Goal: Task Accomplishment & Management: Manage account settings

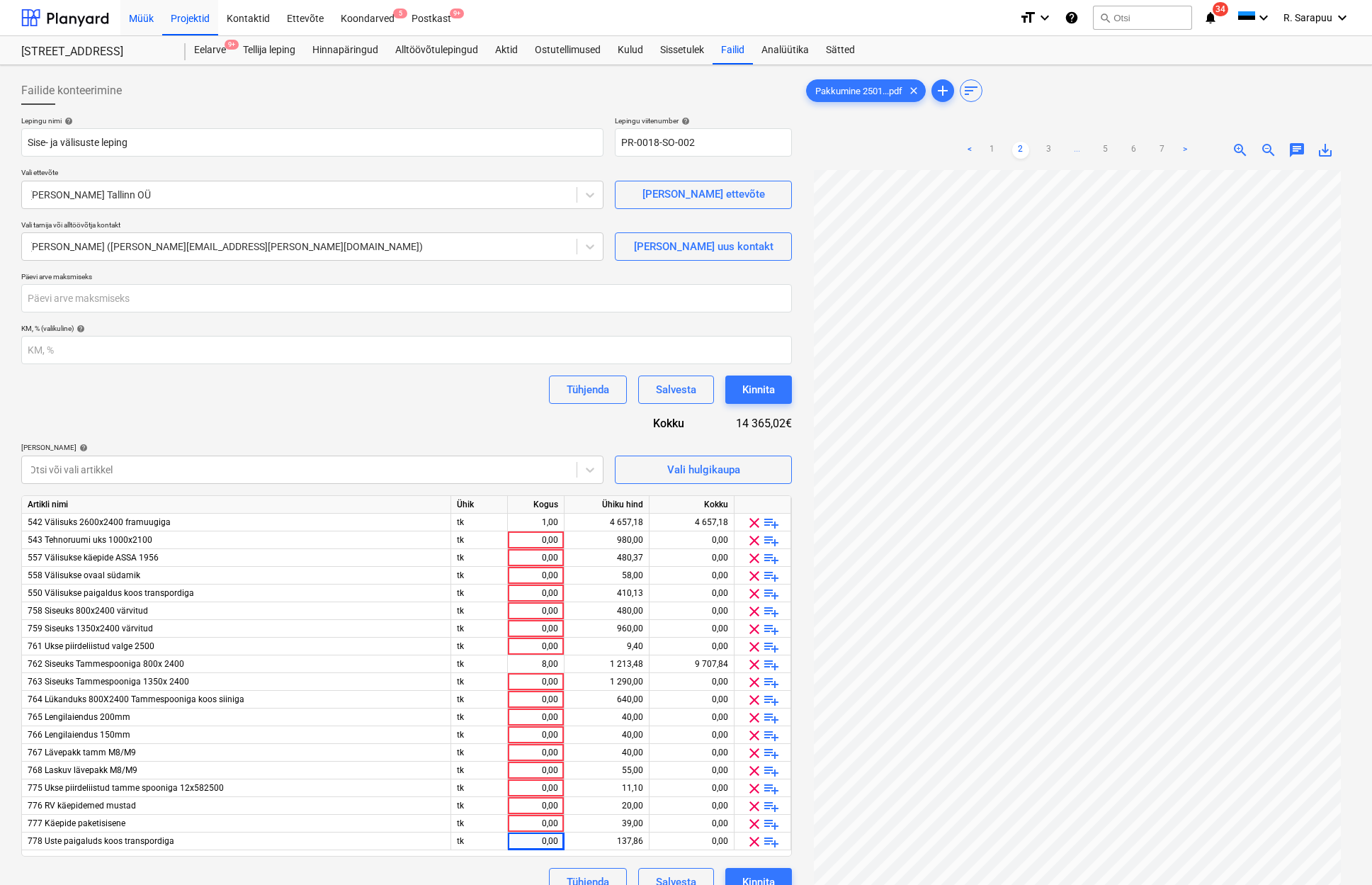
click at [147, 27] on div "Müük" at bounding box center [141, 17] width 41 height 36
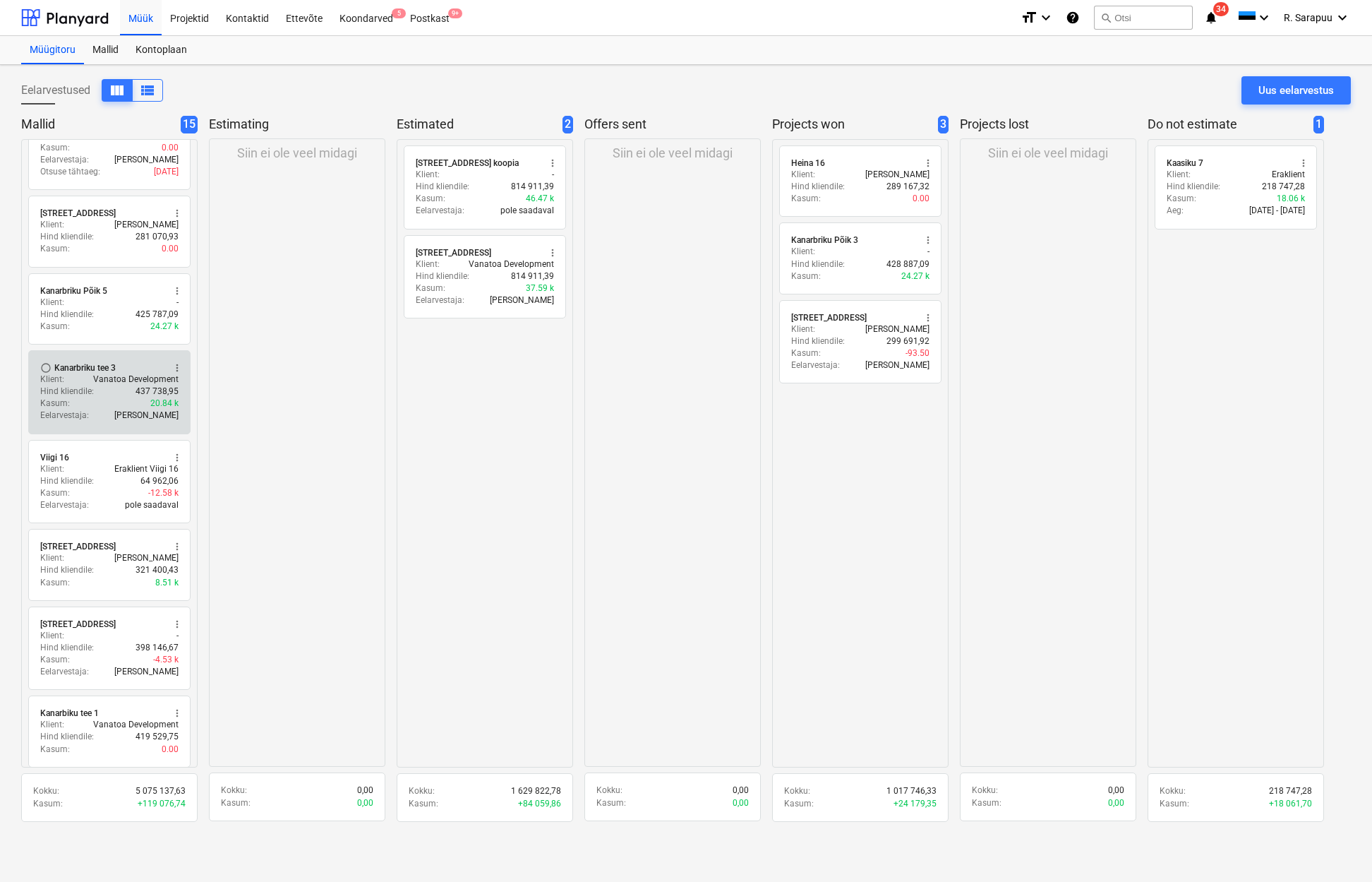
scroll to position [677, 0]
click at [138, 17] on div "Müük" at bounding box center [140, 17] width 41 height 36
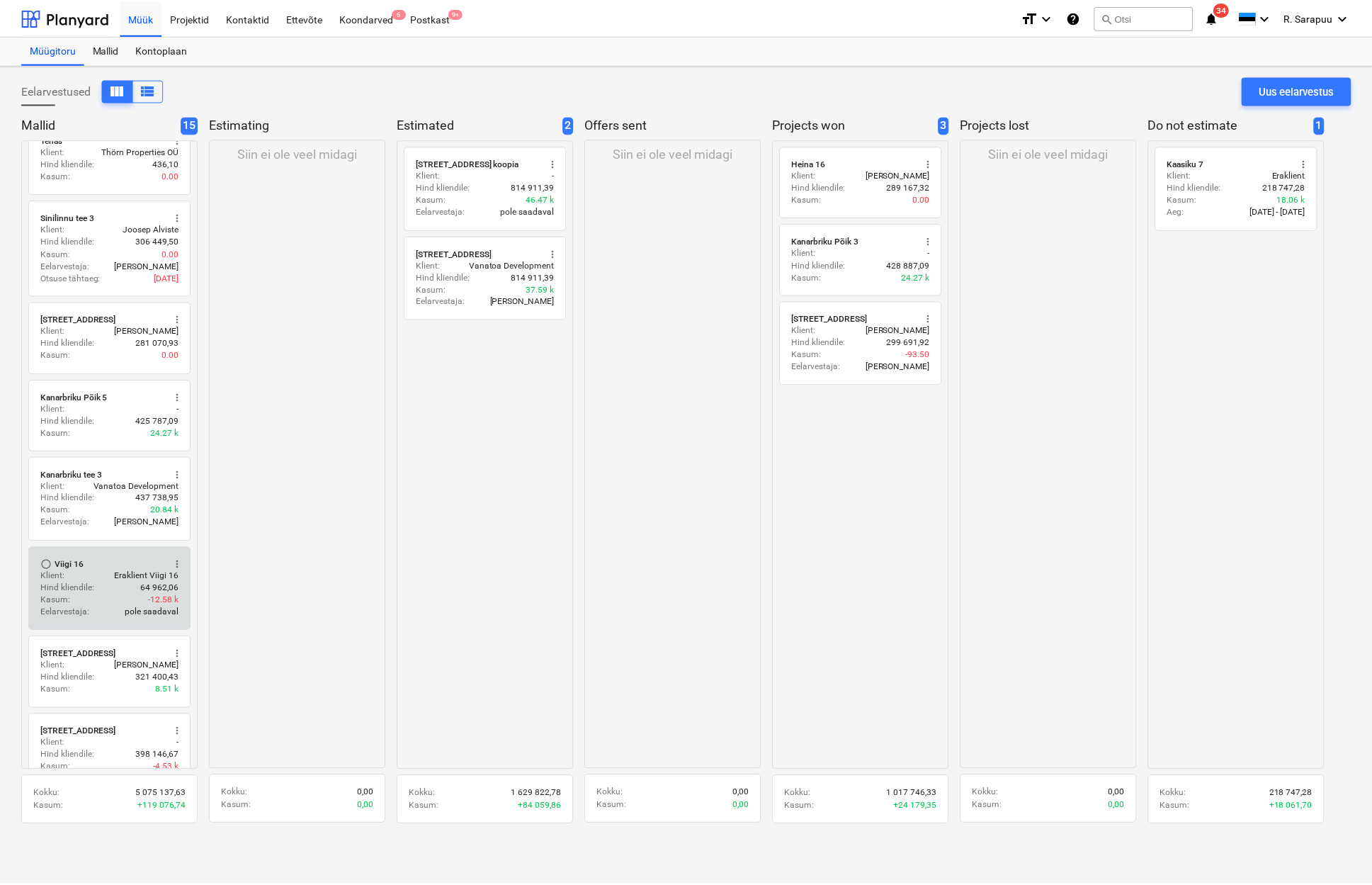
scroll to position [576, 0]
click at [114, 592] on div "Kasum : -12.58 k" at bounding box center [110, 598] width 139 height 12
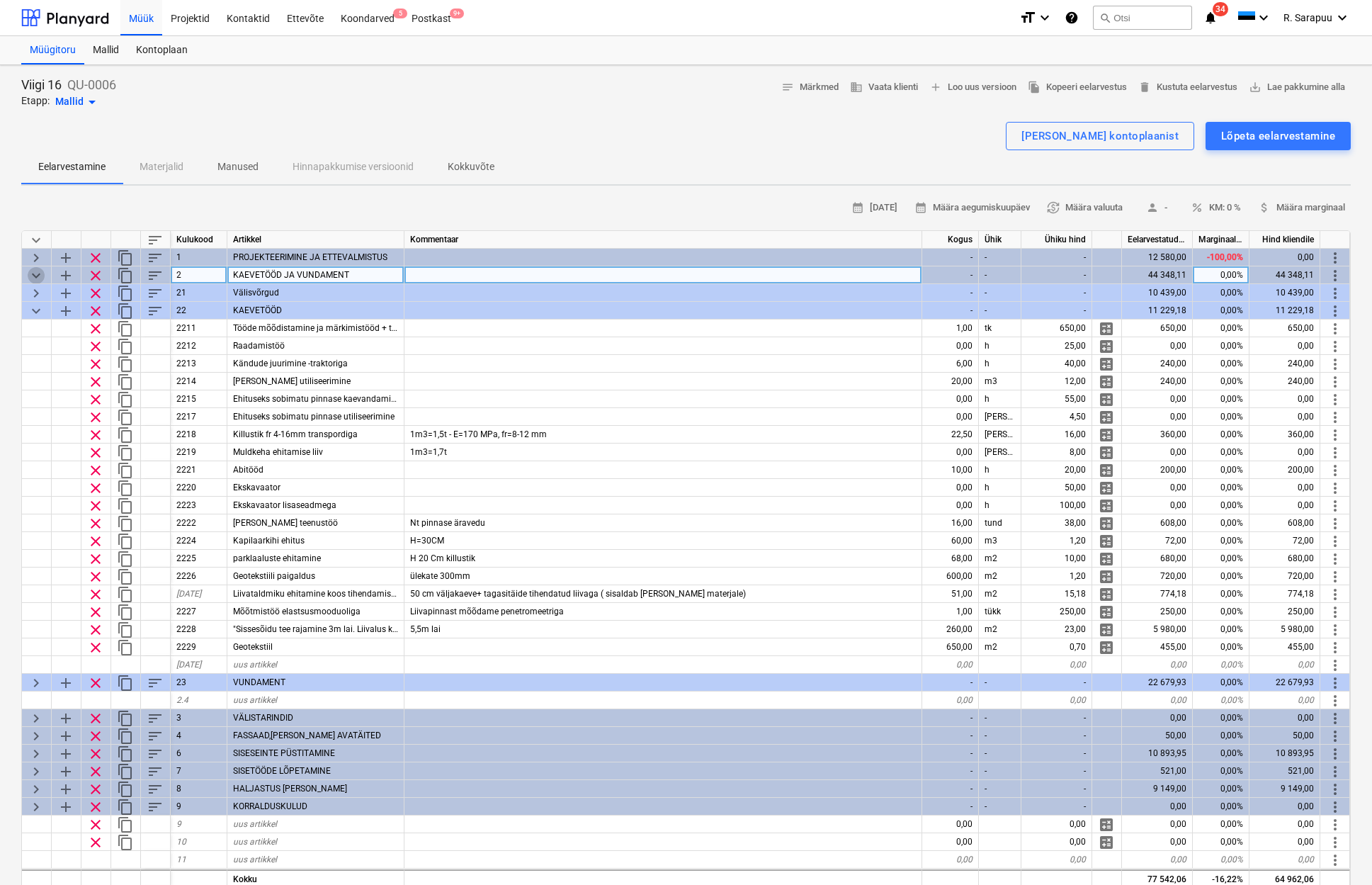
click at [33, 277] on span "keyboard_arrow_down" at bounding box center [36, 276] width 17 height 17
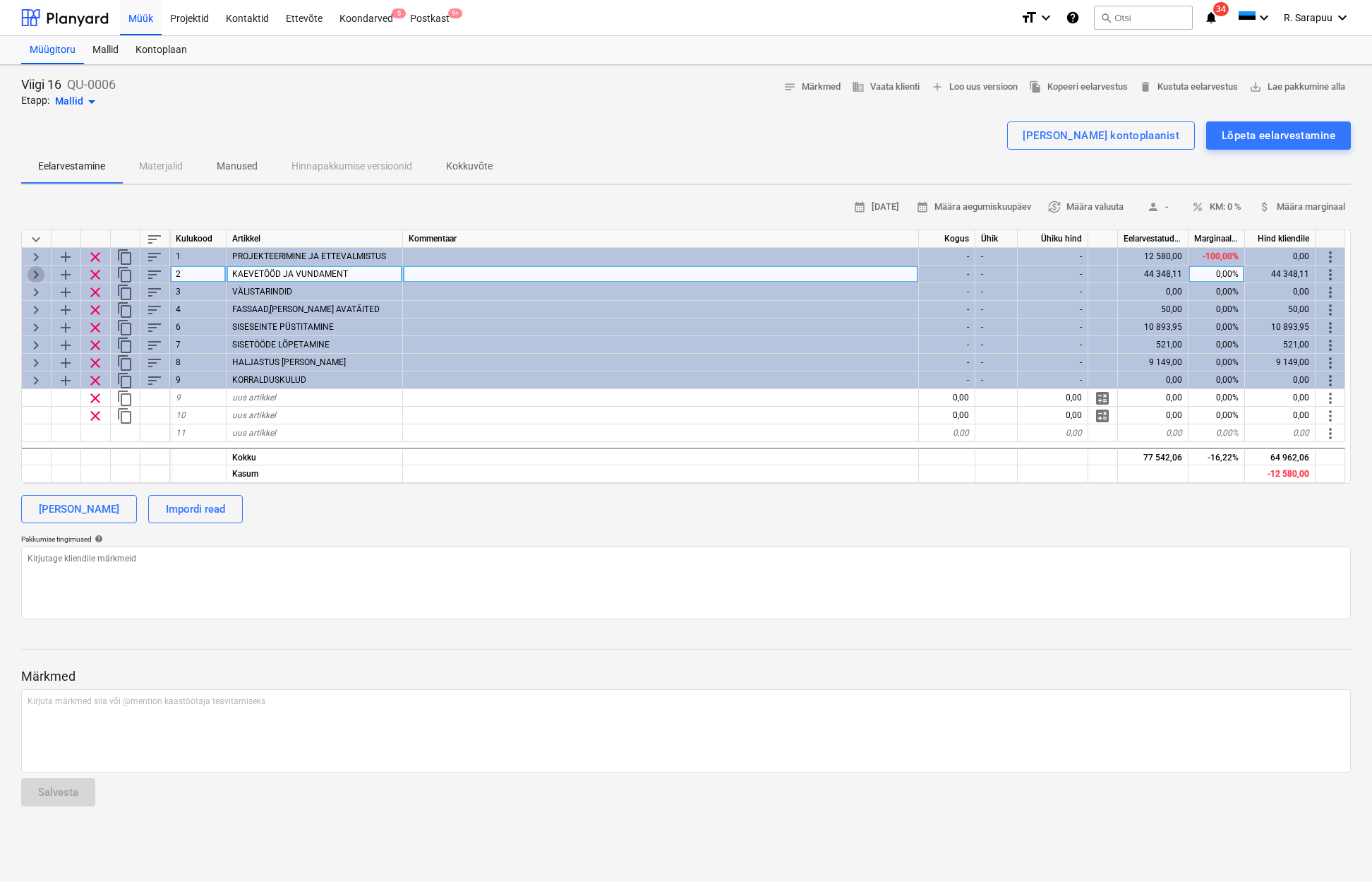
click at [35, 273] on span "keyboard_arrow_right" at bounding box center [35, 275] width 17 height 17
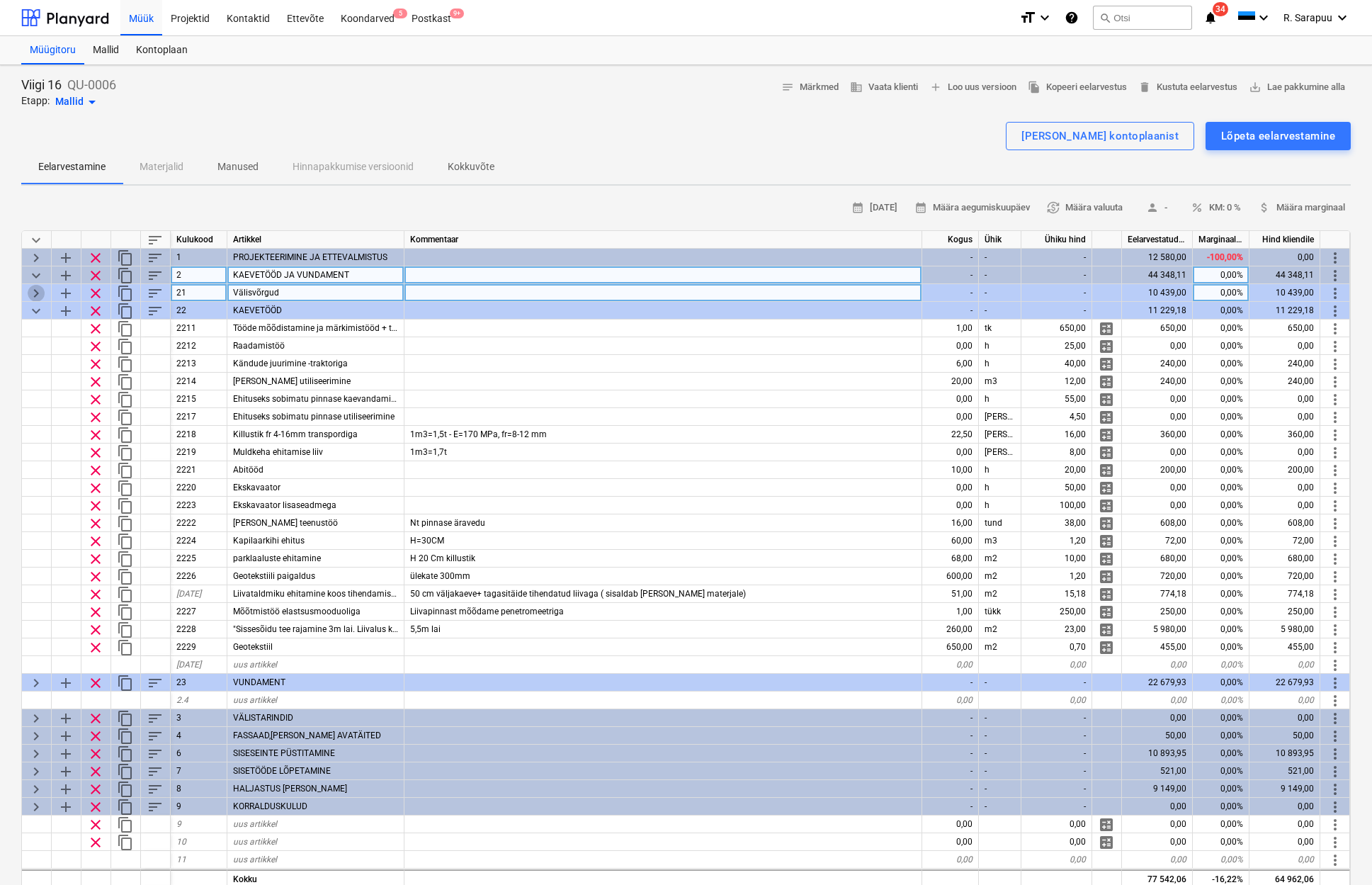
click at [31, 290] on span "keyboard_arrow_right" at bounding box center [36, 293] width 17 height 17
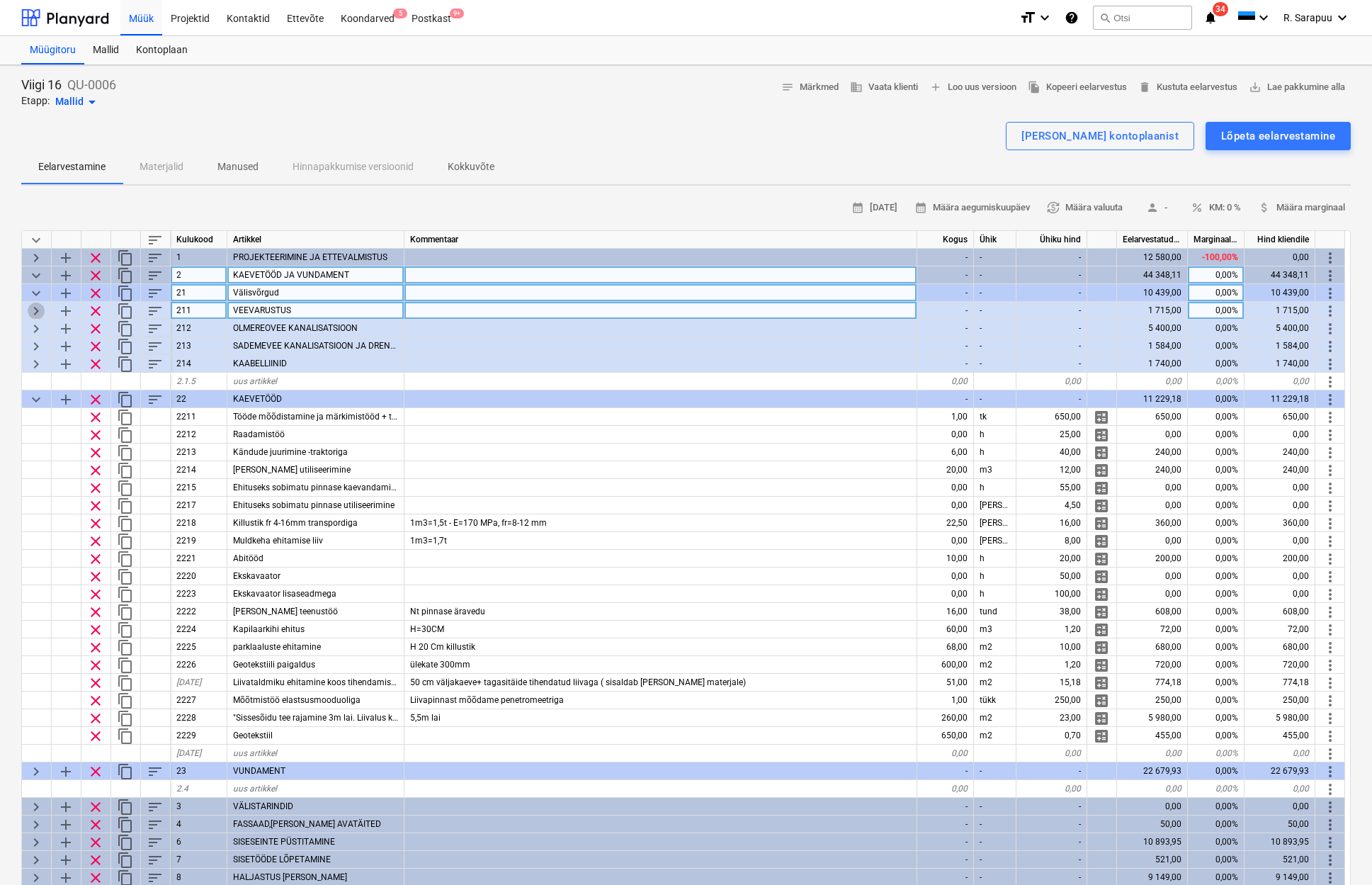
click at [34, 308] on span "keyboard_arrow_right" at bounding box center [36, 310] width 17 height 17
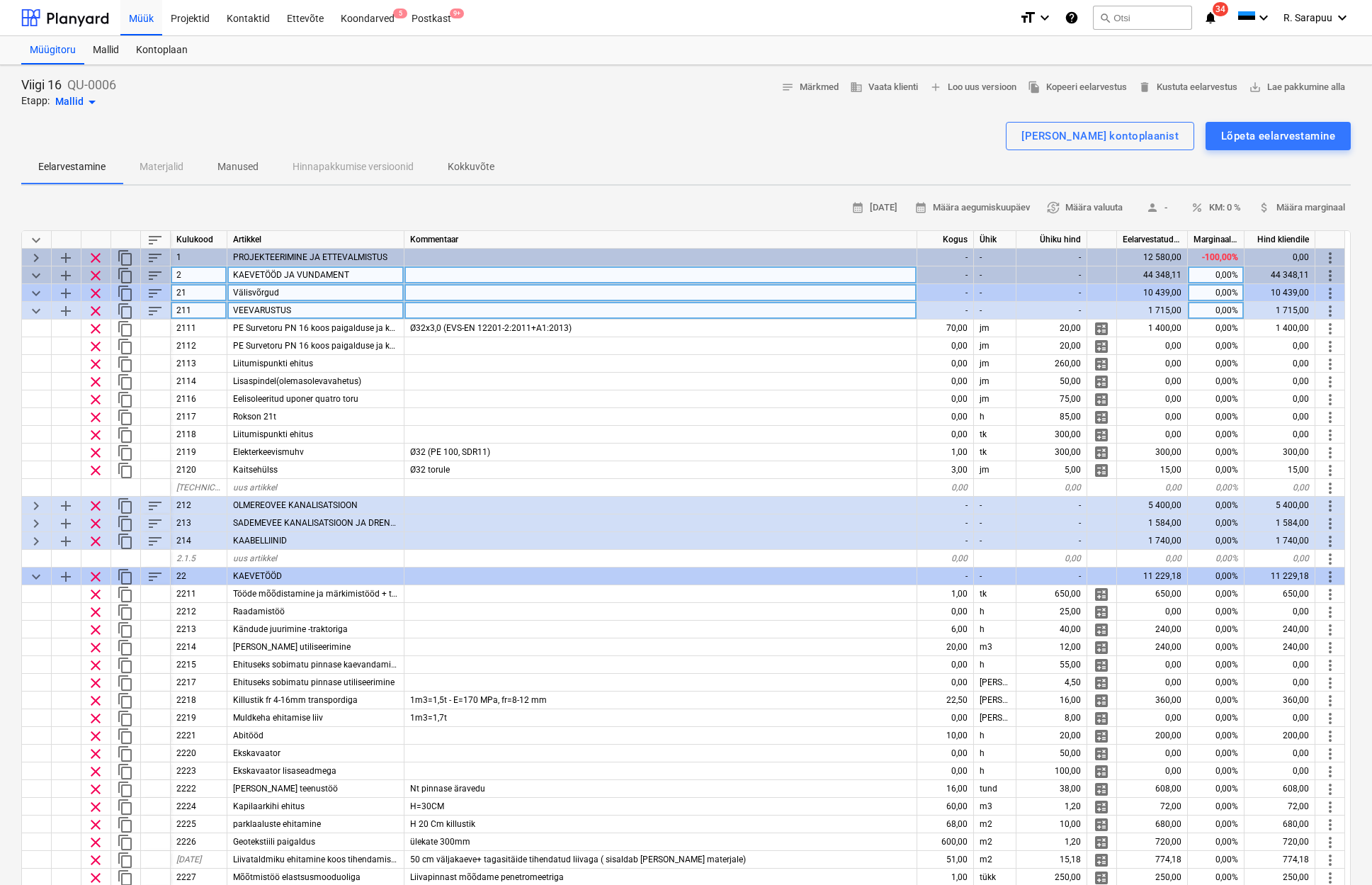
scroll to position [14, 0]
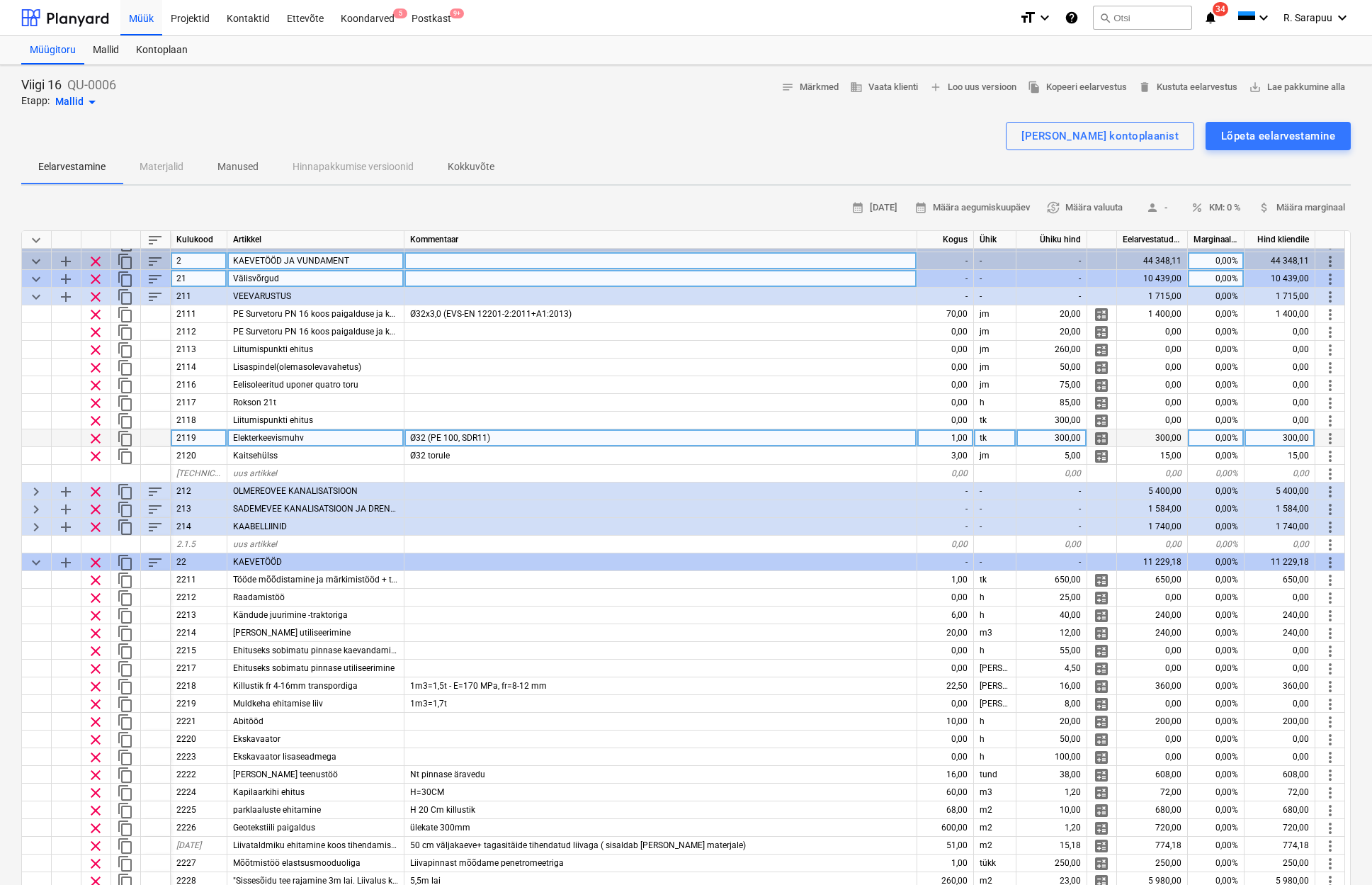
click at [959, 434] on div "1,00" at bounding box center [946, 437] width 56 height 17
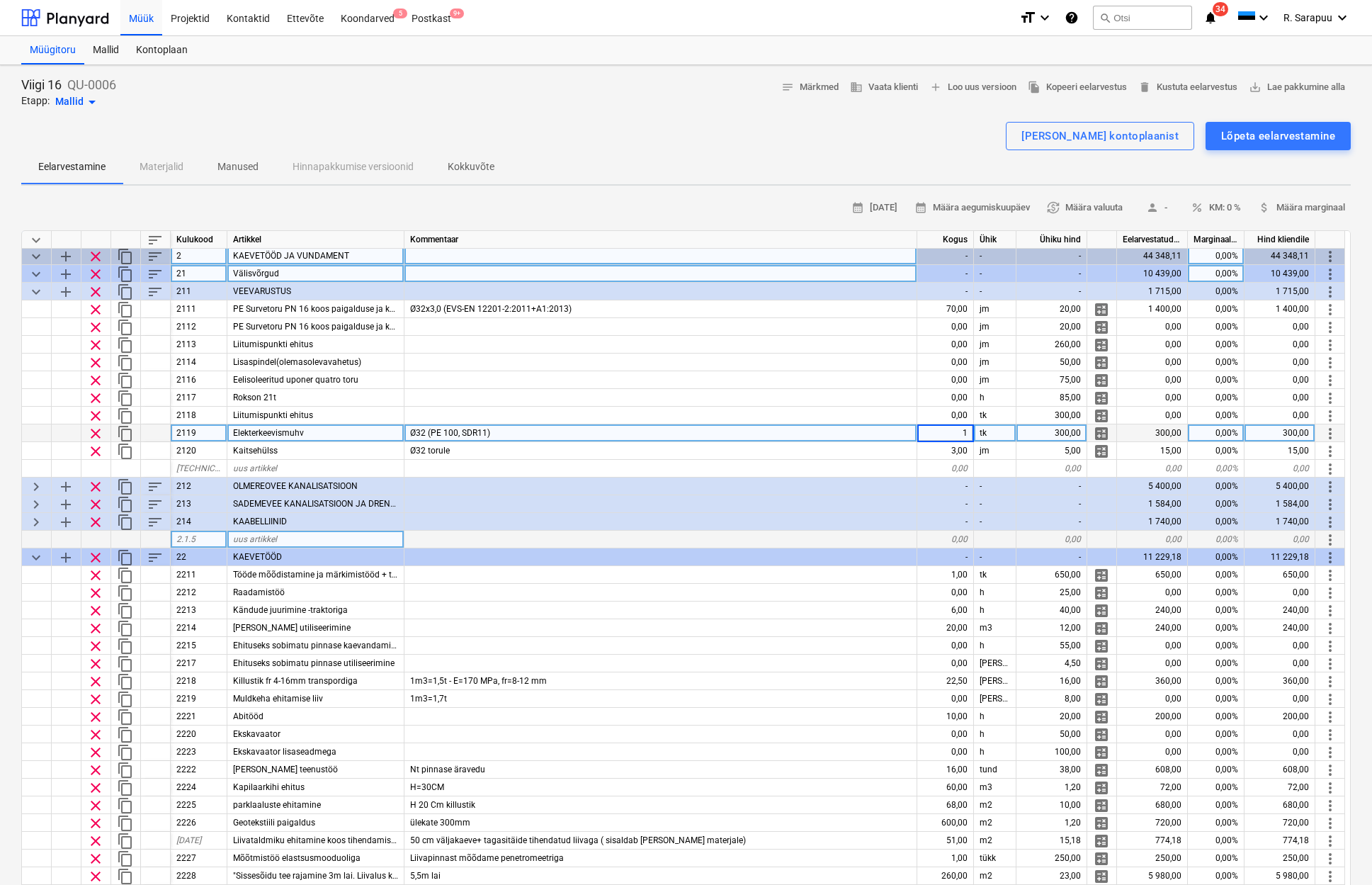
scroll to position [17, 0]
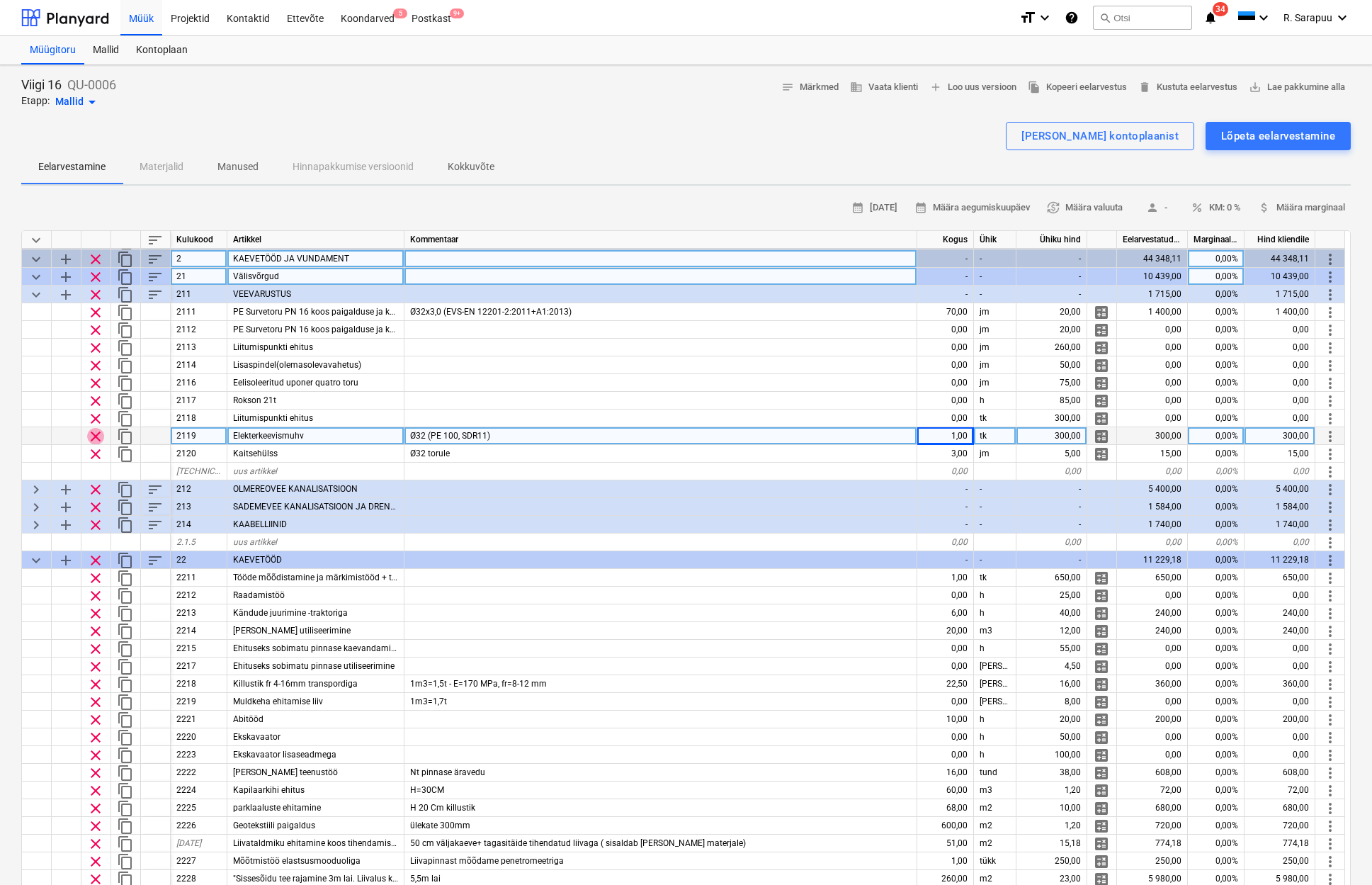
click at [96, 433] on span "clear" at bounding box center [95, 436] width 17 height 17
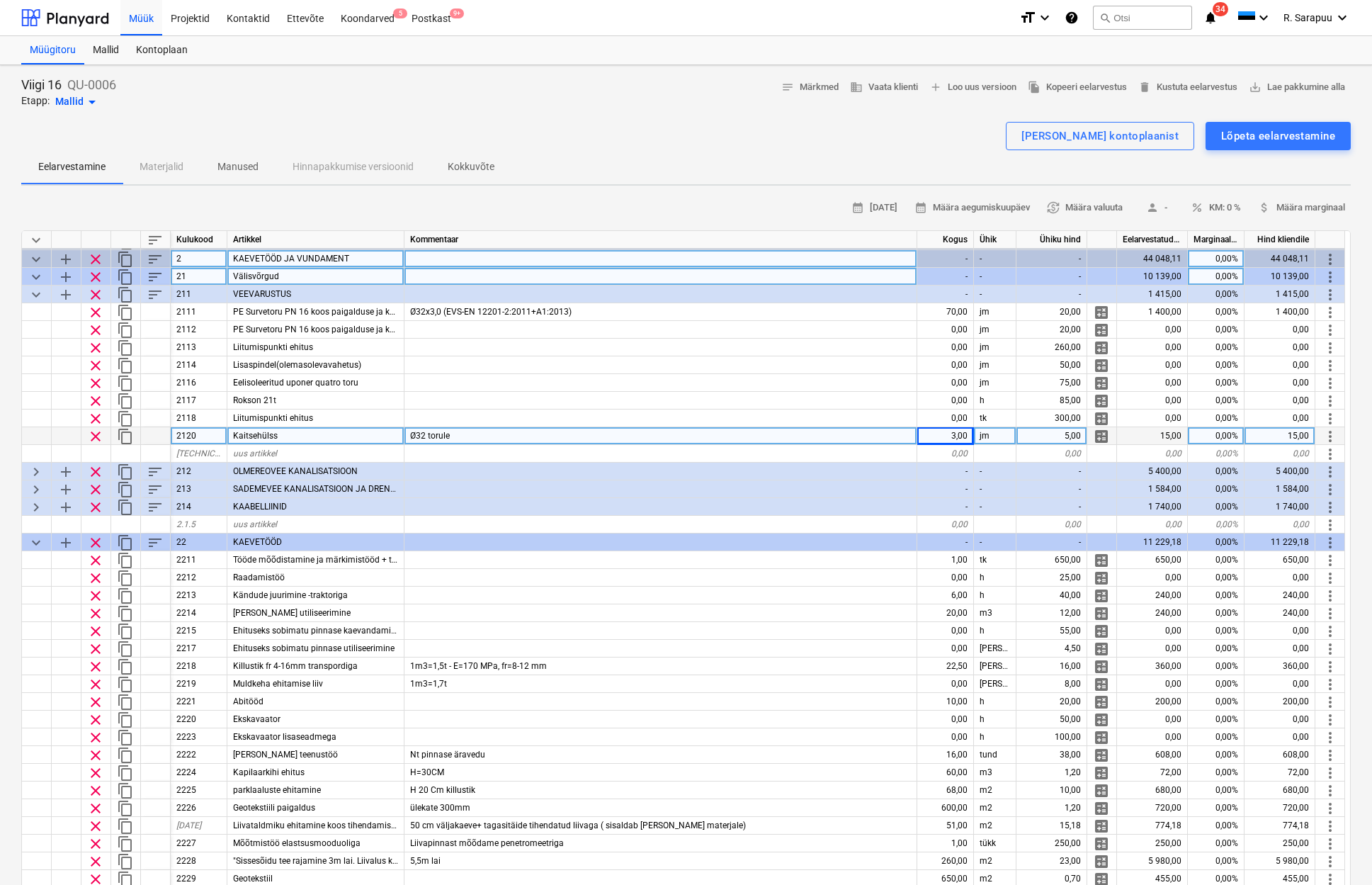
scroll to position [19, 0]
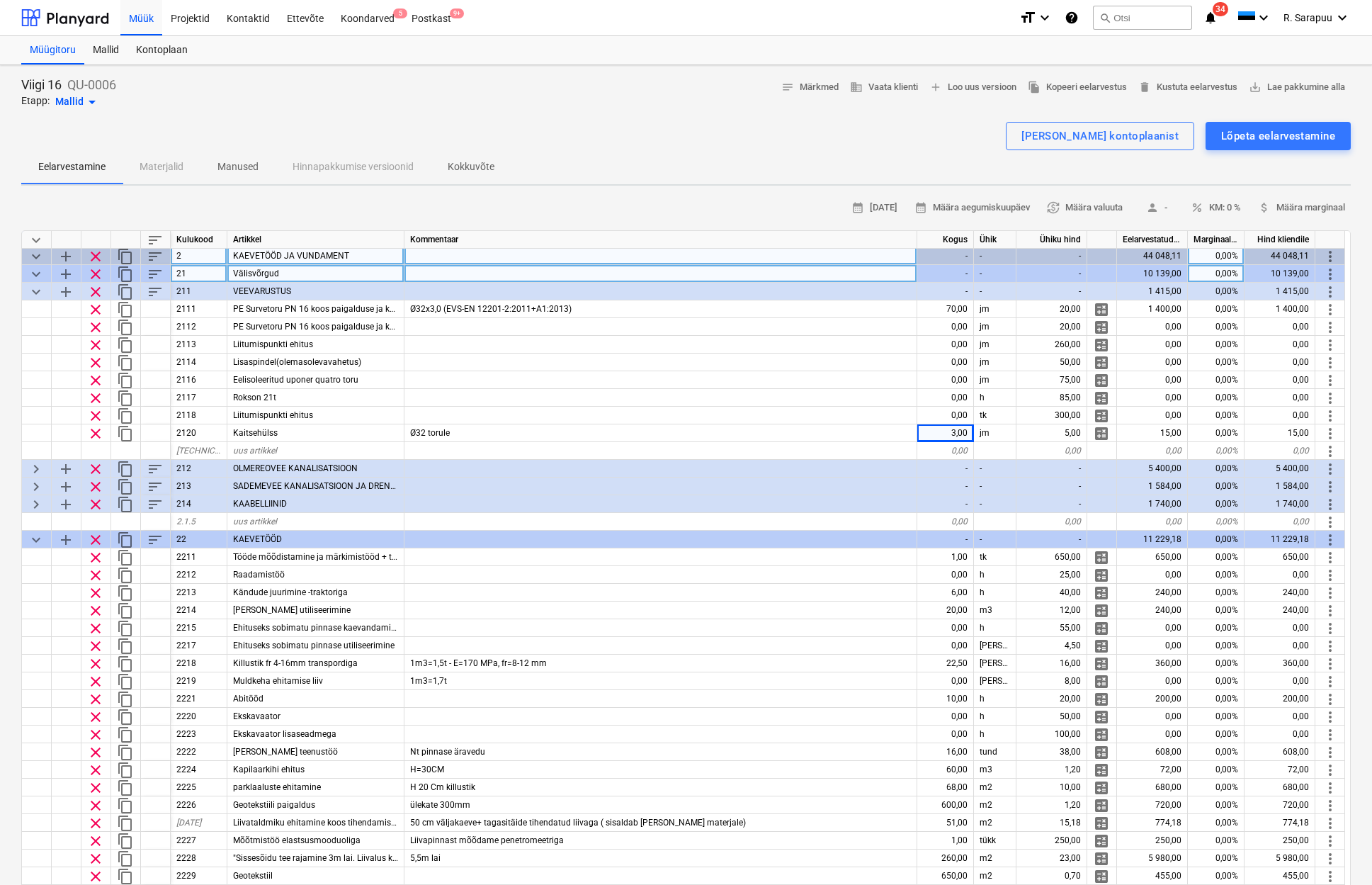
click at [36, 290] on span "keyboard_arrow_down" at bounding box center [36, 291] width 17 height 17
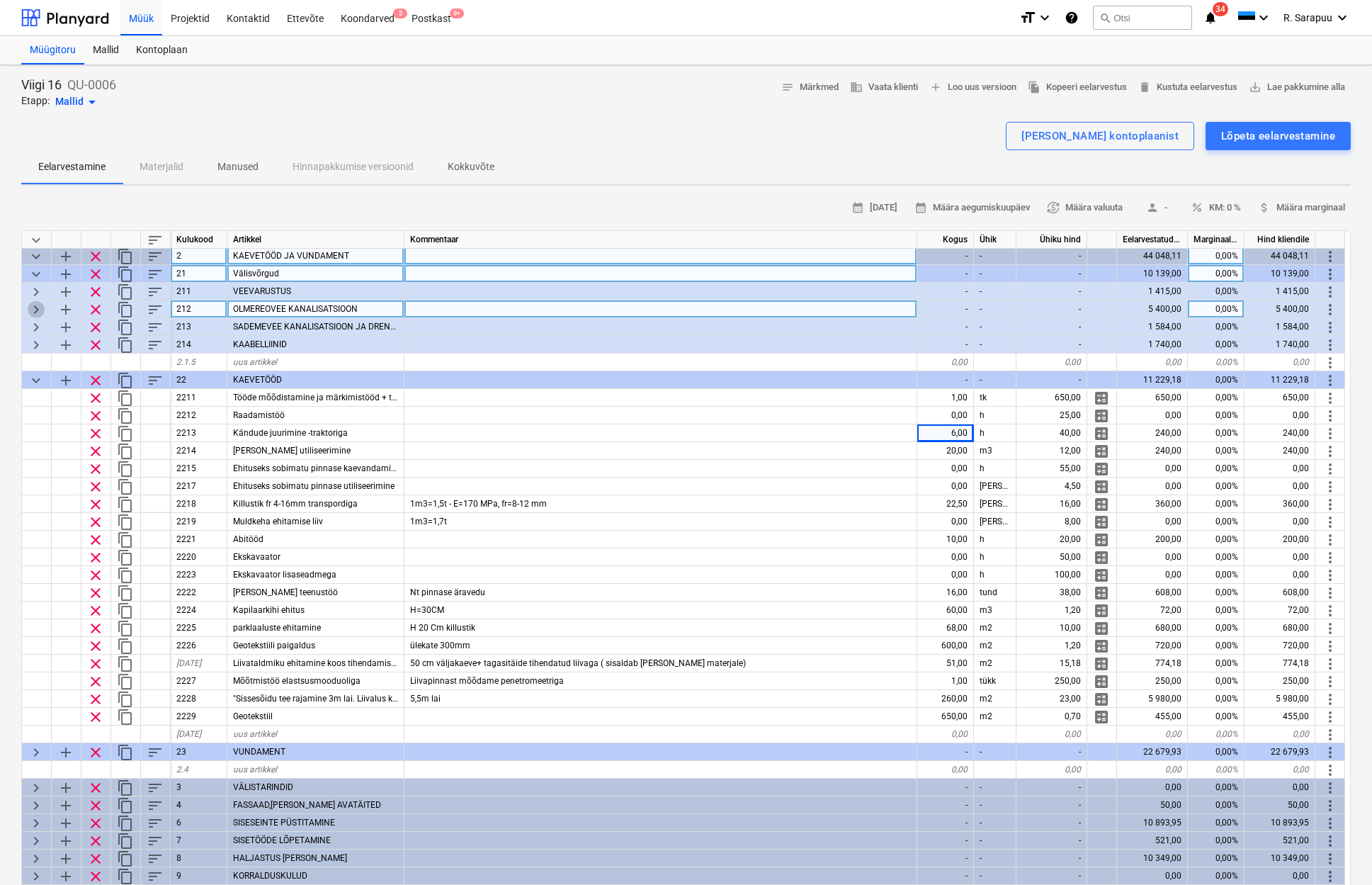
click at [36, 305] on span "keyboard_arrow_right" at bounding box center [36, 310] width 17 height 17
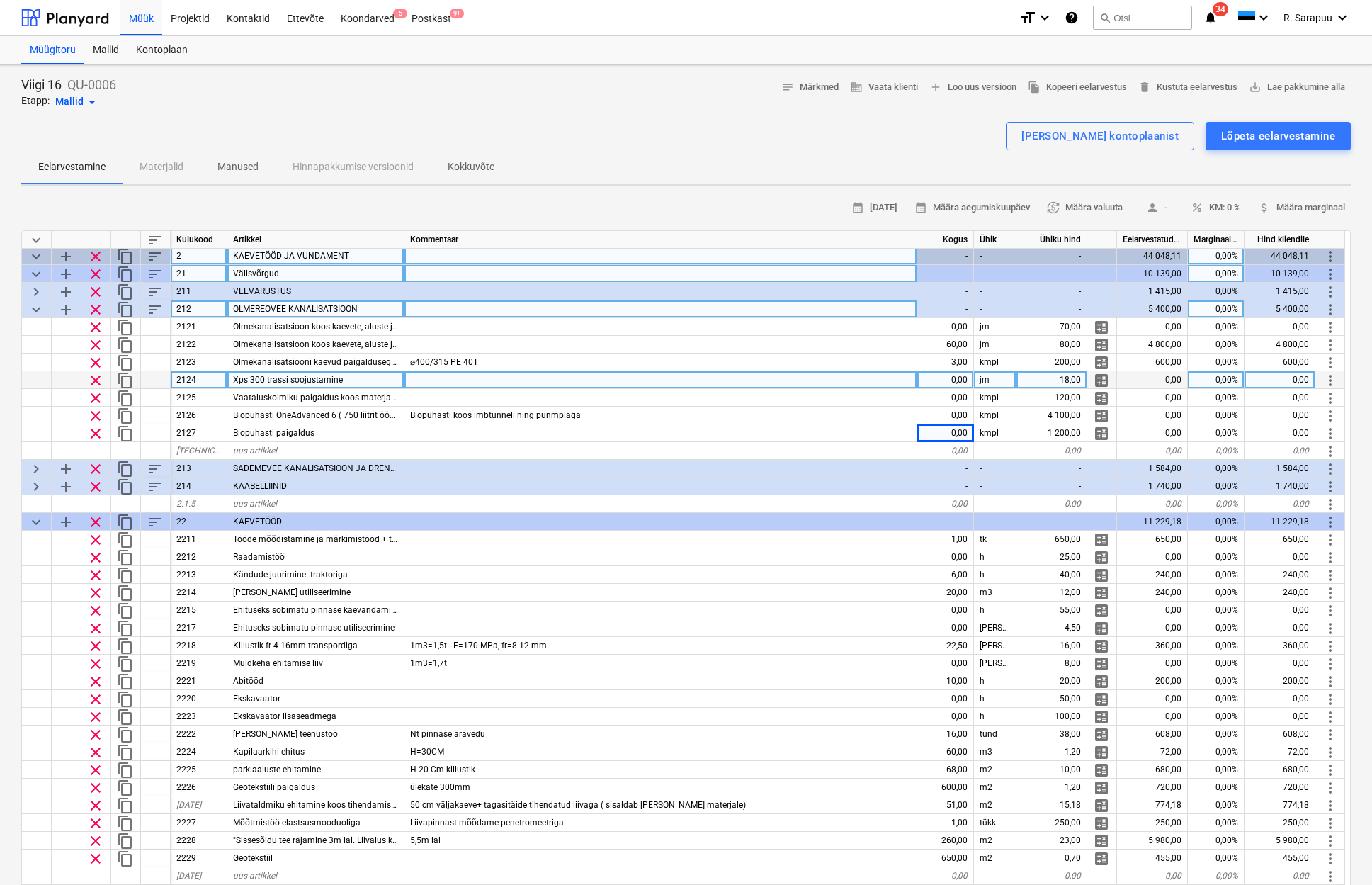
scroll to position [22, 0]
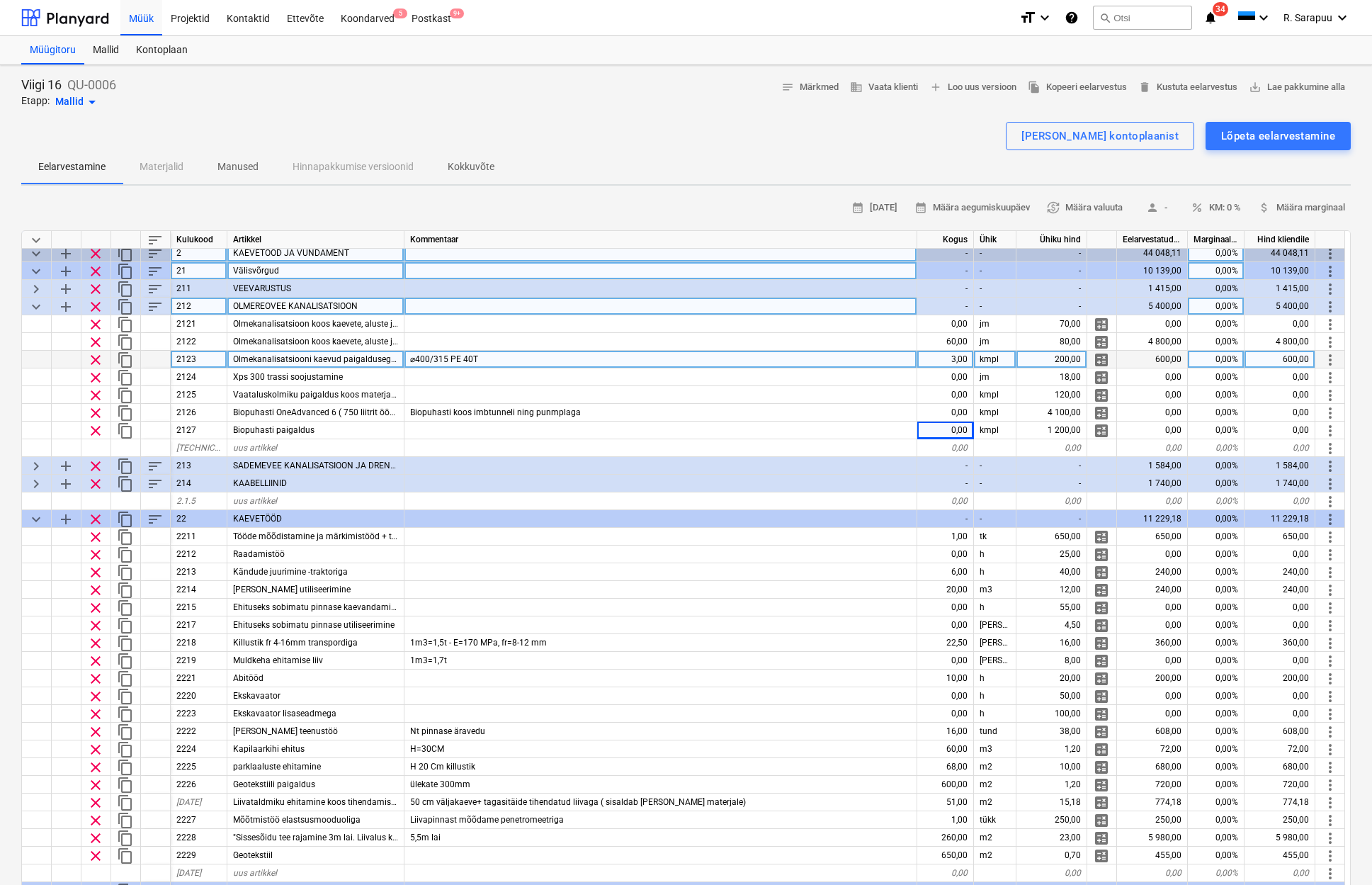
click at [959, 361] on div "3,00" at bounding box center [946, 359] width 56 height 17
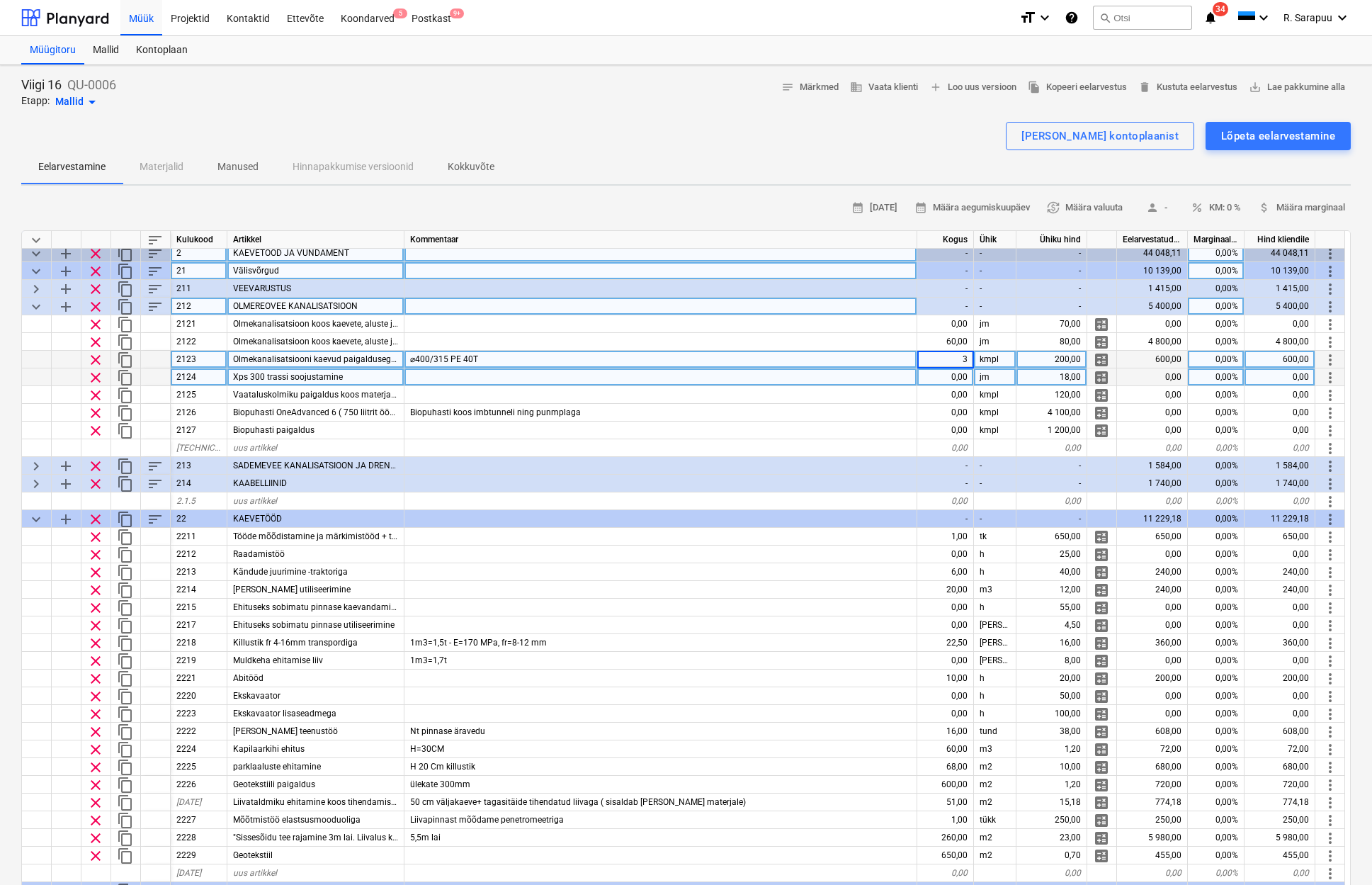
click at [947, 376] on div "0,00" at bounding box center [946, 377] width 56 height 17
click at [35, 305] on span "keyboard_arrow_down" at bounding box center [36, 306] width 17 height 17
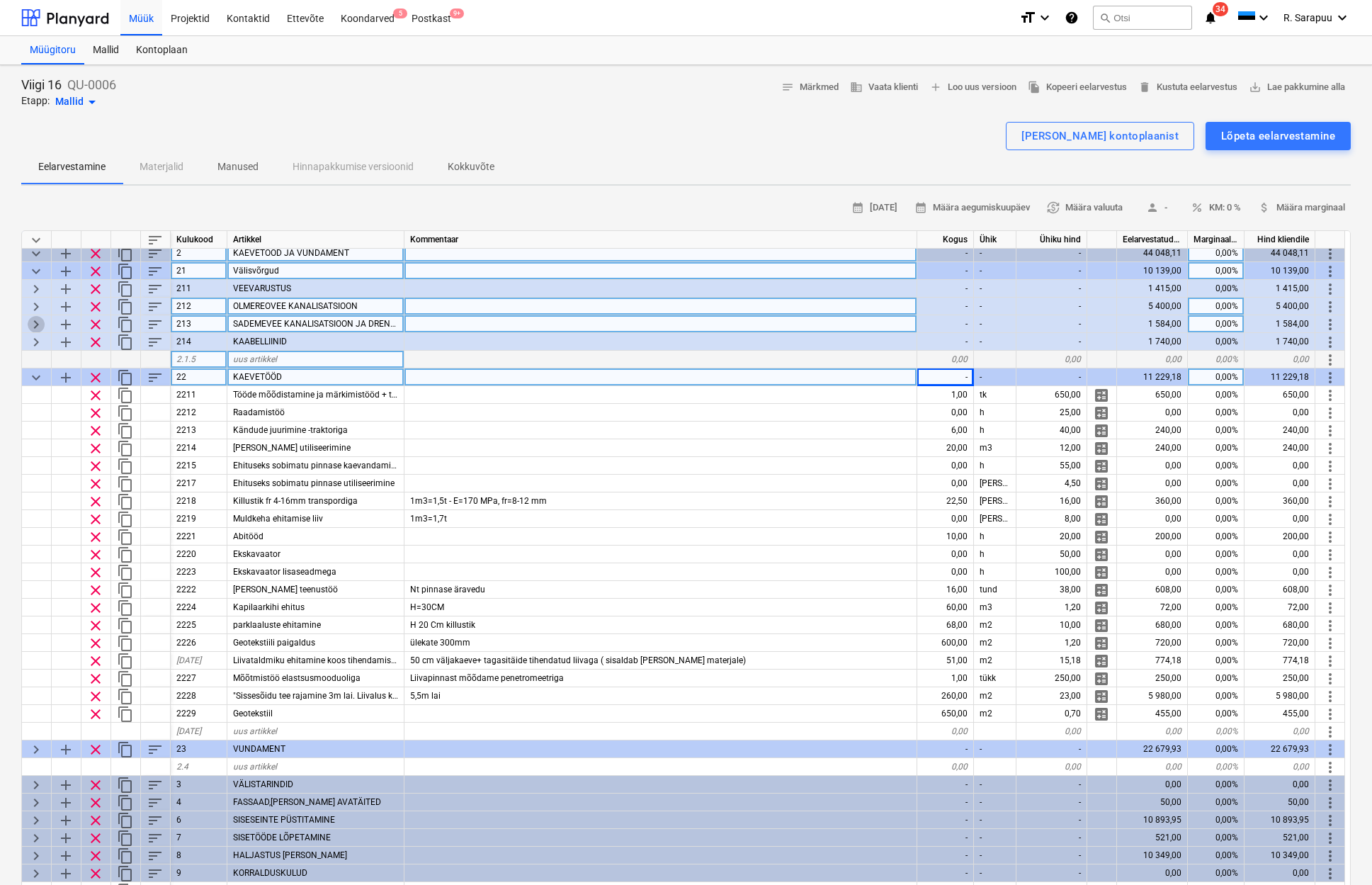
click at [33, 323] on span "keyboard_arrow_right" at bounding box center [36, 325] width 17 height 17
type textarea "x"
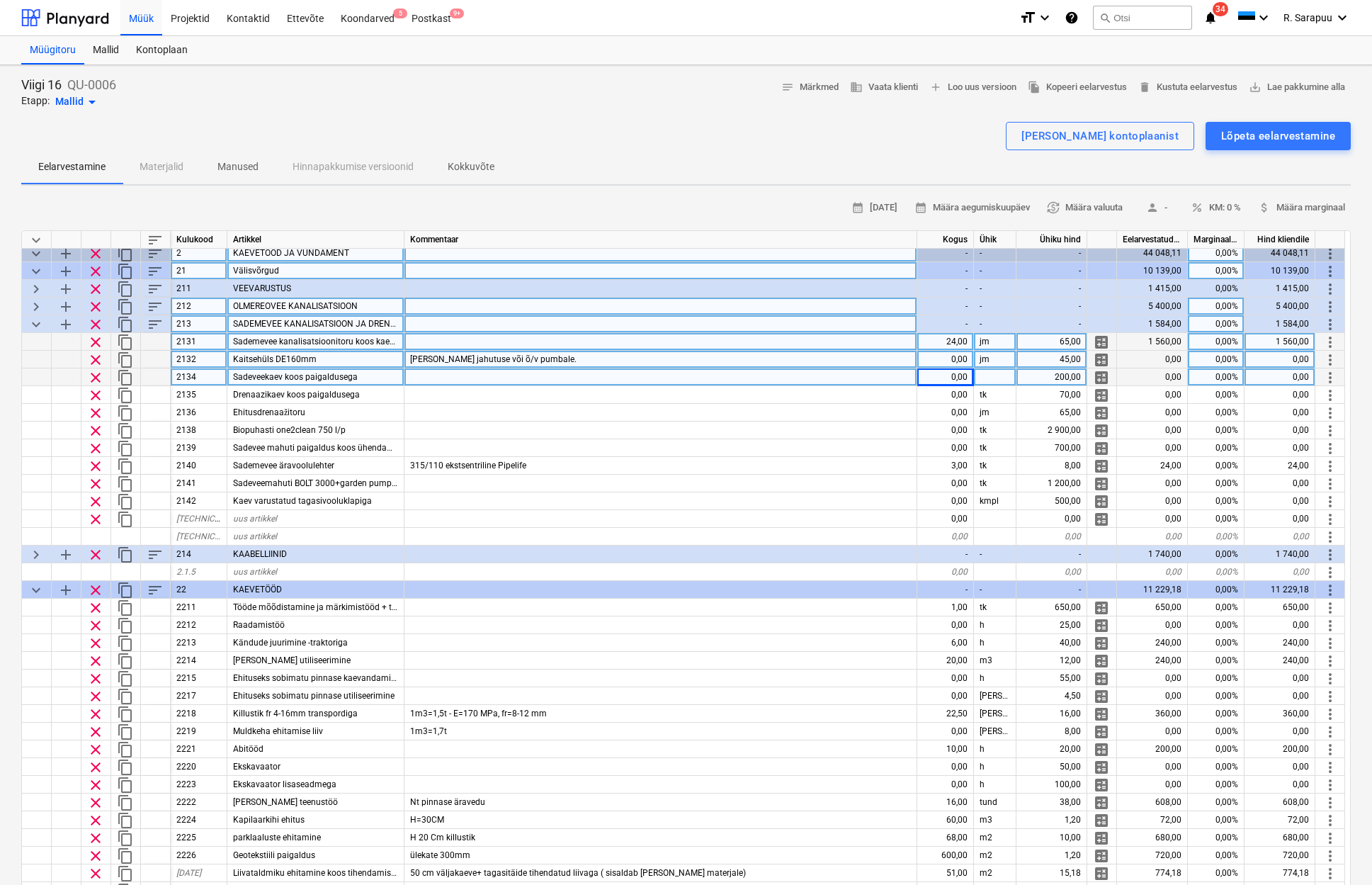
click at [963, 339] on div "24,00" at bounding box center [946, 341] width 56 height 17
click at [888, 341] on div at bounding box center [661, 341] width 513 height 17
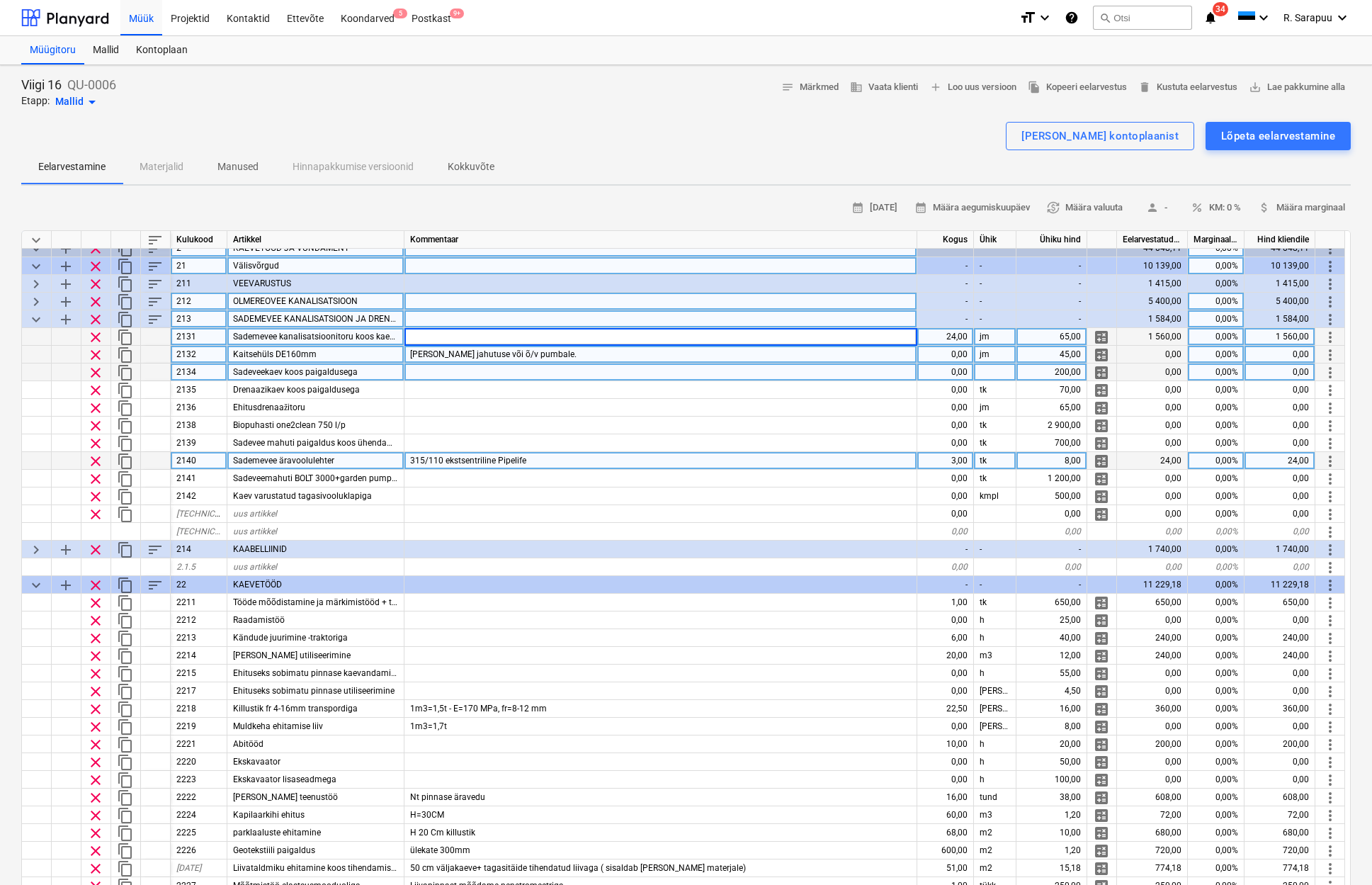
scroll to position [23, 0]
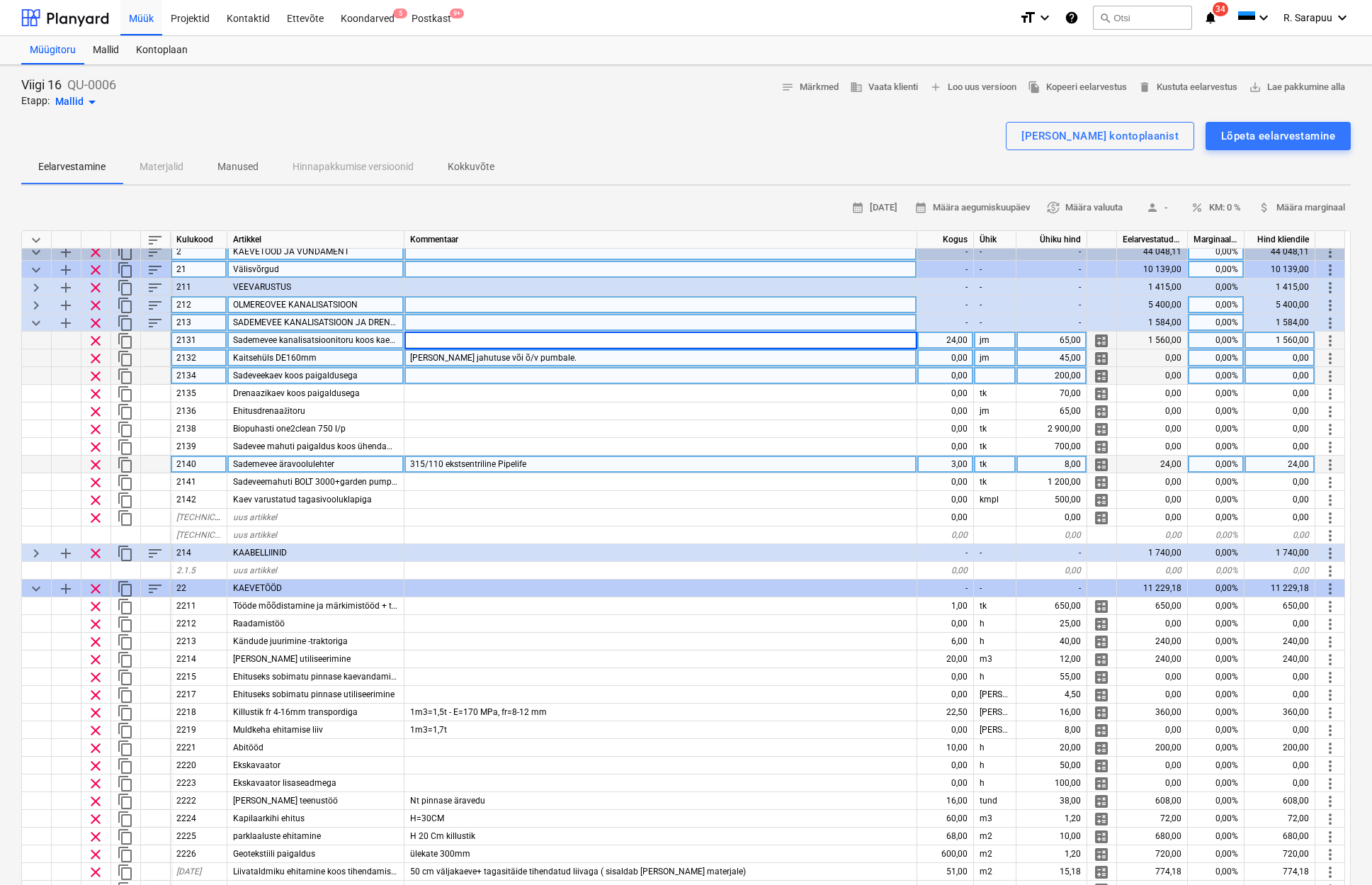
click at [966, 464] on div "3,00" at bounding box center [946, 464] width 56 height 17
click at [958, 339] on div "24,00" at bounding box center [946, 339] width 56 height 17
click at [457, 342] on div at bounding box center [661, 339] width 513 height 17
type input "Sadevee trassi kiired majast eemale, kiu"
type textarea "x"
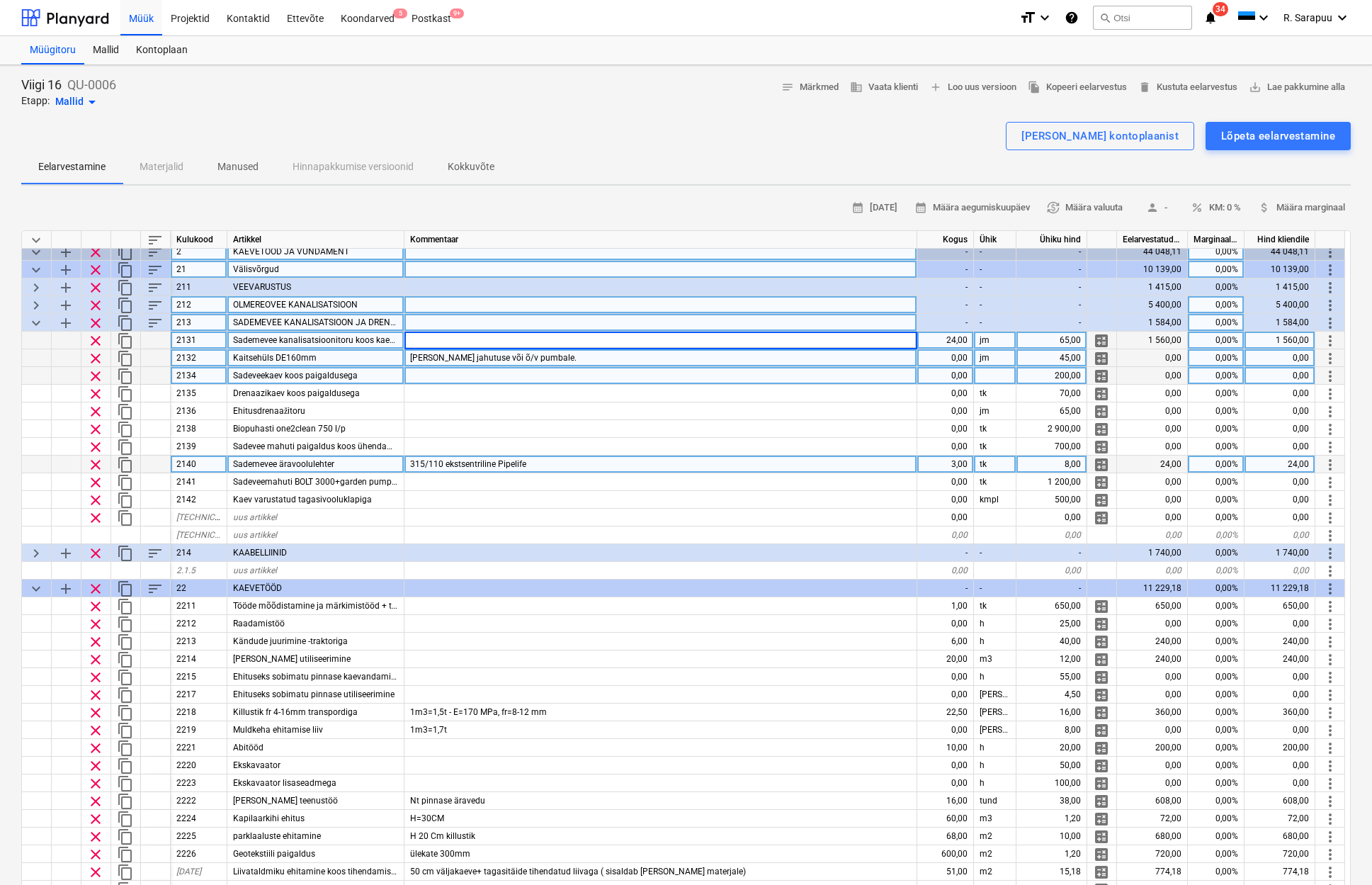
type input "u"
type input "Sadeveetrassi kiired majast eemale, kuna puudub mahuti."
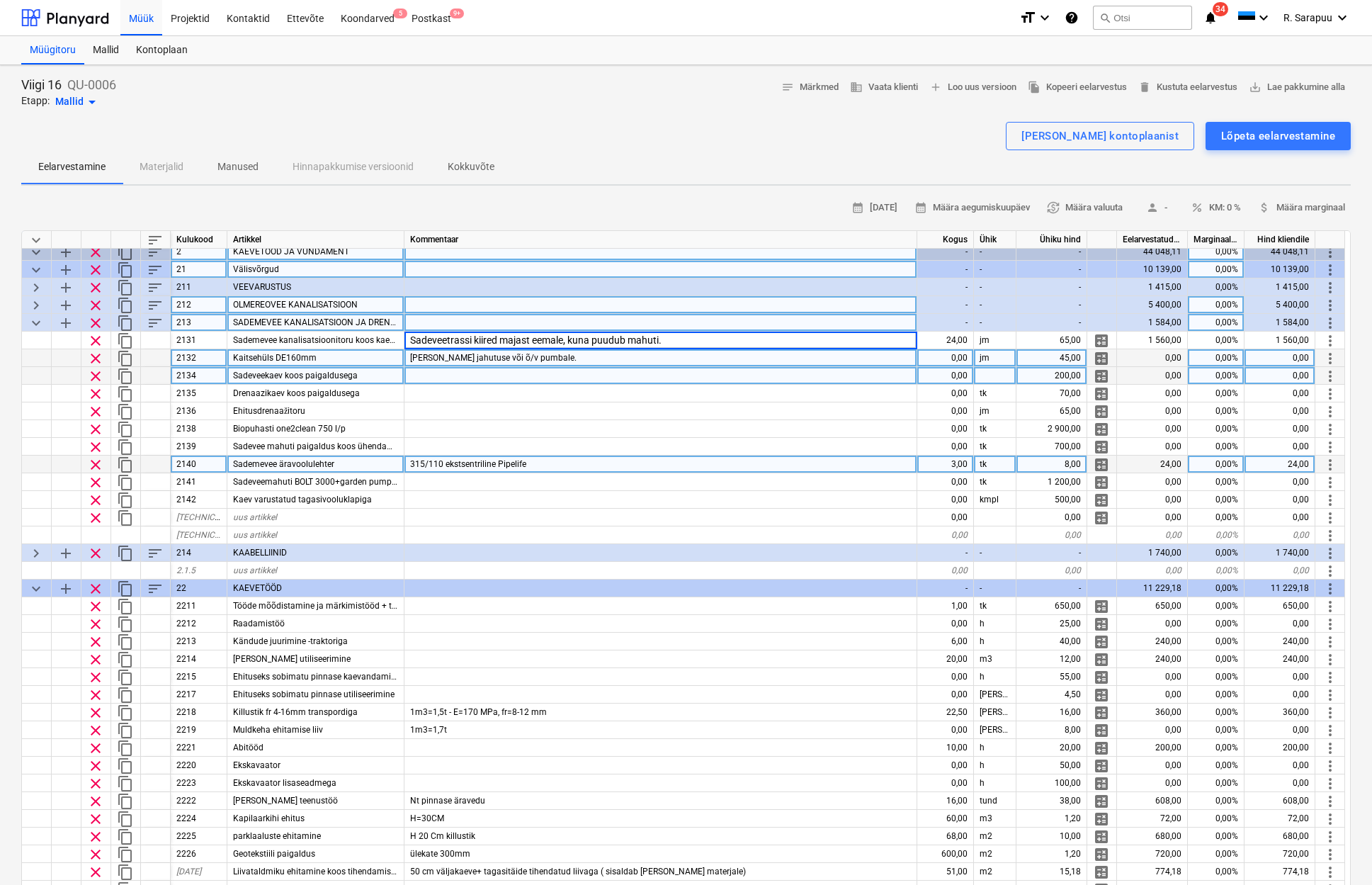
click at [925, 467] on div "3,00" at bounding box center [946, 464] width 56 height 17
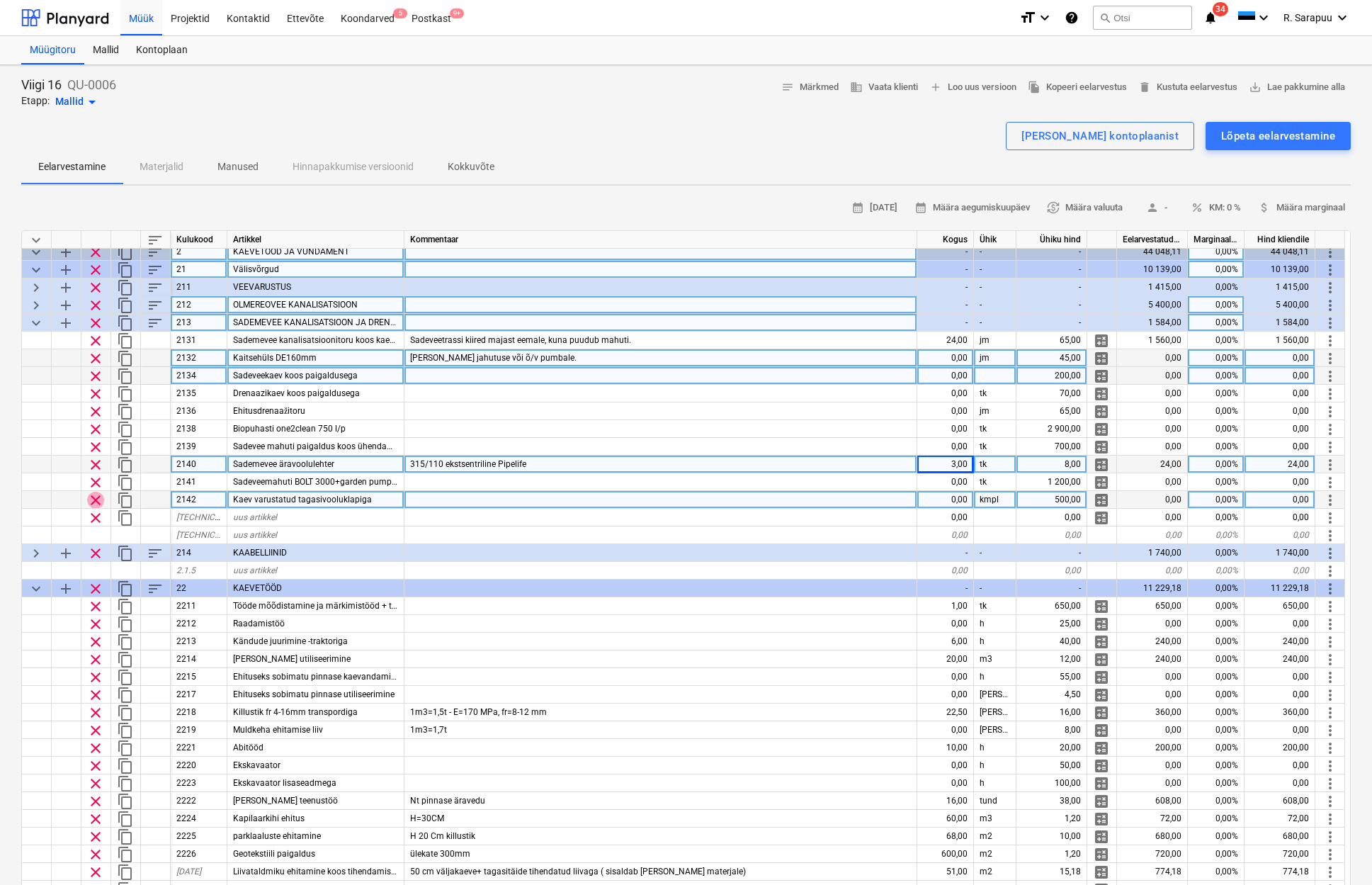
click at [96, 496] on span "clear" at bounding box center [95, 500] width 17 height 17
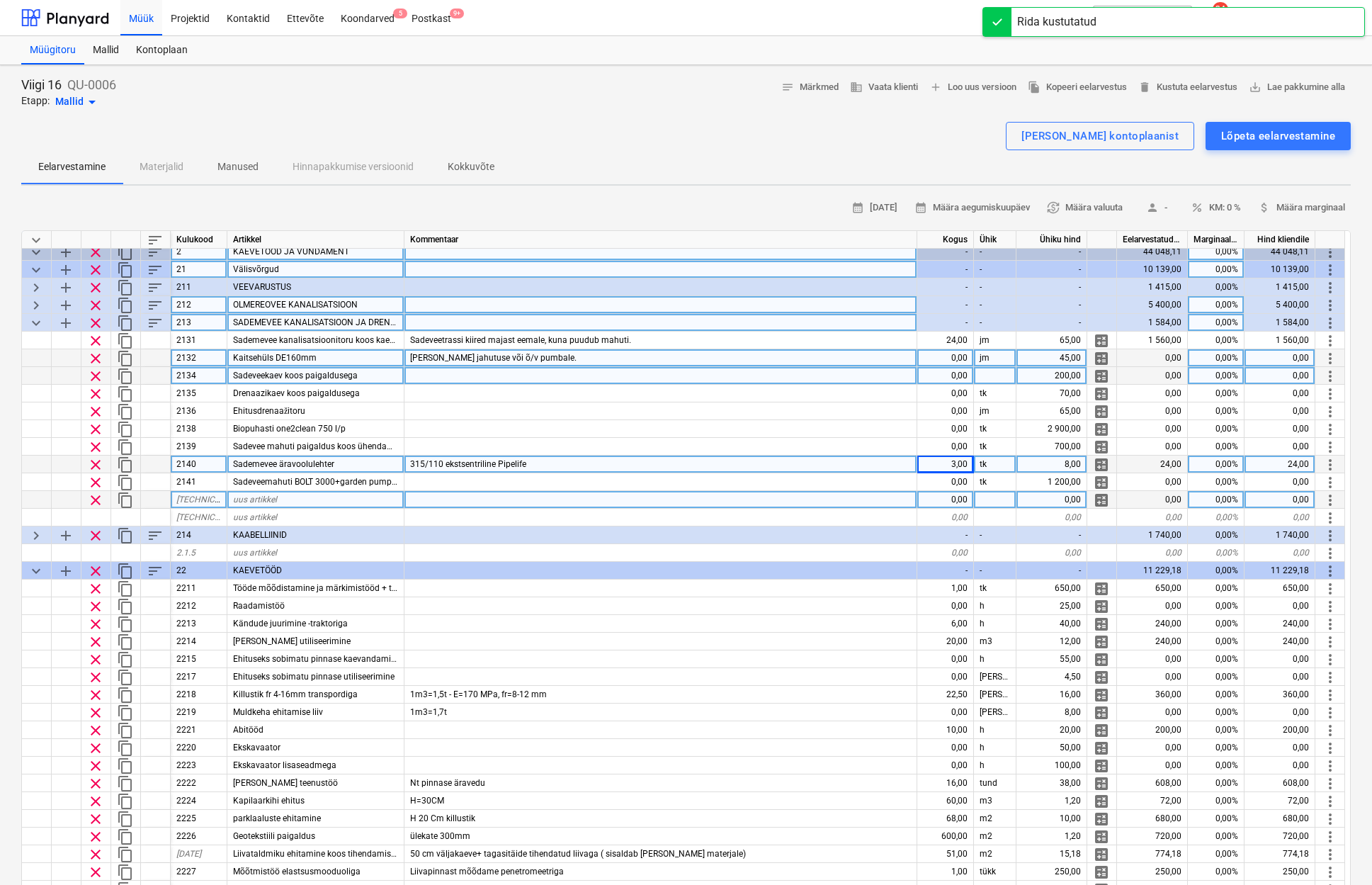
click at [93, 429] on span "clear" at bounding box center [95, 429] width 17 height 17
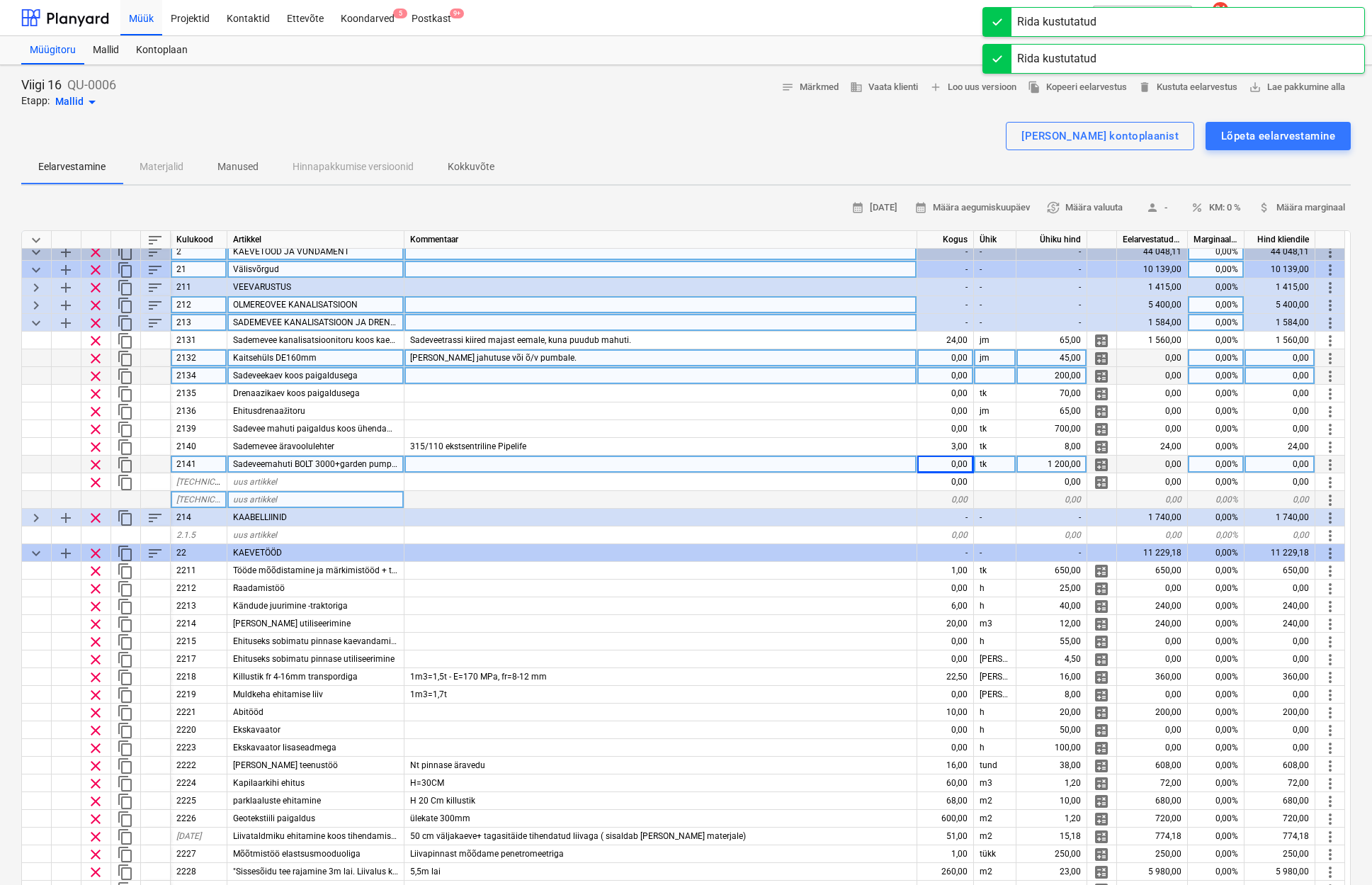
click at [95, 422] on span "clear" at bounding box center [95, 429] width 17 height 17
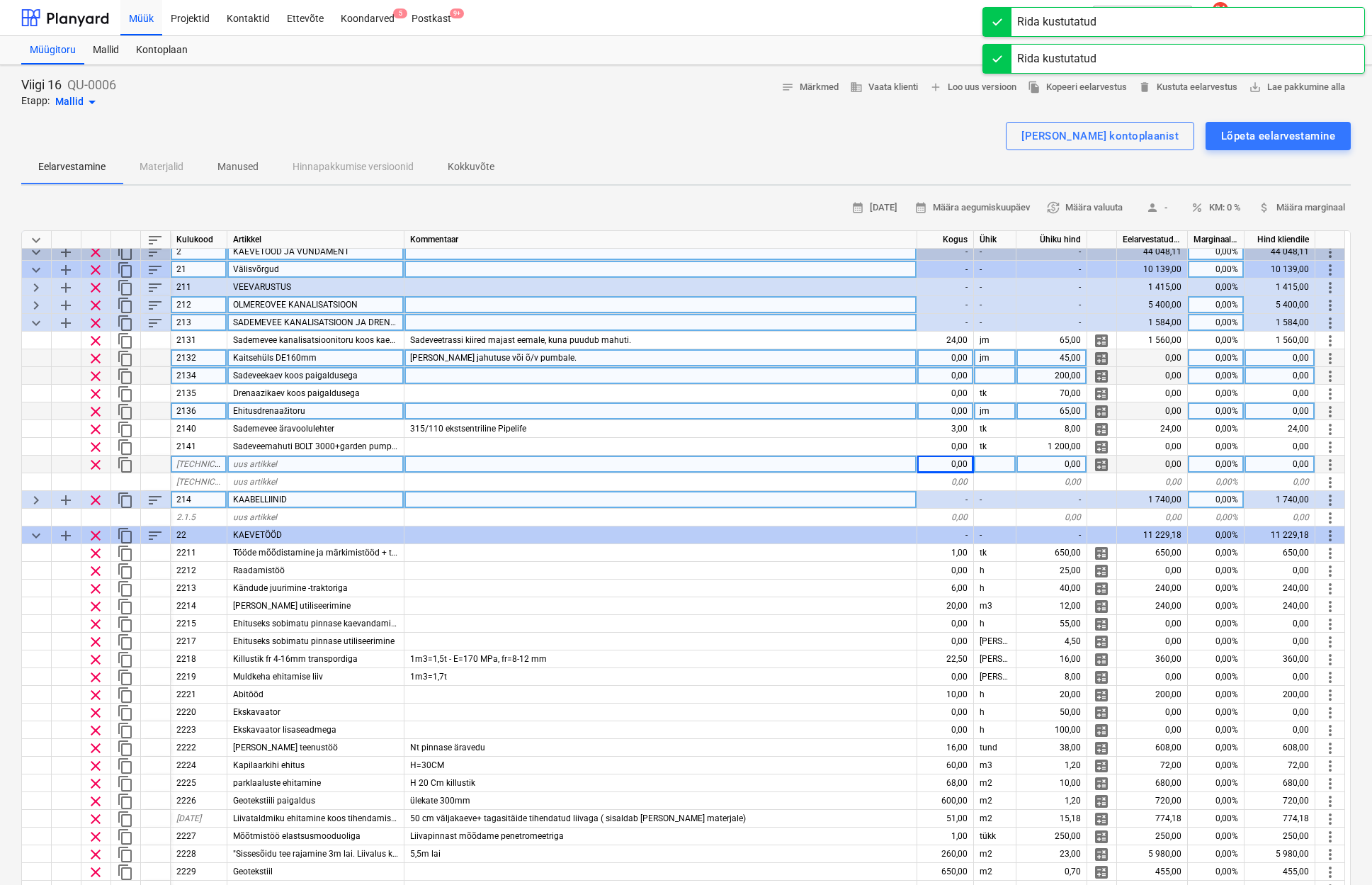
click at [96, 411] on span "clear" at bounding box center [95, 411] width 17 height 17
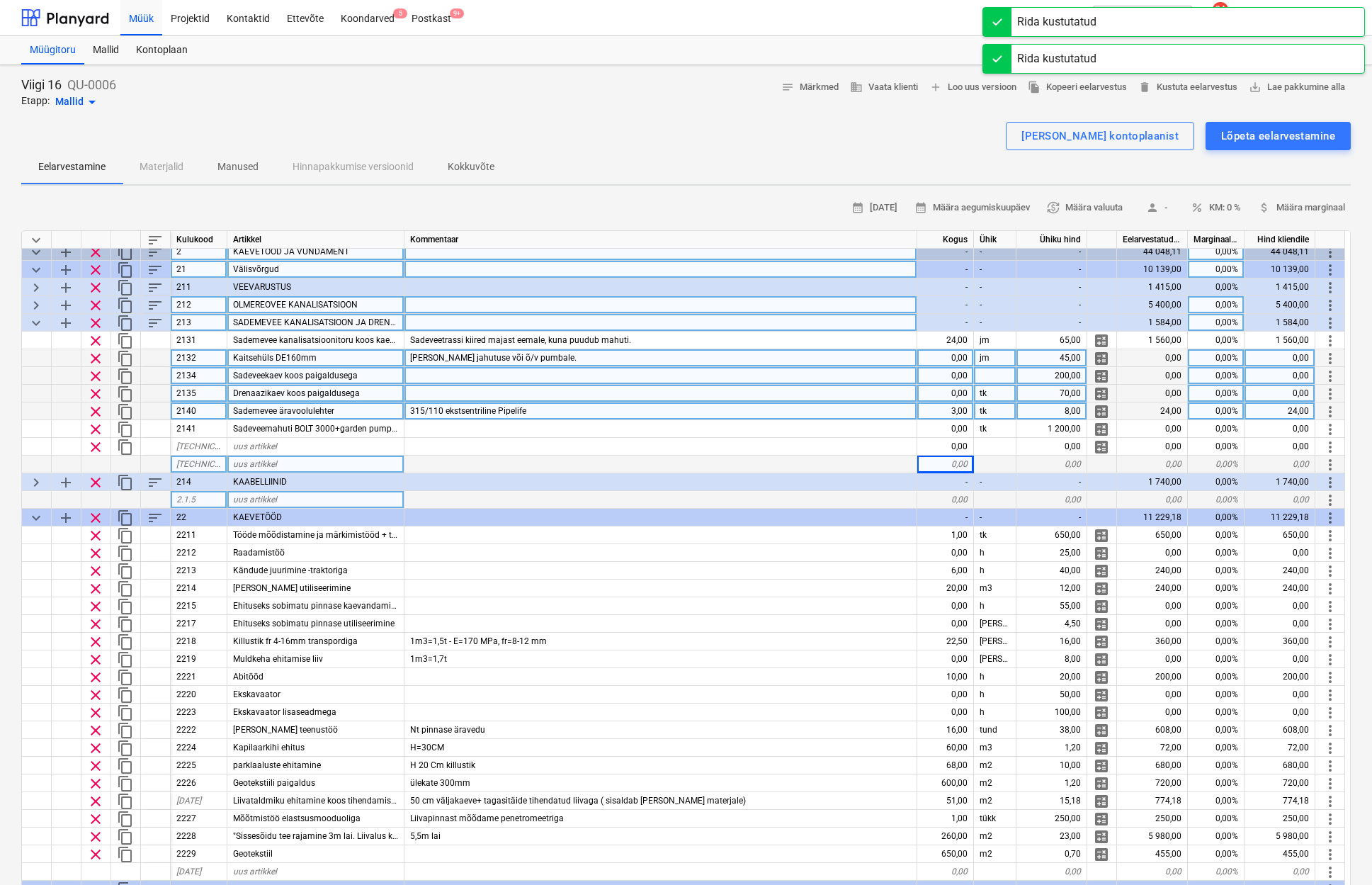
click at [94, 392] on span "clear" at bounding box center [95, 393] width 17 height 17
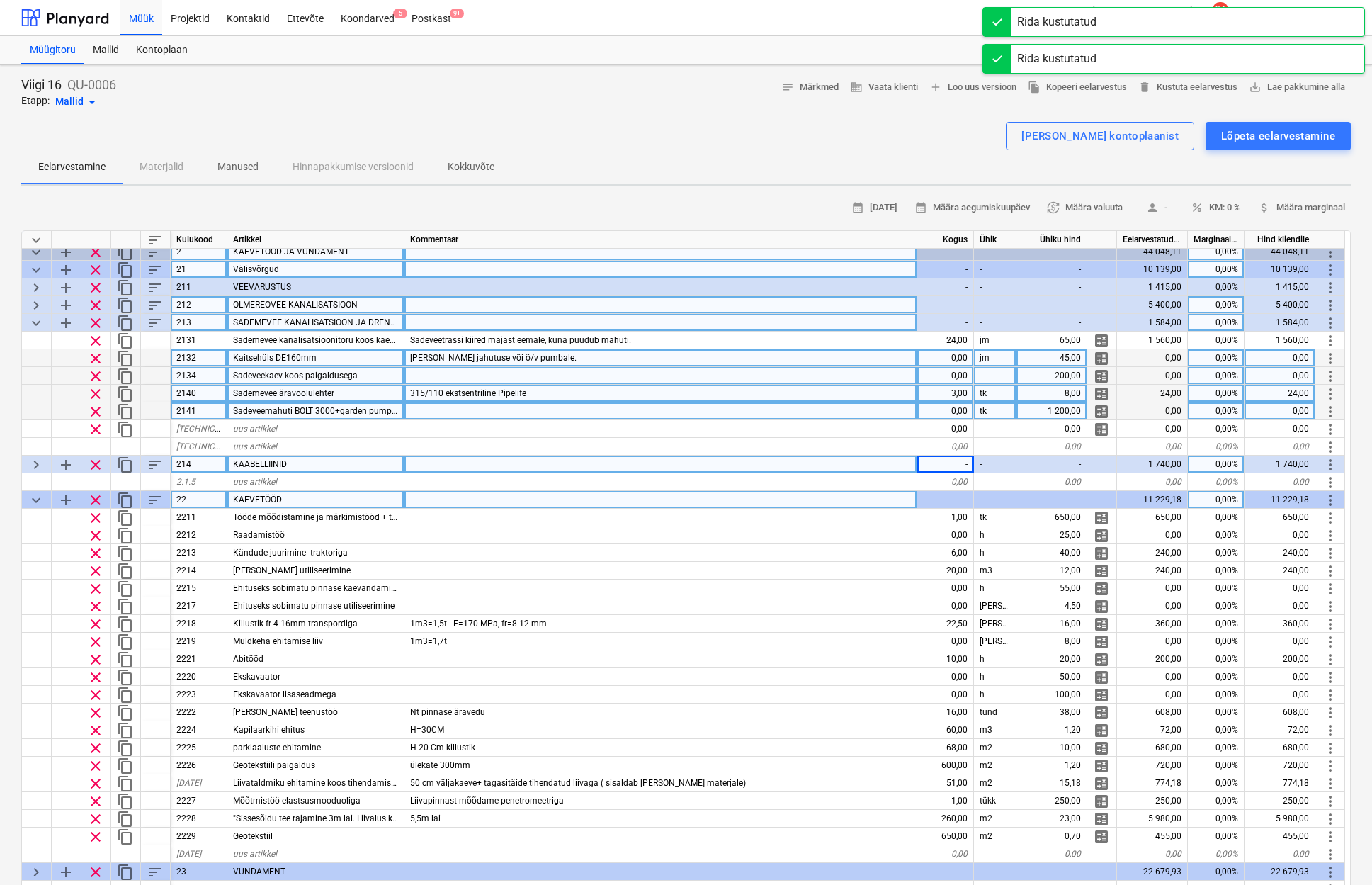
click at [86, 367] on div "clear" at bounding box center [96, 375] width 30 height 17
click at [94, 370] on span "clear" at bounding box center [95, 376] width 17 height 17
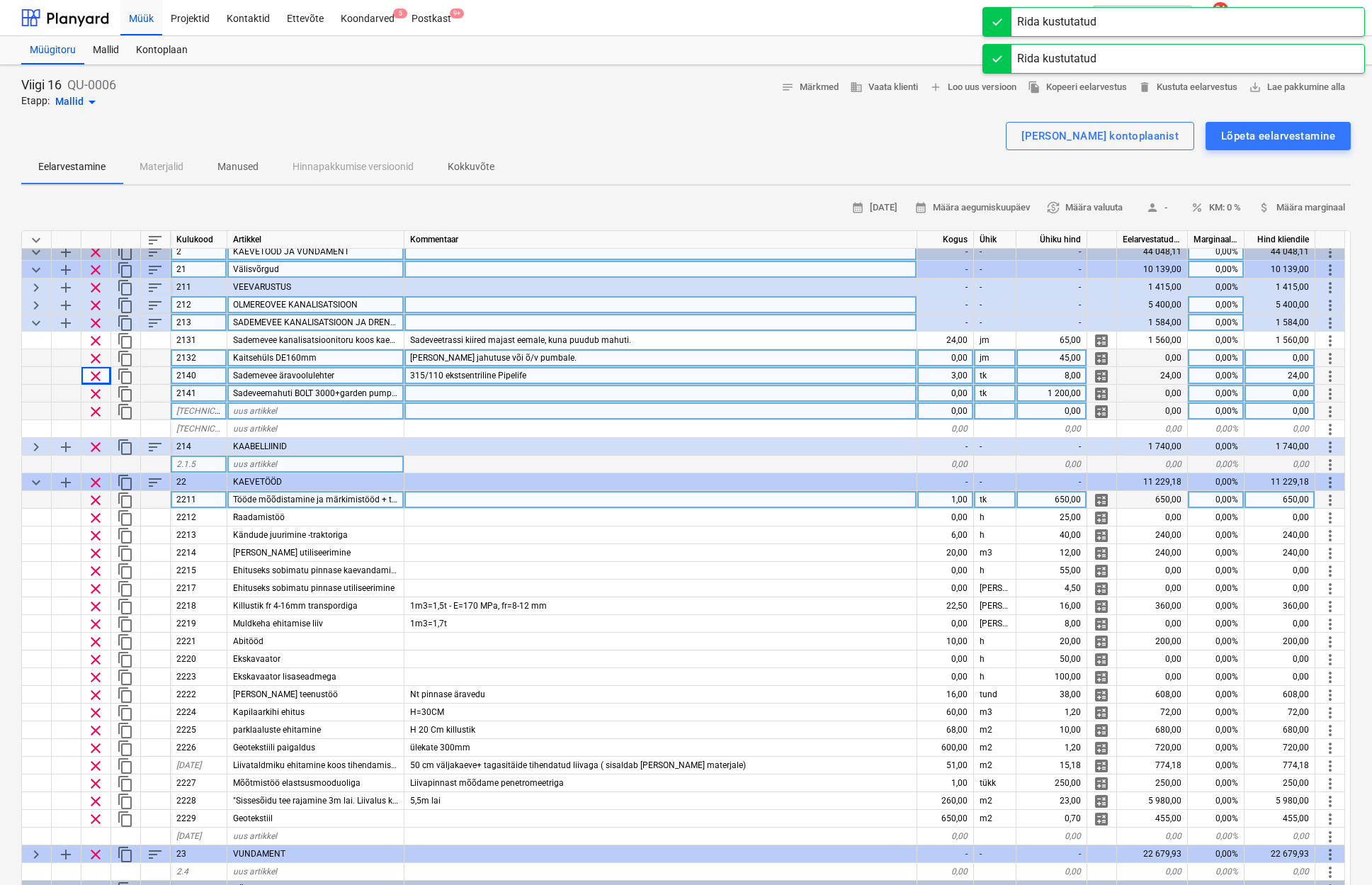
click at [101, 358] on span "clear" at bounding box center [95, 358] width 17 height 17
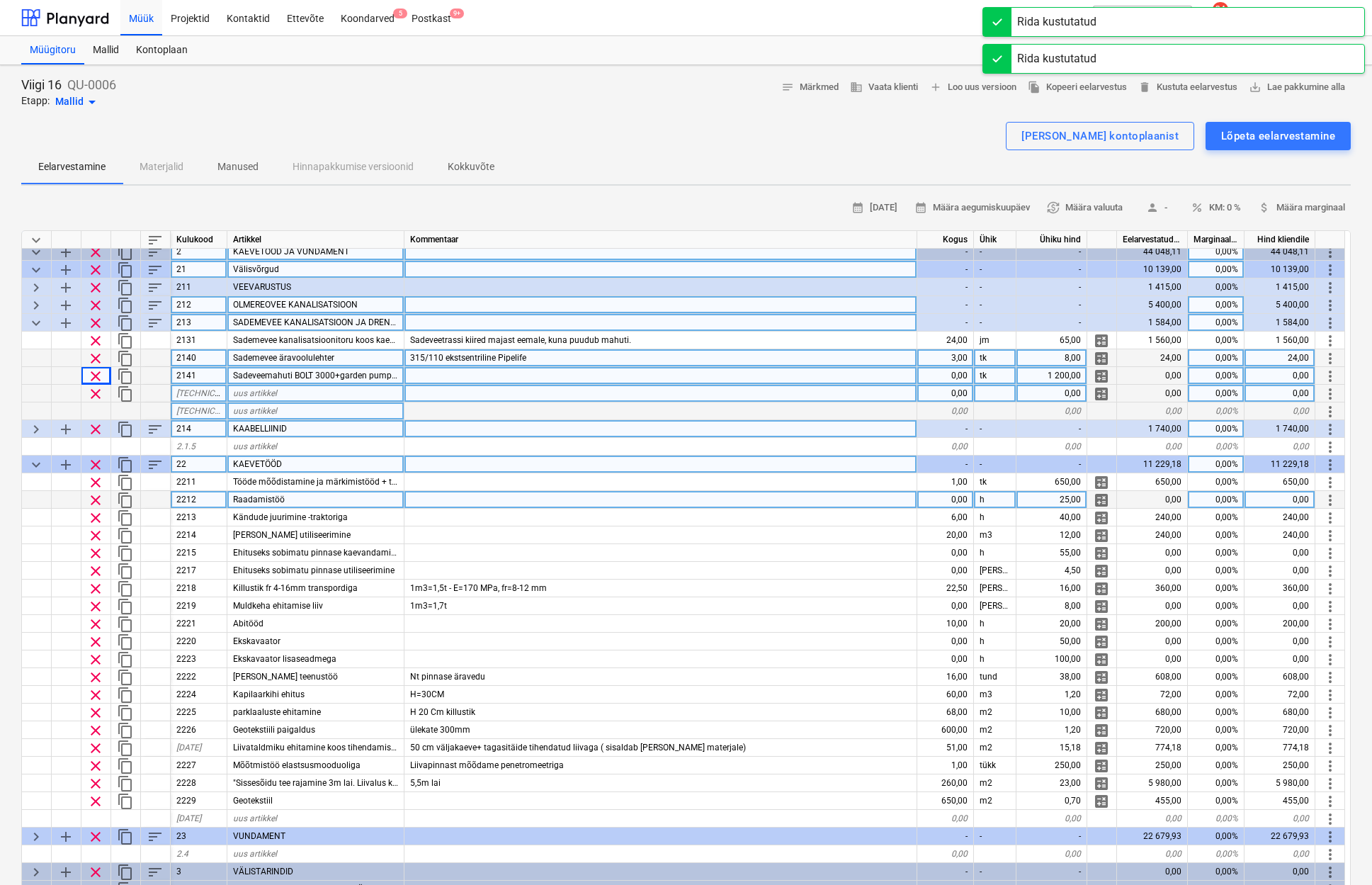
click at [35, 428] on span "keyboard_arrow_right" at bounding box center [36, 429] width 17 height 17
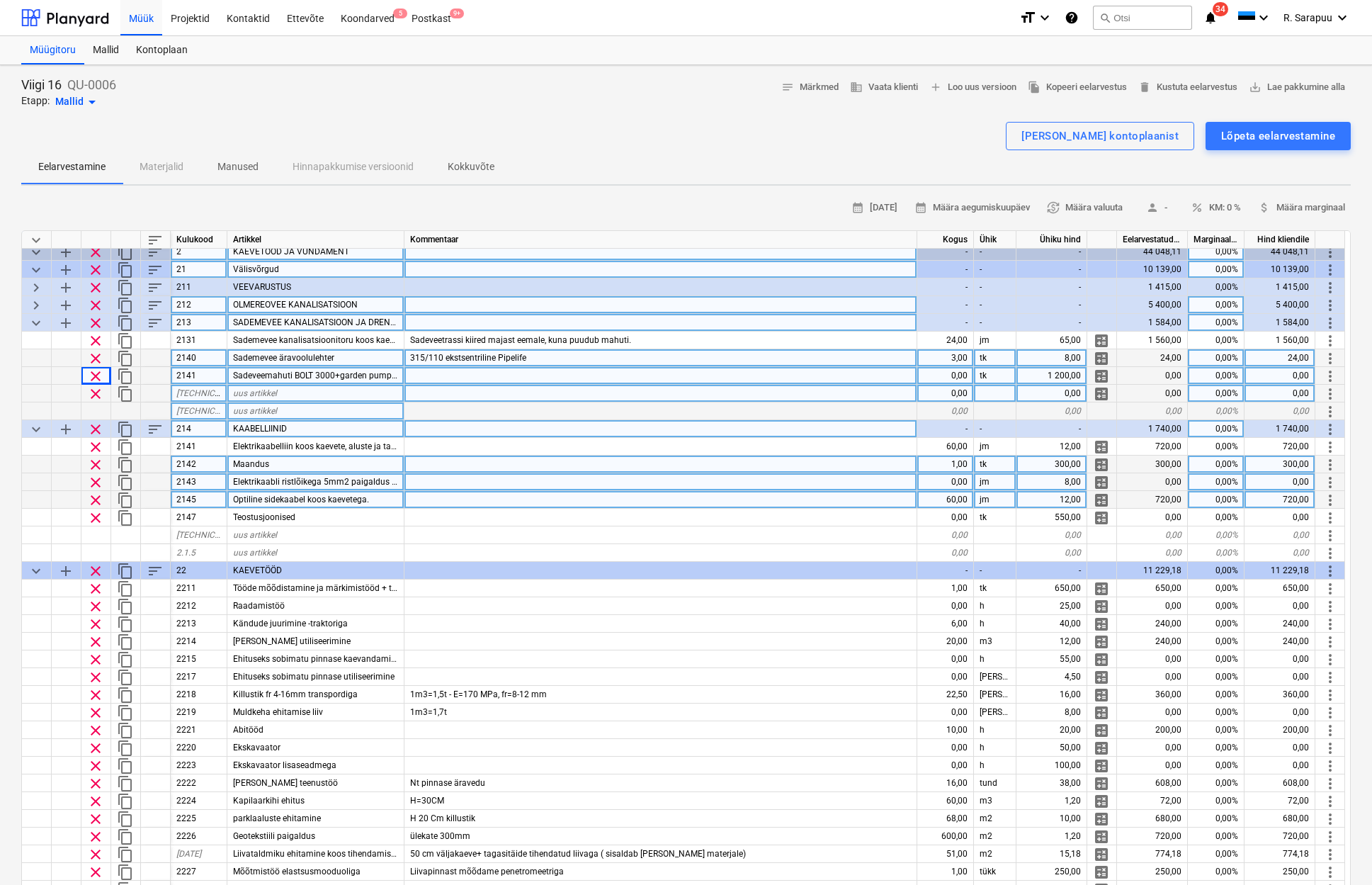
click at [306, 482] on span "Elektrikaabli ristlõikega 5mm2 paigaldus koos kaevete ja tagasitäitega" at bounding box center [368, 482] width 271 height 10
click at [319, 481] on input "Elektrikaabli ristlõikega 5mm2 paigaldus koos kaevete ja tagasitäitega" at bounding box center [315, 482] width 176 height 17
click at [345, 479] on input "Elektrikaabli ristlõikega 5mm2 paigaldus koos kaevete ja tagasitäitega" at bounding box center [315, 482] width 176 height 17
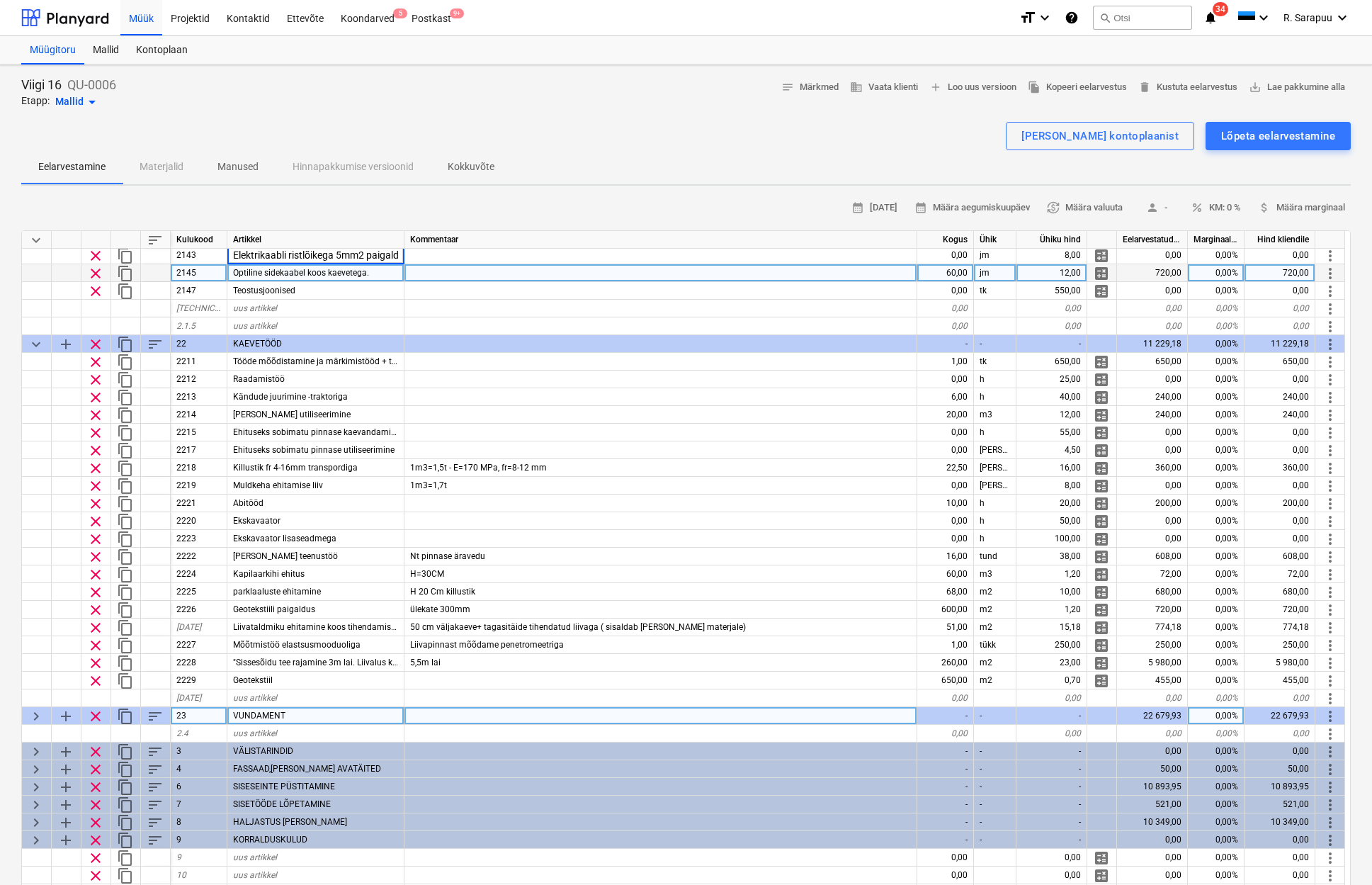
scroll to position [0, 0]
click at [32, 709] on span "keyboard_arrow_right" at bounding box center [36, 716] width 17 height 17
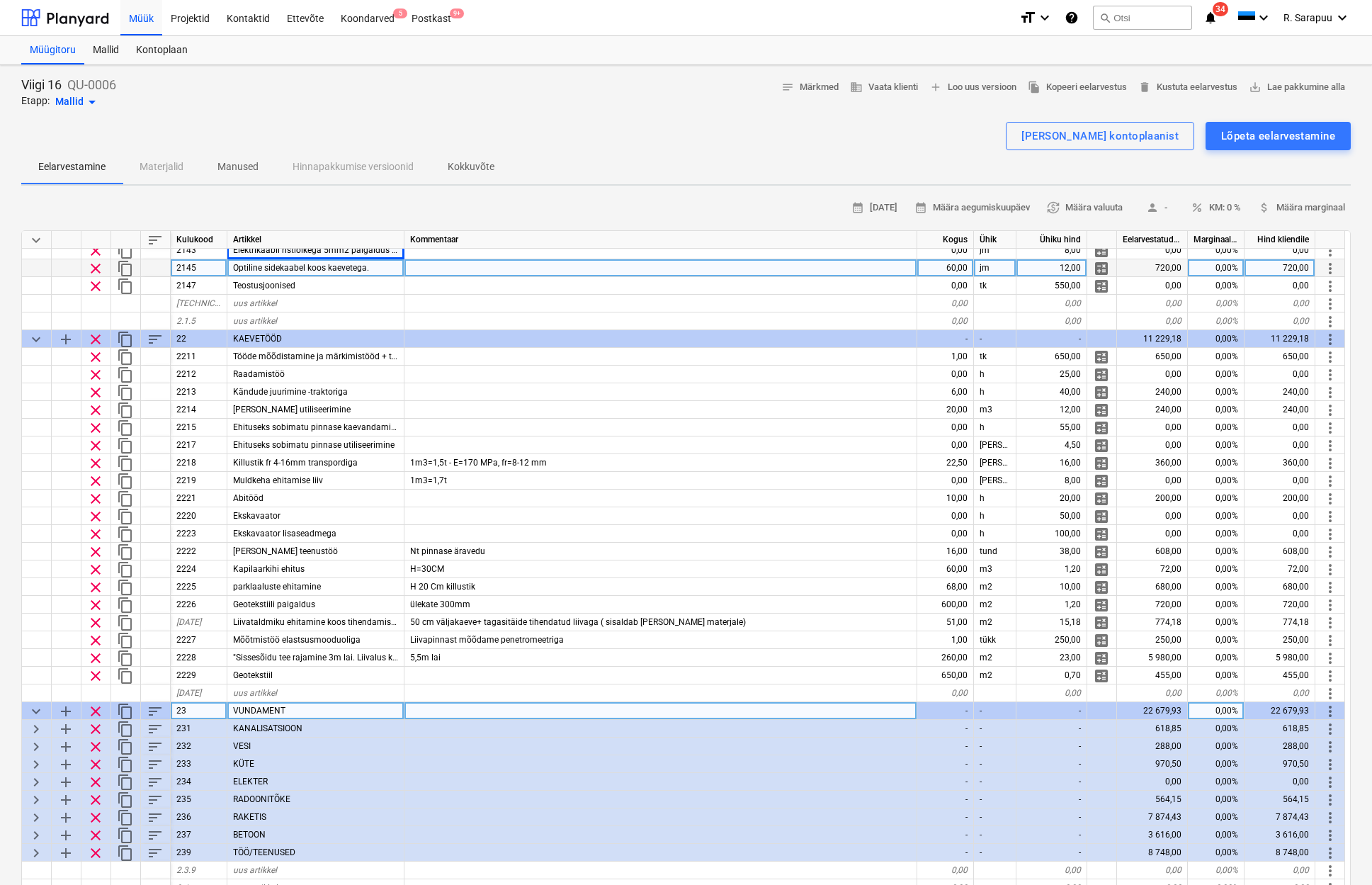
type textarea "x"
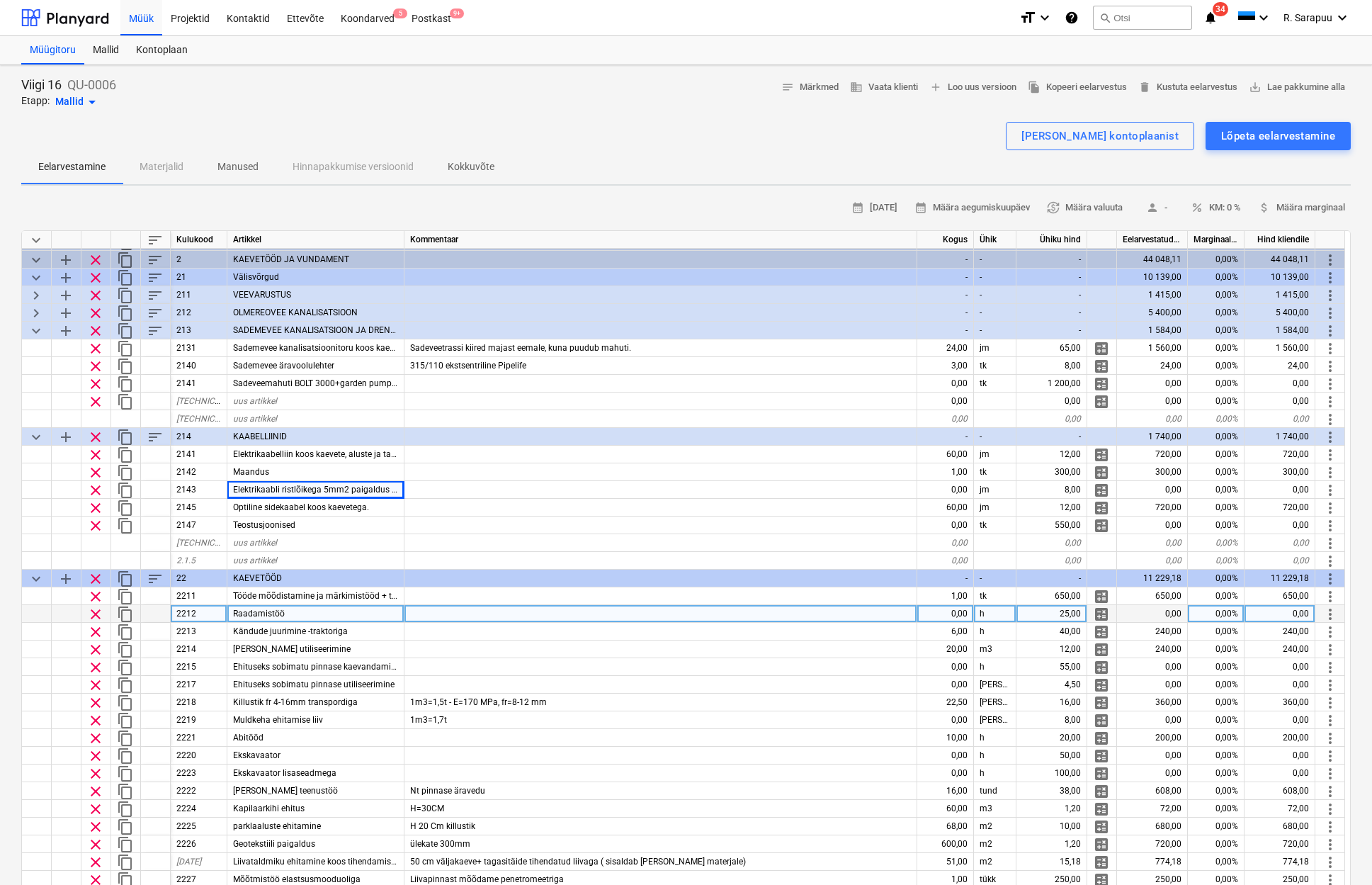
scroll to position [2, 0]
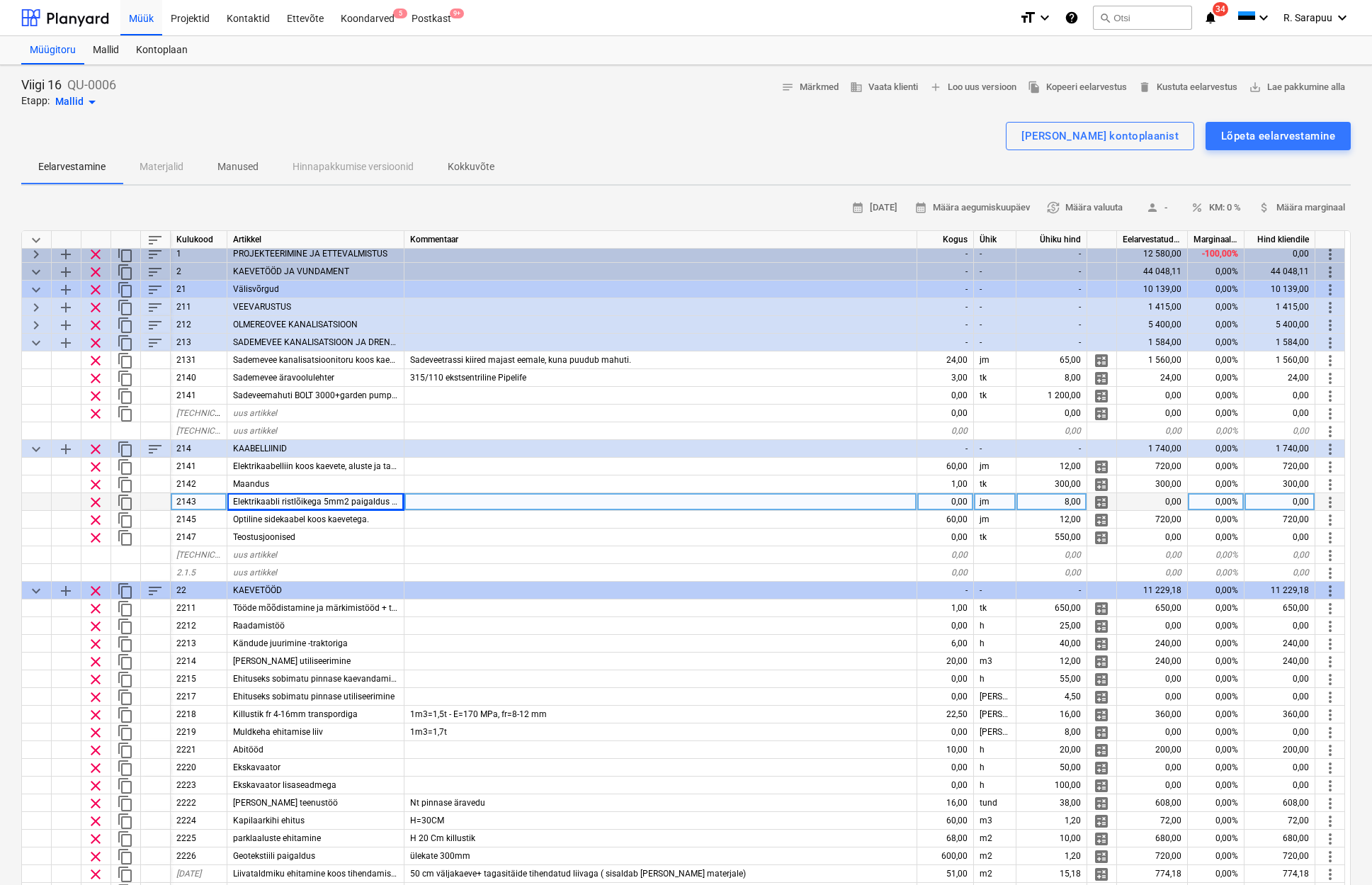
click at [353, 500] on span "Elektrikaabli ristlõikega 5mm2 paigaldus koos kaevete ja tagasitäitega" at bounding box center [368, 502] width 271 height 10
click at [393, 500] on input "Elektrikaabli ristlõikega 5mm2 paigaldus koos kaevete ja tagasitäitega" at bounding box center [315, 503] width 176 height 17
click at [959, 498] on div "0,00" at bounding box center [946, 501] width 56 height 17
type input "160"
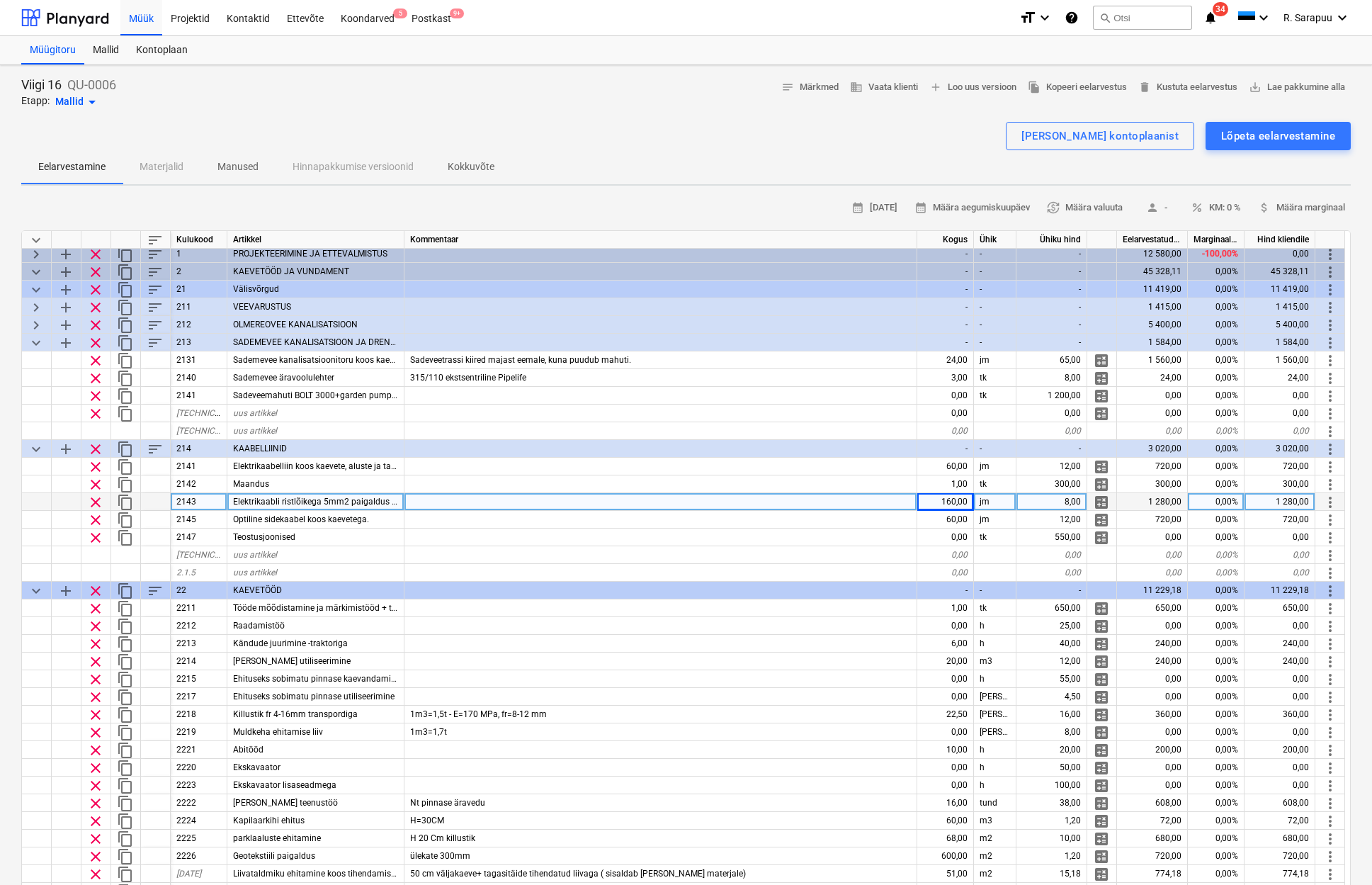
type textarea "x"
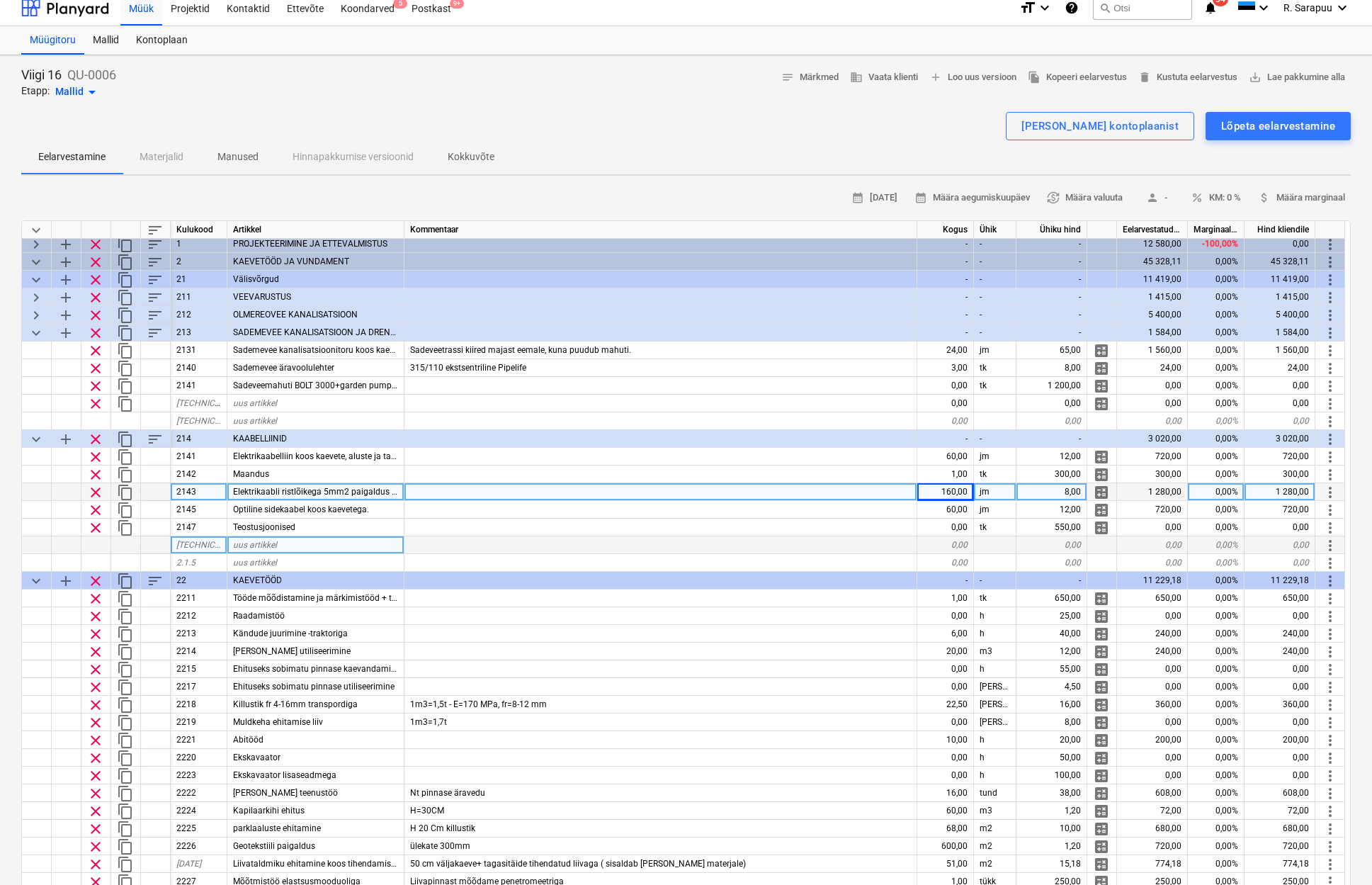
scroll to position [11, 0]
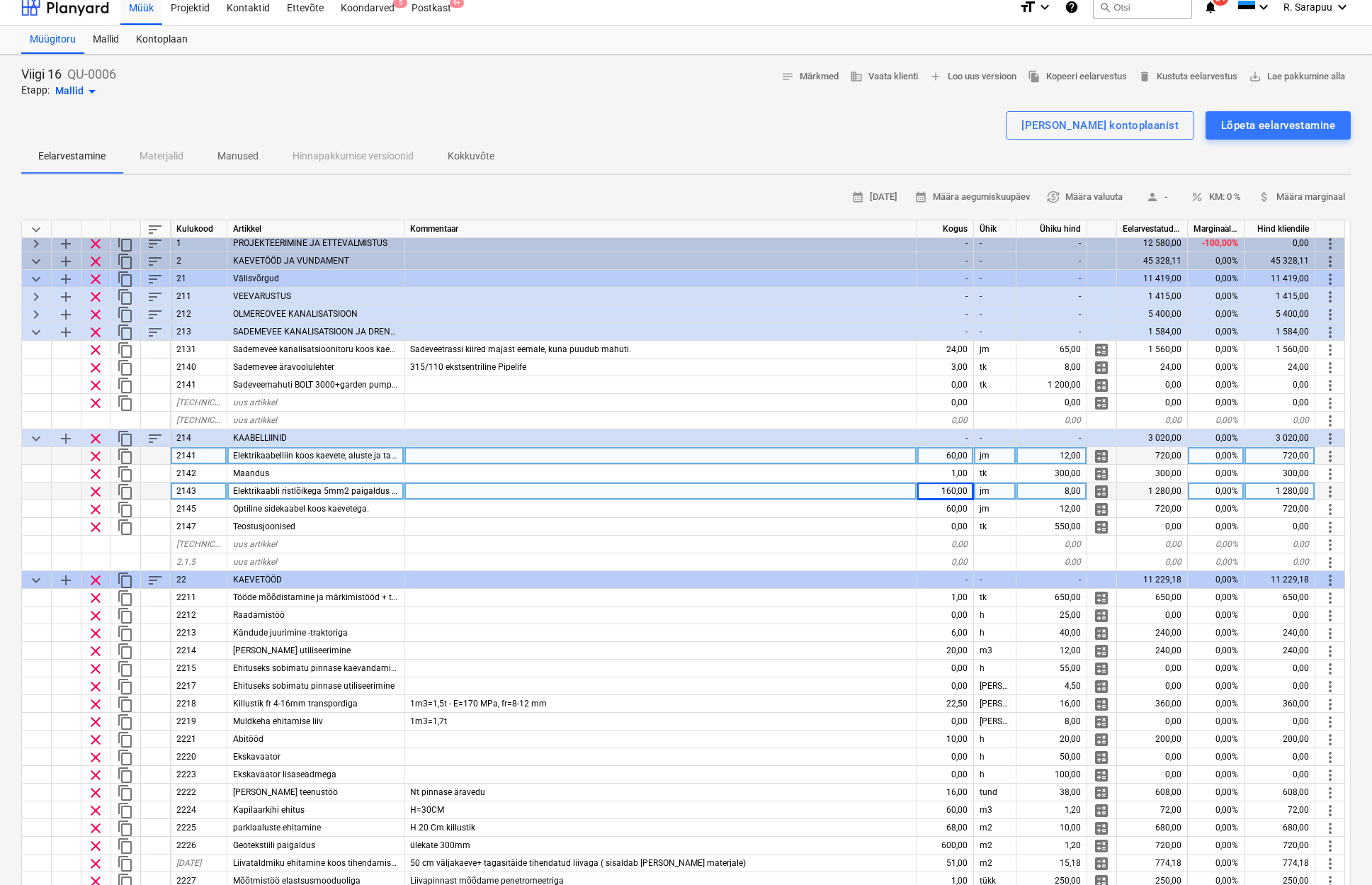
click at [344, 450] on span "Elektrikaabelliin koos kaevete, aluste ja tagasitäitega" at bounding box center [333, 455] width 201 height 10
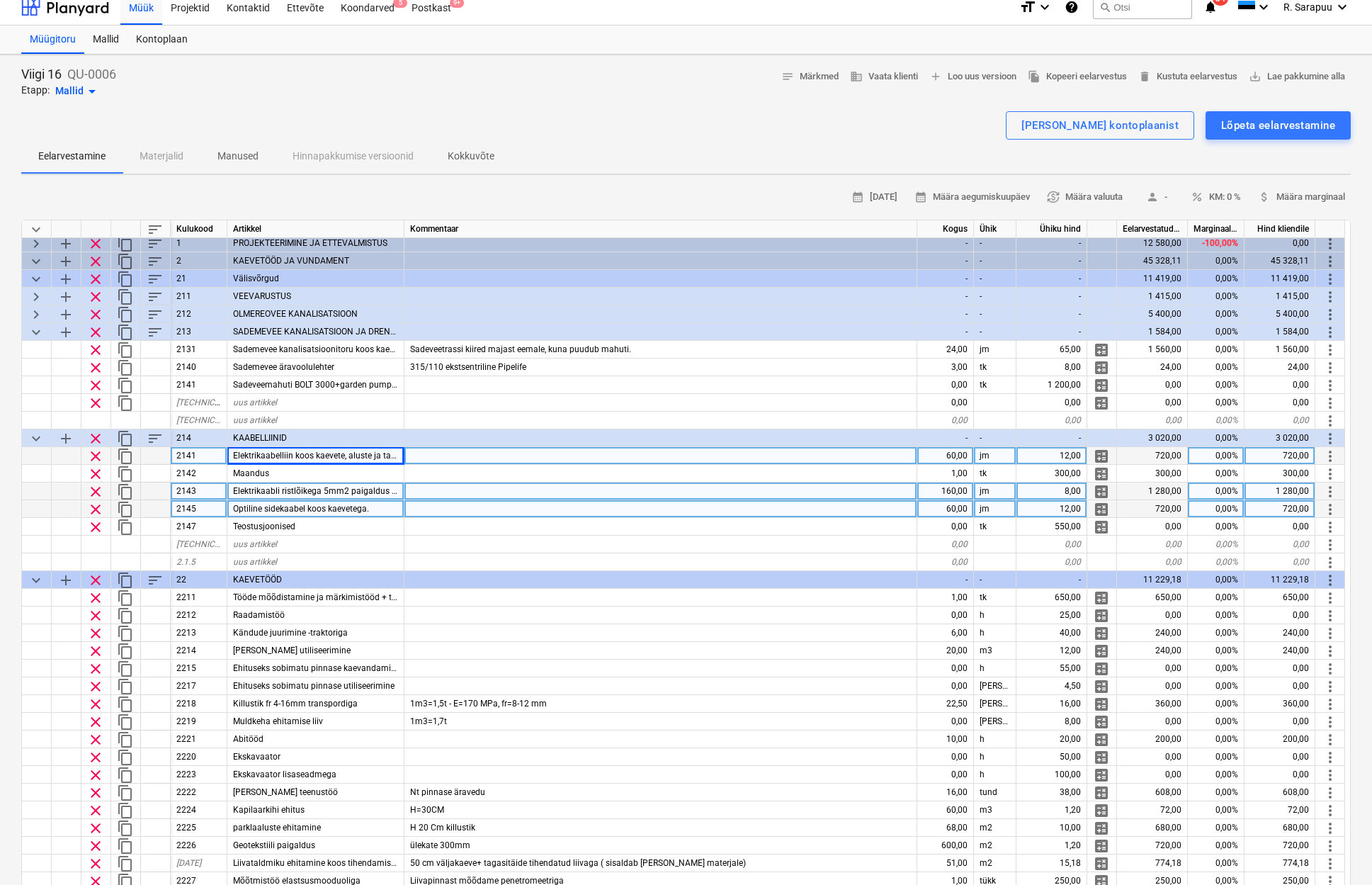
click at [680, 513] on div at bounding box center [661, 508] width 513 height 17
click at [296, 511] on span "Optiline sidekaabel koos kaevetega." at bounding box center [301, 508] width 136 height 10
click at [513, 506] on div at bounding box center [661, 508] width 513 height 17
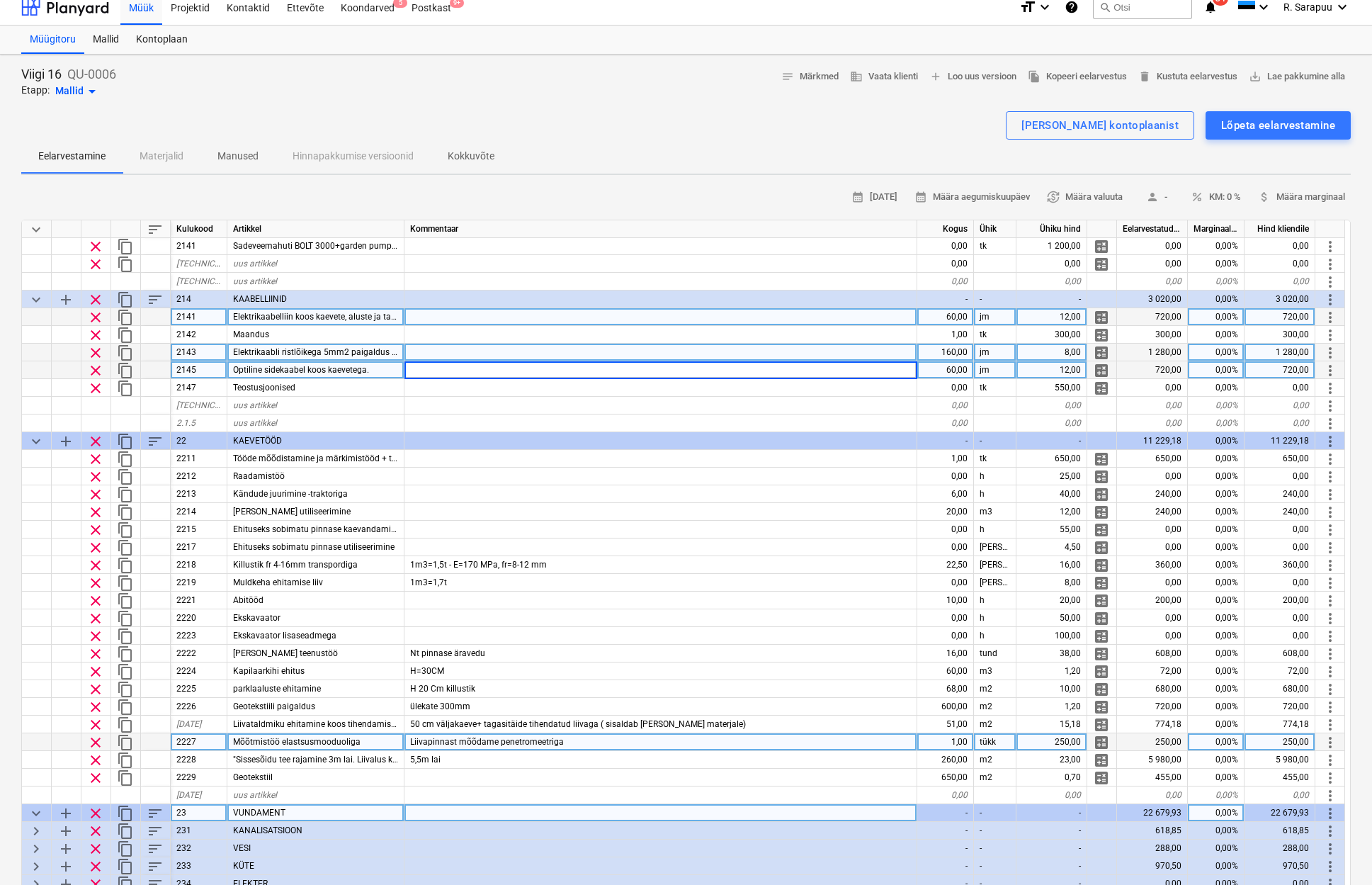
scroll to position [144, 0]
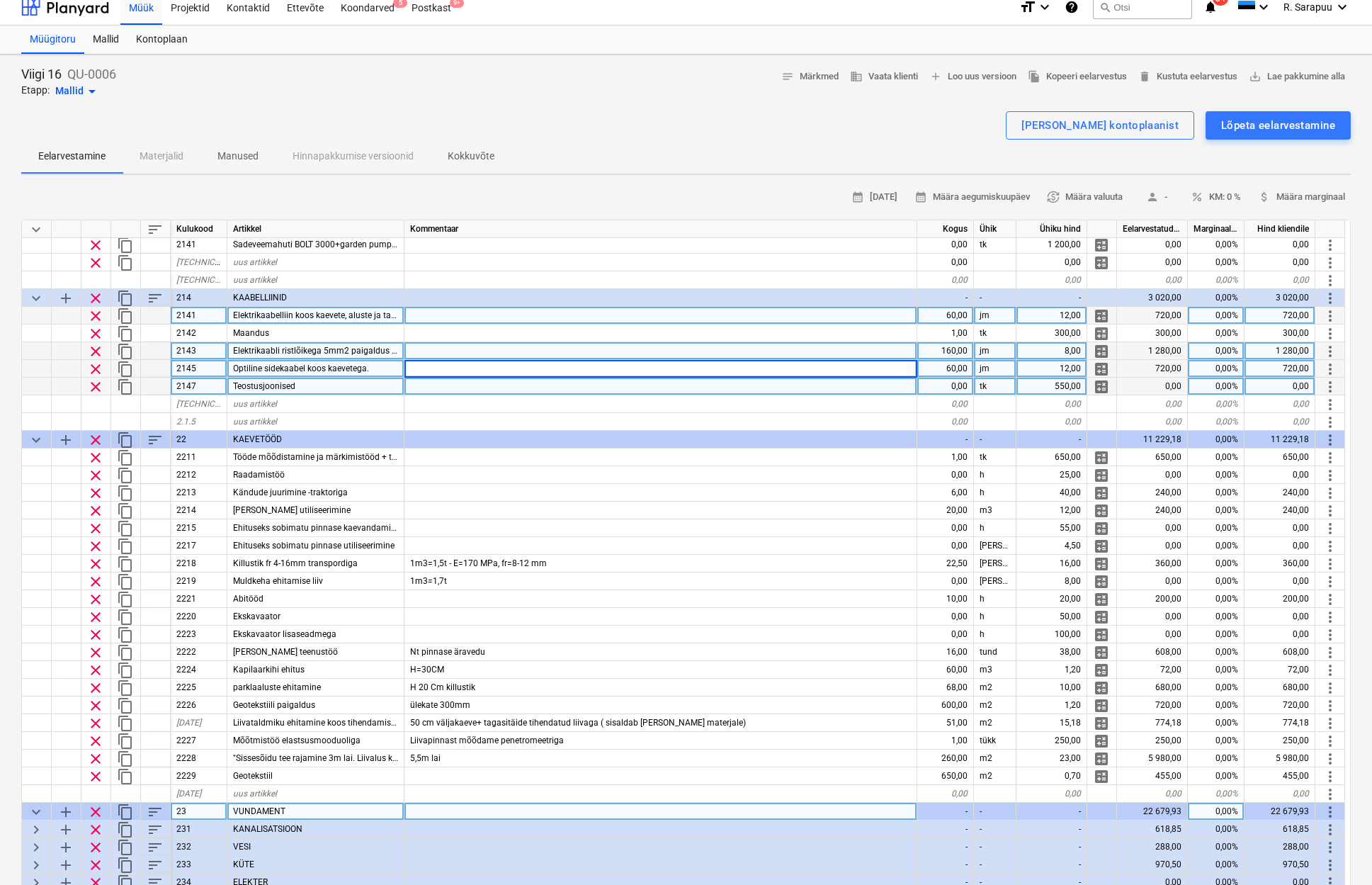
click at [956, 383] on div "0,00" at bounding box center [946, 386] width 56 height 17
type input "1"
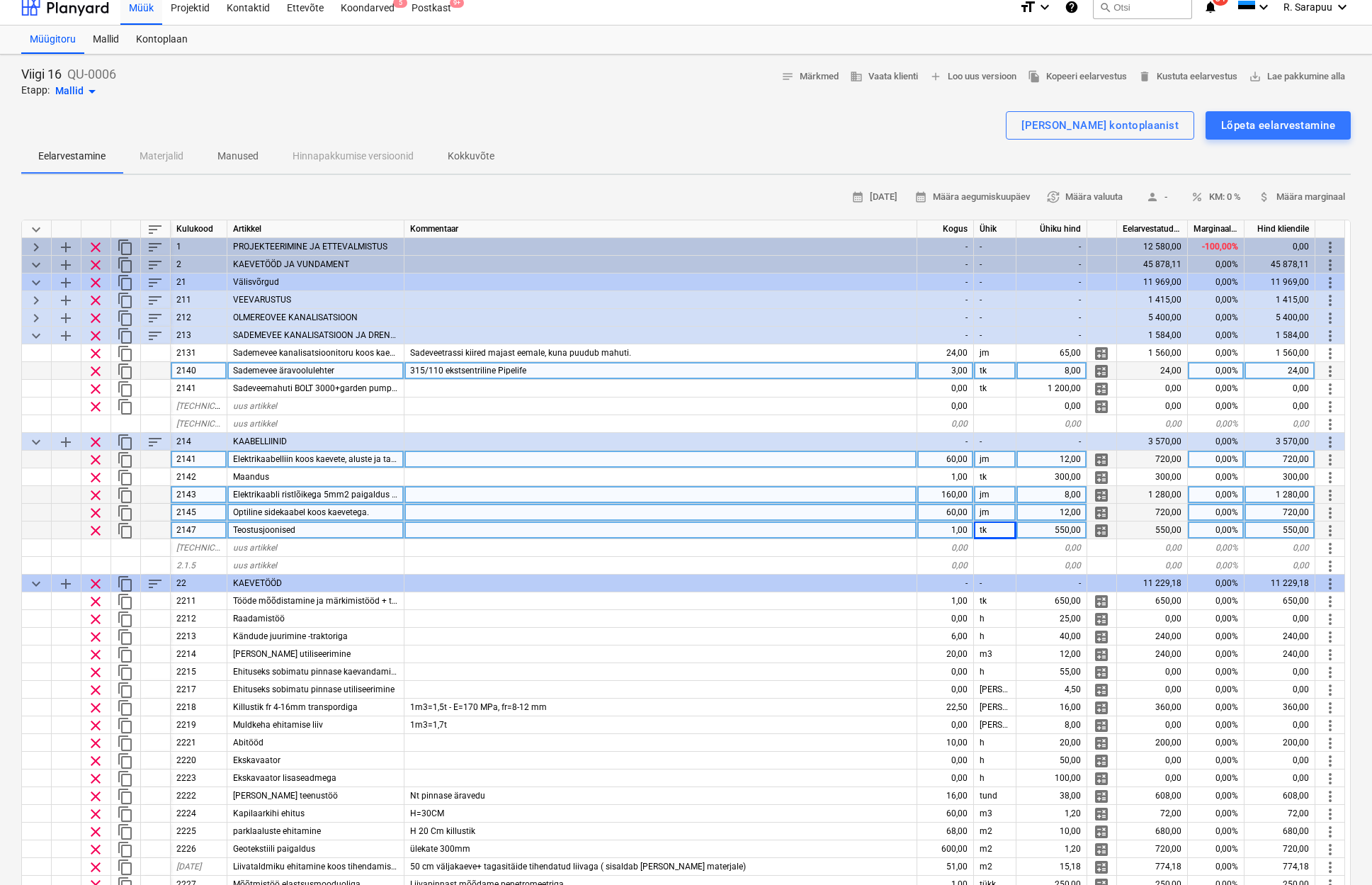
scroll to position [0, 0]
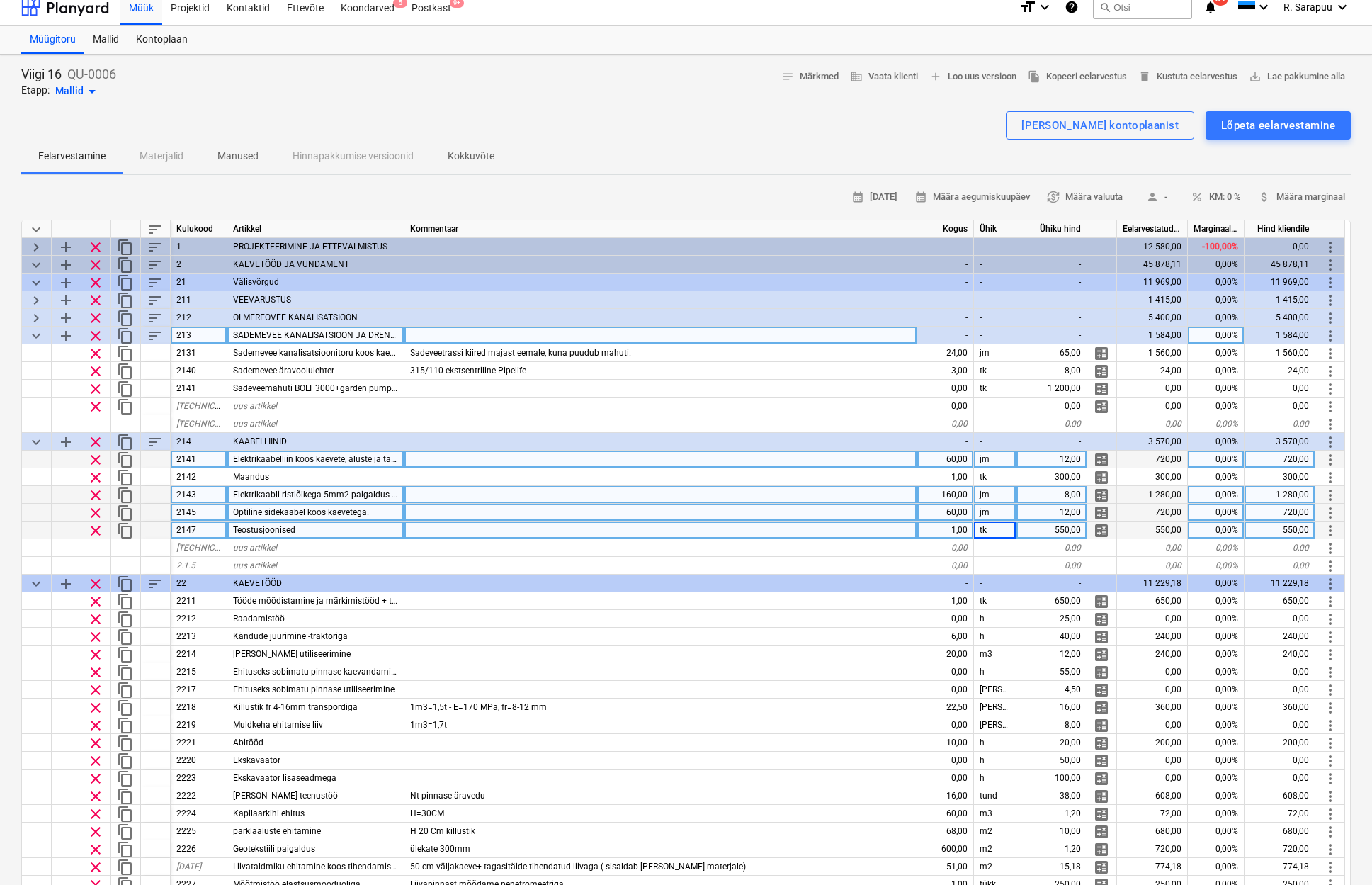
click at [37, 336] on span "keyboard_arrow_down" at bounding box center [36, 335] width 17 height 17
type textarea "x"
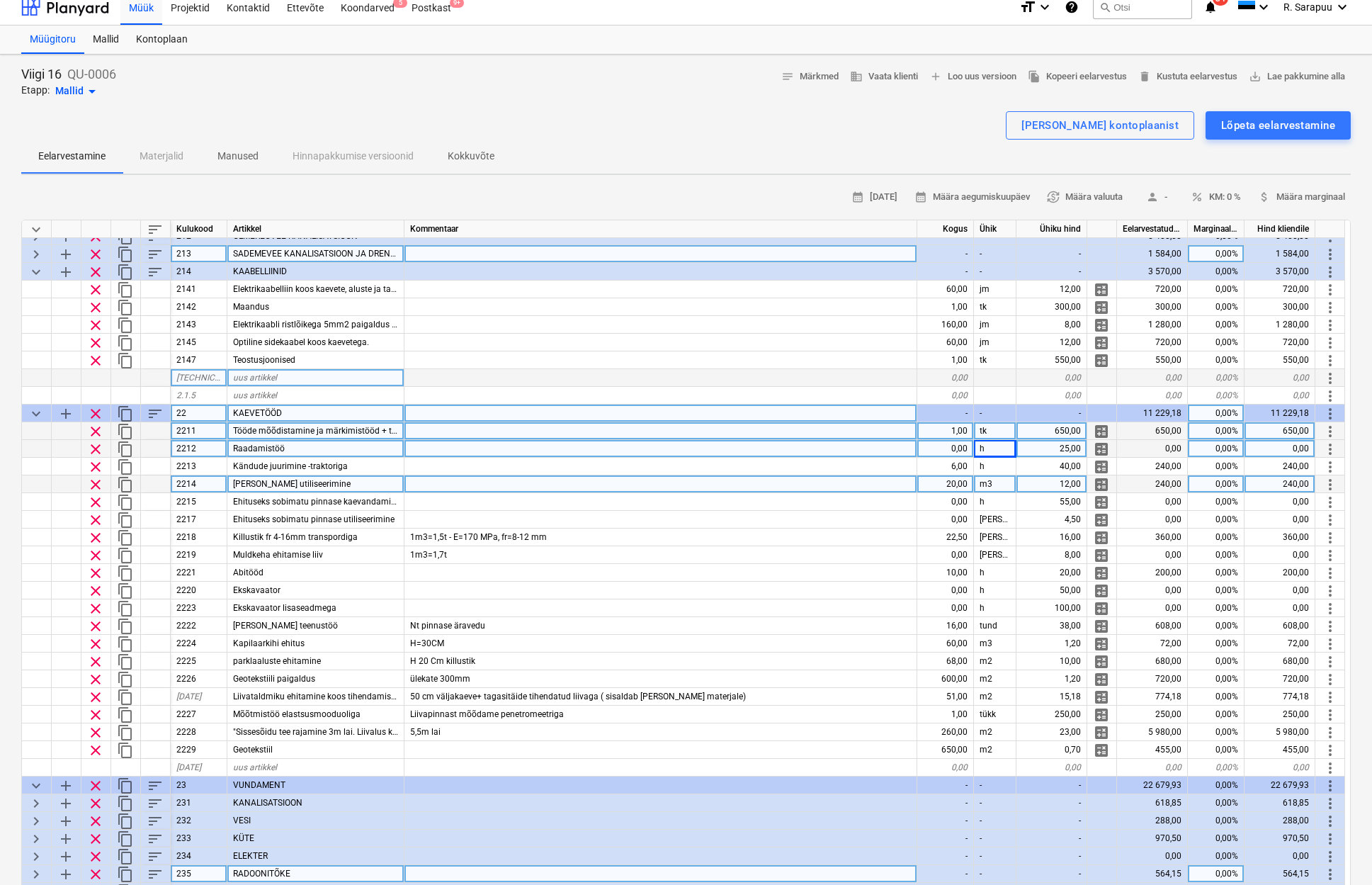
scroll to position [81, 0]
click at [956, 484] on div "20,00" at bounding box center [946, 483] width 56 height 17
type input "30"
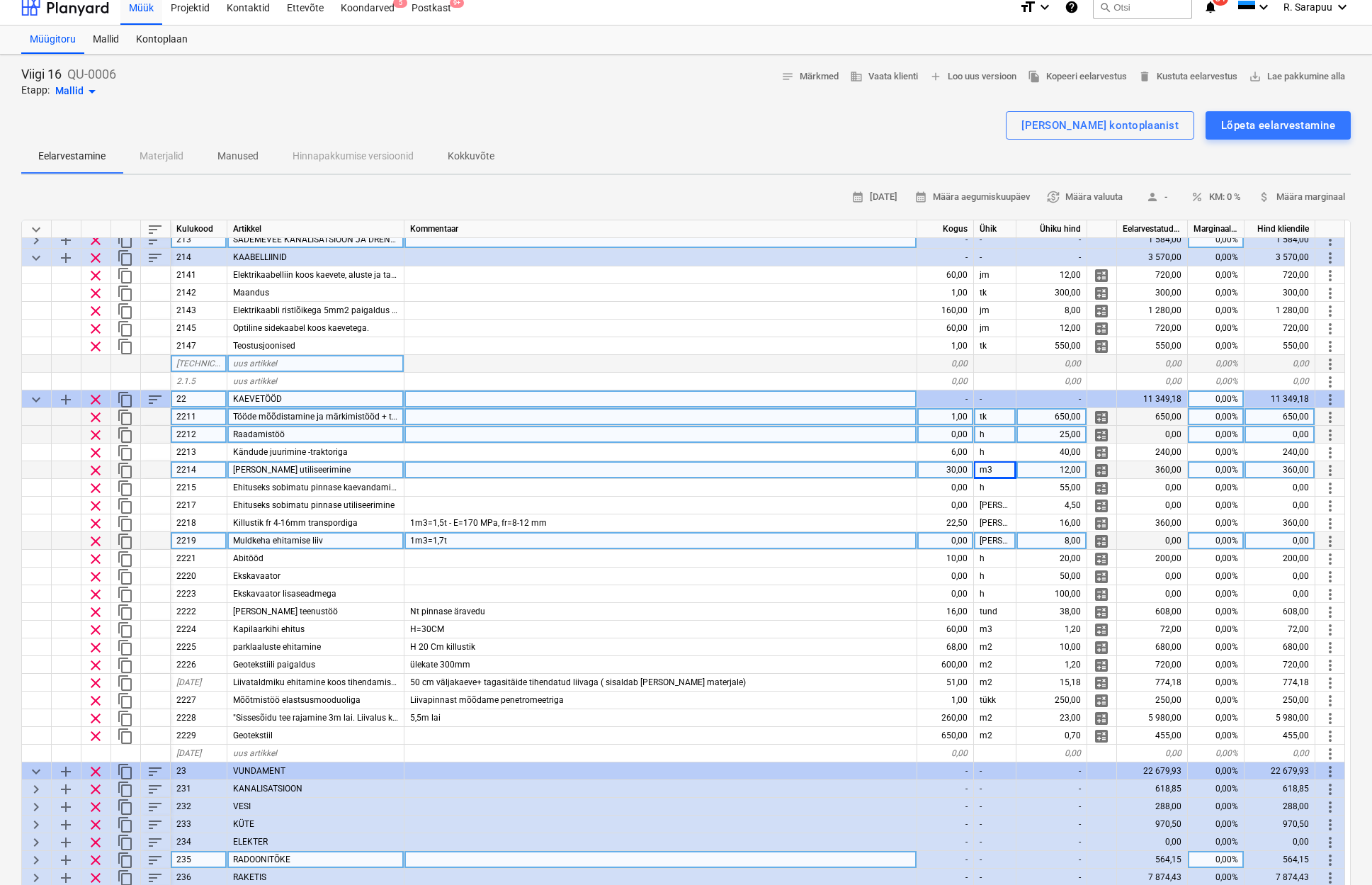
scroll to position [97, 1]
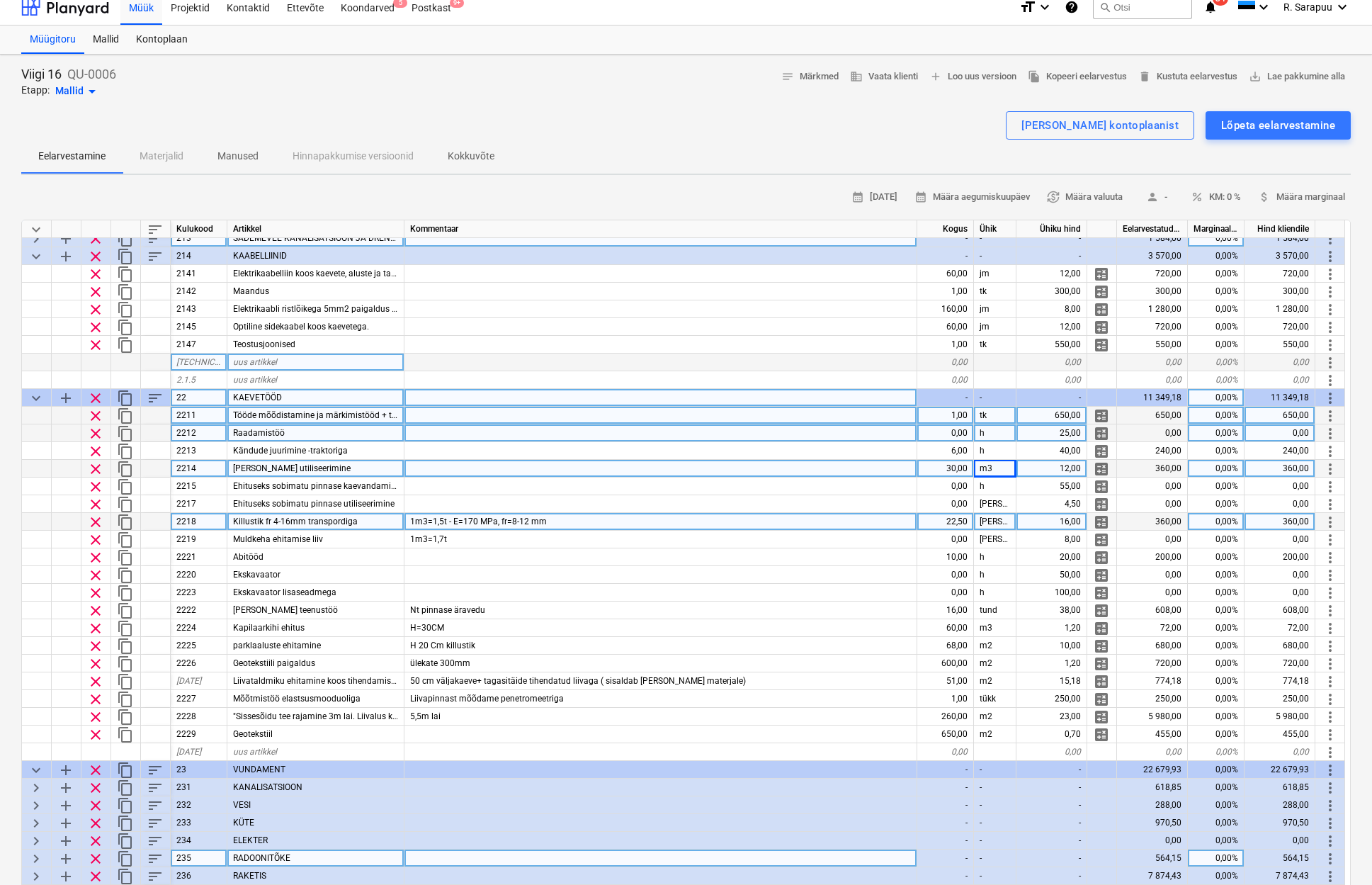
click at [566, 527] on div "1m3=1,5t - E=170 MPa, fr=8-12 mm" at bounding box center [661, 521] width 513 height 17
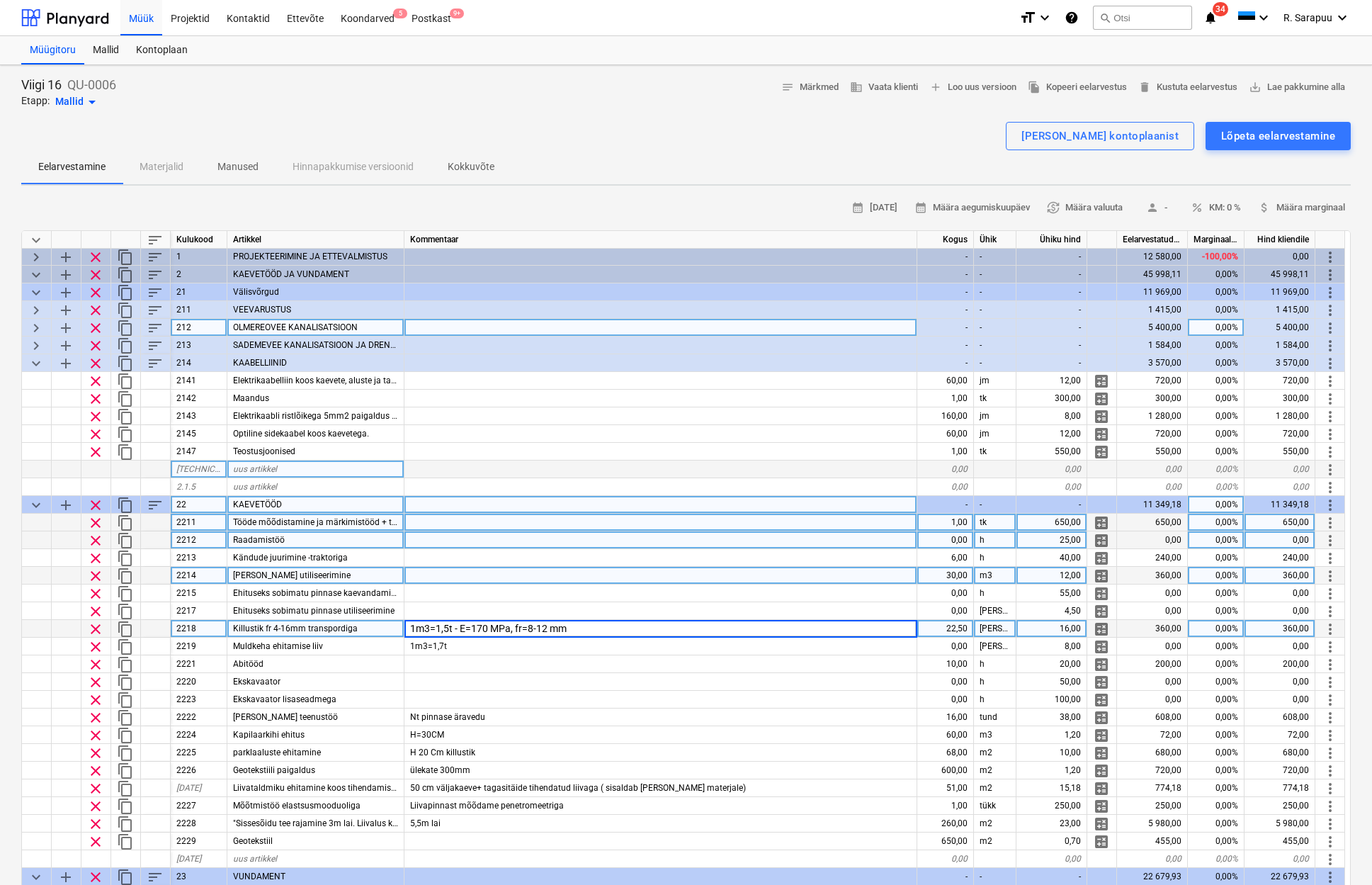
scroll to position [1, 1]
click at [35, 325] on span "keyboard_arrow_right" at bounding box center [36, 328] width 17 height 17
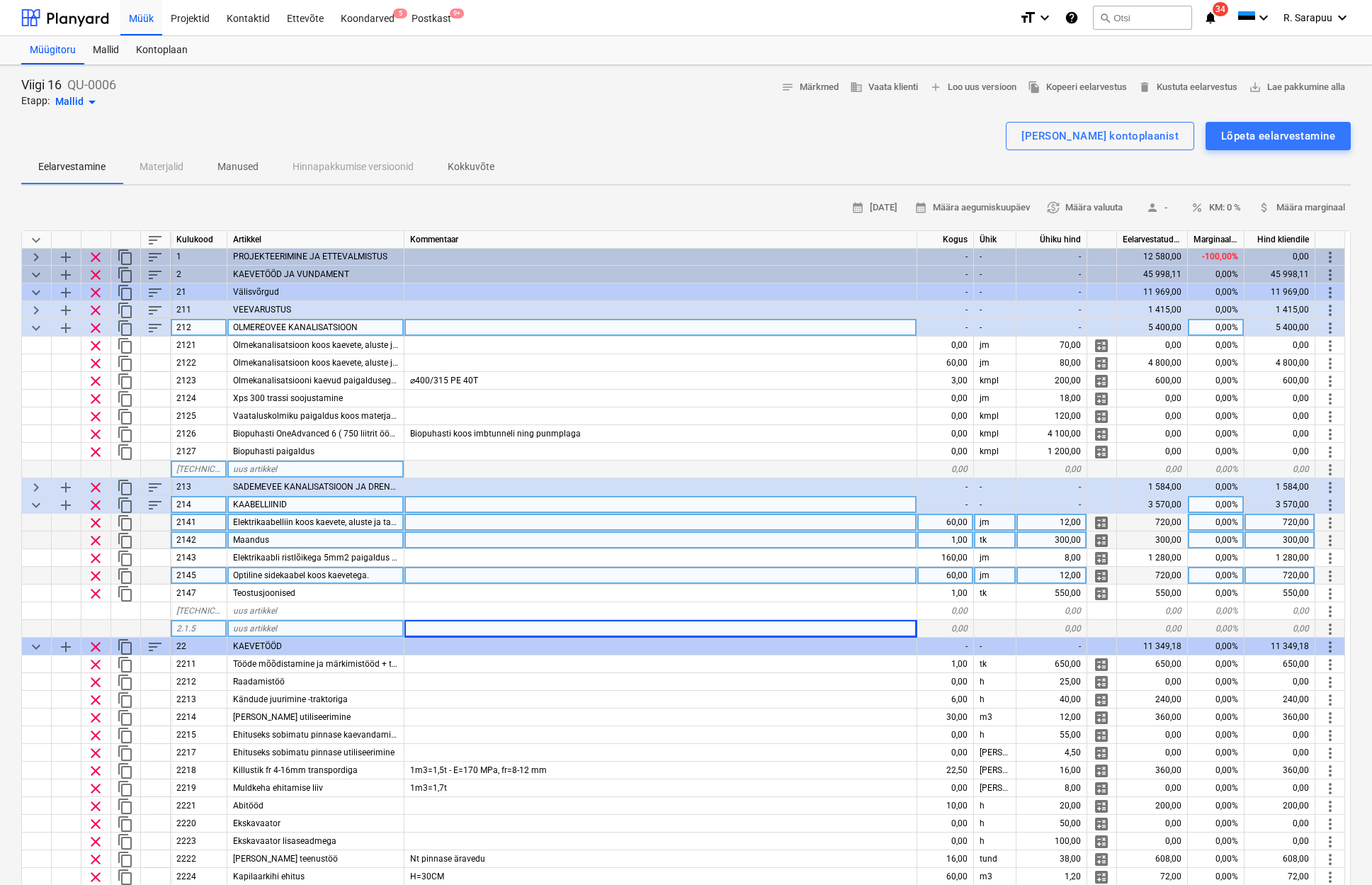
type textarea "x"
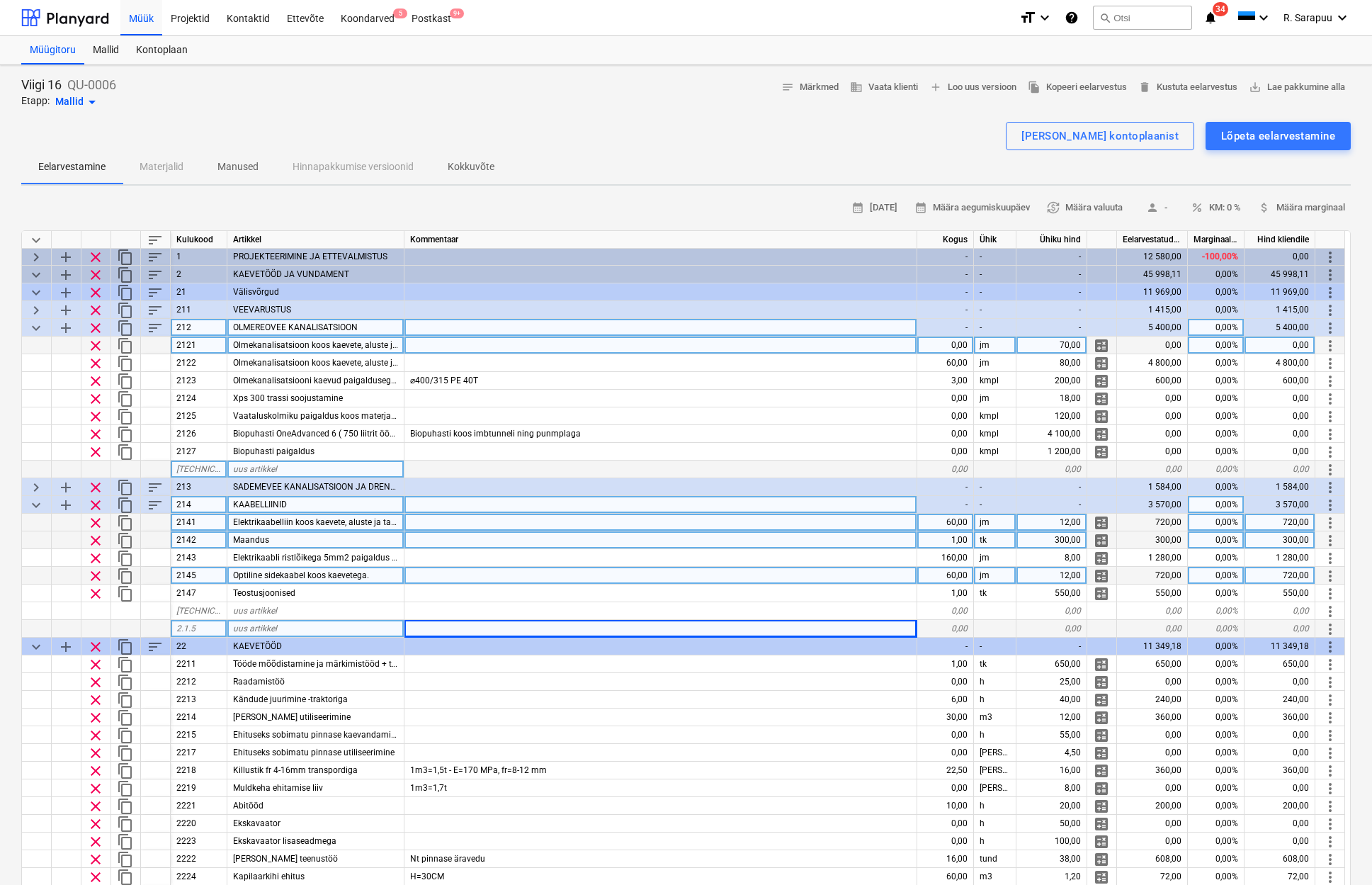
click at [281, 349] on div "Olmekanalisatsioon koos kaevete, aluste ja tagasitäitega110 mm" at bounding box center [316, 344] width 177 height 17
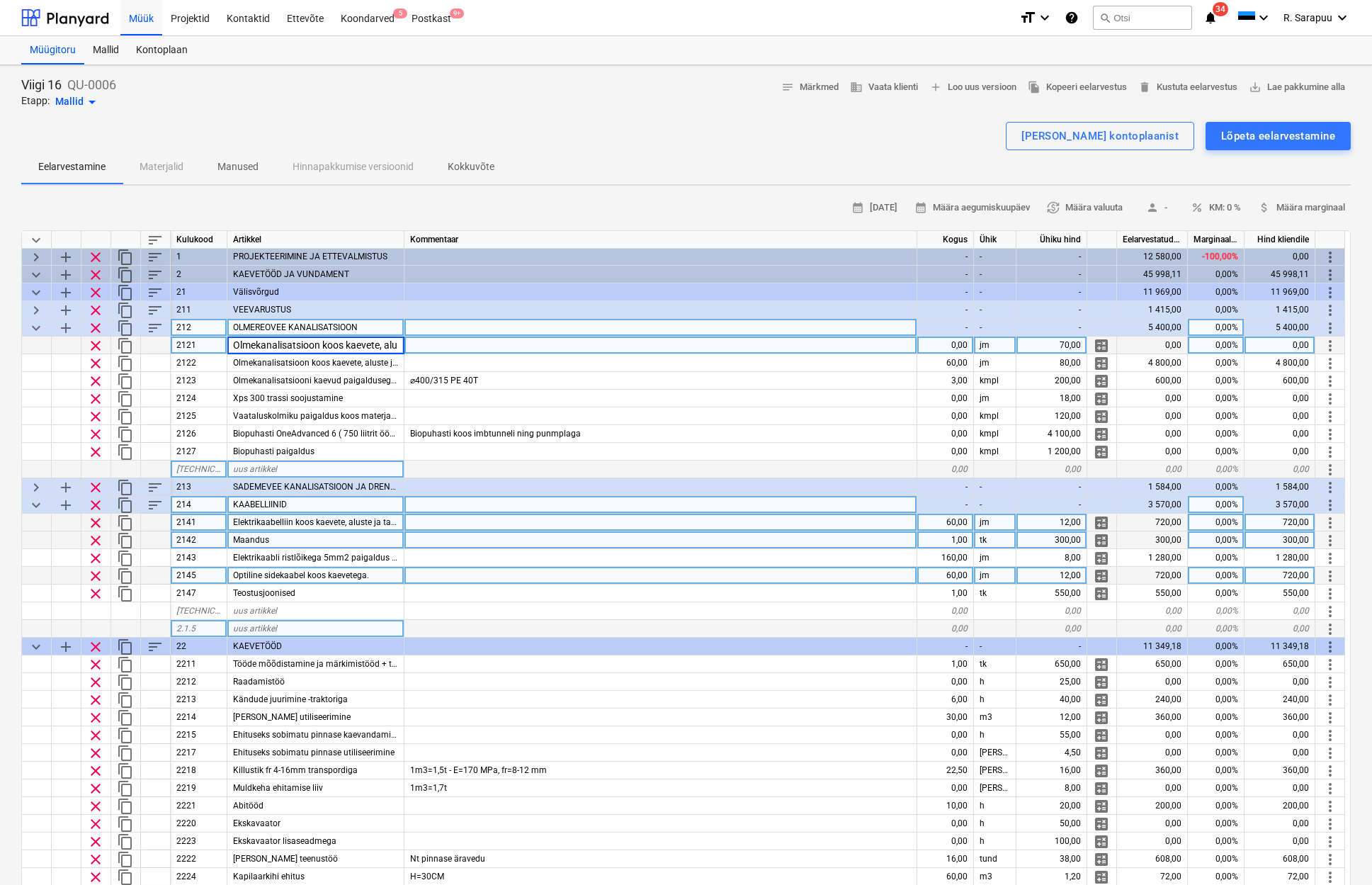
click at [335, 347] on input "Olmekanalisatsioon koos kaevete, aluste ja tagasitäitega110 mm" at bounding box center [315, 344] width 176 height 17
click at [392, 344] on input "Olmekanalisatsioon koos kaevete, aluste ja tagasitäitega110 mm" at bounding box center [315, 344] width 176 height 17
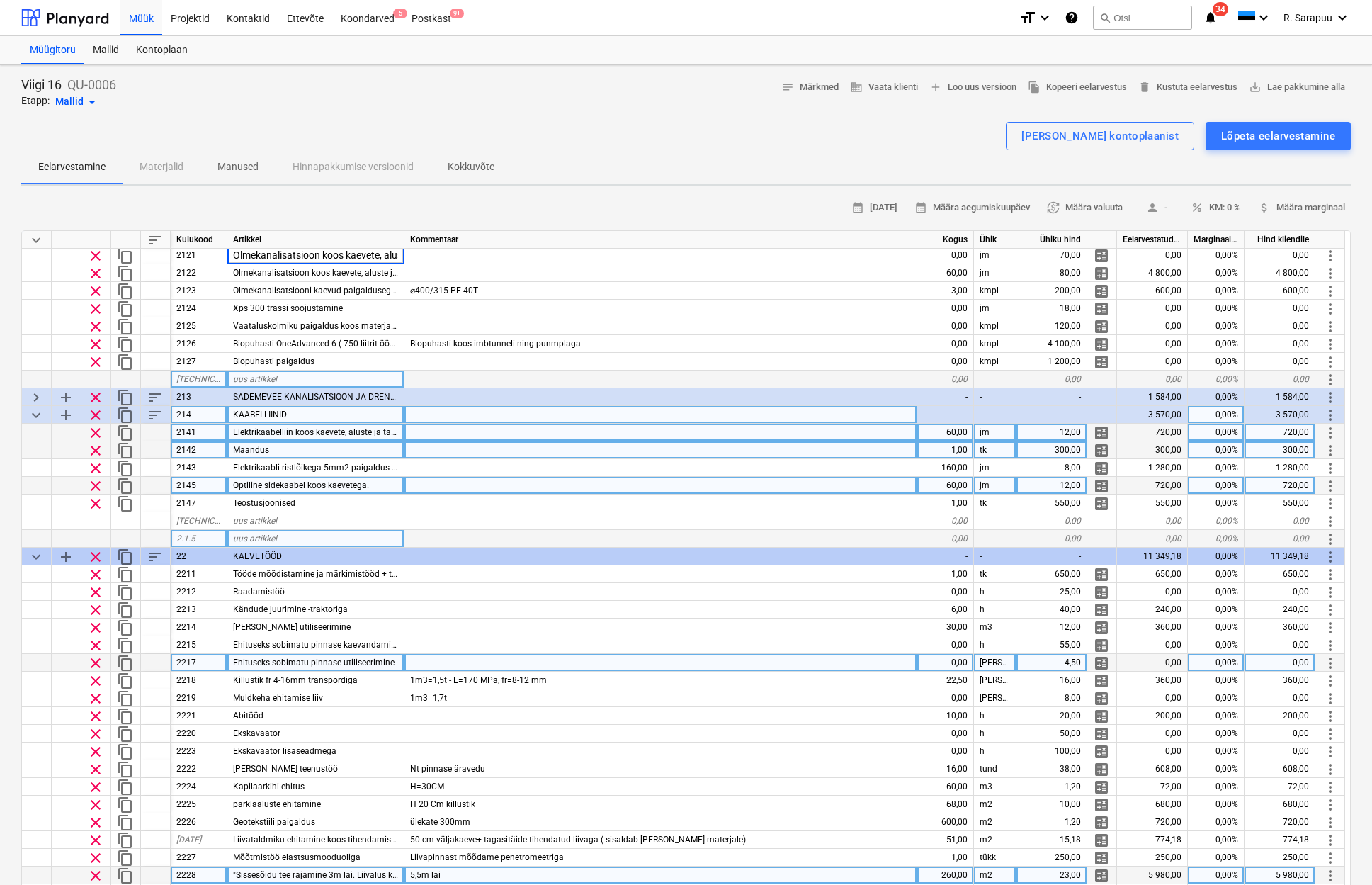
scroll to position [91, 1]
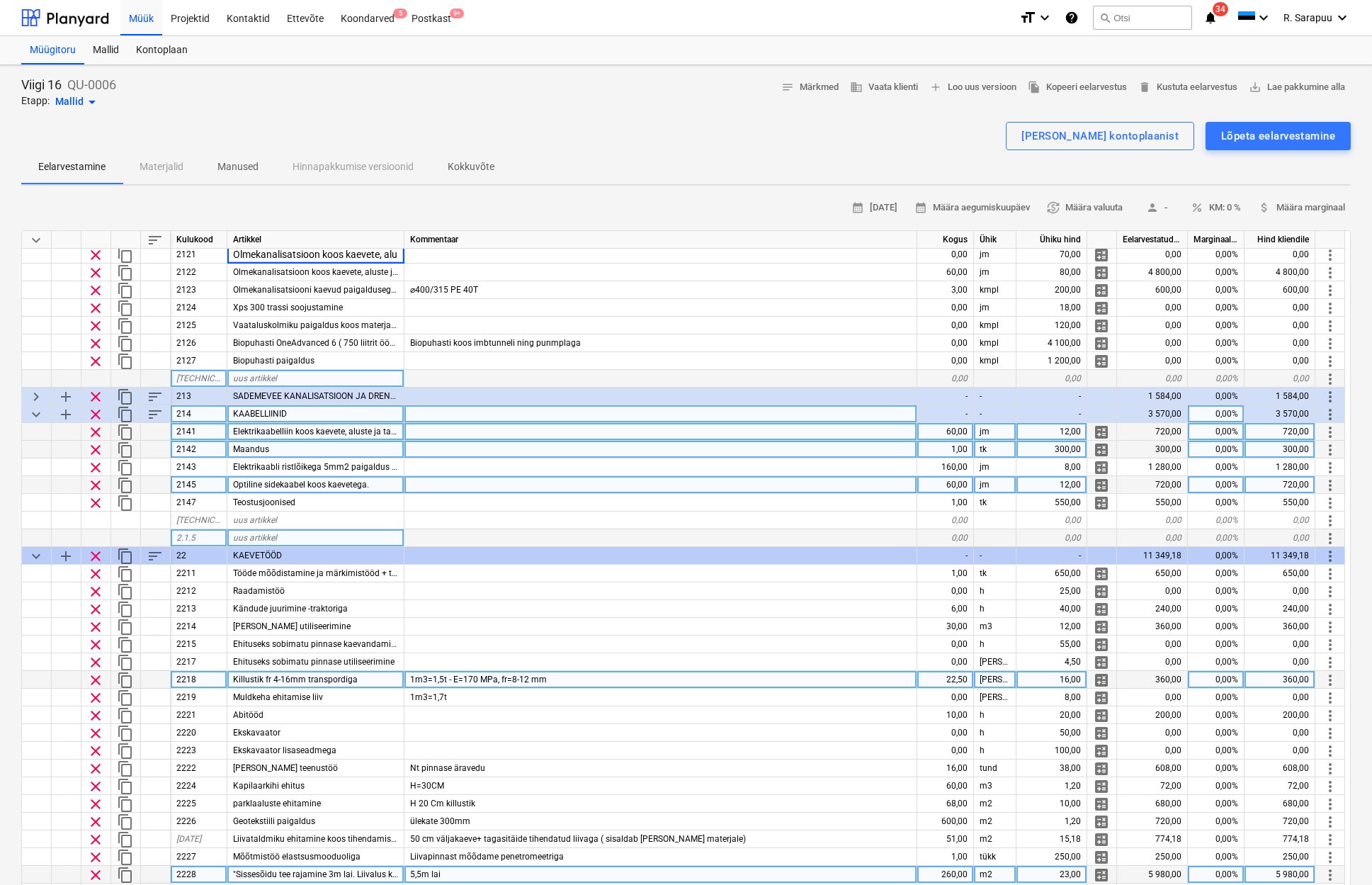
click at [547, 679] on div "1m3=1,5t - E=170 MPa, fr=8-12 mm" at bounding box center [661, 679] width 513 height 17
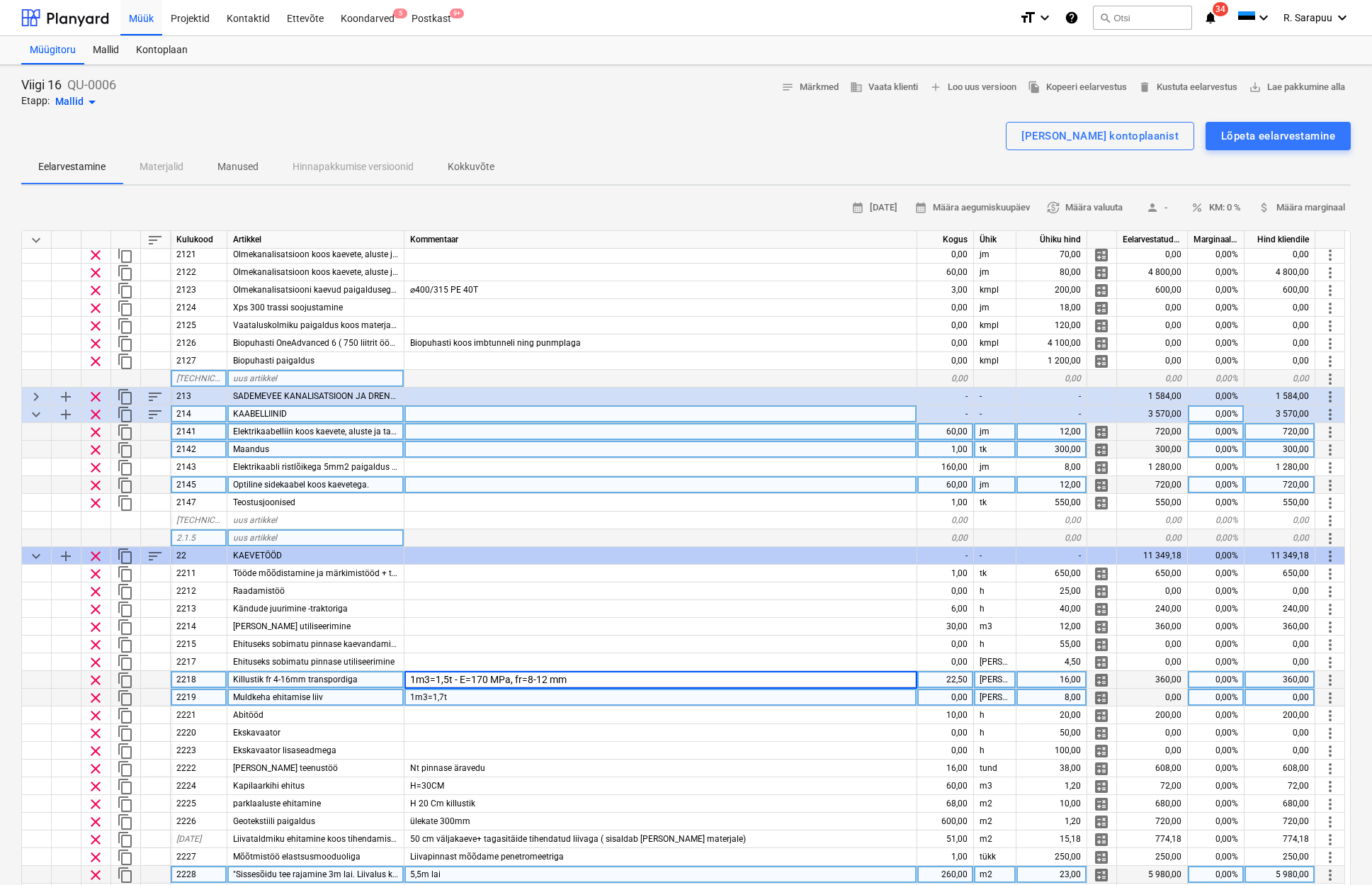
click at [582, 692] on div "1m3=1,7t" at bounding box center [661, 697] width 513 height 17
click at [957, 677] on div "22,50" at bounding box center [946, 679] width 56 height 17
type input "0"
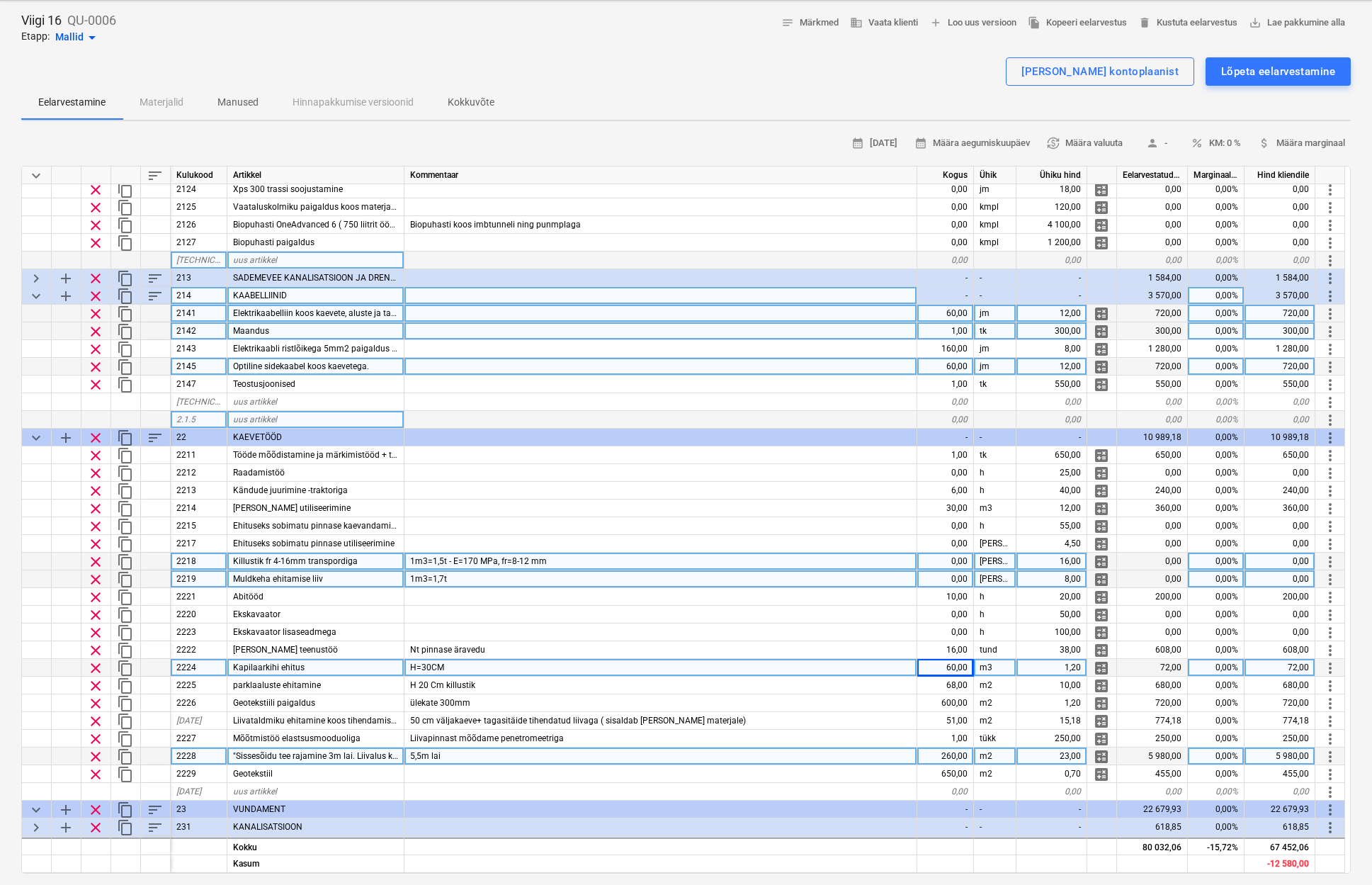
scroll to position [145, 0]
click at [313, 665] on div "Kapilaarkihi ehitus" at bounding box center [316, 667] width 177 height 17
click at [1061, 666] on div "1,20" at bounding box center [1052, 667] width 71 height 17
click at [451, 666] on div "H=30CM" at bounding box center [661, 667] width 513 height 17
click at [451, 666] on input "H=30CM" at bounding box center [661, 667] width 513 height 17
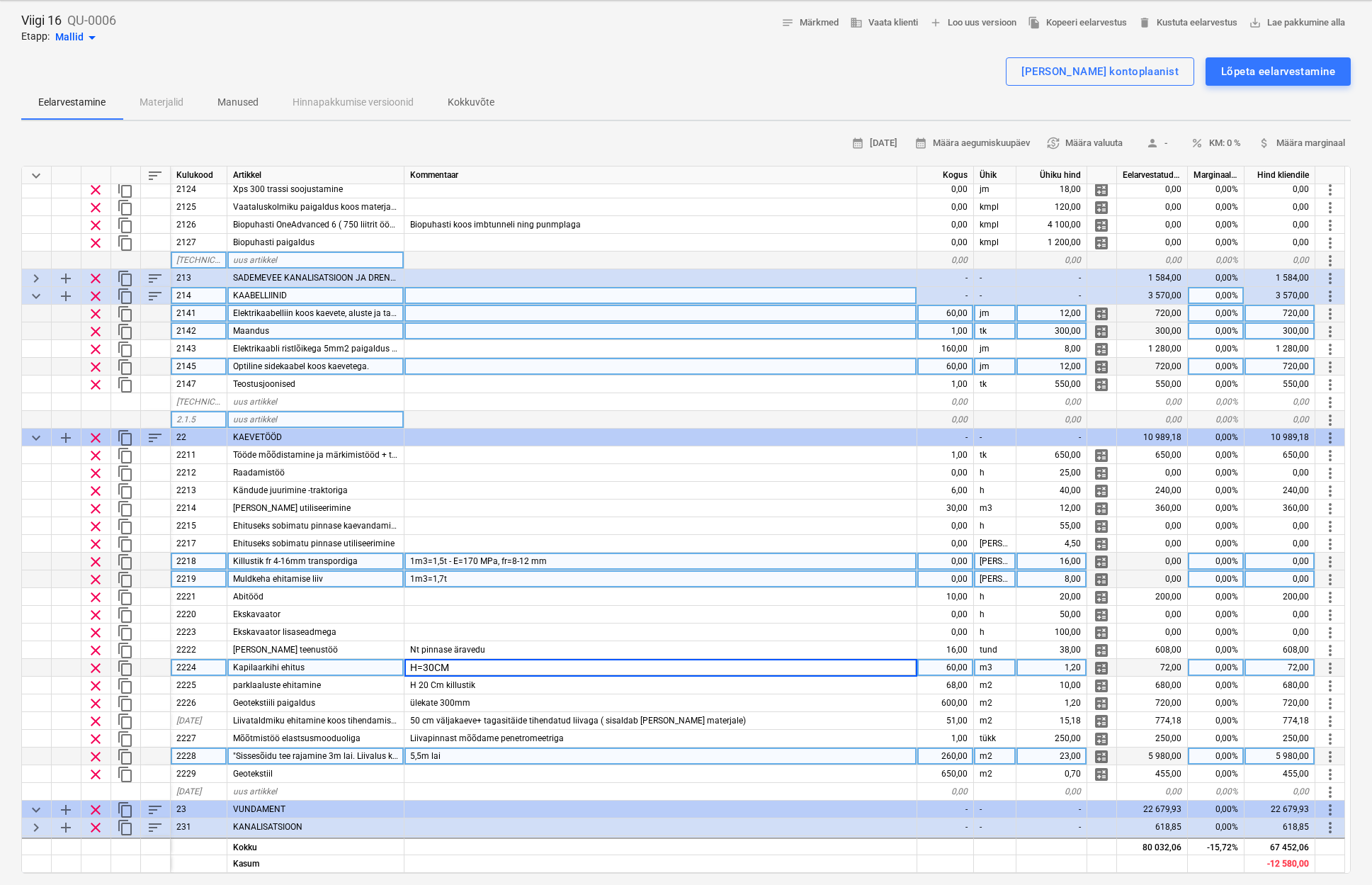
click at [466, 665] on input "H=30CM" at bounding box center [661, 667] width 513 height 17
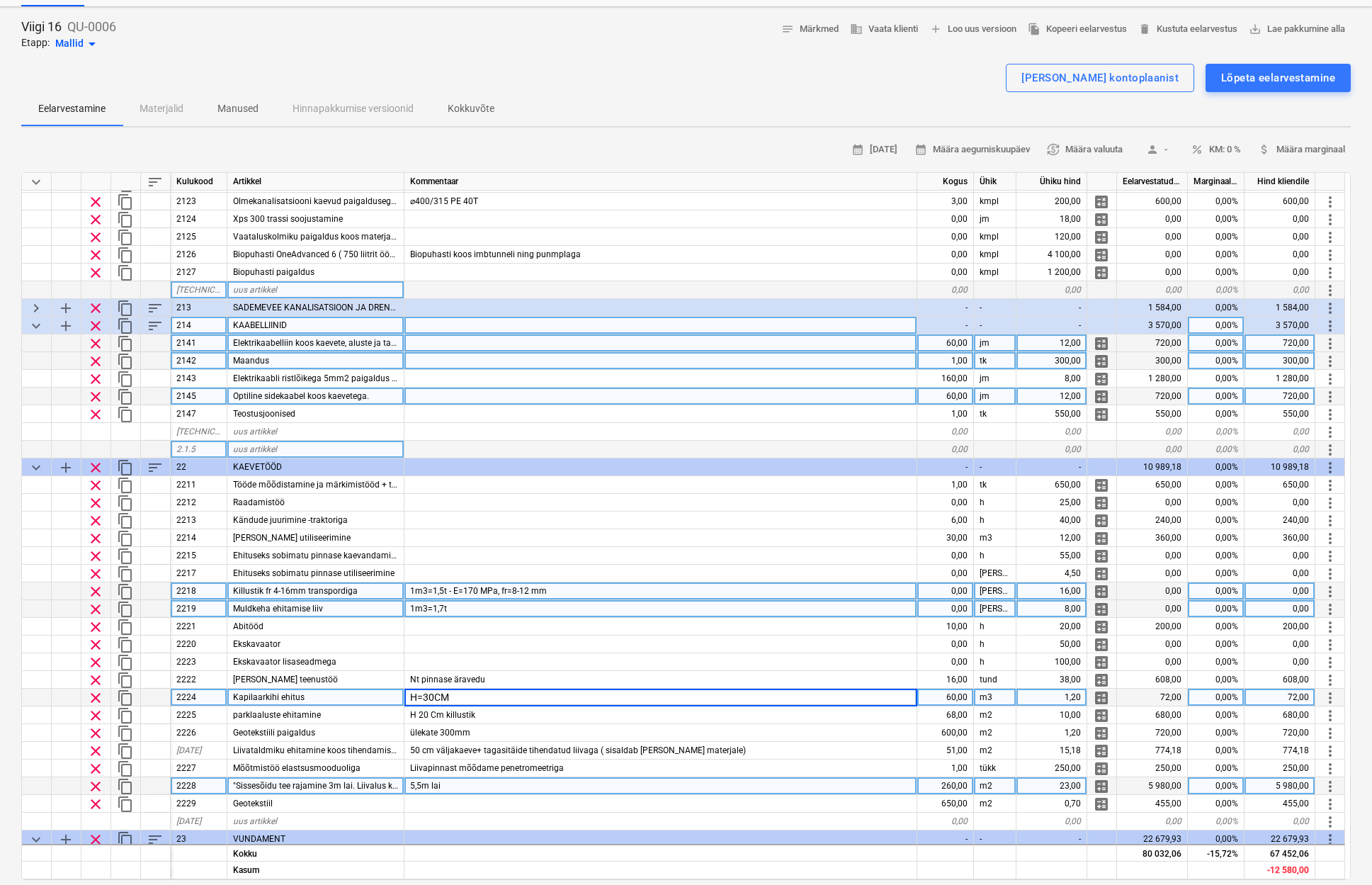
scroll to position [58, 0]
click at [316, 692] on div "Kapilaarkihi ehitus" at bounding box center [316, 697] width 177 height 17
click at [469, 699] on div "H=30CM" at bounding box center [661, 697] width 513 height 17
click at [479, 695] on input "H=30CM" at bounding box center [661, 697] width 513 height 17
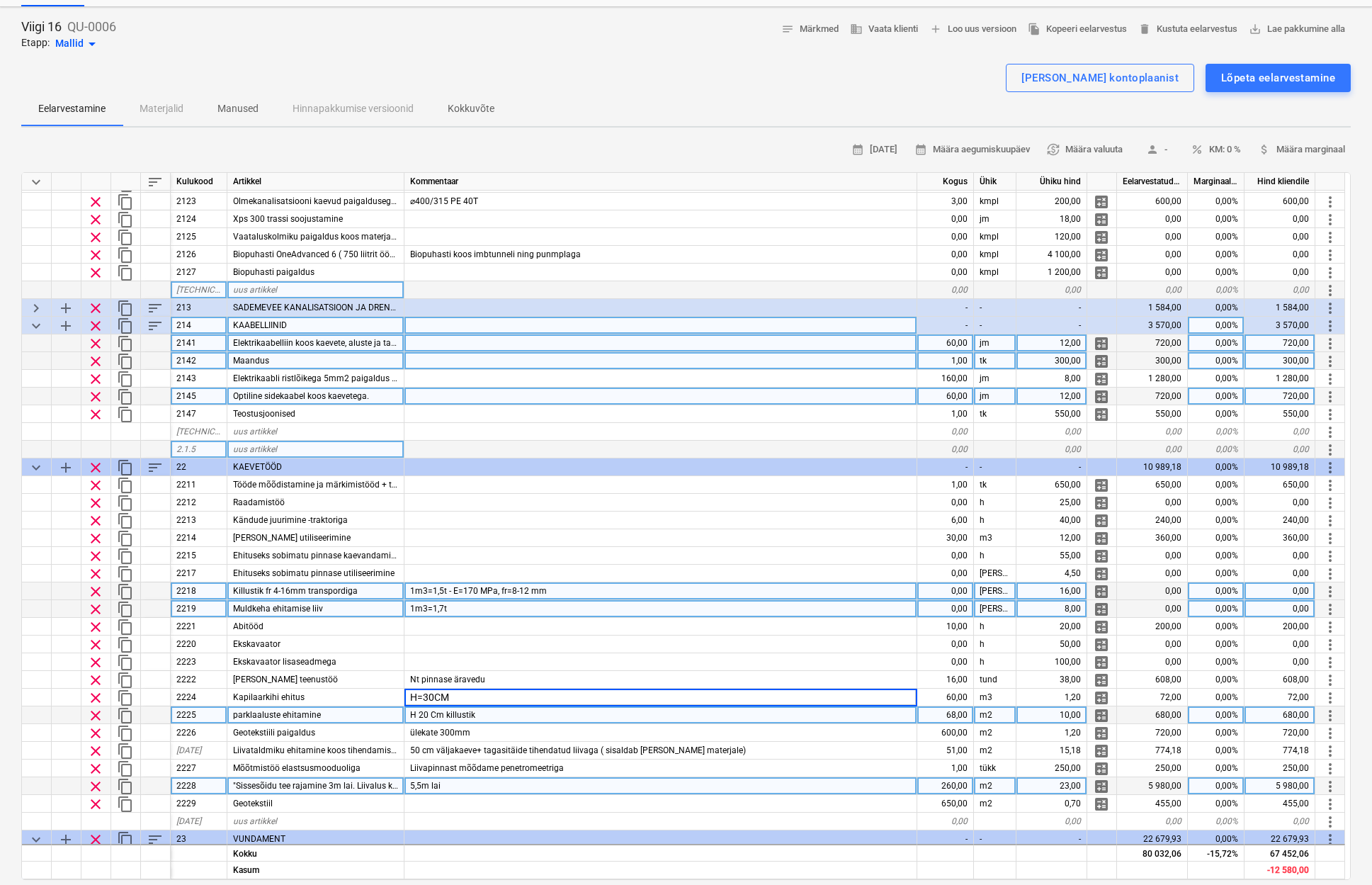
click at [483, 716] on div "H 20 Cm killustik" at bounding box center [661, 714] width 513 height 17
click at [433, 717] on input "H 20 Cm killustik" at bounding box center [661, 714] width 513 height 17
click at [495, 714] on input "H 20 Cm killustik" at bounding box center [661, 714] width 513 height 17
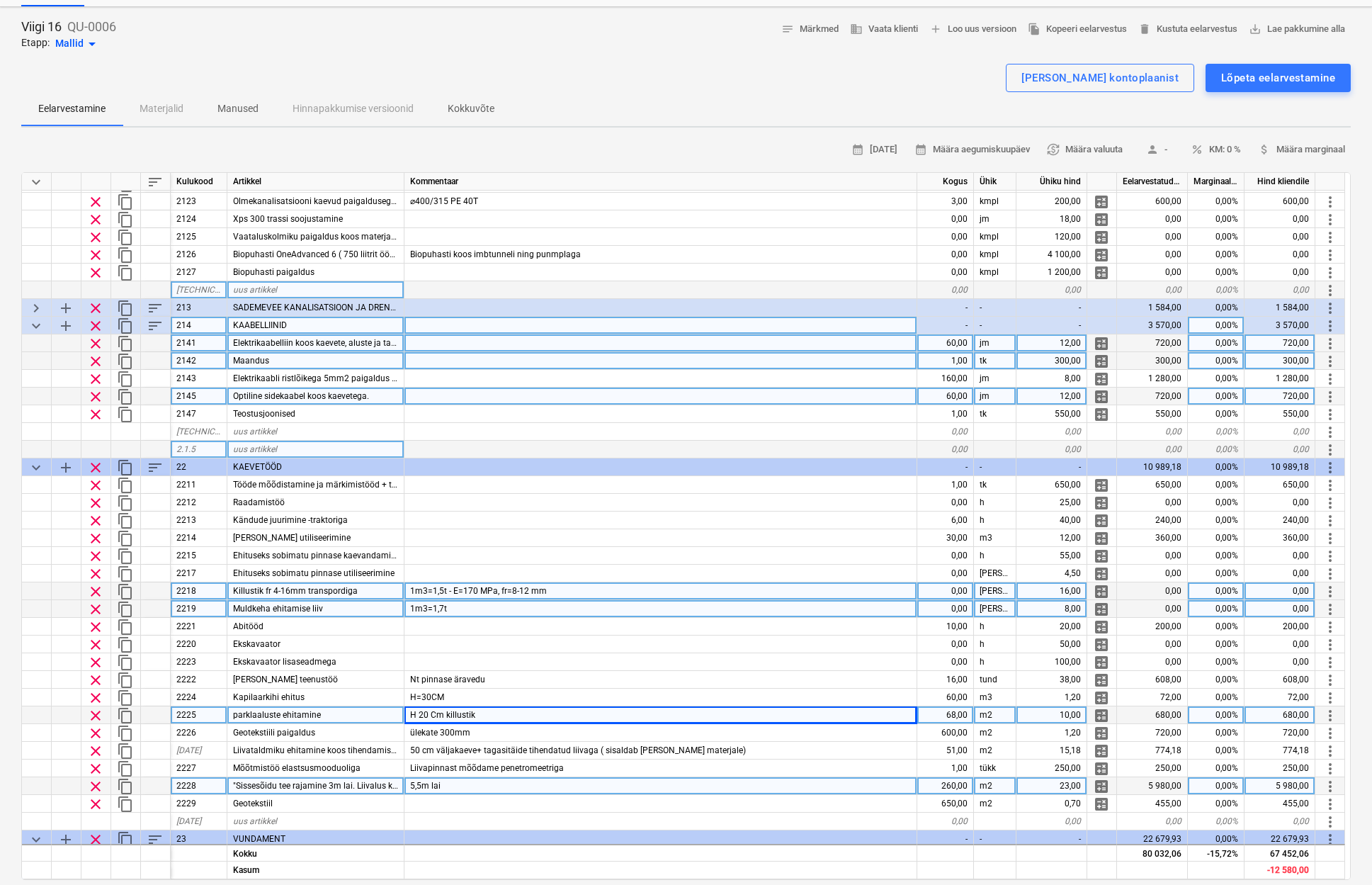
click at [1002, 713] on div "m2" at bounding box center [994, 714] width 42 height 17
click at [944, 715] on div "68,00" at bounding box center [946, 714] width 56 height 17
click at [878, 714] on div "H 20 Cm killustik" at bounding box center [661, 714] width 513 height 17
click at [570, 714] on input "H 20 Cm killustik" at bounding box center [661, 714] width 513 height 17
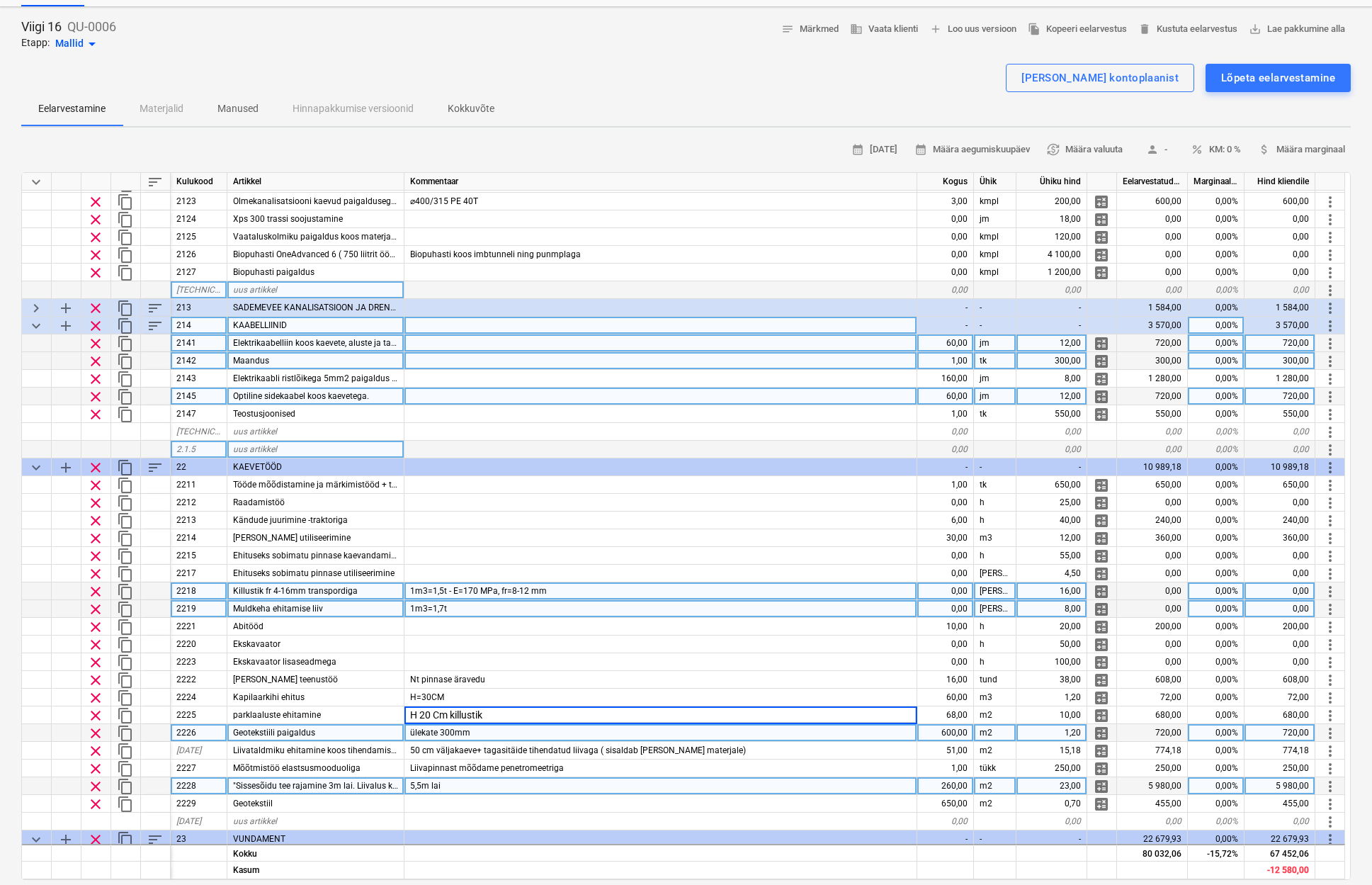
click at [518, 735] on div "ülekate 300mm" at bounding box center [661, 732] width 513 height 17
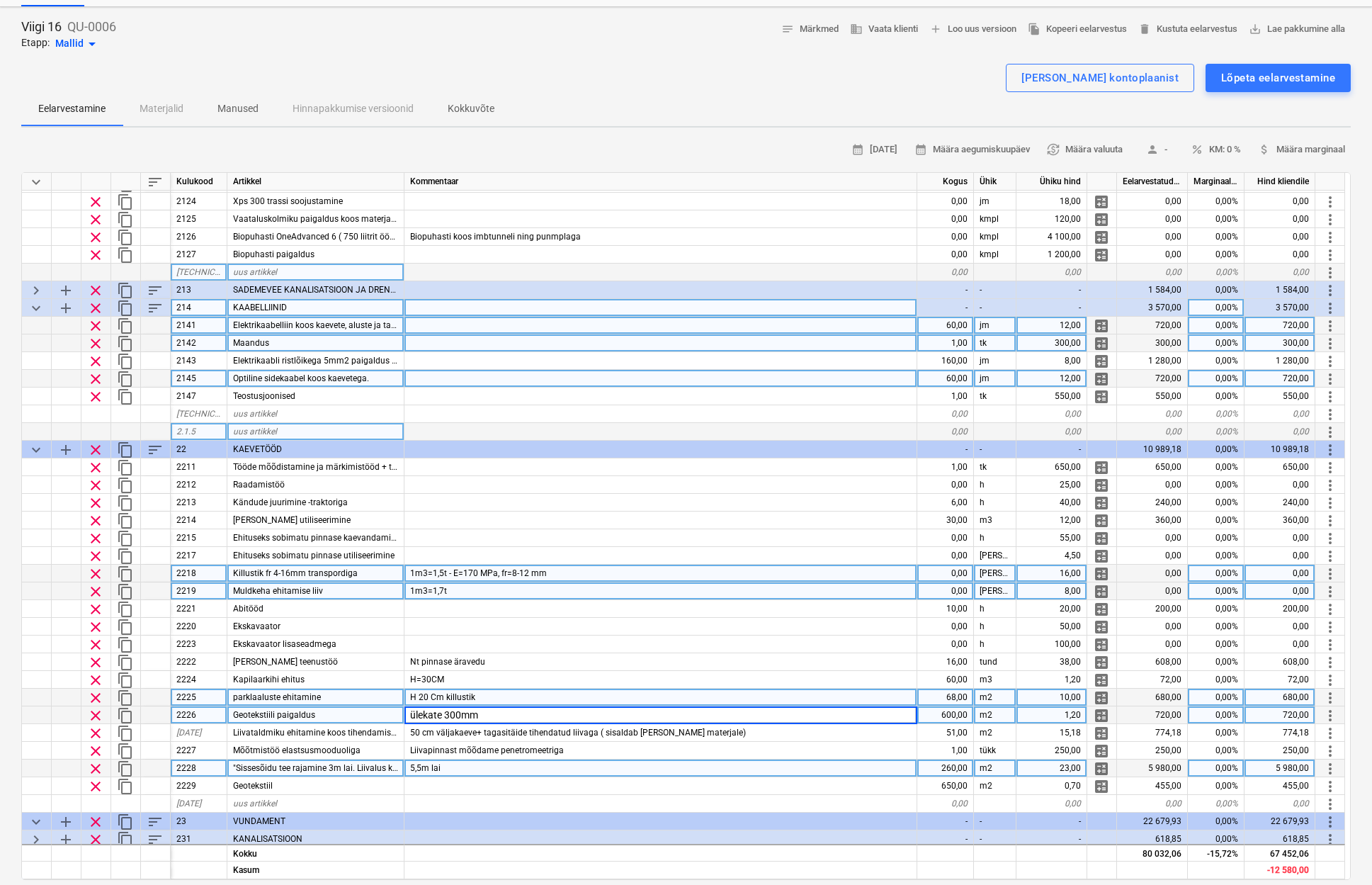
click at [513, 703] on div "H 20 Cm killustik" at bounding box center [661, 697] width 513 height 17
click at [513, 697] on input "H 20 Cm killustik" at bounding box center [661, 697] width 513 height 17
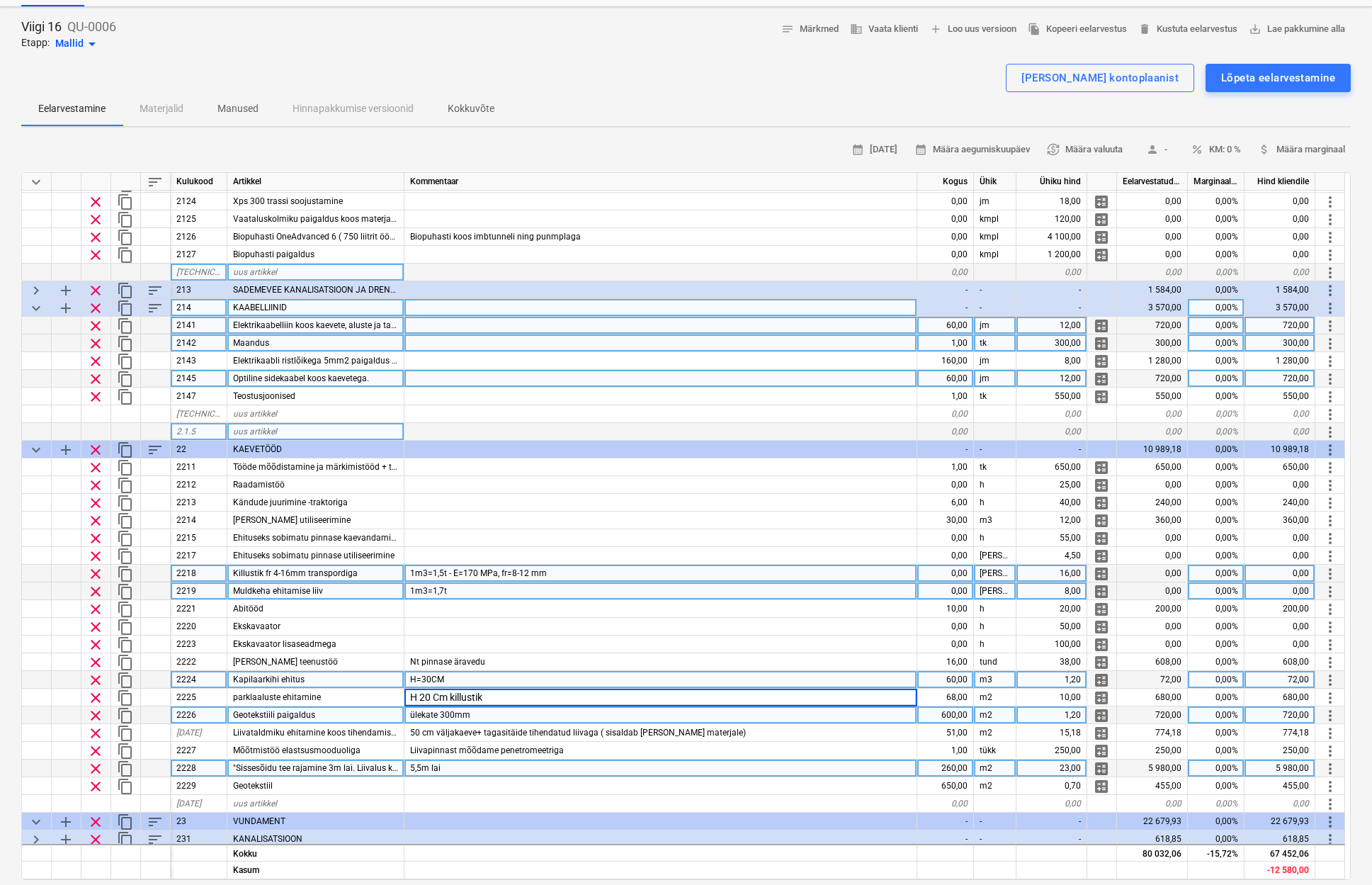
click at [494, 676] on div "H=30CM" at bounding box center [661, 679] width 513 height 17
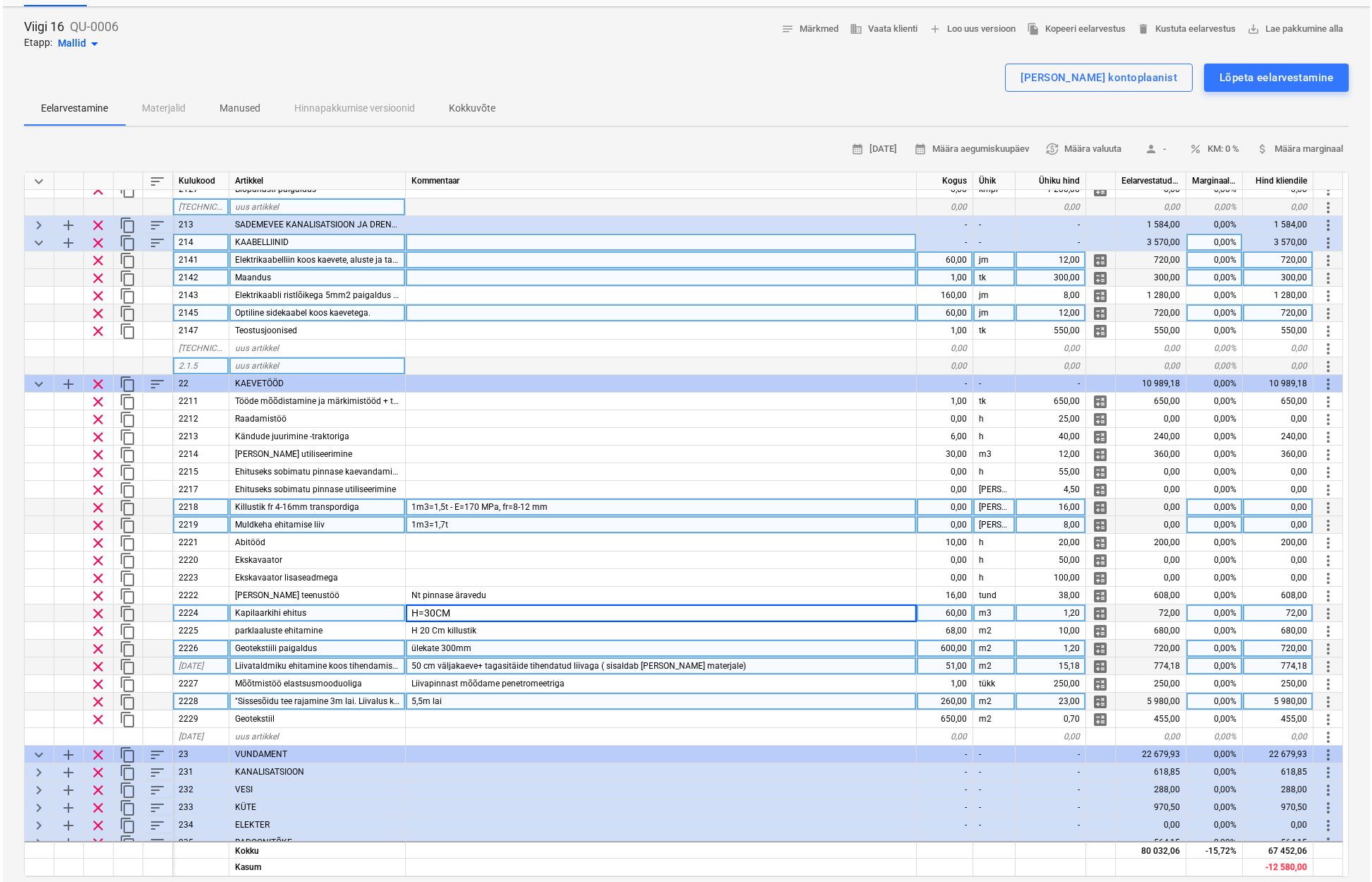
scroll to position [208, 1]
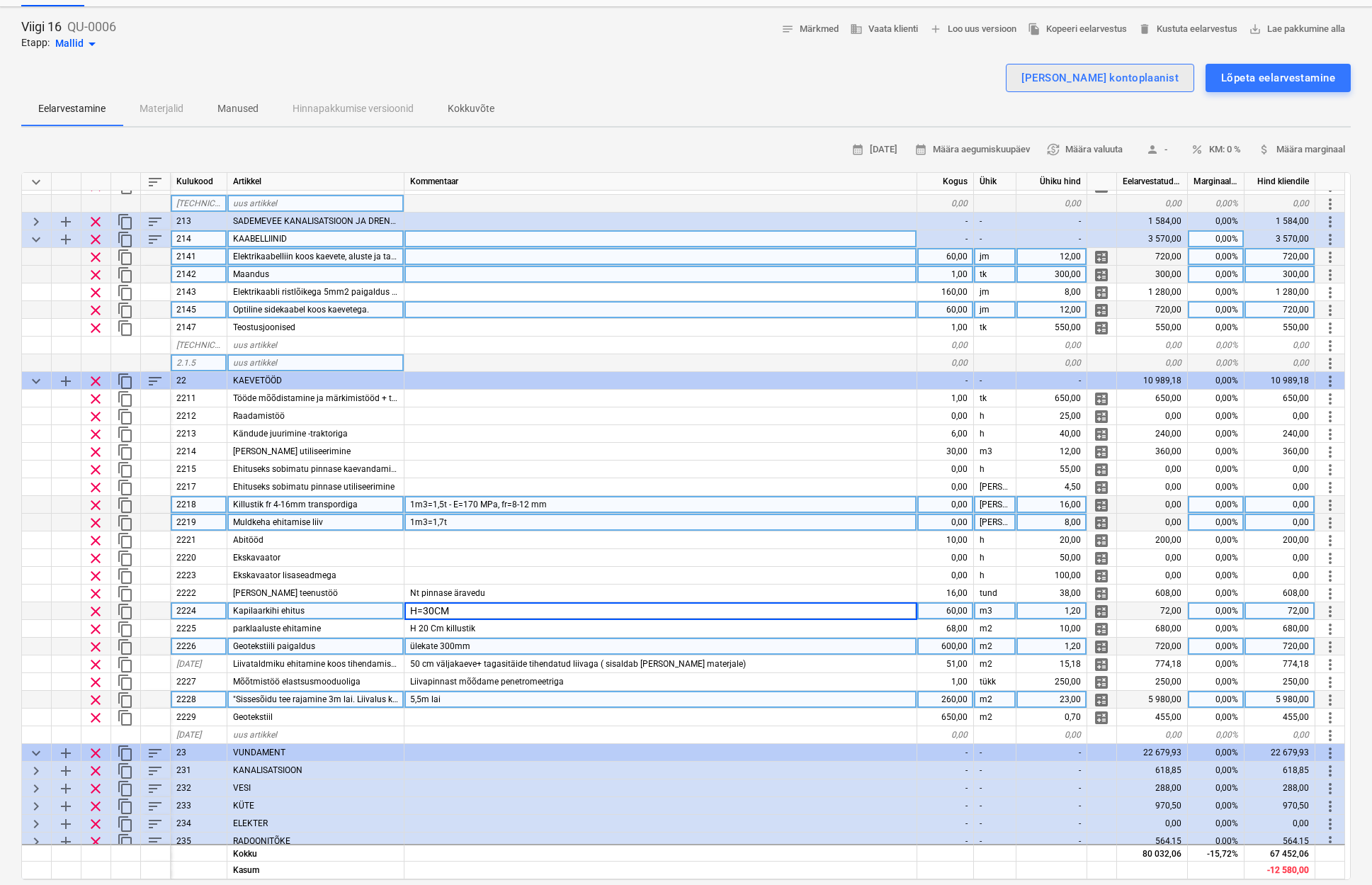
click at [1126, 71] on div "[PERSON_NAME] kontoplaanist" at bounding box center [1100, 78] width 157 height 18
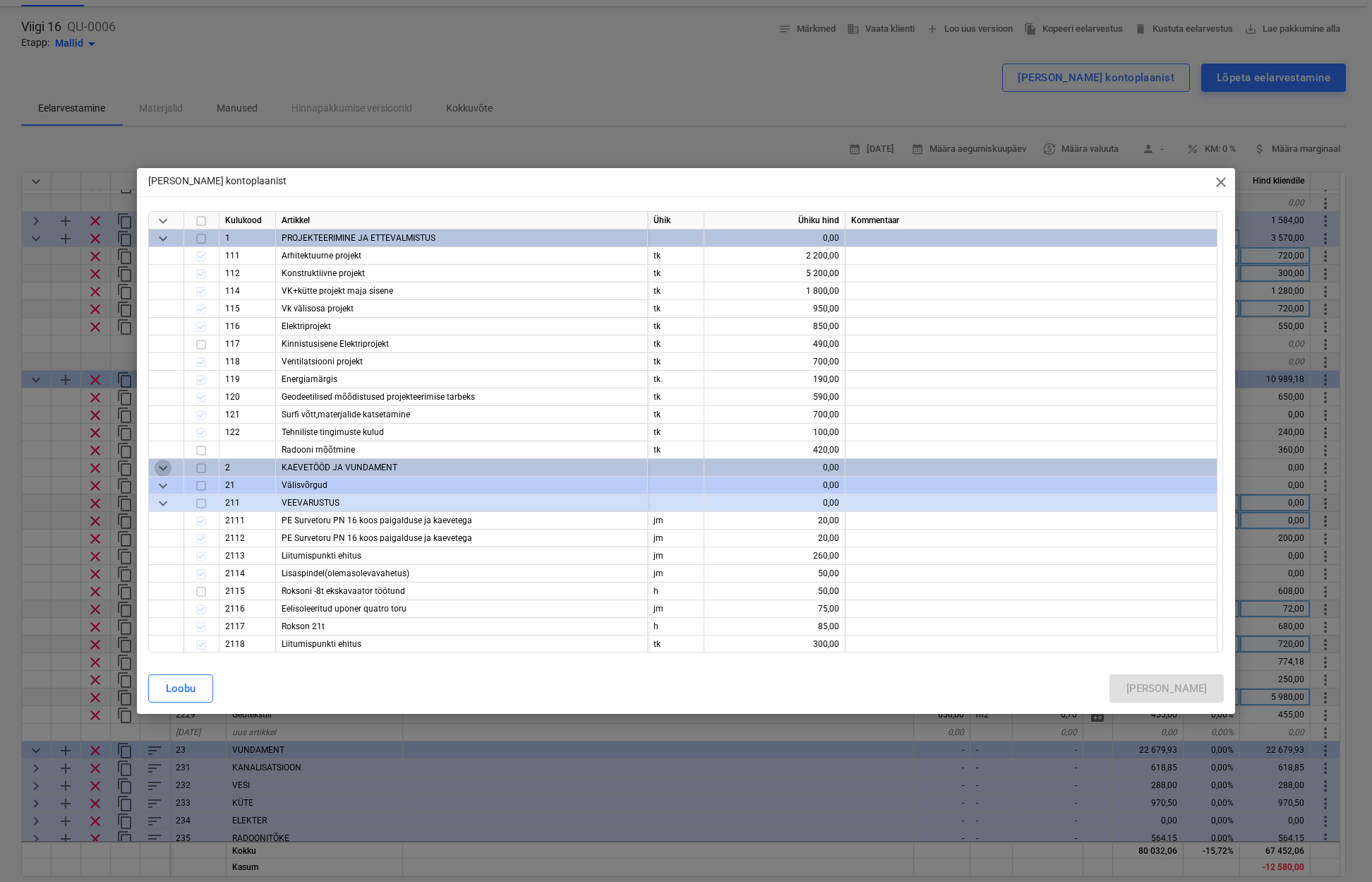
click at [165, 469] on span "keyboard_arrow_down" at bounding box center [163, 468] width 17 height 17
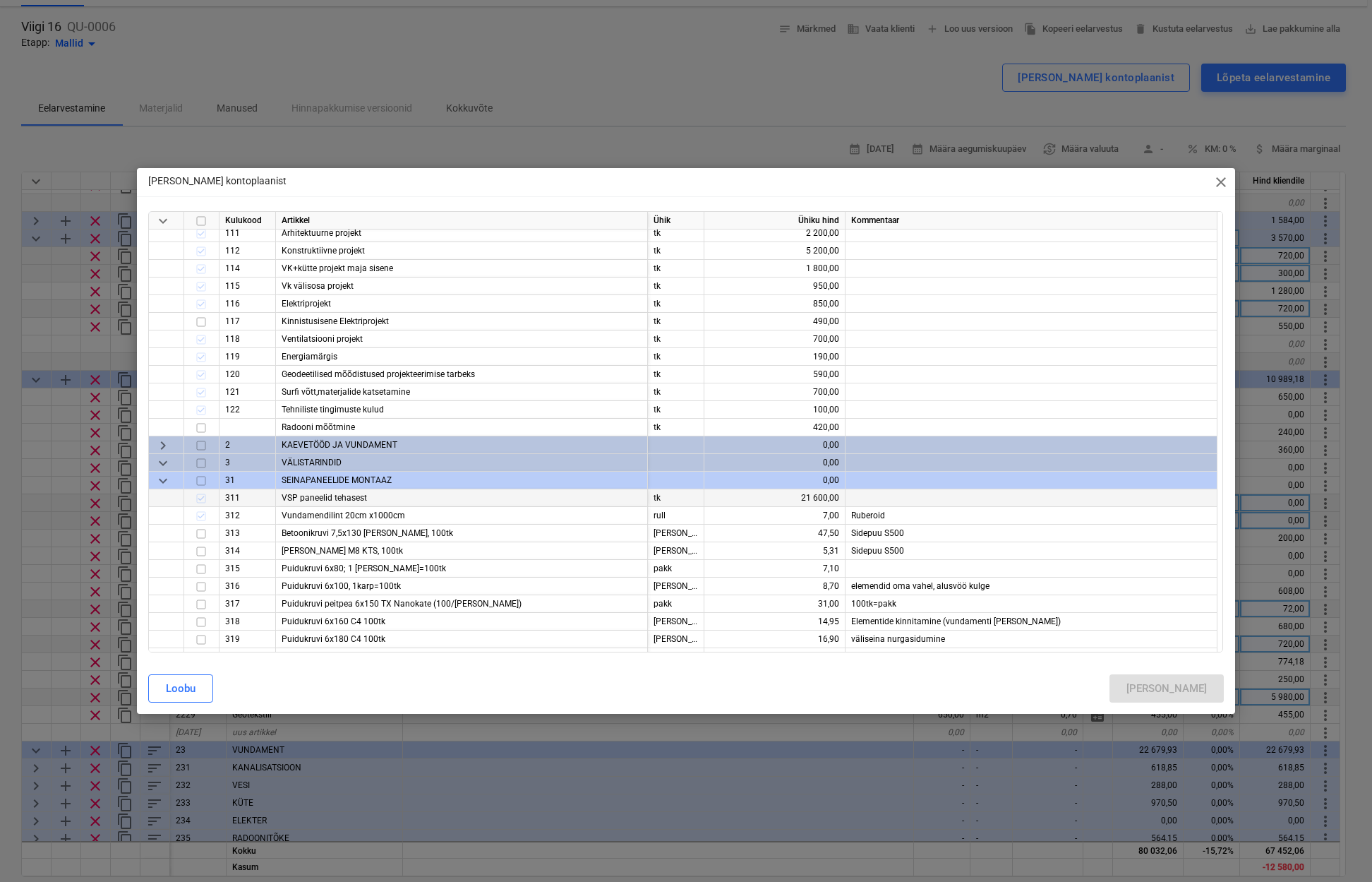
scroll to position [31, 0]
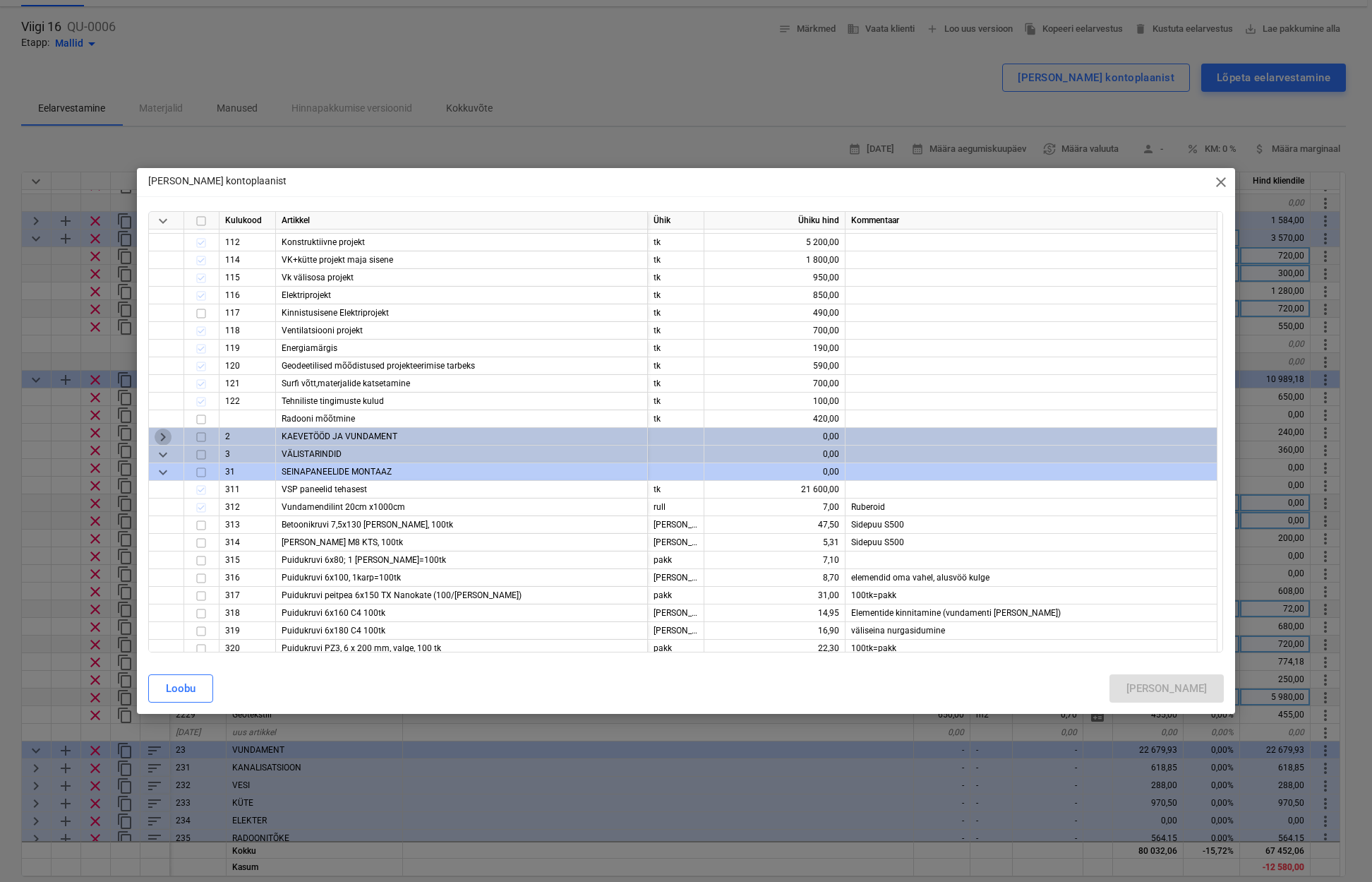
click at [158, 436] on span "keyboard_arrow_right" at bounding box center [163, 436] width 17 height 17
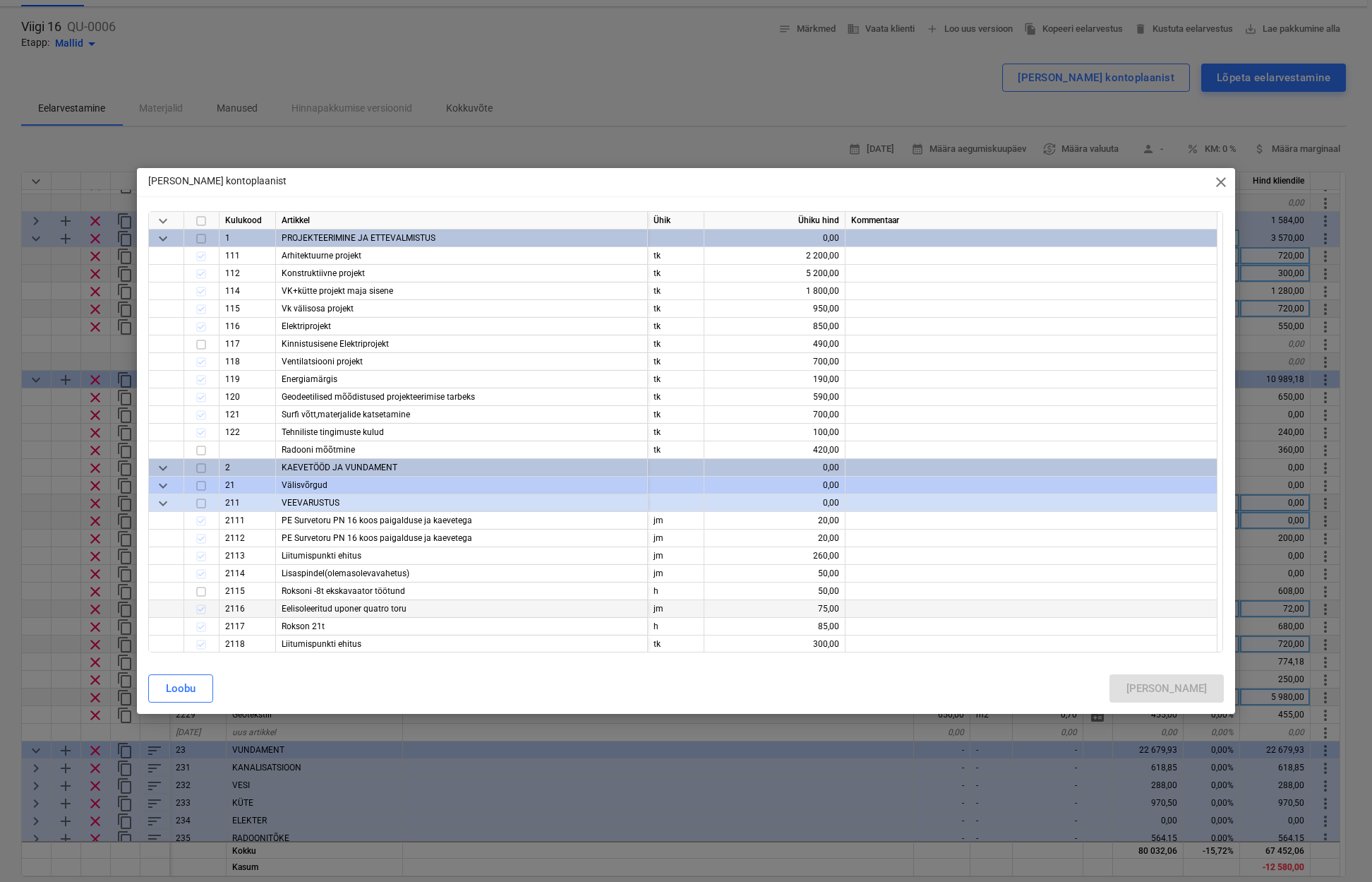
scroll to position [37, 0]
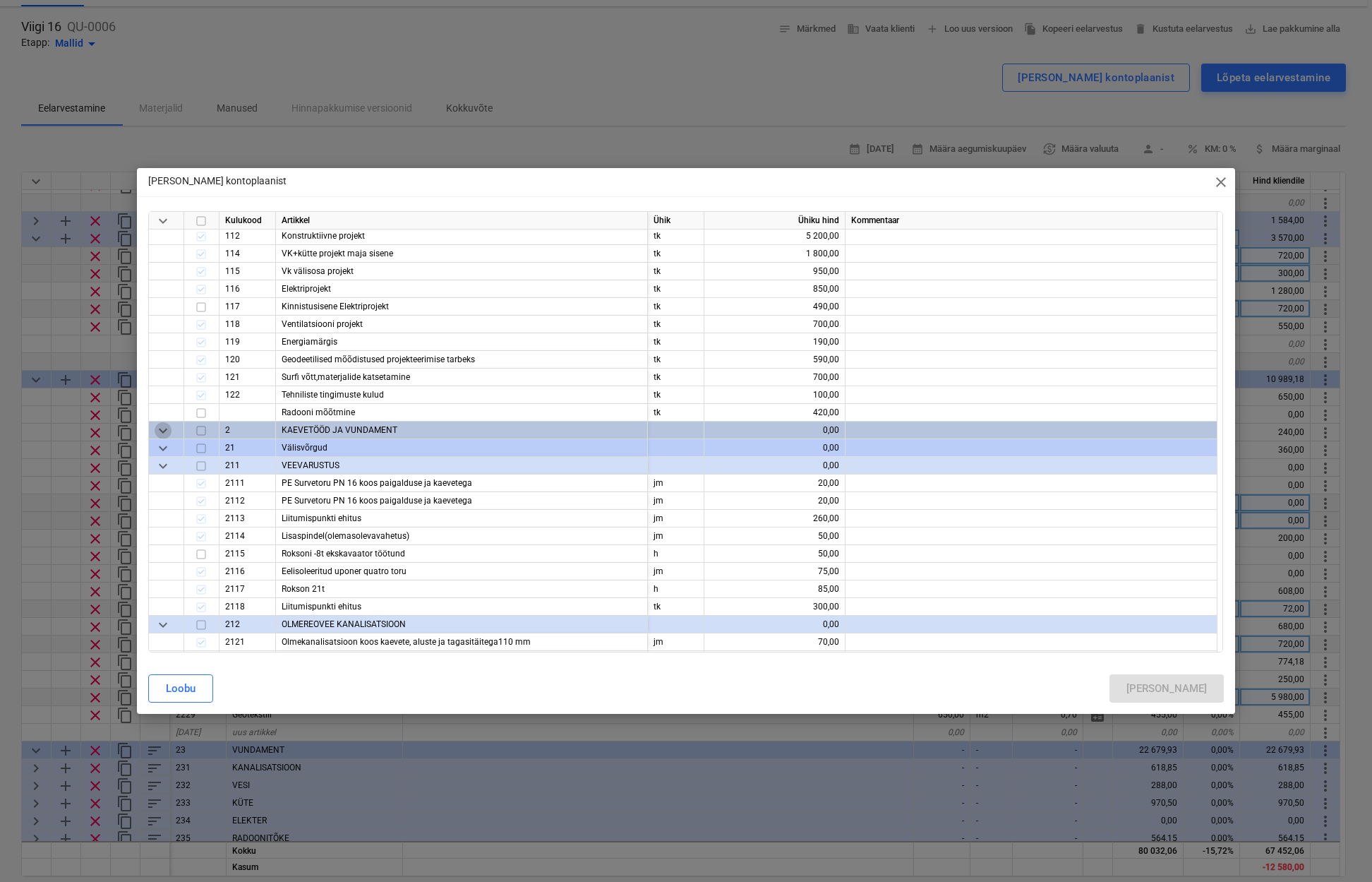
click at [164, 431] on span "keyboard_arrow_down" at bounding box center [163, 431] width 17 height 17
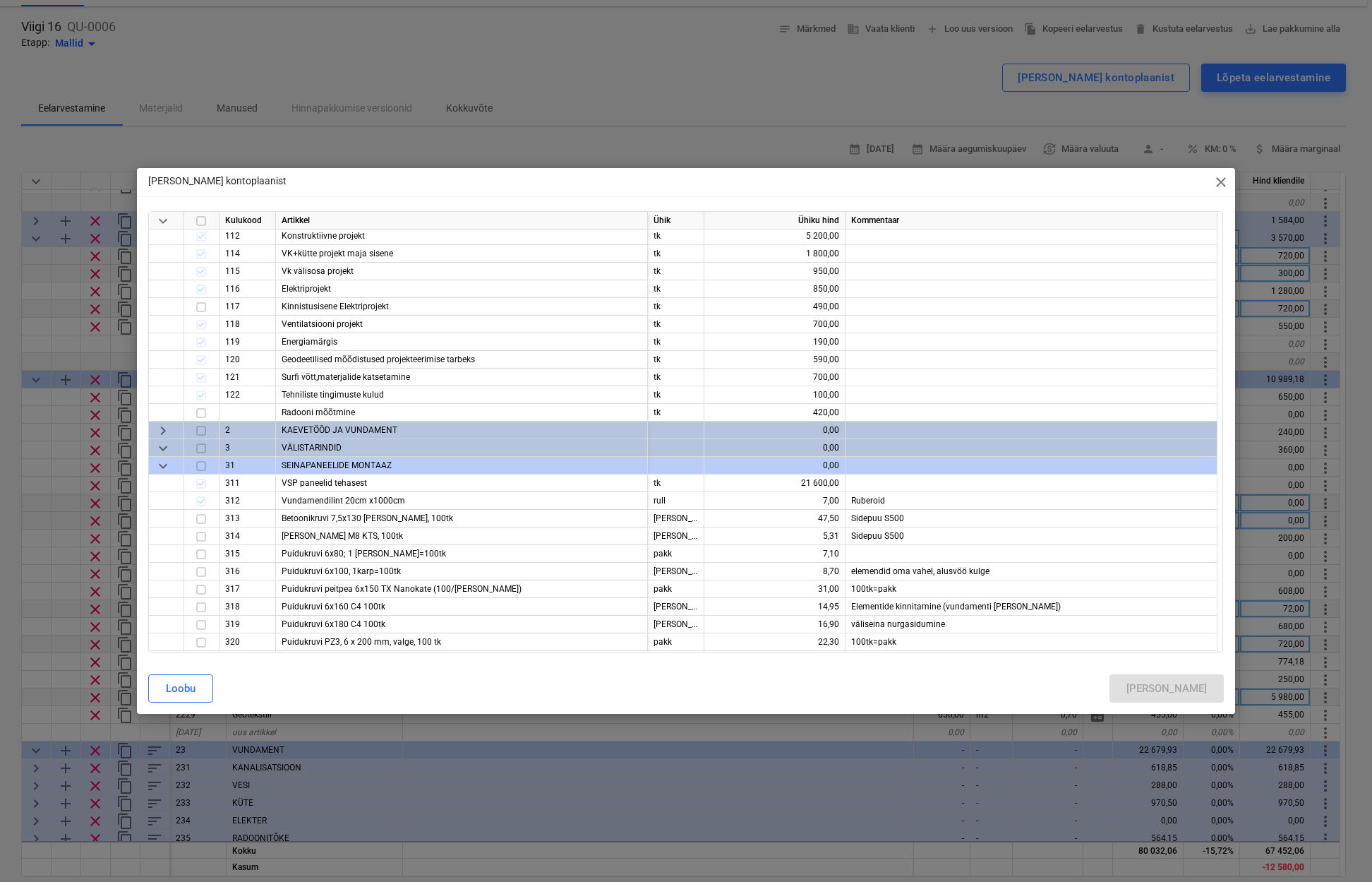
click at [164, 431] on span "keyboard_arrow_right" at bounding box center [163, 431] width 17 height 17
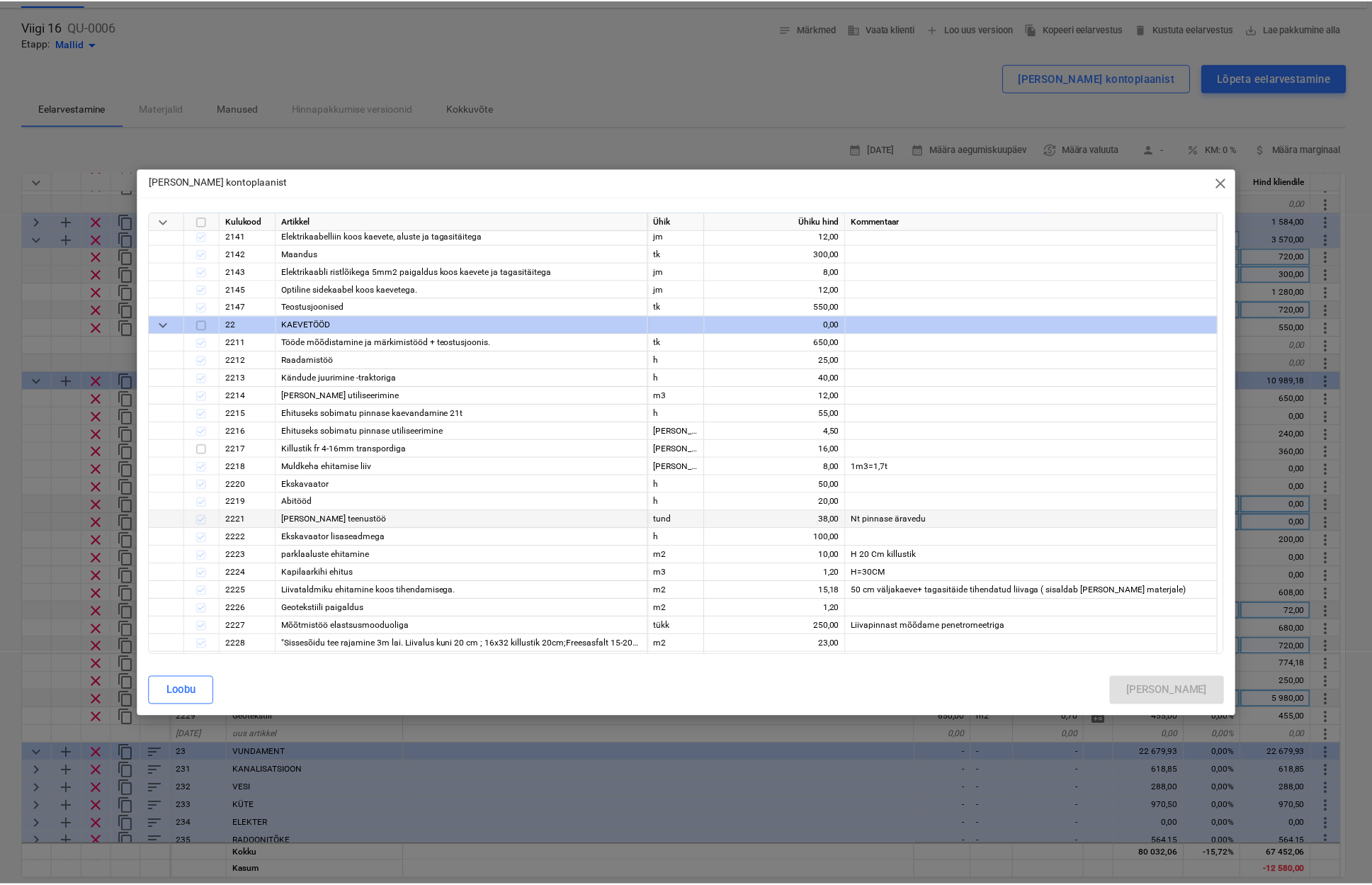
scroll to position [915, 0]
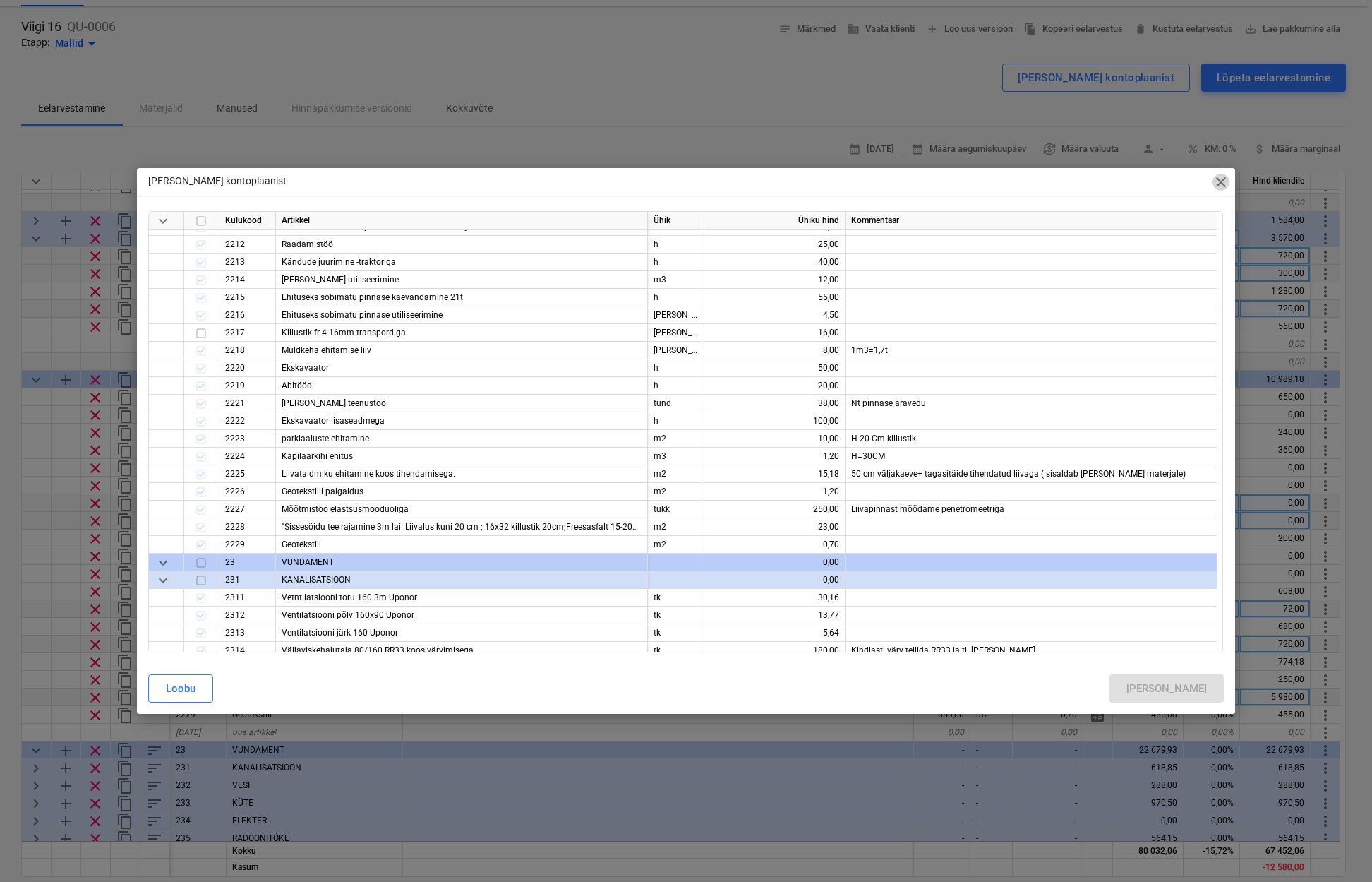
click at [1219, 186] on span "close" at bounding box center [1221, 182] width 17 height 17
type textarea "x"
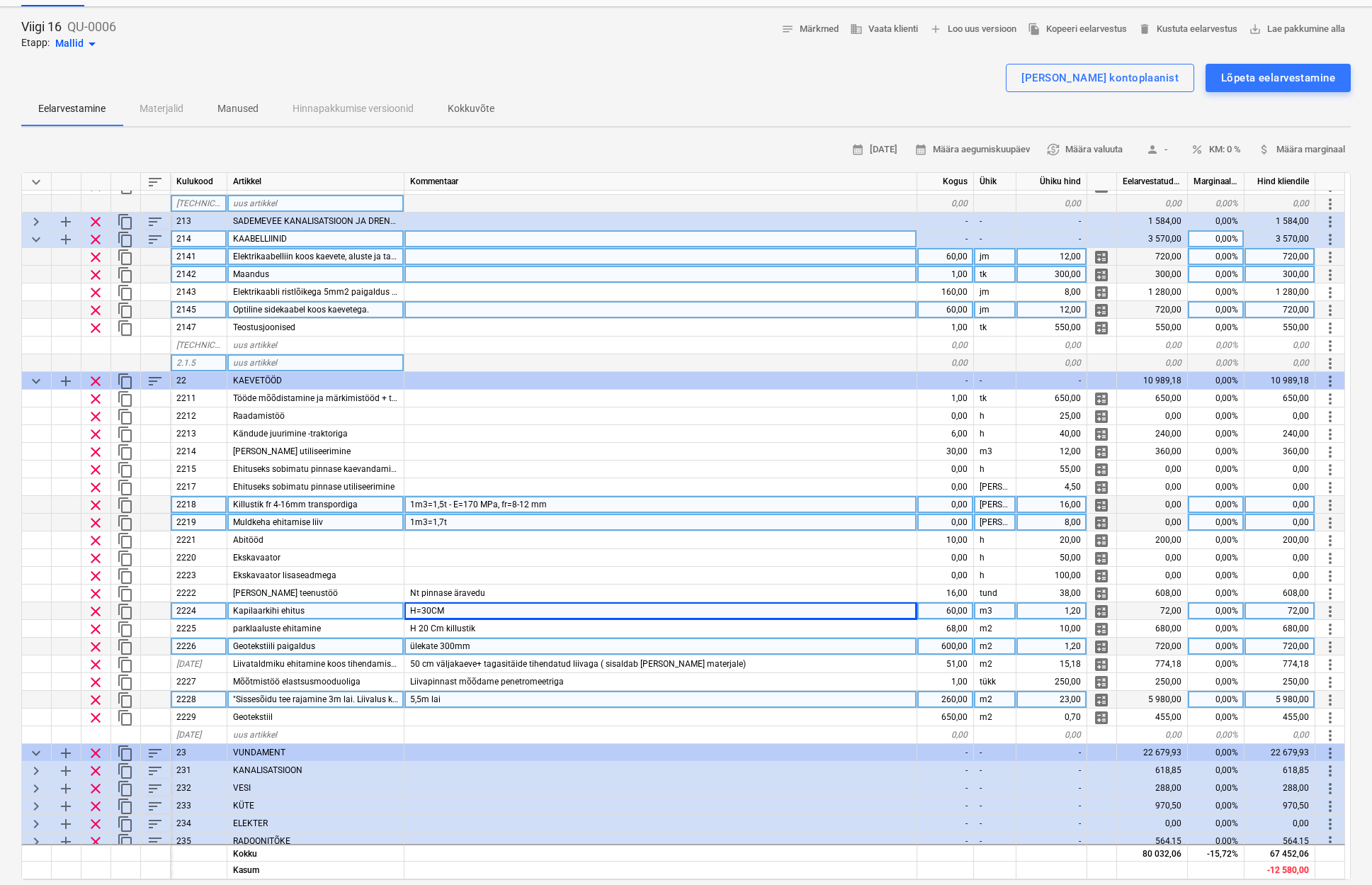
click at [1061, 615] on div "1,20" at bounding box center [1052, 610] width 71 height 17
type input "22,5"
type textarea "x"
click at [963, 612] on div "60,00" at bounding box center [946, 610] width 56 height 17
click at [999, 611] on div "m3" at bounding box center [994, 610] width 42 height 17
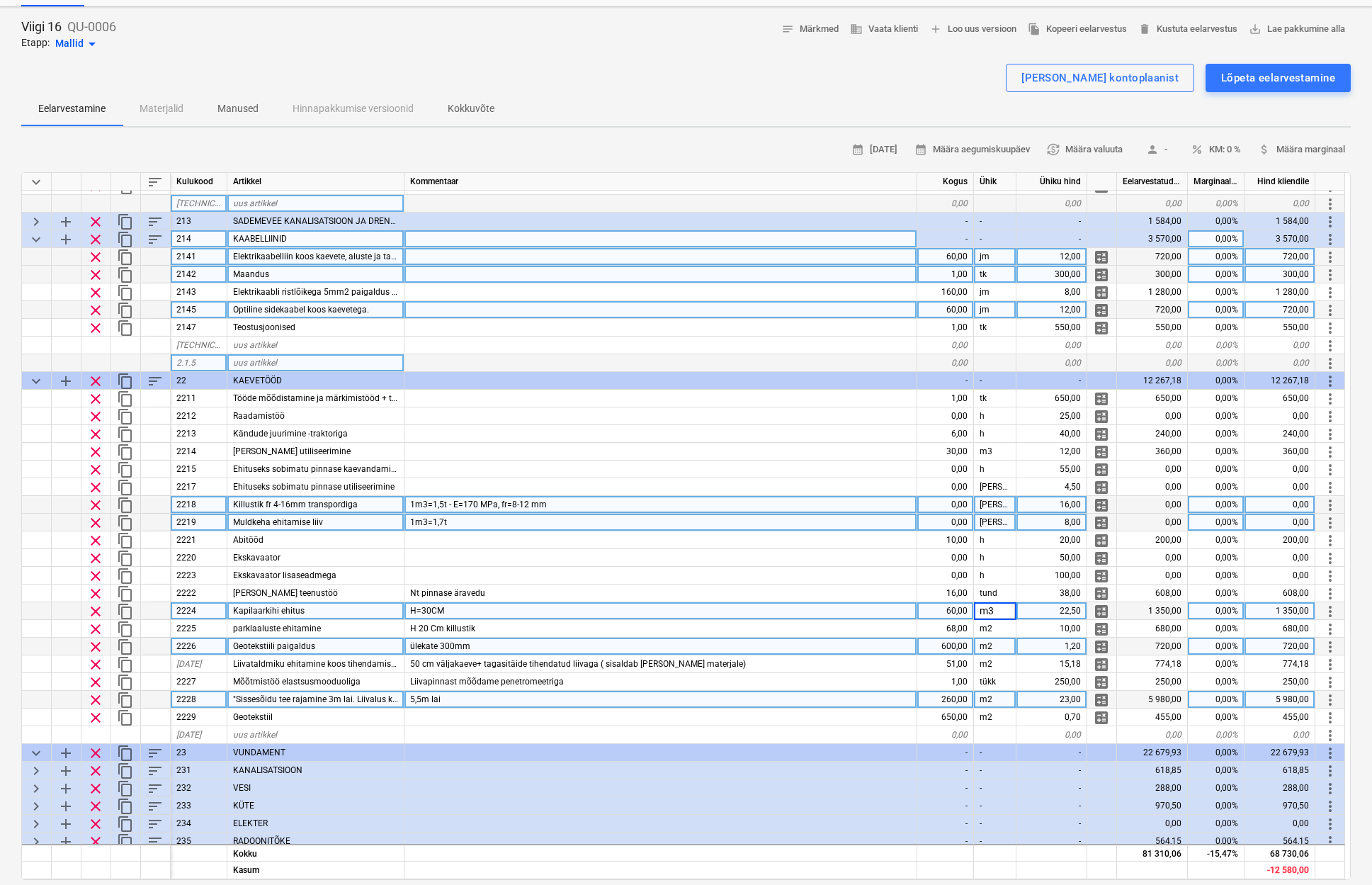
click at [957, 607] on div "60,00" at bounding box center [946, 610] width 56 height 17
type input "m2"
type textarea "x"
type input "200"
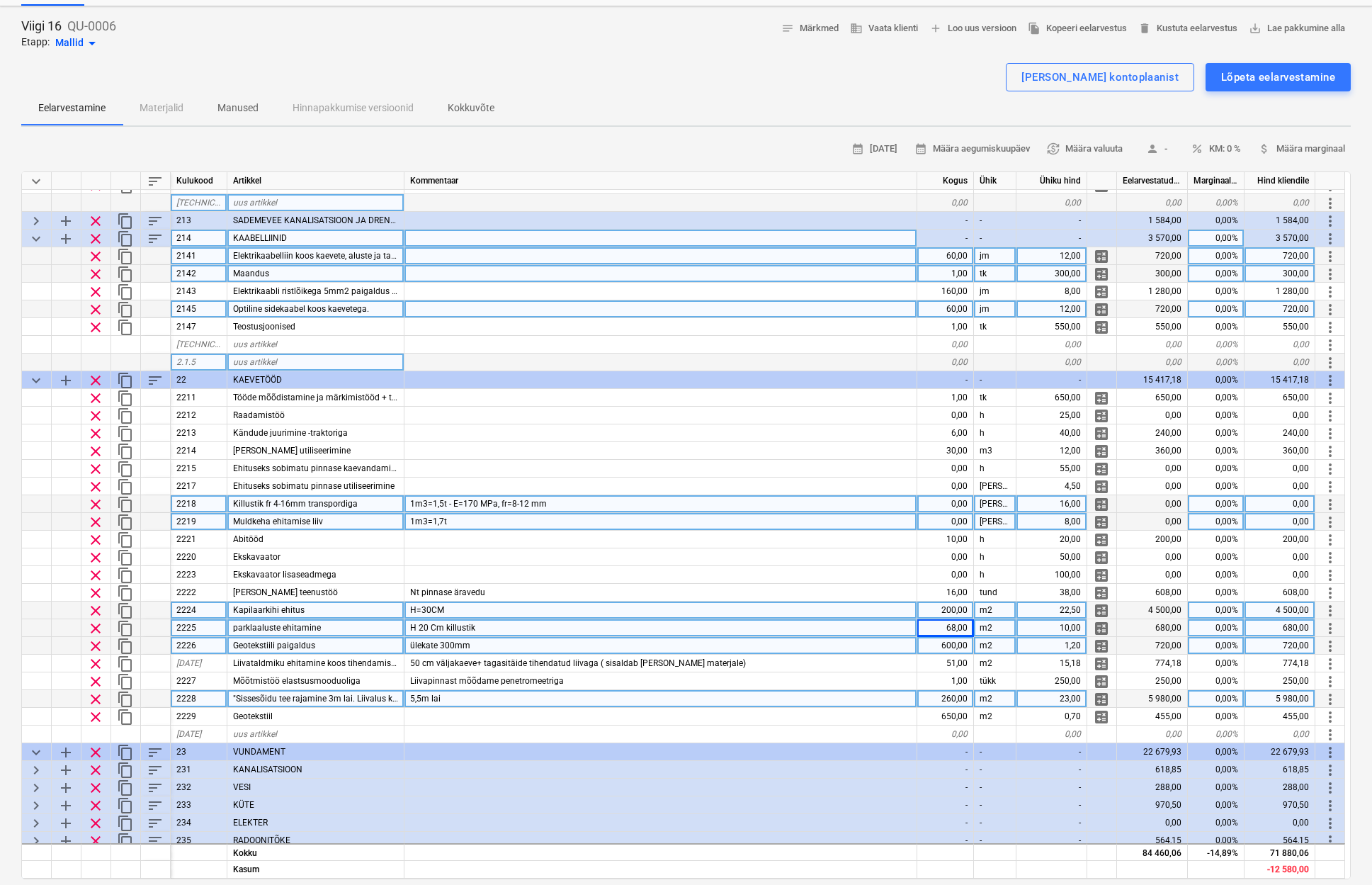
click at [512, 623] on div "H 20 Cm killustik" at bounding box center [661, 628] width 513 height 17
click at [959, 630] on div "68,00" at bounding box center [946, 628] width 56 height 17
click at [964, 645] on div "600,00" at bounding box center [946, 645] width 56 height 17
click at [968, 623] on div "68,00" at bounding box center [946, 628] width 56 height 17
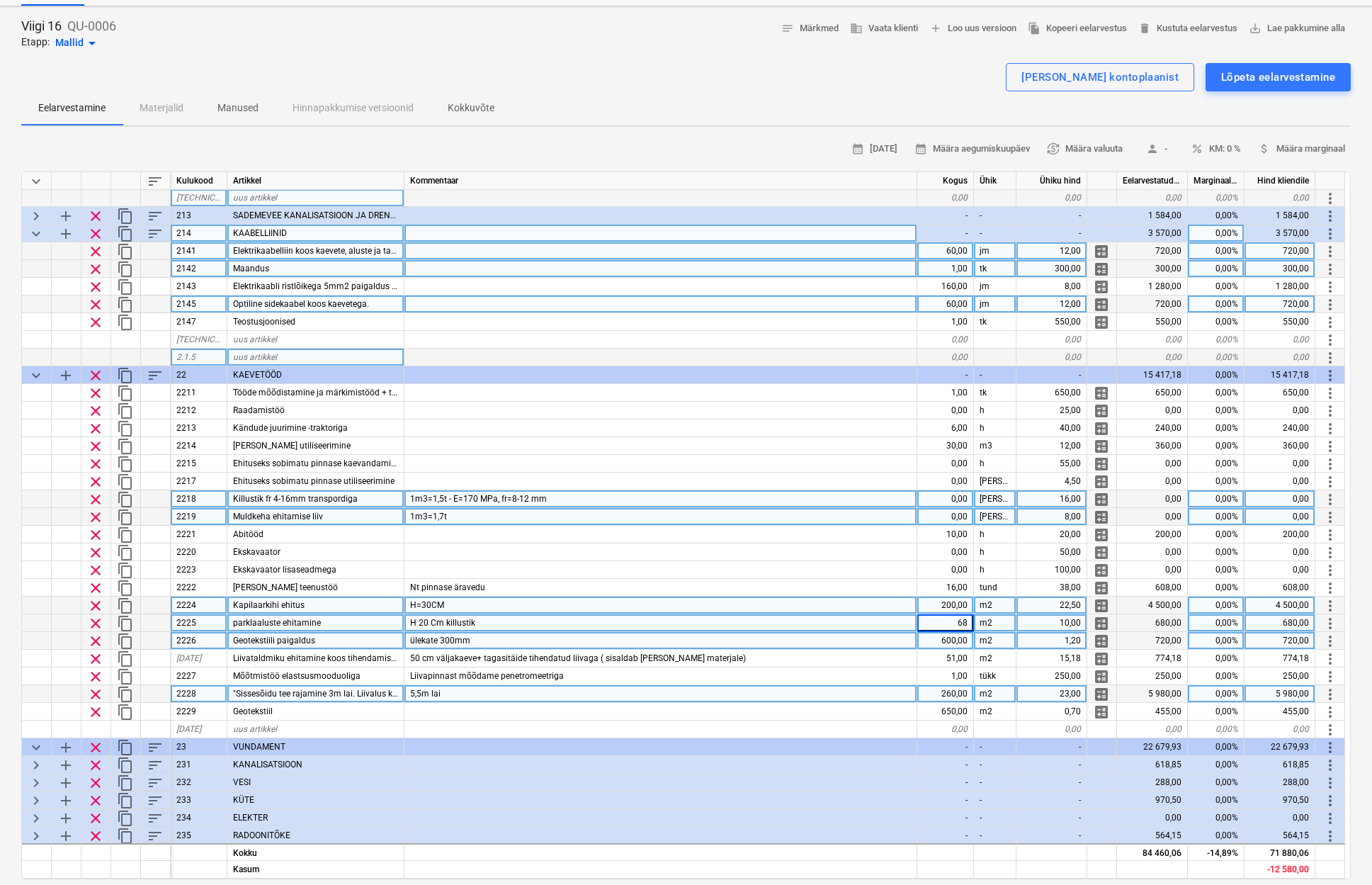
scroll to position [214, 1]
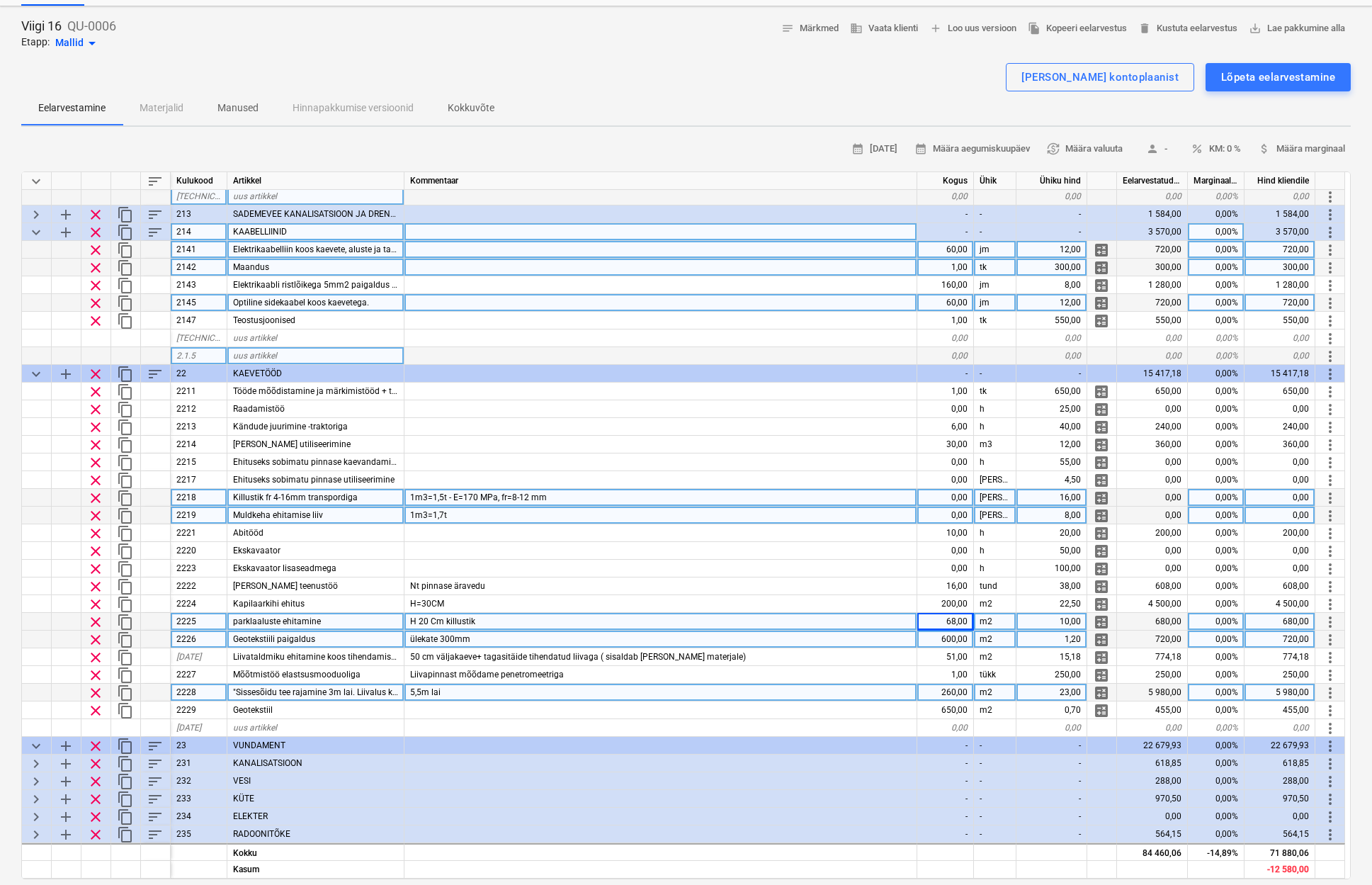
click at [948, 638] on div "600,00" at bounding box center [946, 638] width 56 height 17
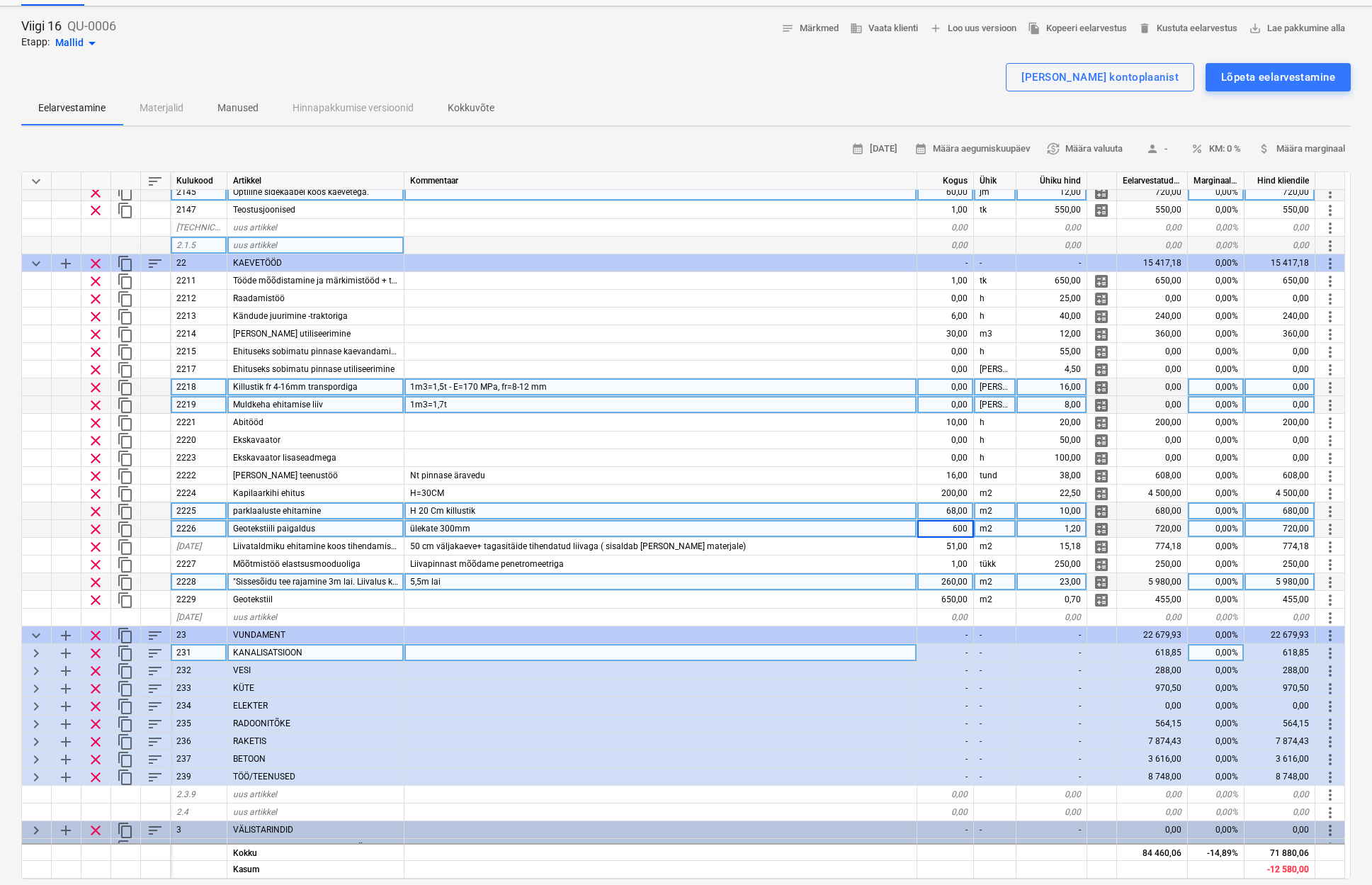
scroll to position [326, 0]
click at [940, 578] on div "260,00" at bounding box center [946, 580] width 56 height 17
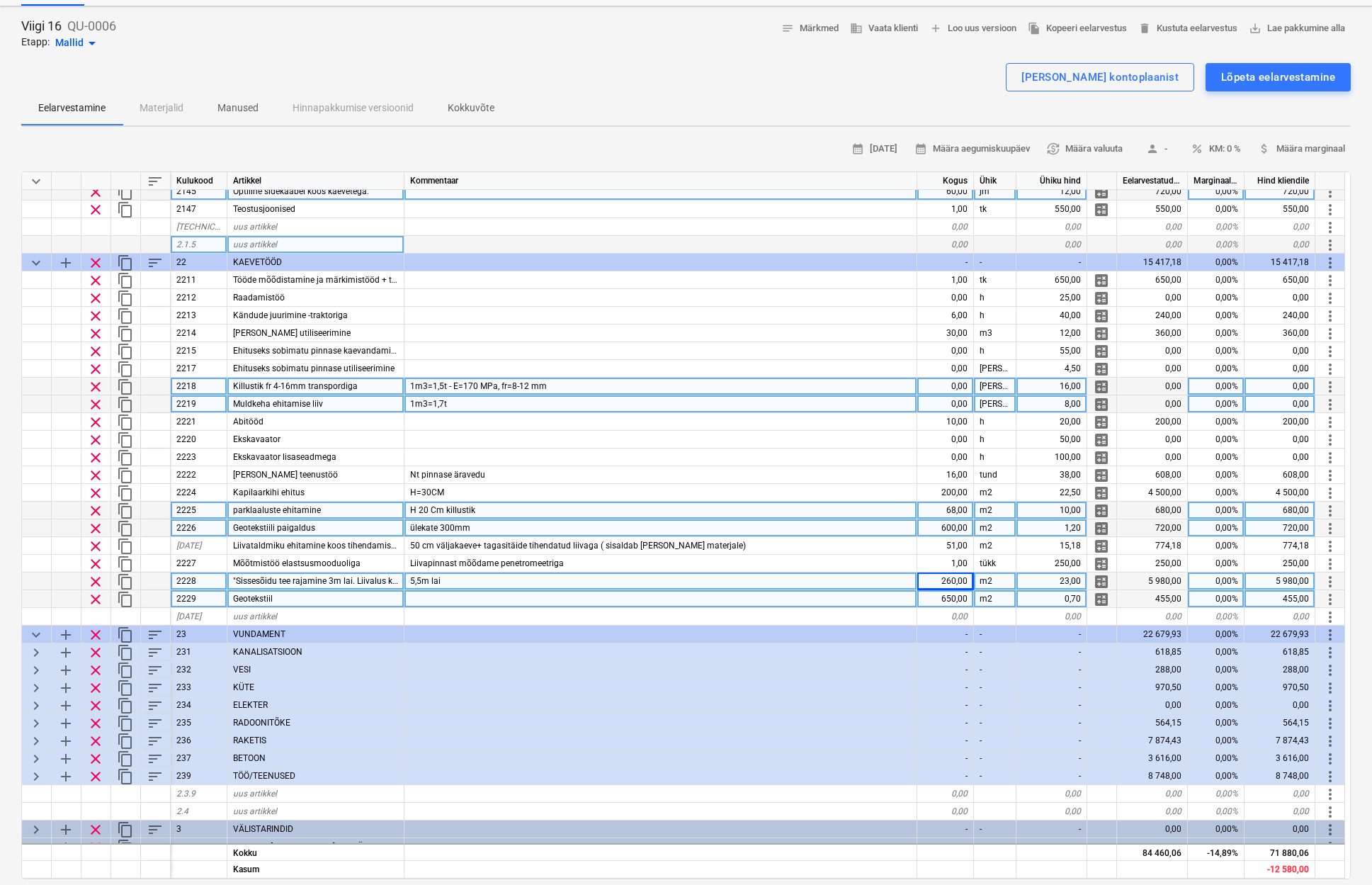
click at [943, 596] on div "650,00" at bounding box center [946, 599] width 56 height 17
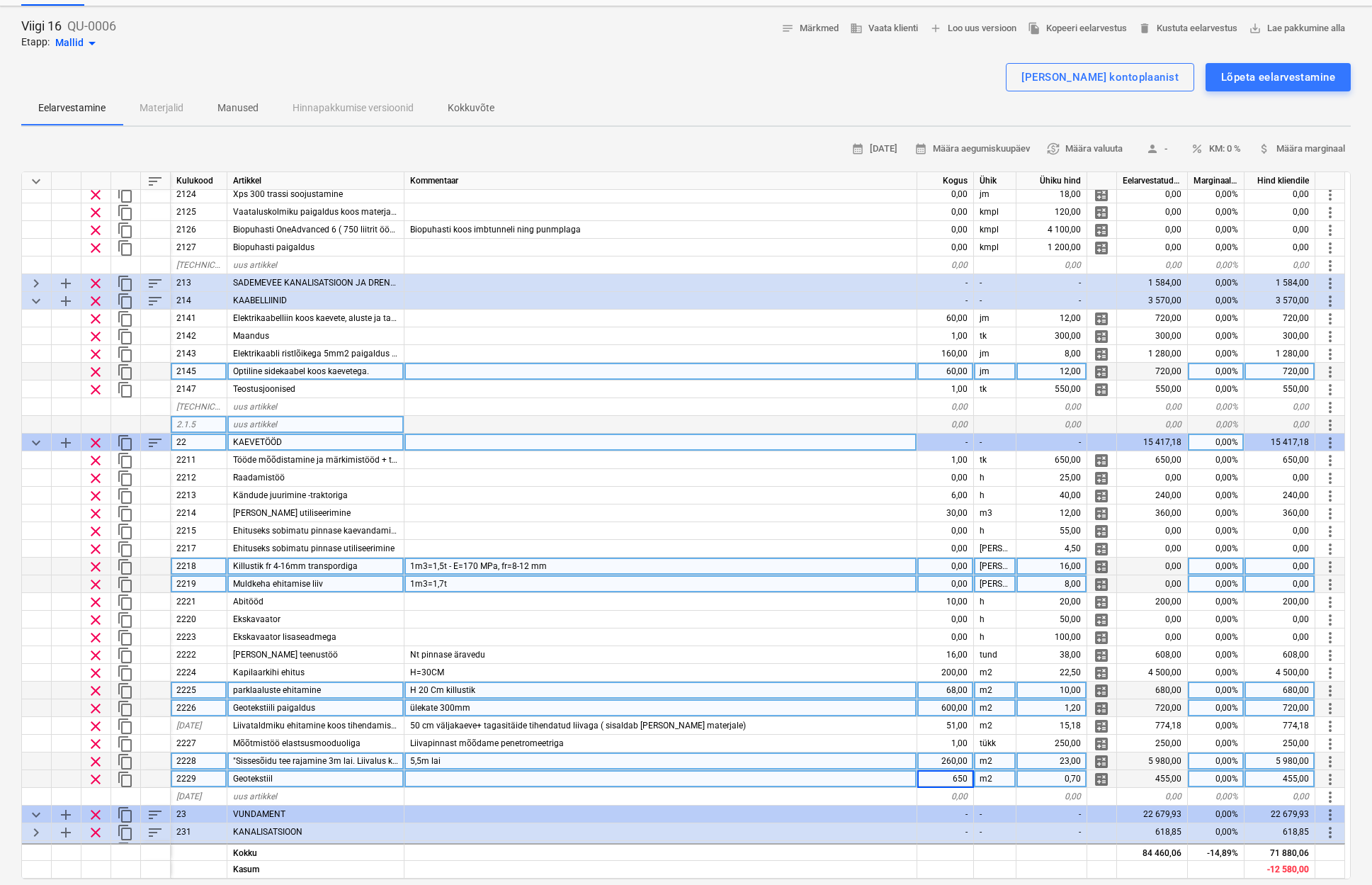
scroll to position [59, 0]
click at [41, 443] on span "keyboard_arrow_down" at bounding box center [36, 442] width 17 height 17
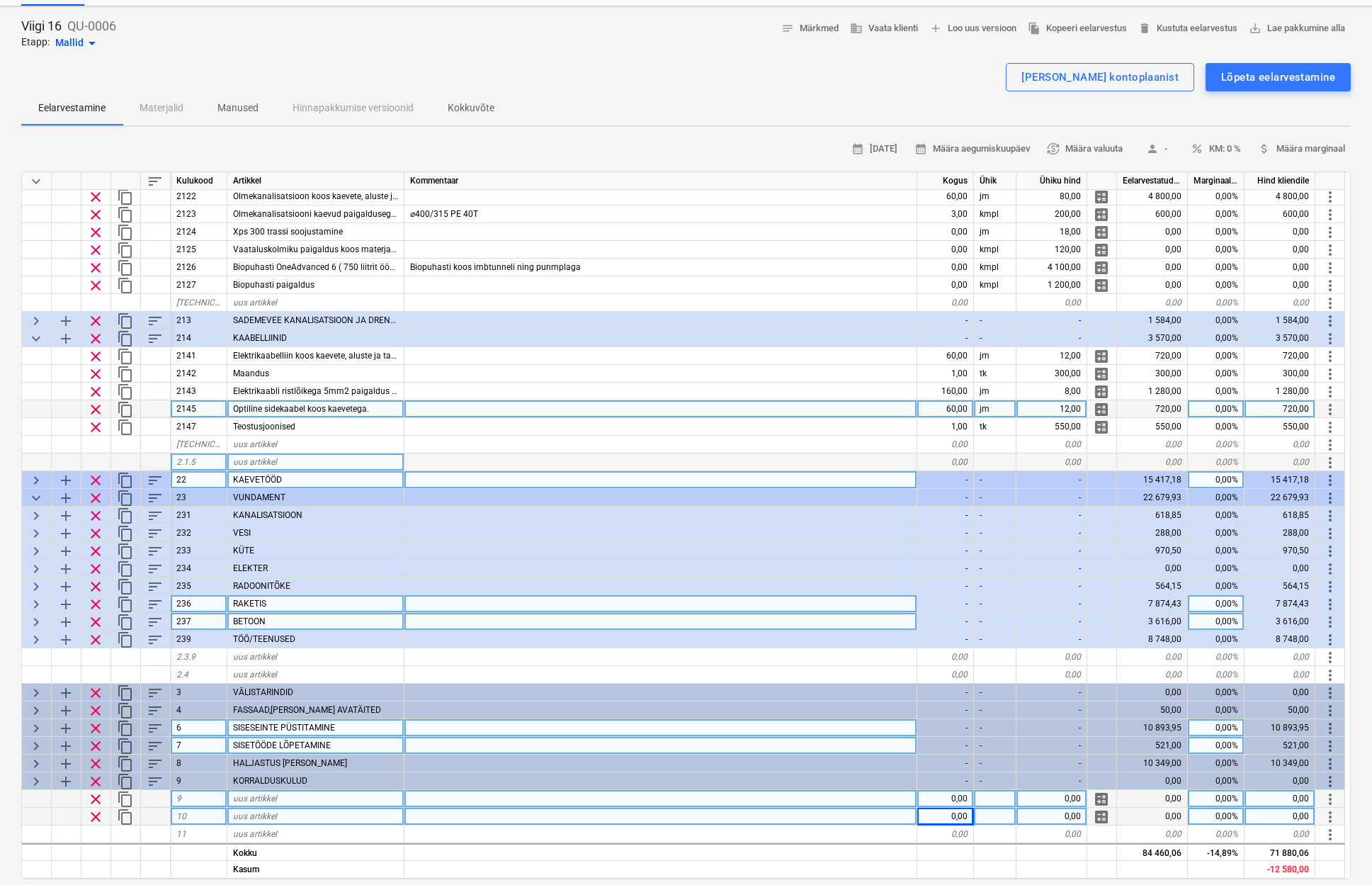
scroll to position [113, 1]
click at [30, 334] on span "keyboard_arrow_down" at bounding box center [36, 339] width 17 height 17
type textarea "x"
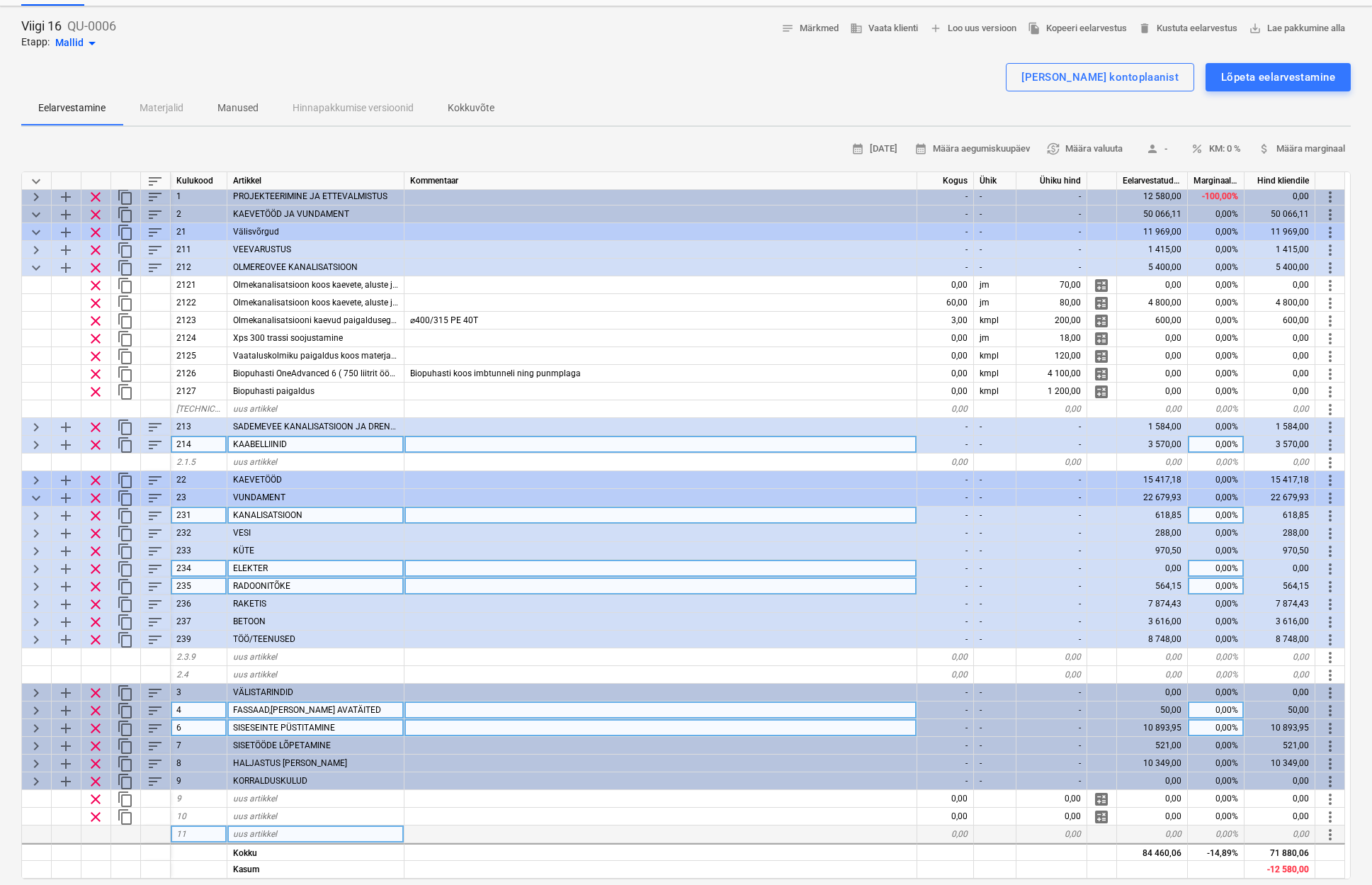
scroll to position [7, 1]
click at [1265, 31] on span "save_alt Lae pakkumine alla" at bounding box center [1297, 29] width 96 height 17
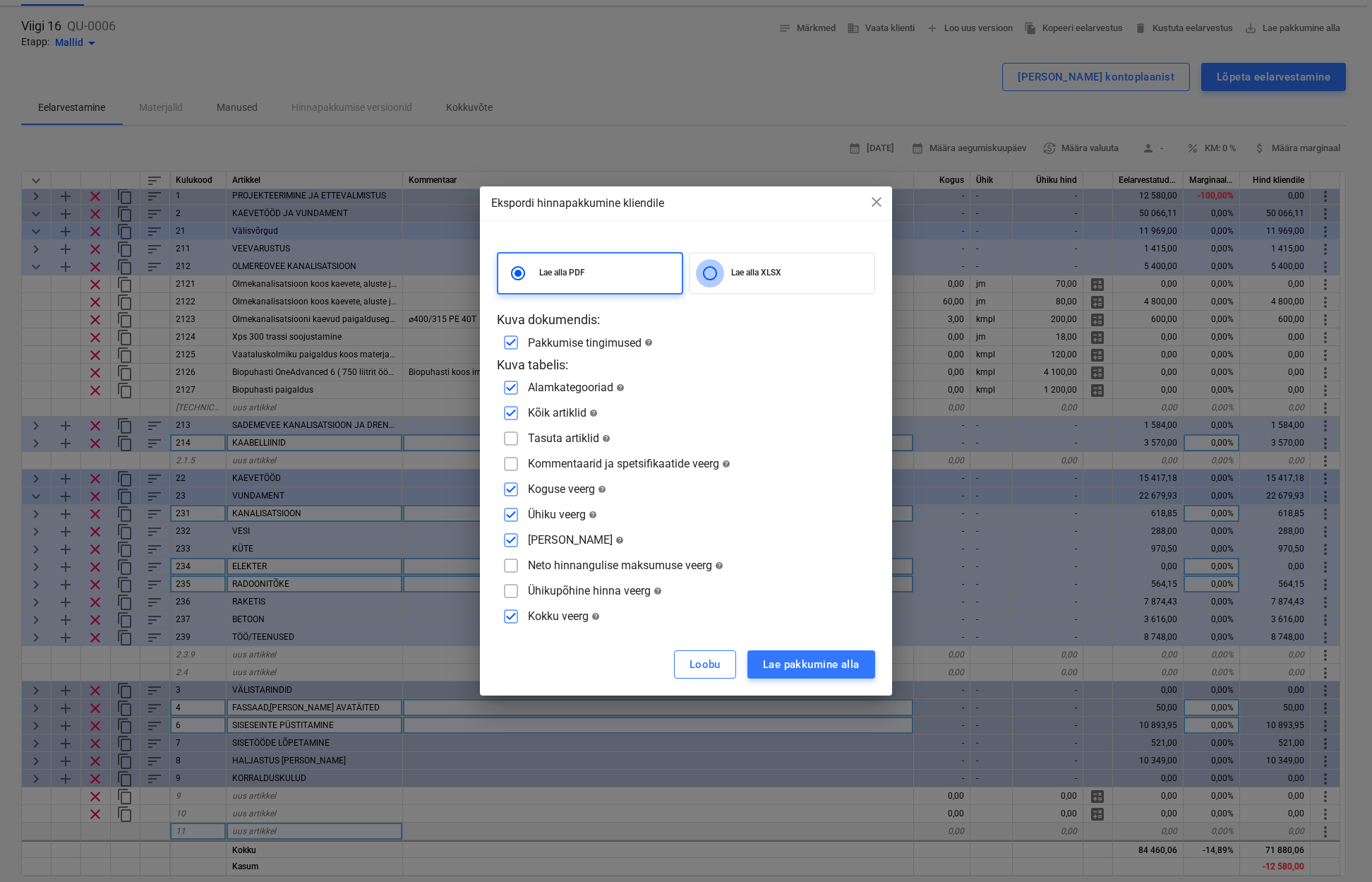
click at [708, 273] on input "radio" at bounding box center [710, 273] width 28 height 28
radio input "true"
radio input "false"
checkbox input "false"
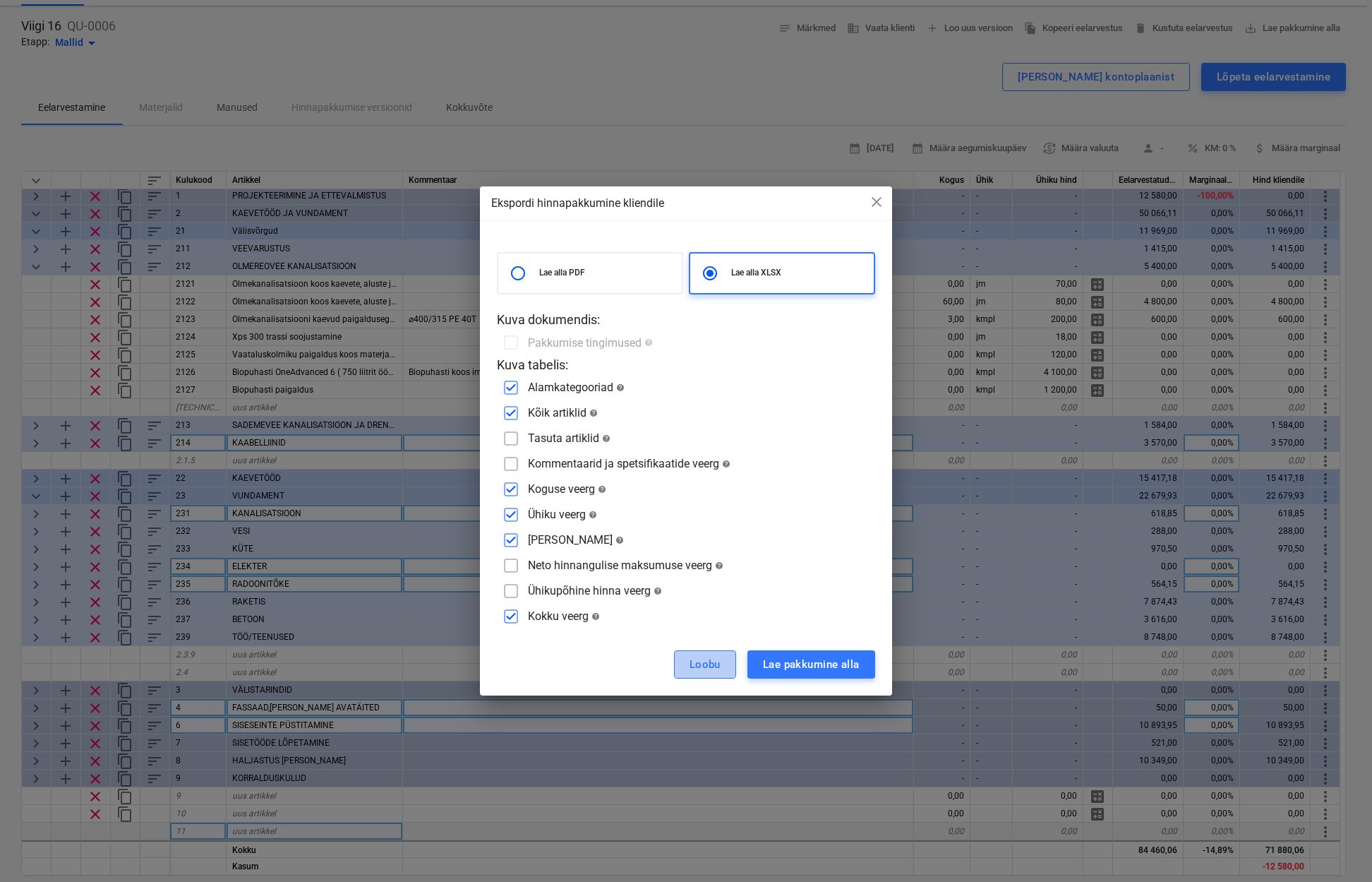
click at [716, 658] on div "Loobu" at bounding box center [705, 664] width 31 height 18
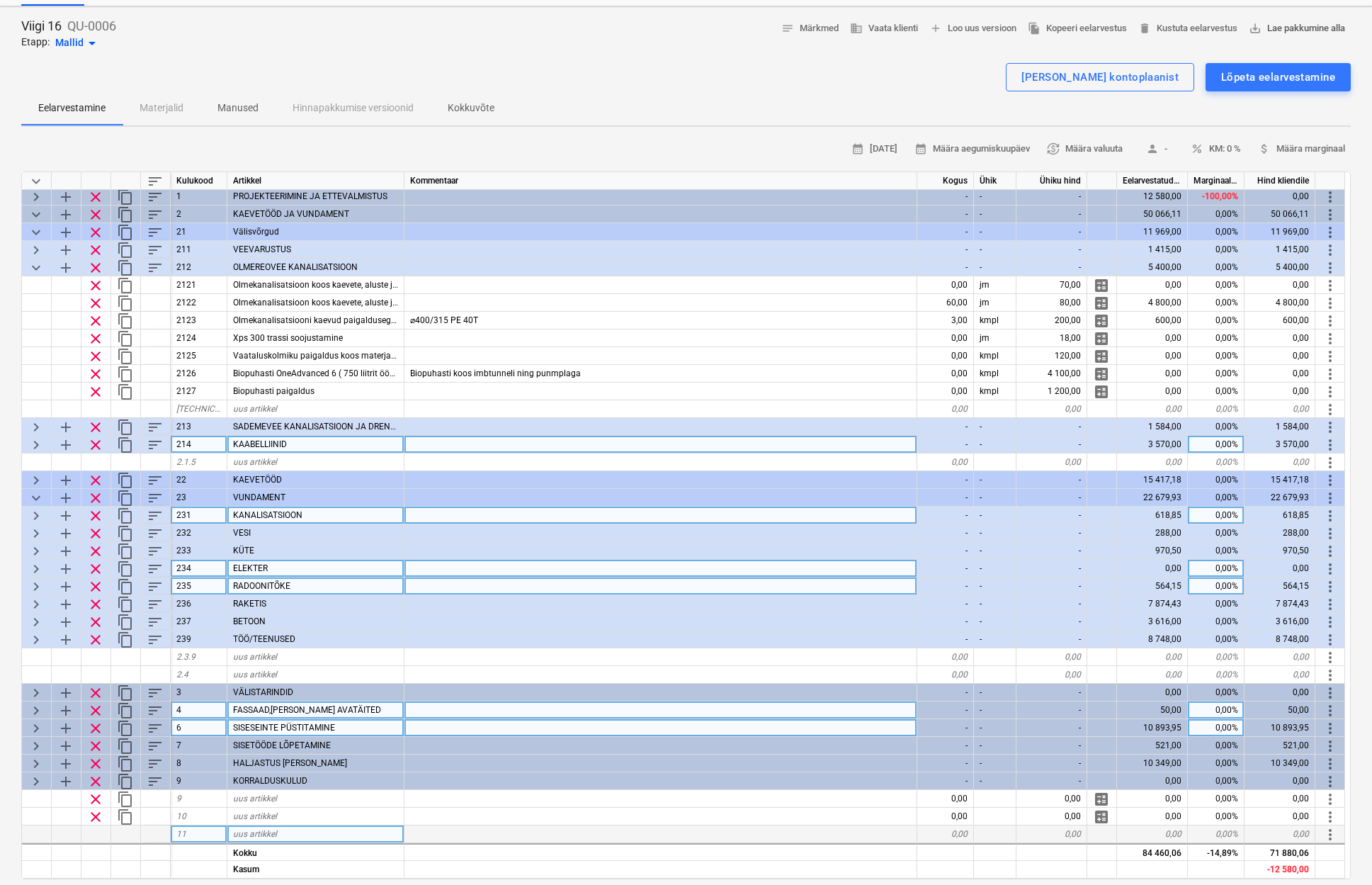
click at [1312, 32] on span "save_alt Lae pakkumine alla" at bounding box center [1297, 29] width 96 height 17
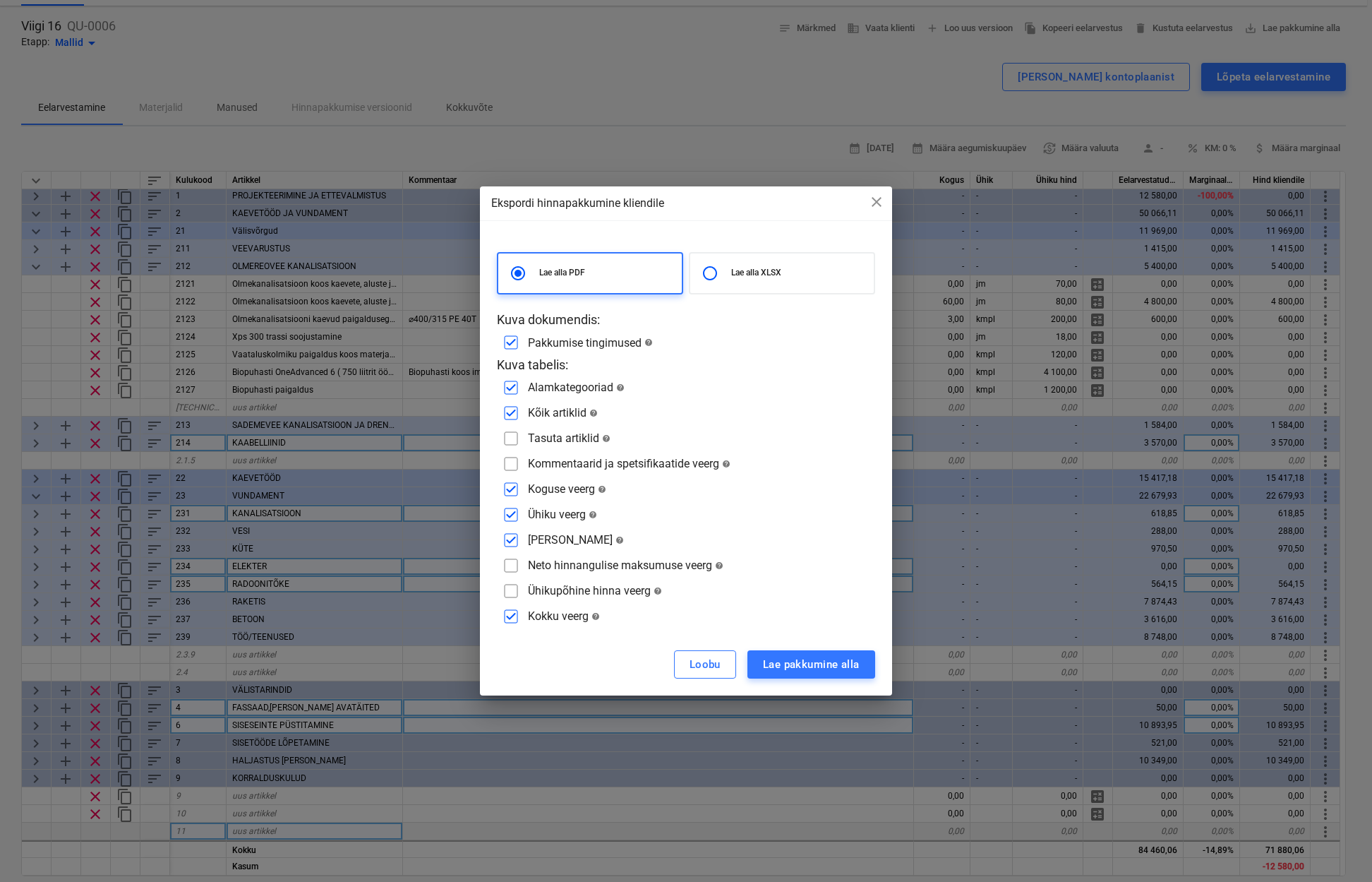
click at [709, 276] on input "radio" at bounding box center [710, 273] width 28 height 28
radio input "true"
radio input "false"
checkbox input "false"
drag, startPoint x: 873, startPoint y: 205, endPoint x: 902, endPoint y: 207, distance: 29.1
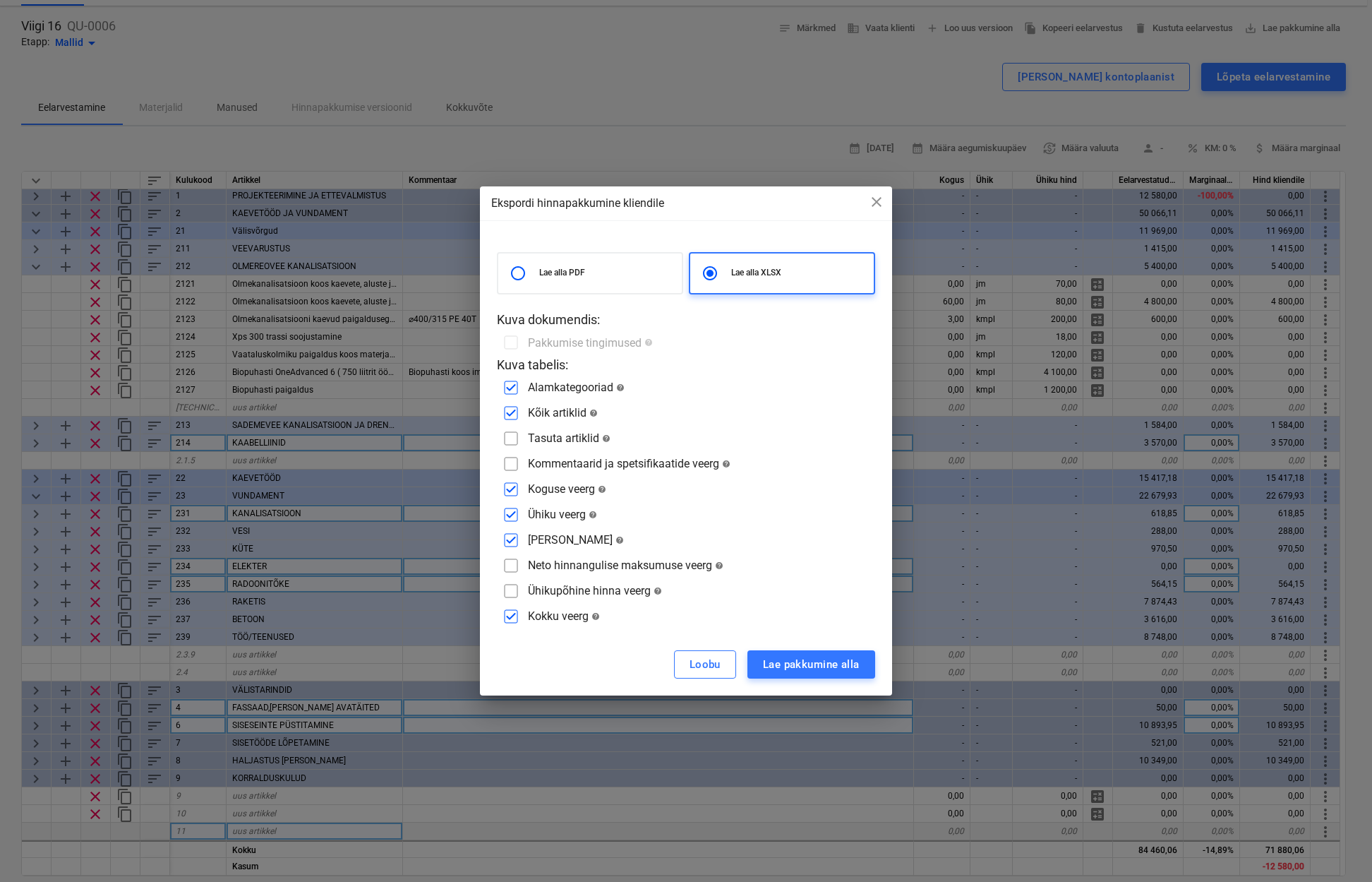
click at [875, 205] on span "close" at bounding box center [876, 201] width 17 height 17
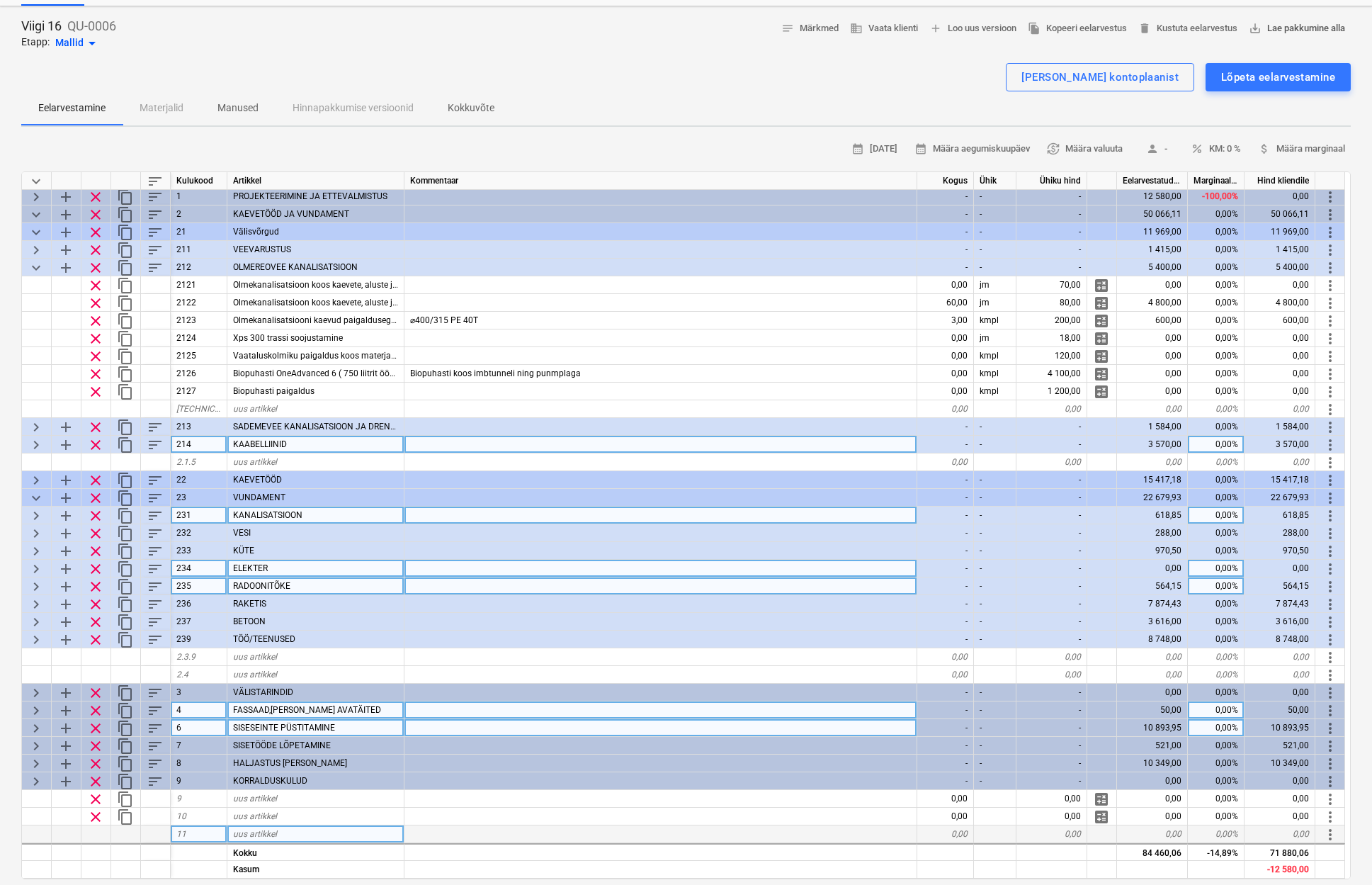
click at [1316, 29] on span "save_alt Lae pakkumine alla" at bounding box center [1297, 29] width 96 height 17
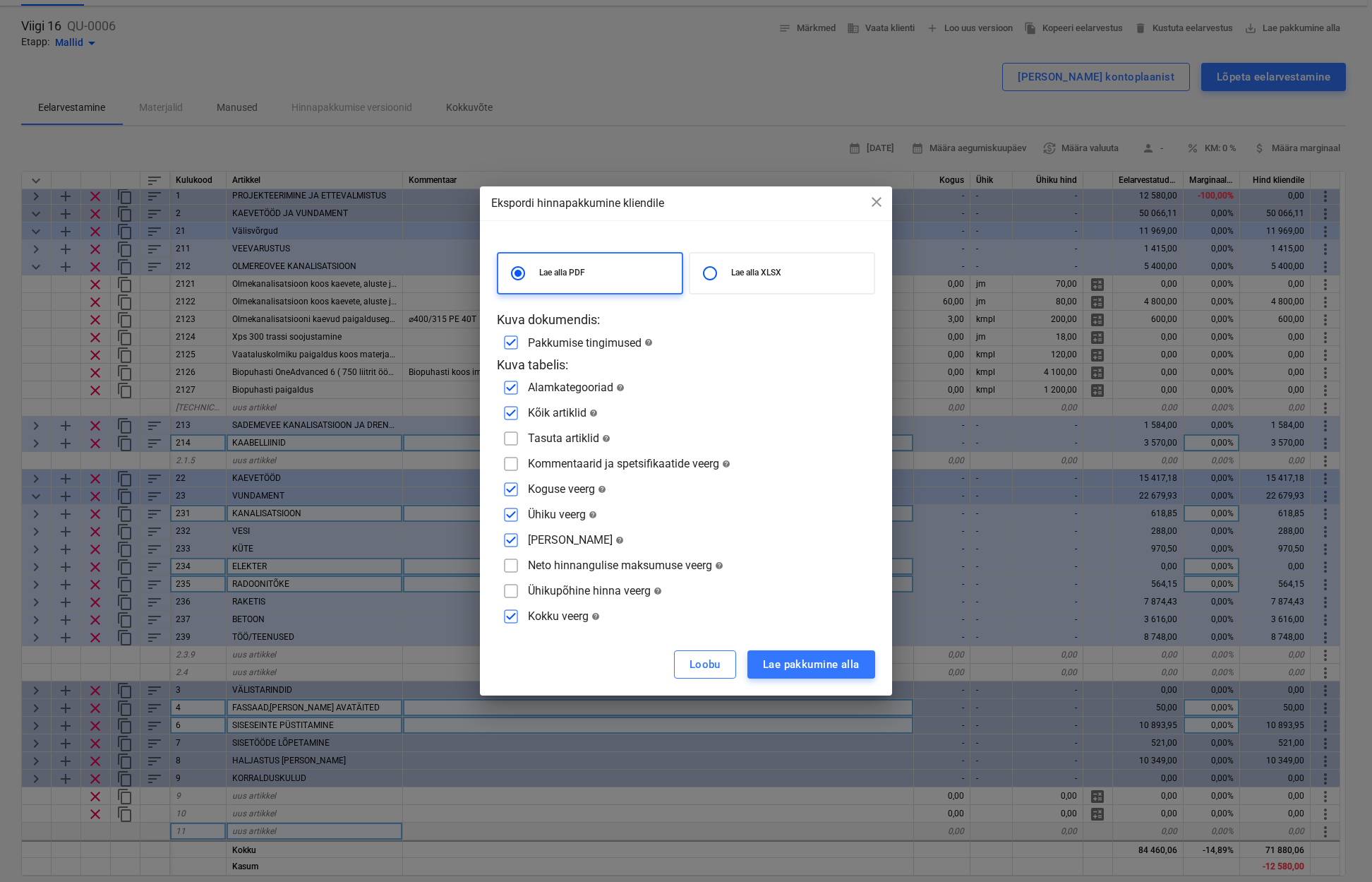
click at [705, 276] on input "radio" at bounding box center [710, 273] width 28 height 28
radio input "true"
radio input "false"
checkbox input "false"
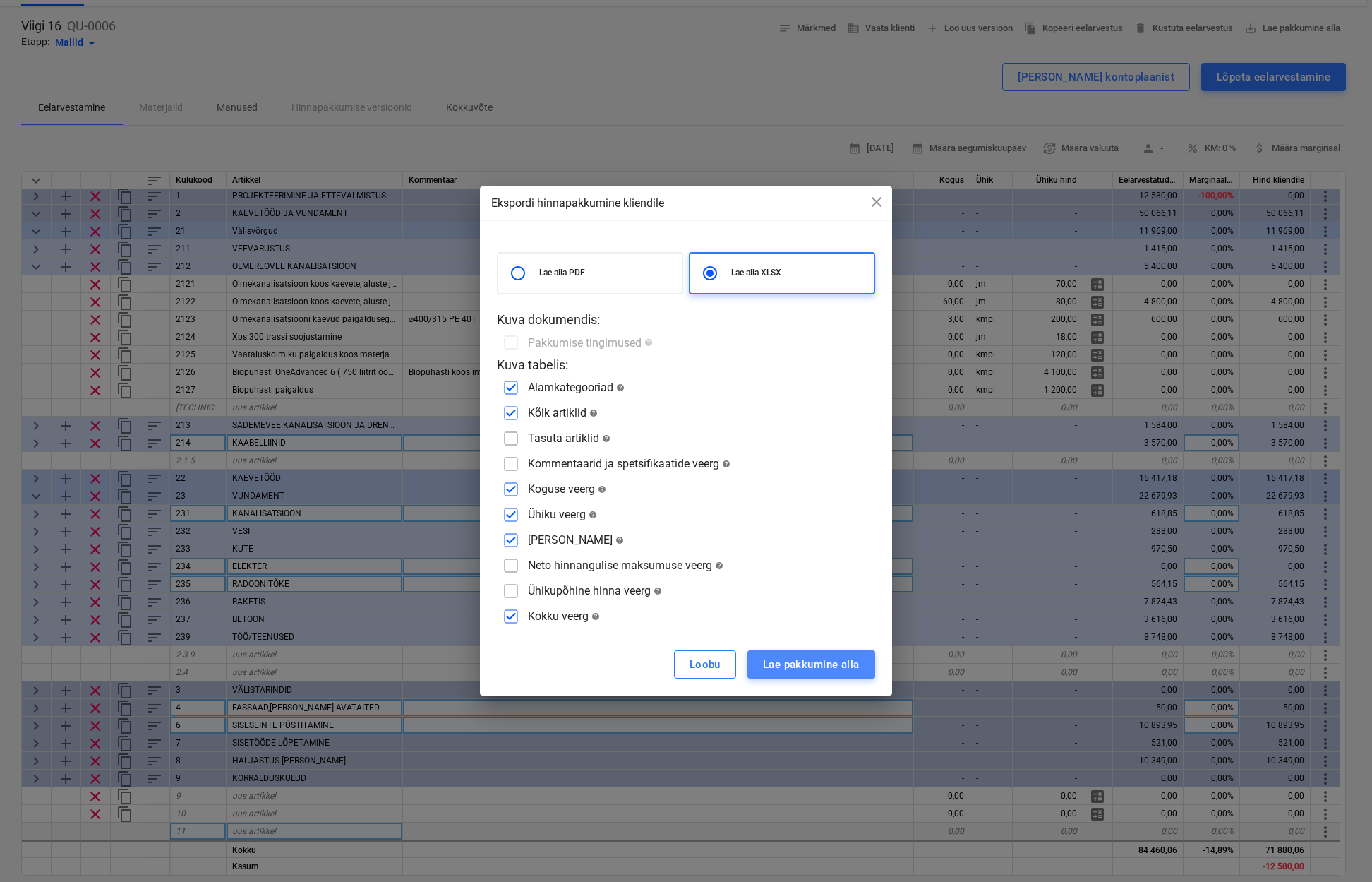
click at [821, 662] on div "Lae pakkumine alla" at bounding box center [811, 664] width 97 height 18
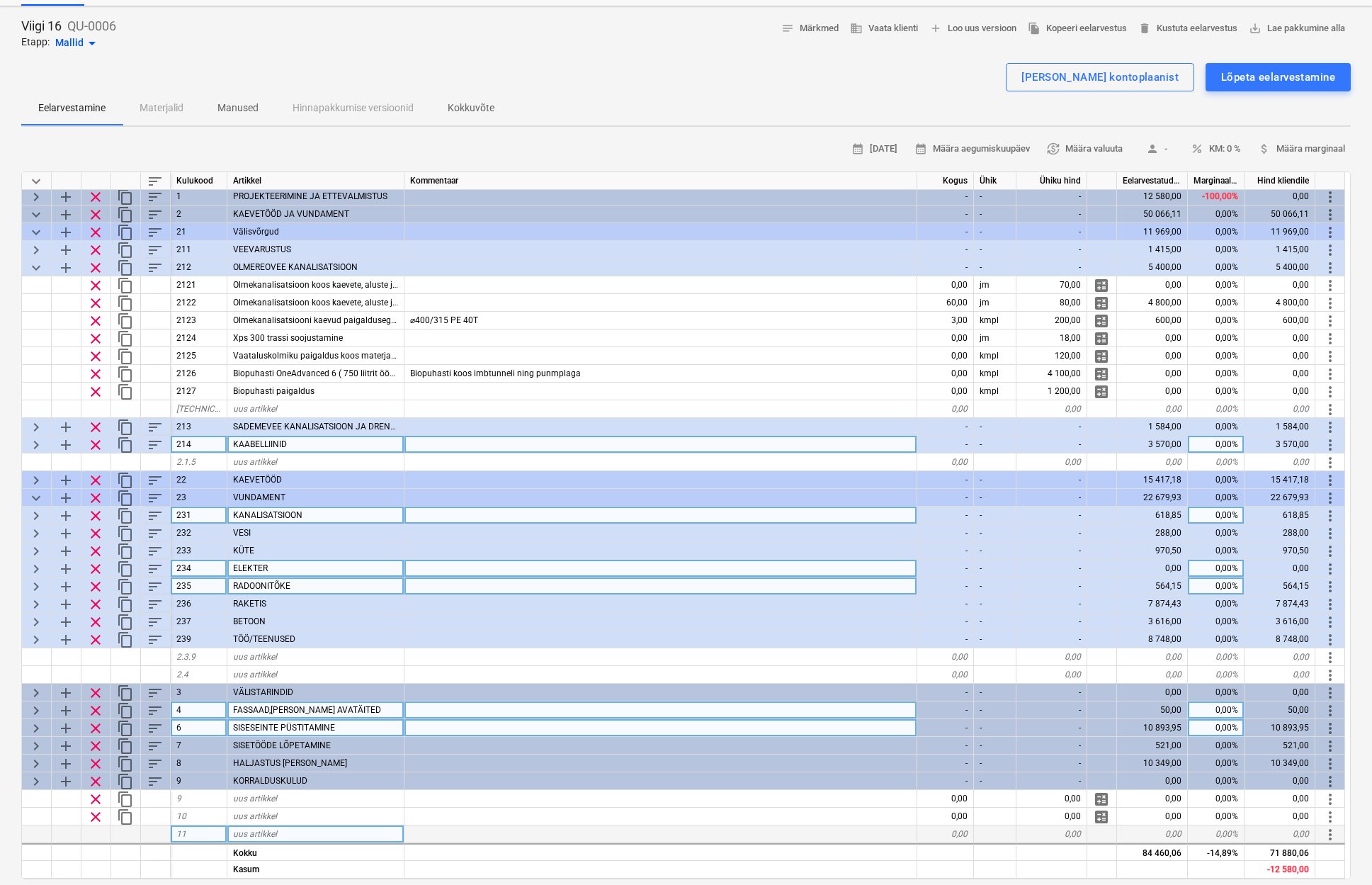
type textarea "x"
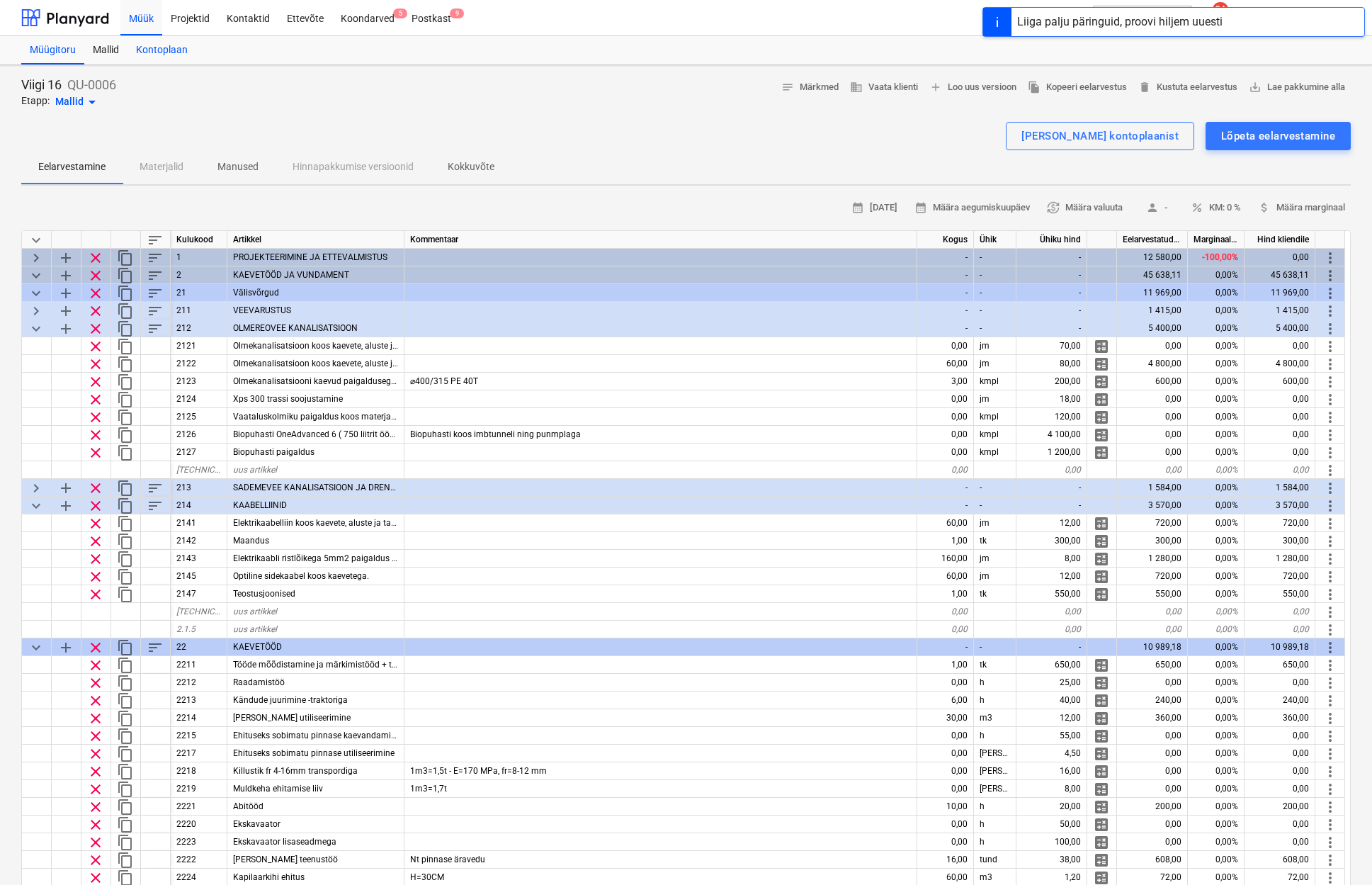
click at [148, 55] on div "Kontoplaan" at bounding box center [161, 51] width 69 height 28
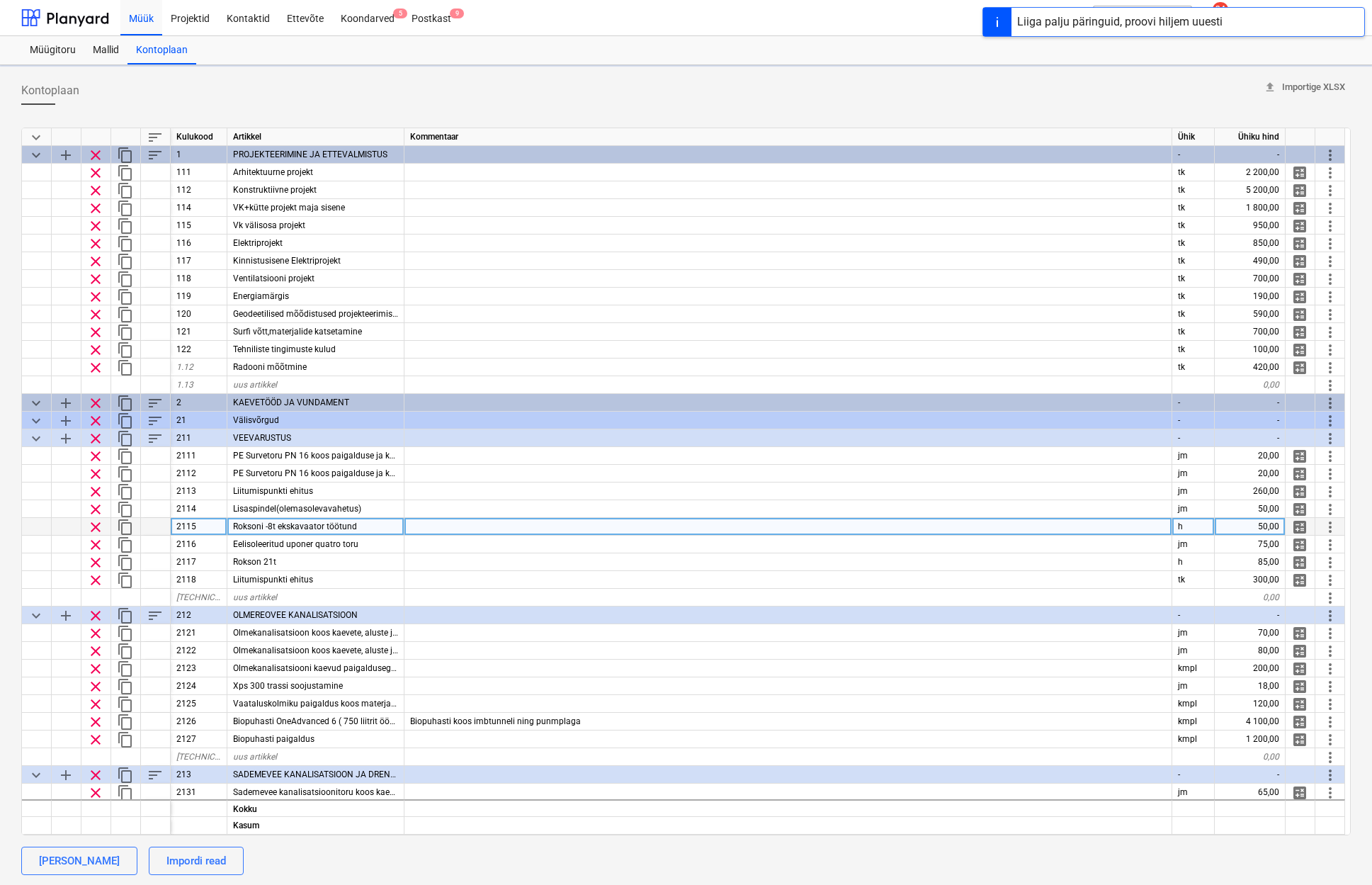
type textarea "x"
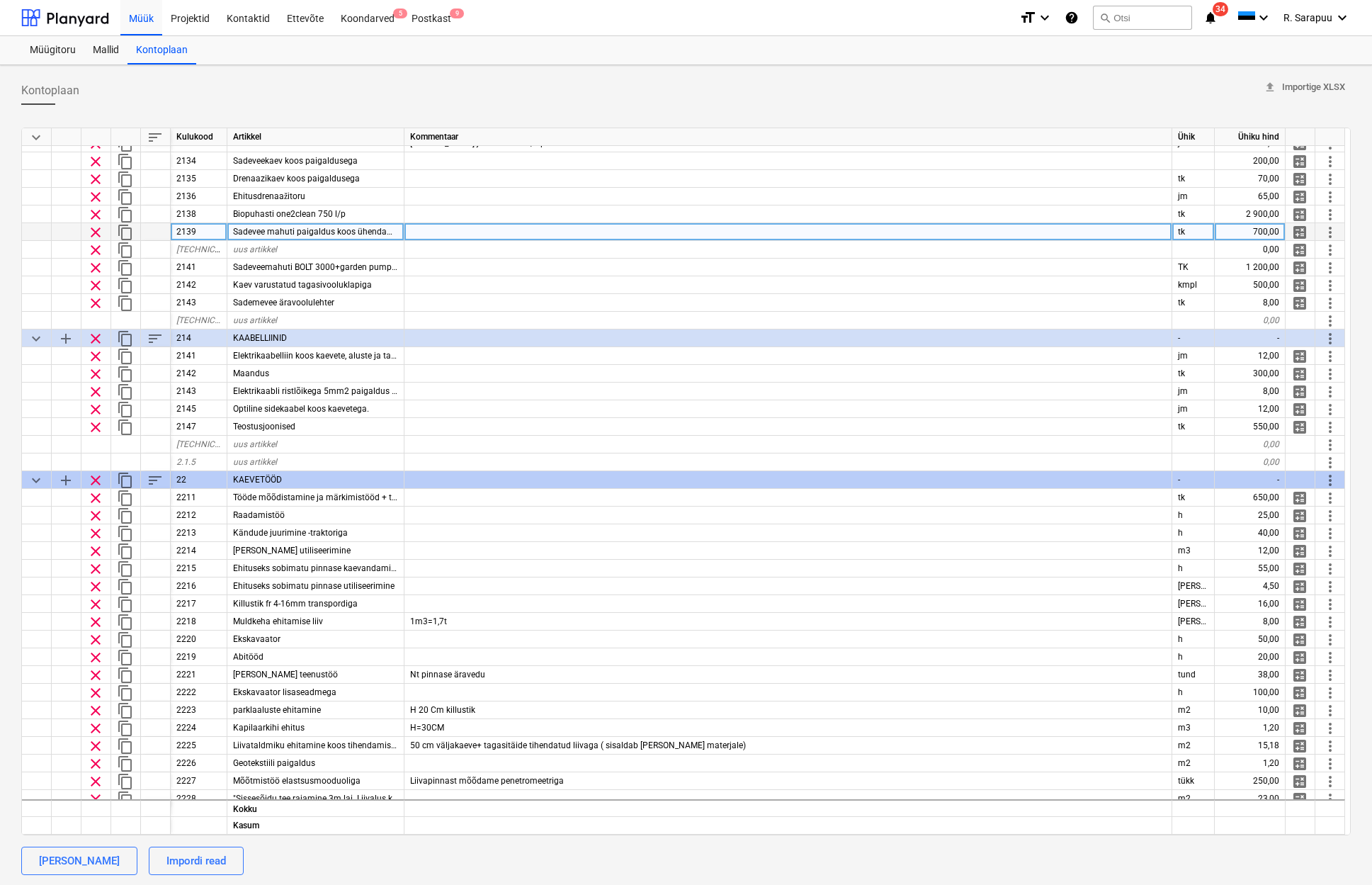
scroll to position [732, 0]
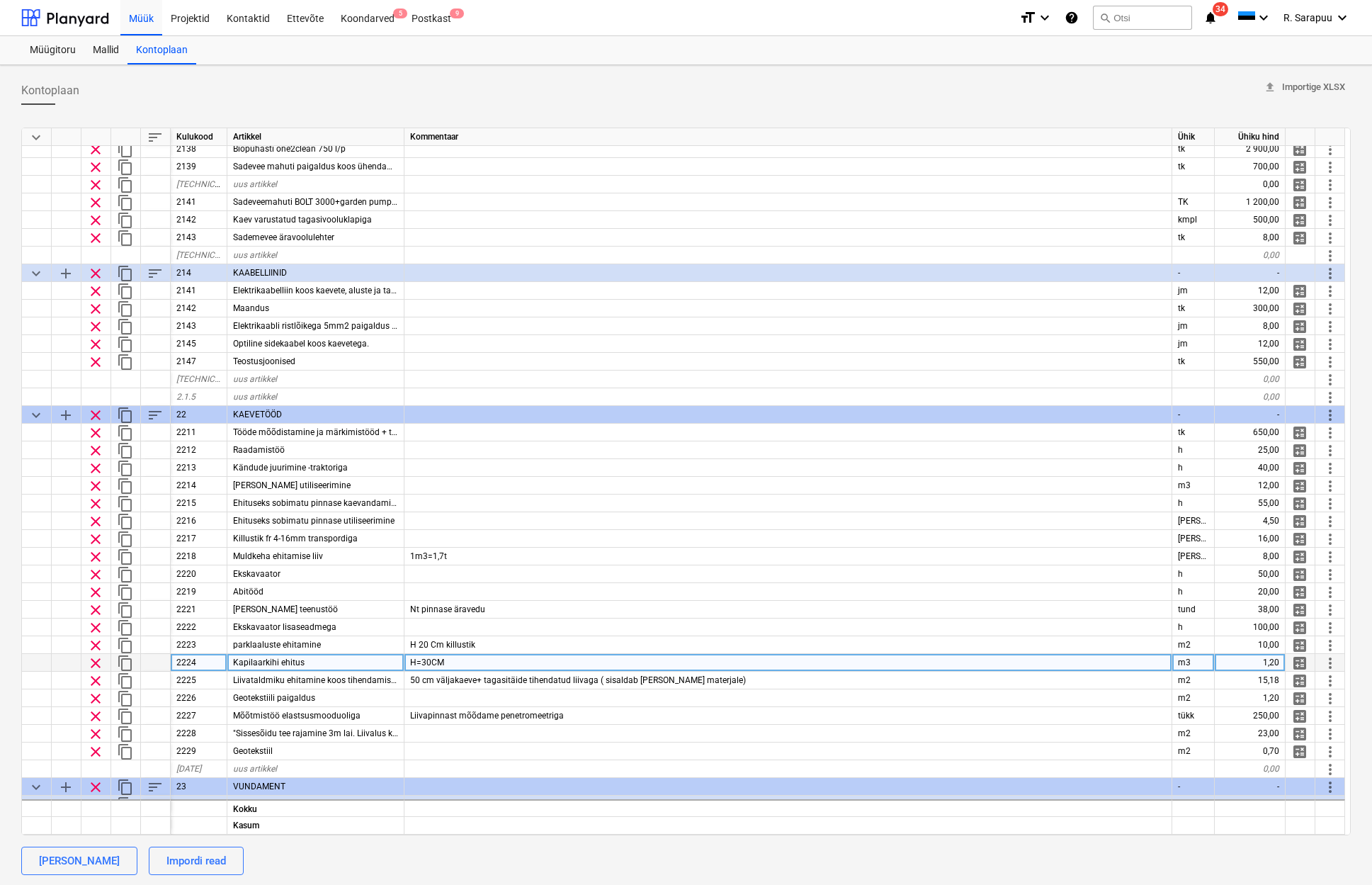
click at [546, 657] on div "H=30CM" at bounding box center [788, 662] width 768 height 17
click at [546, 657] on input "H=30CM" at bounding box center [788, 662] width 768 height 17
type input "H=30CM, vundamendi alune ala."
type textarea "x"
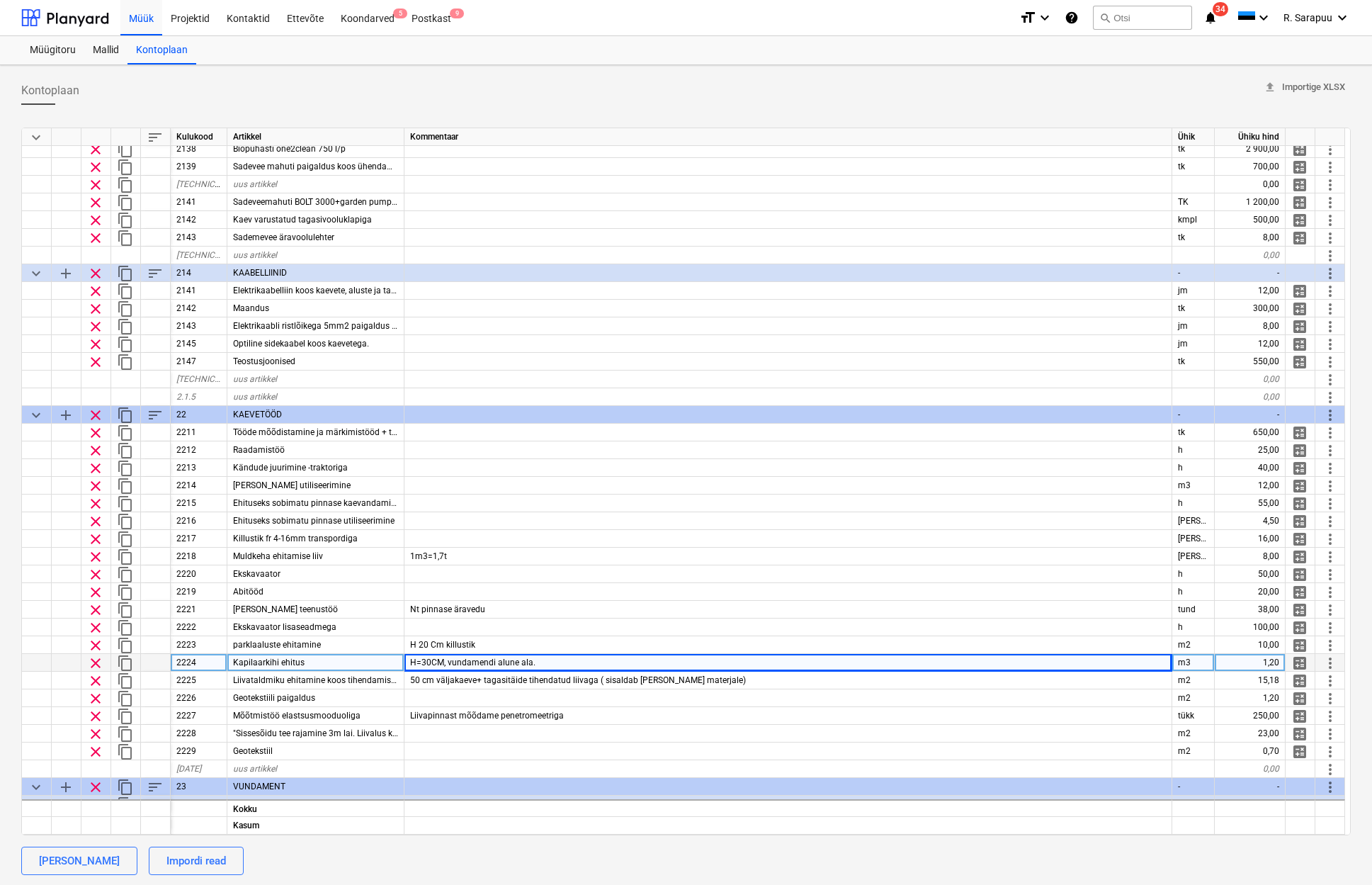
click at [1194, 660] on div "m3" at bounding box center [1193, 662] width 42 height 17
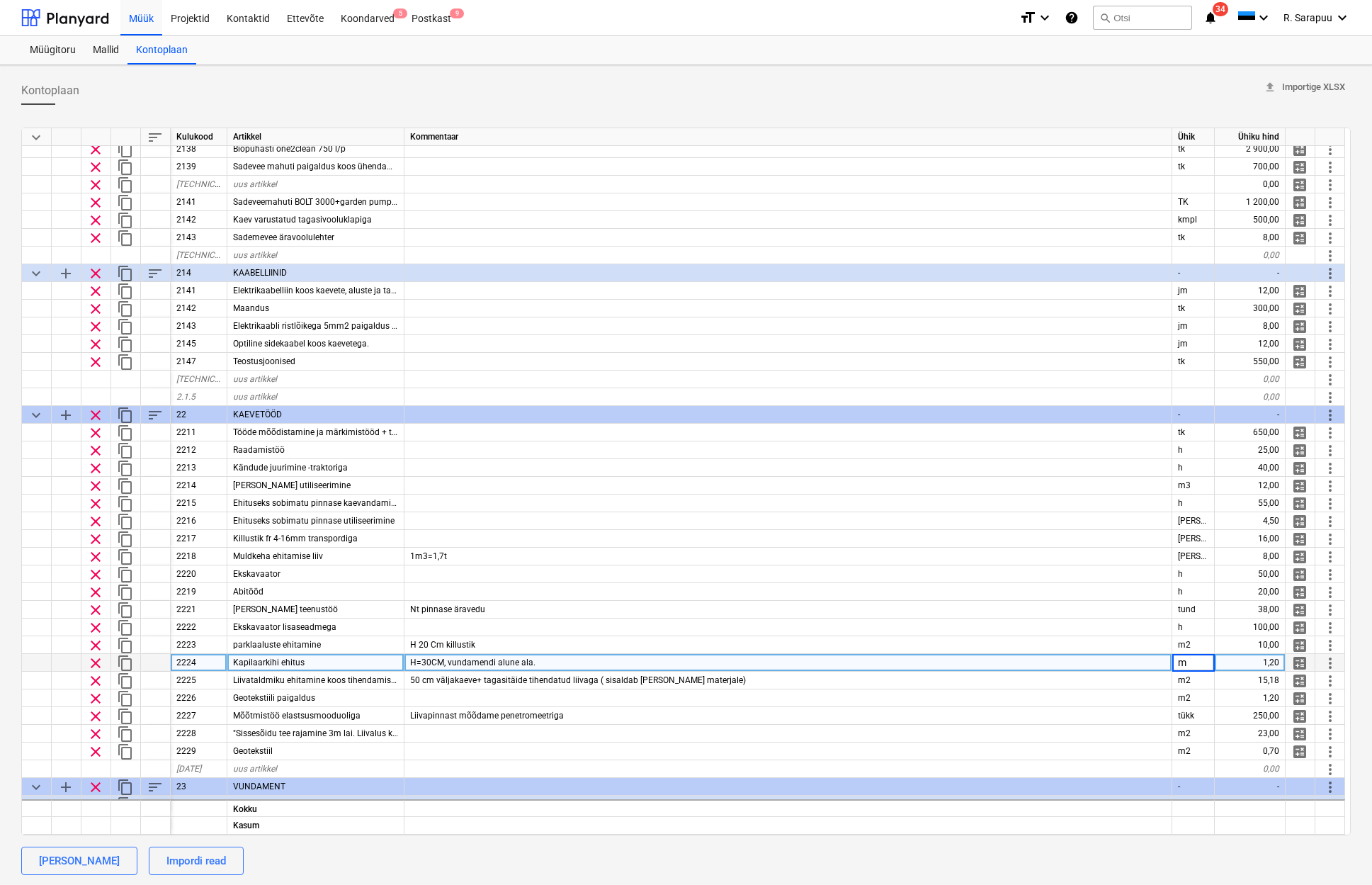
type input "m2"
type textarea "x"
type input "22,50"
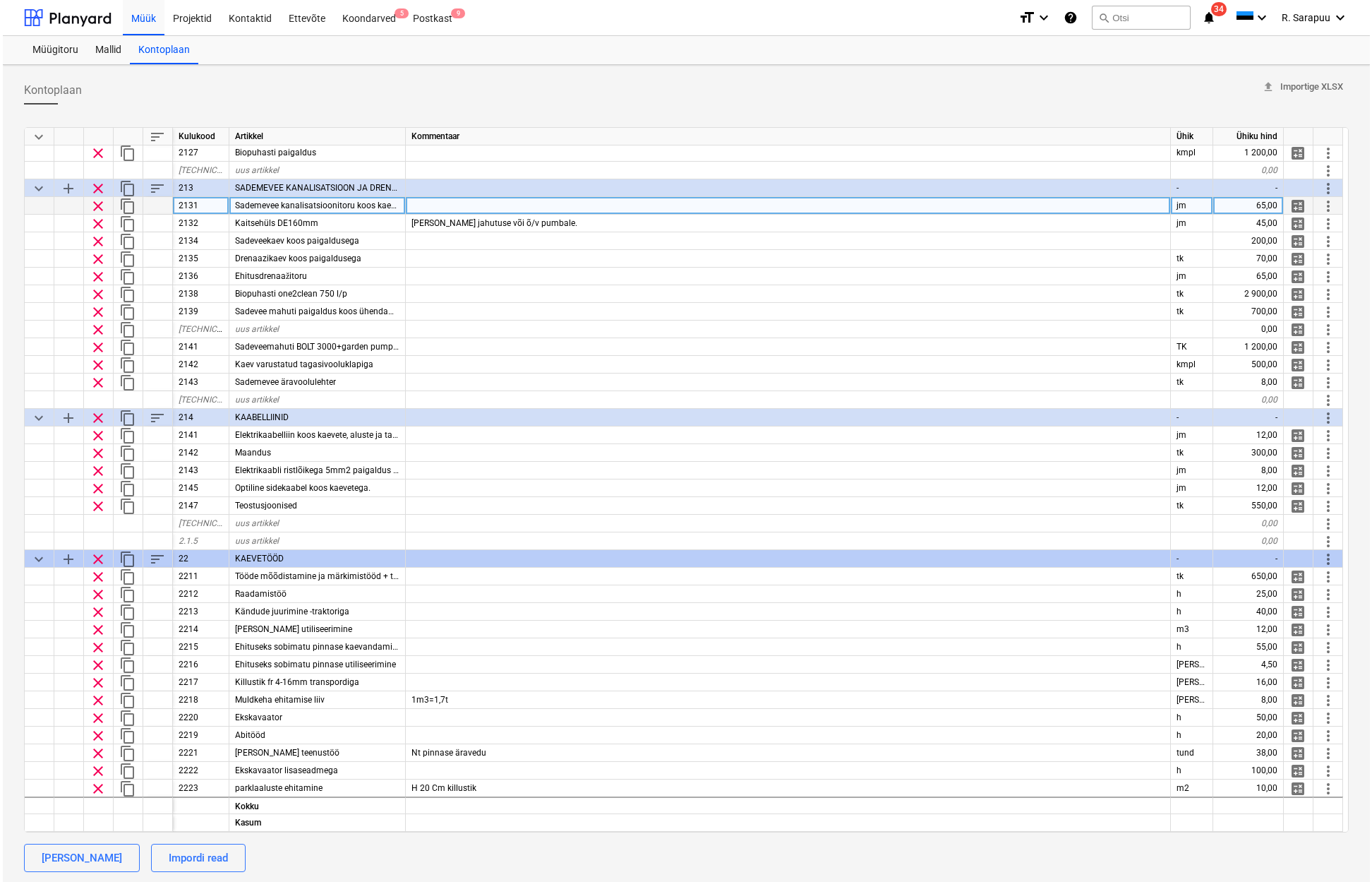
scroll to position [584, 0]
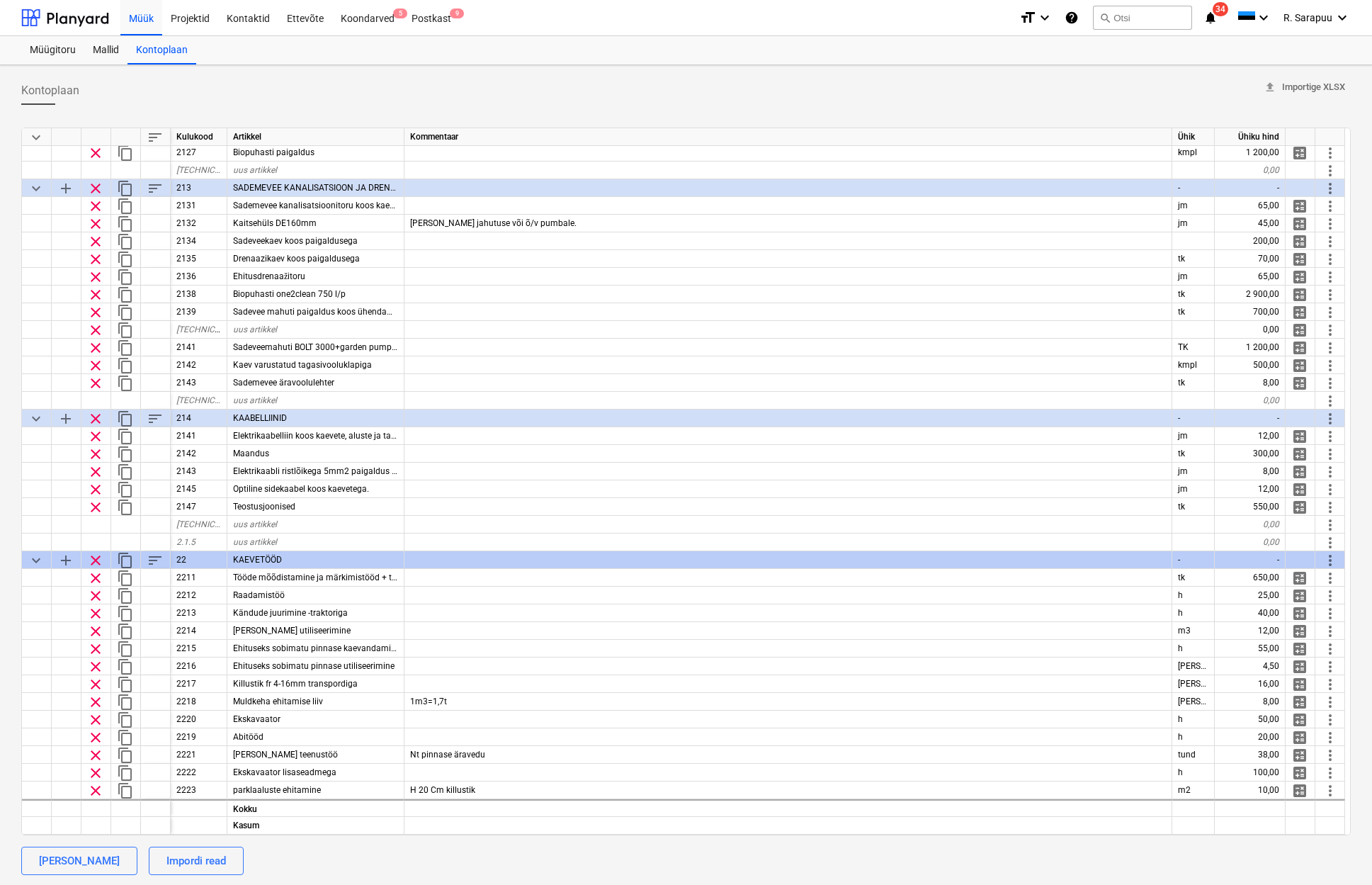
click at [35, 143] on span "keyboard_arrow_down" at bounding box center [36, 137] width 17 height 17
type textarea "x"
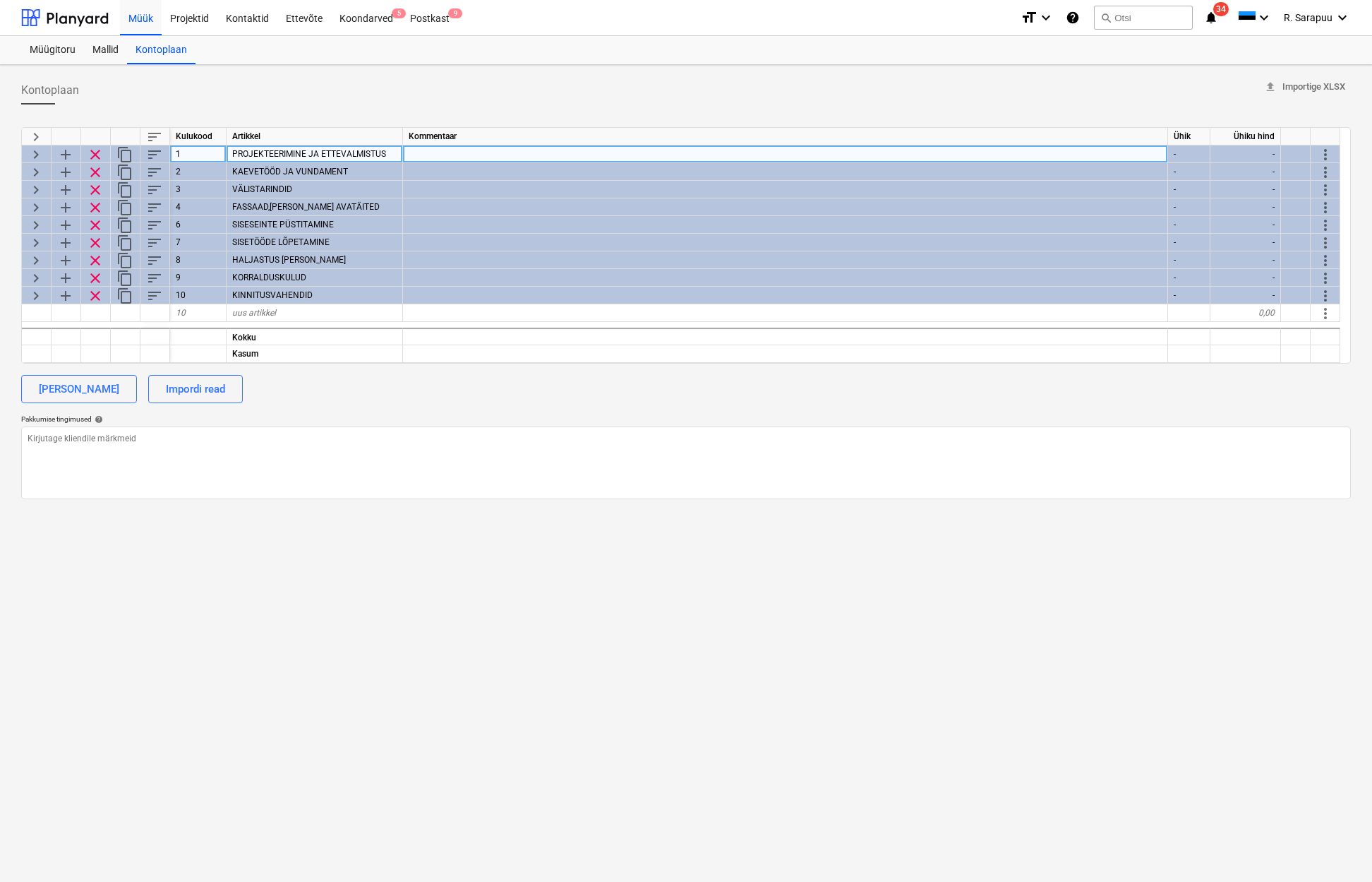
scroll to position [1, 0]
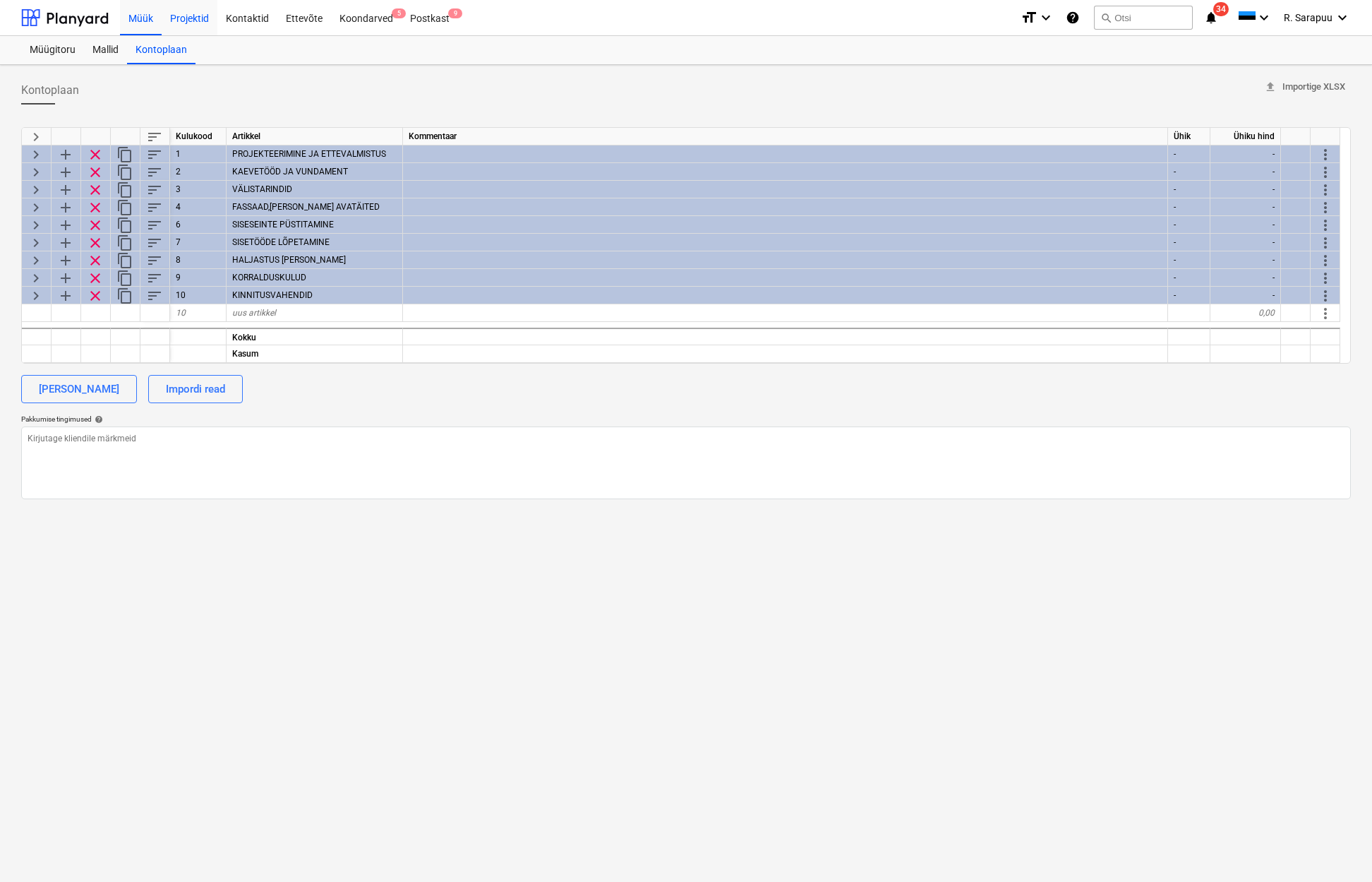
click at [193, 19] on div "Projektid" at bounding box center [190, 17] width 56 height 36
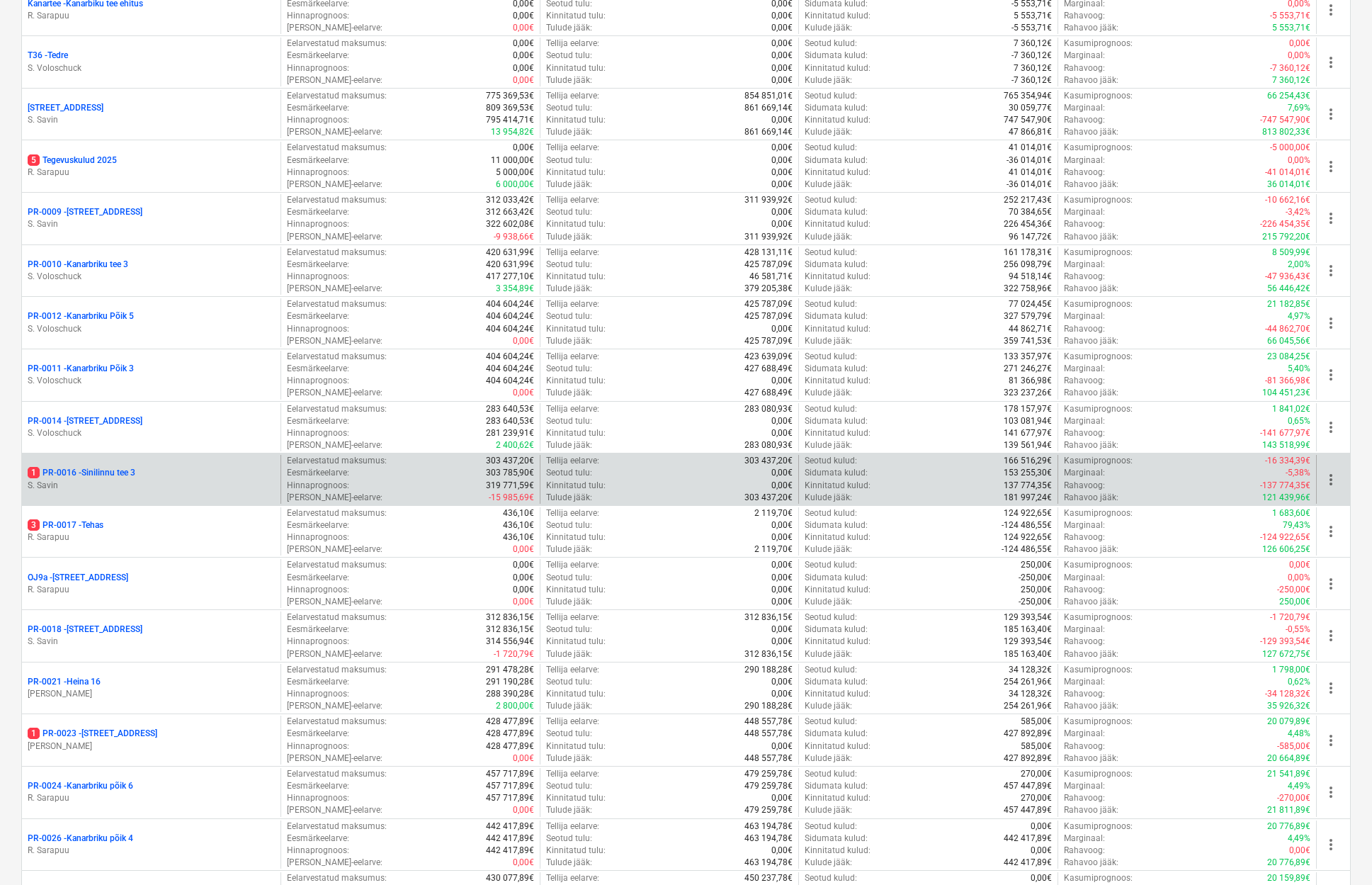
scroll to position [681, 0]
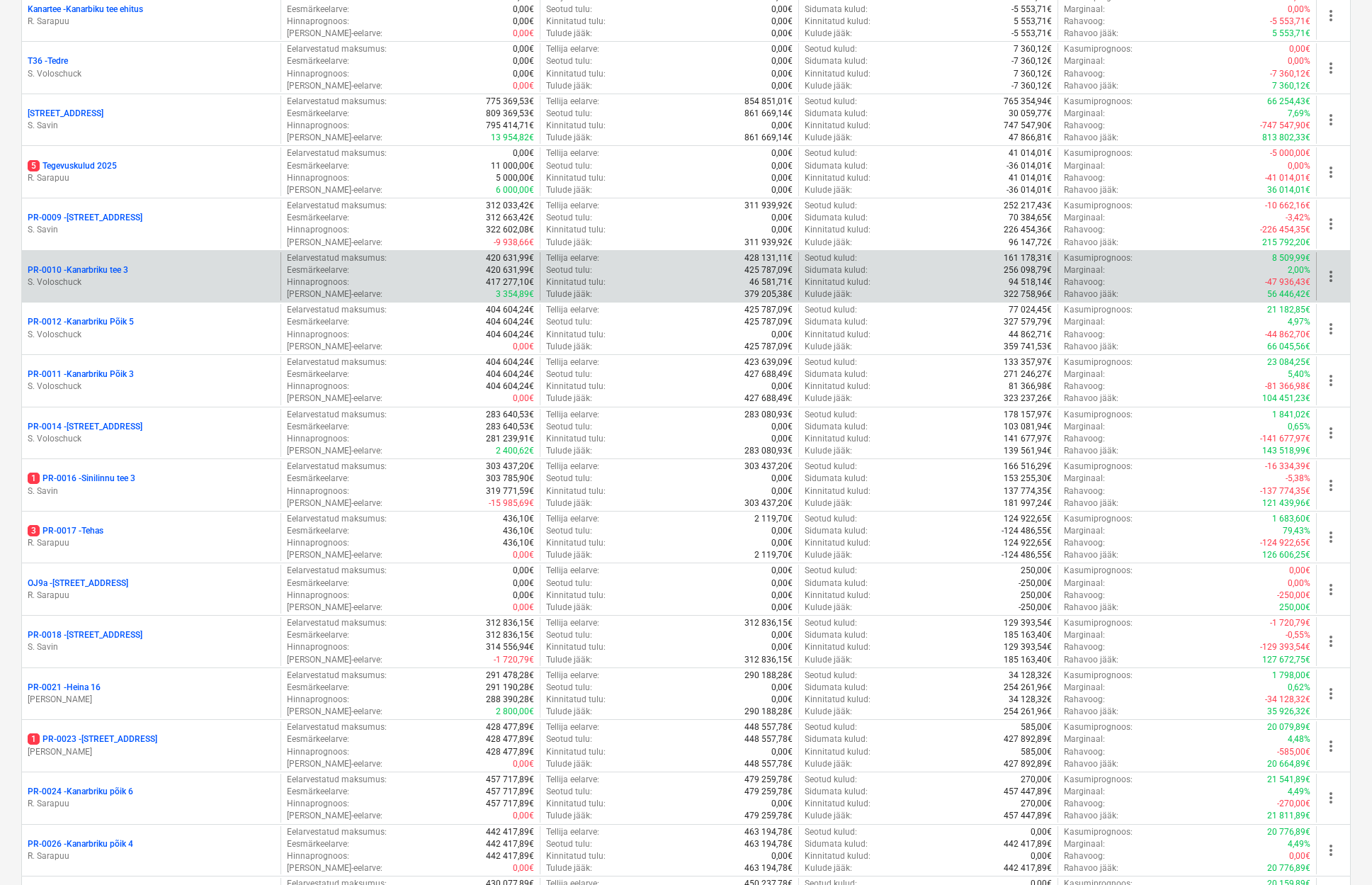
click at [115, 267] on p "PR-0010 - Kanarbriku tee 3" at bounding box center [77, 270] width 100 height 12
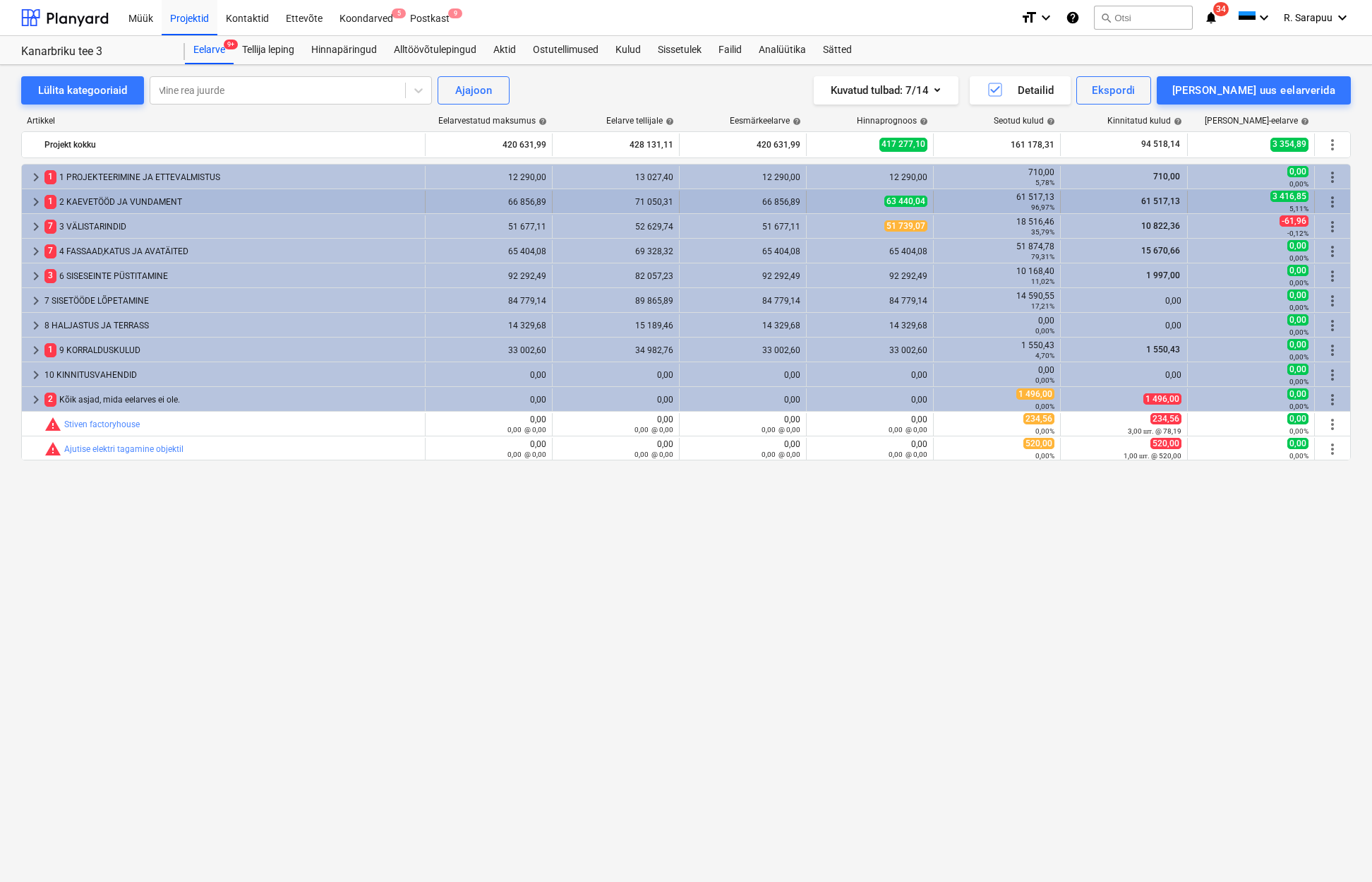
click at [36, 200] on span "keyboard_arrow_right" at bounding box center [35, 201] width 17 height 17
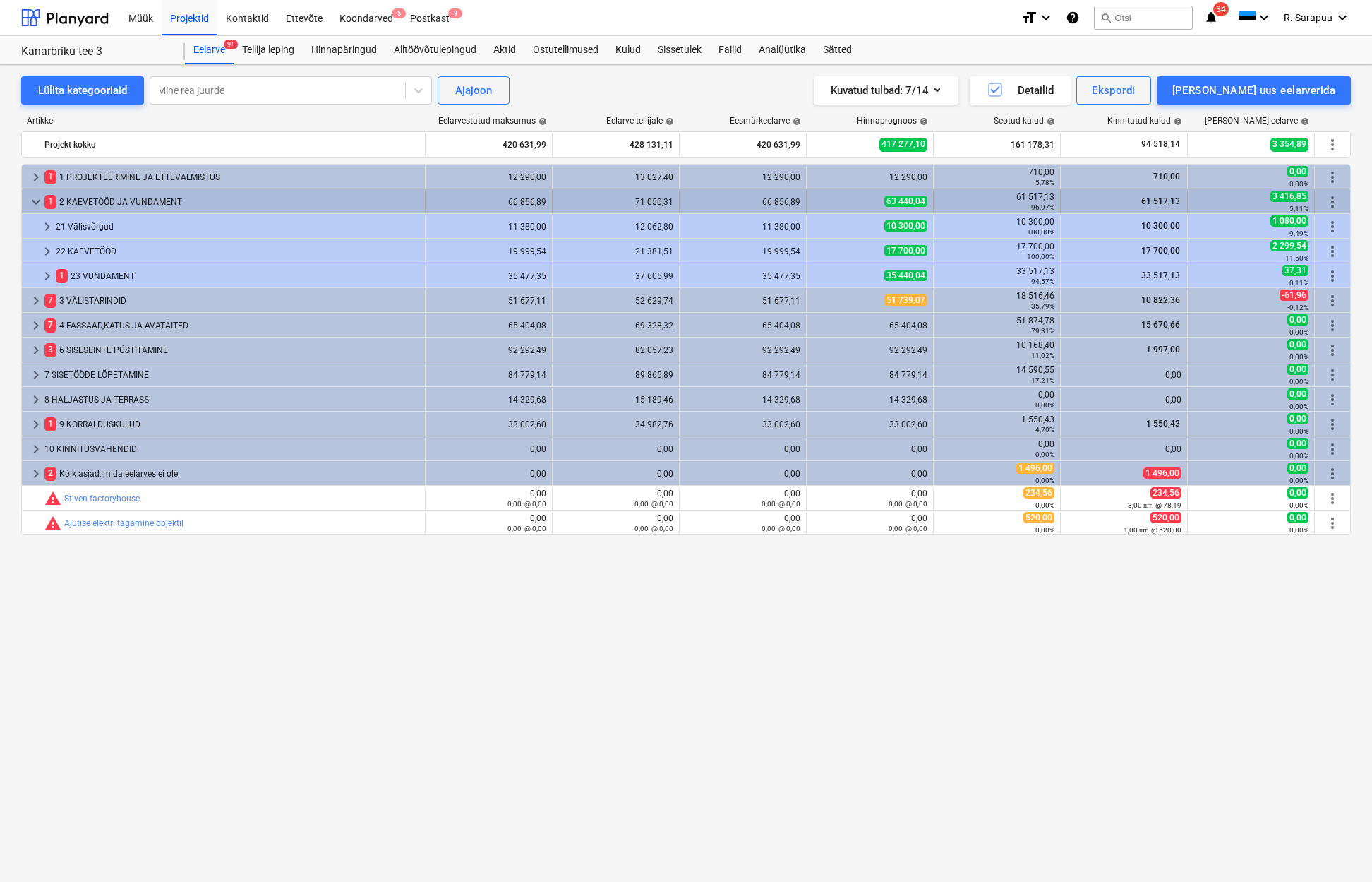
click at [36, 200] on span "keyboard_arrow_down" at bounding box center [35, 201] width 17 height 17
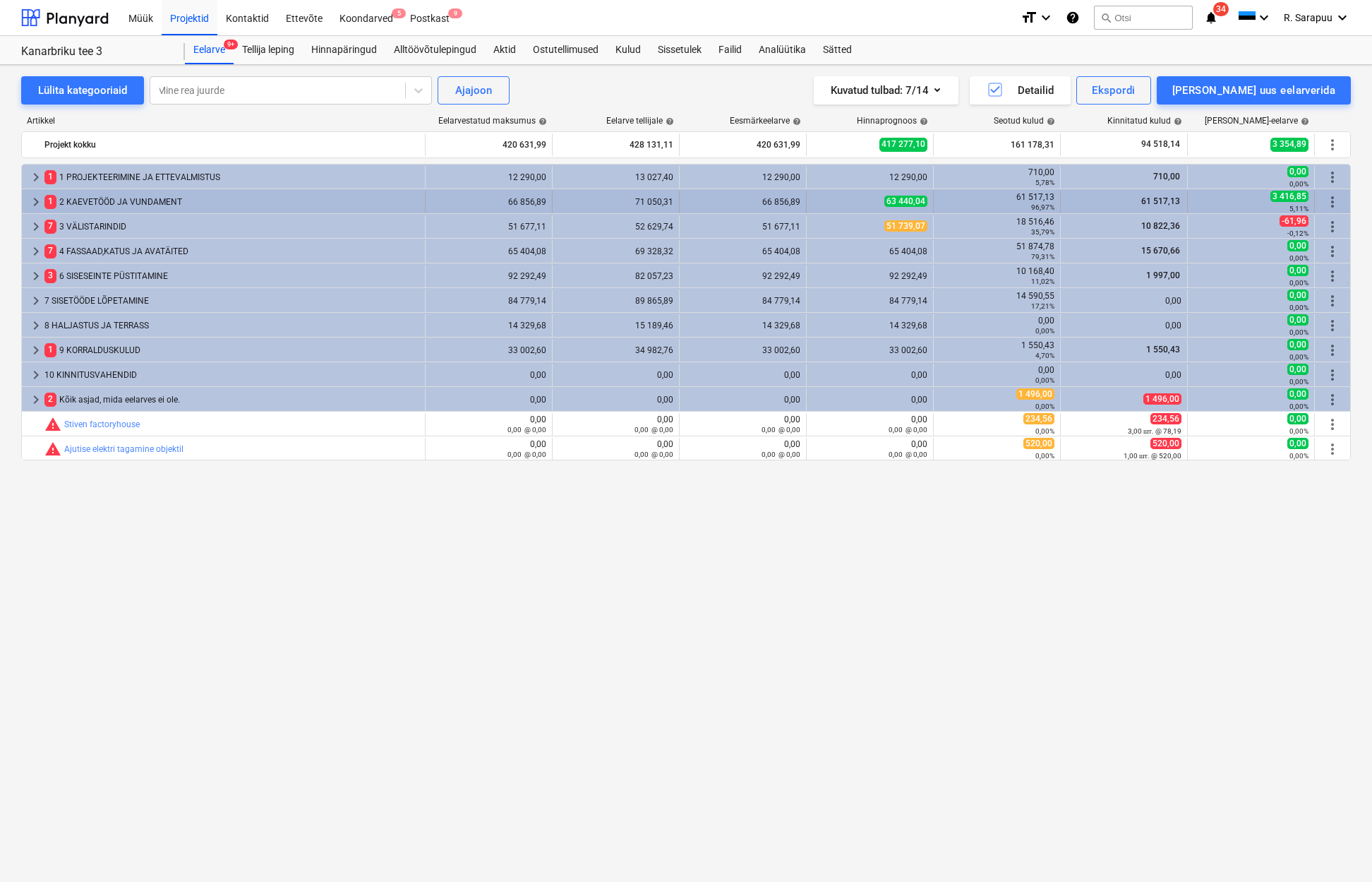
click at [36, 200] on span "keyboard_arrow_right" at bounding box center [35, 201] width 17 height 17
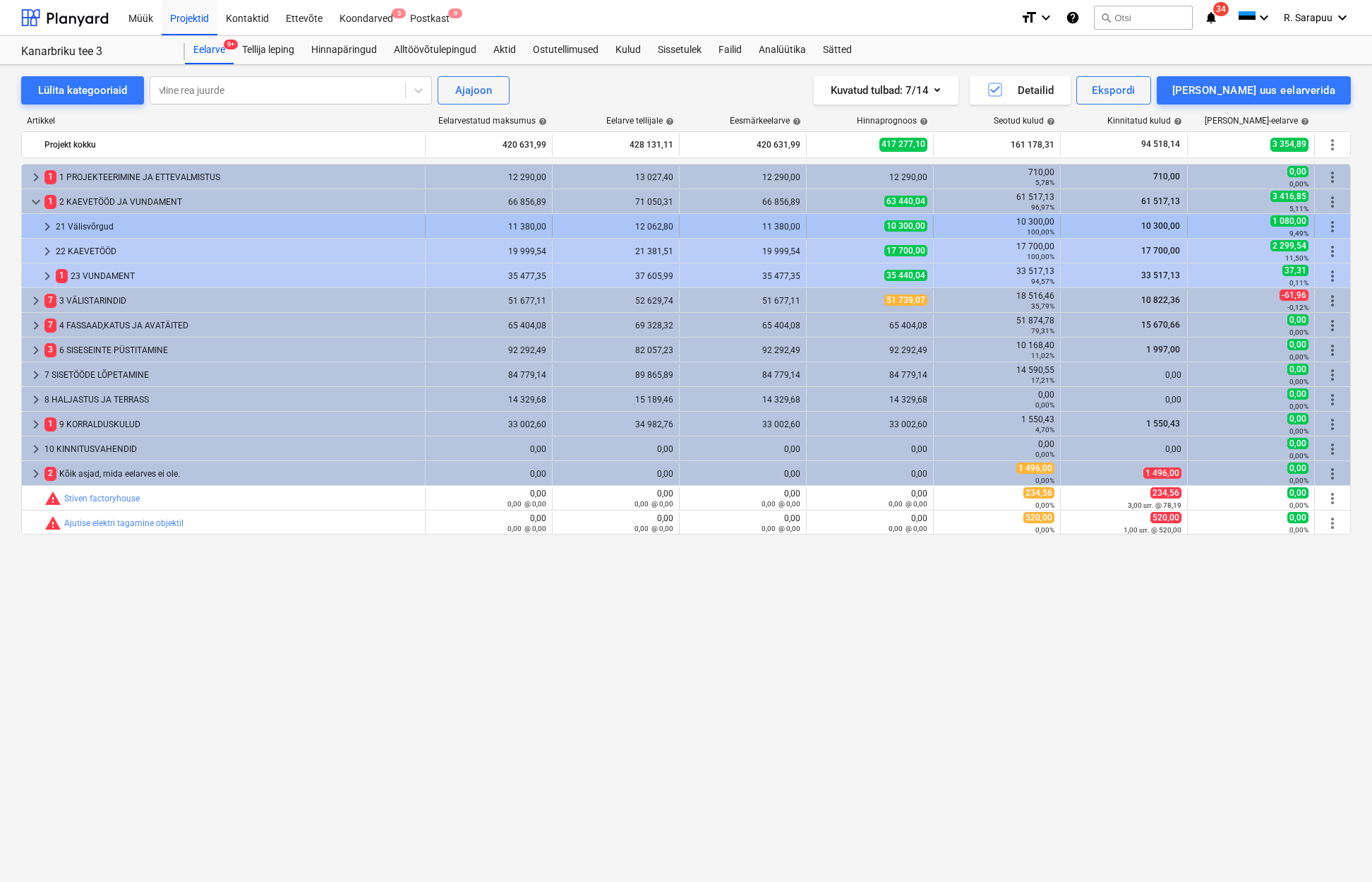
scroll to position [0, 1]
click at [45, 221] on span "keyboard_arrow_right" at bounding box center [47, 226] width 17 height 17
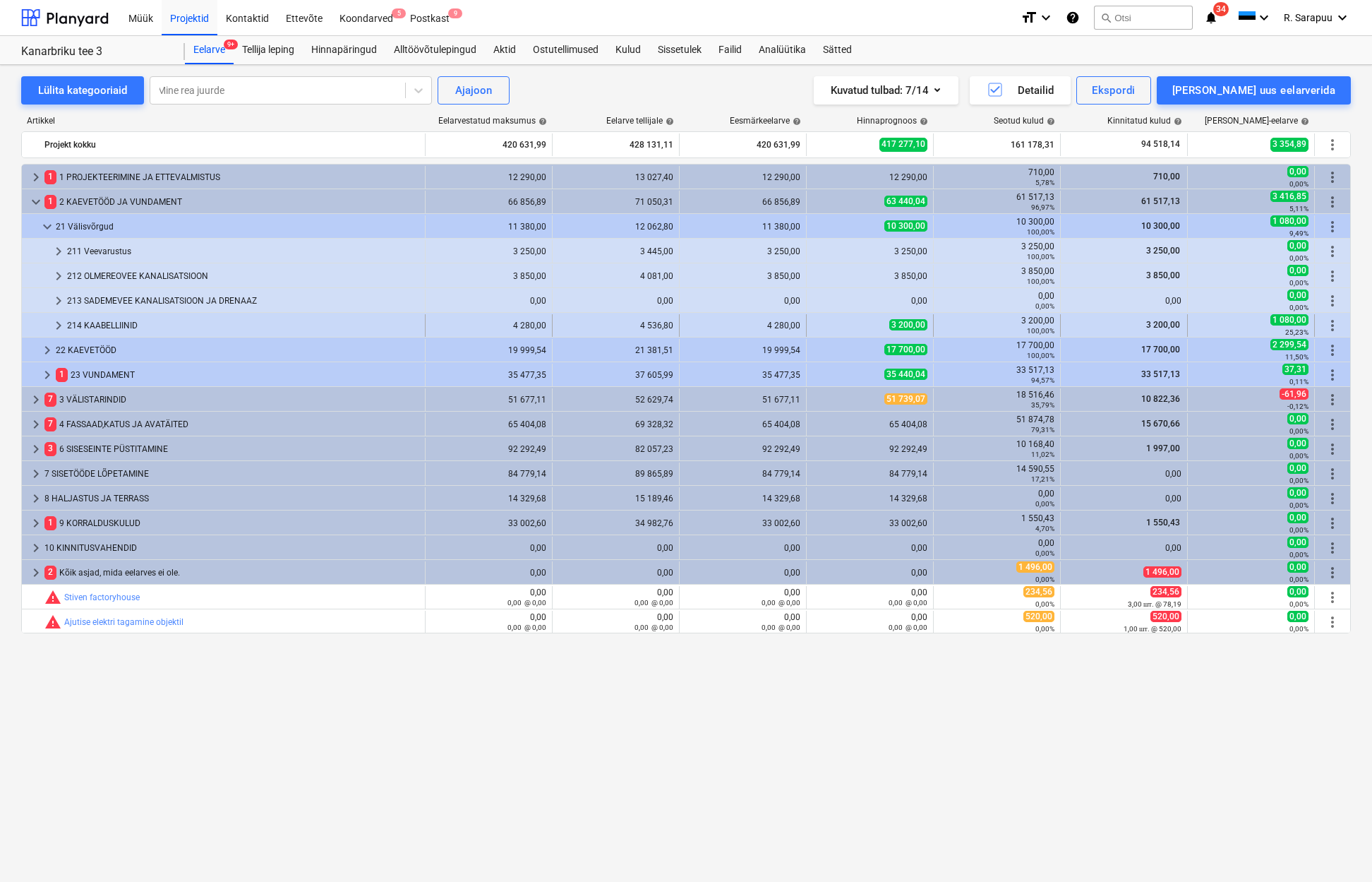
scroll to position [0, 0]
click at [60, 351] on div "22 KAEVETÖÖD" at bounding box center [238, 350] width 364 height 22
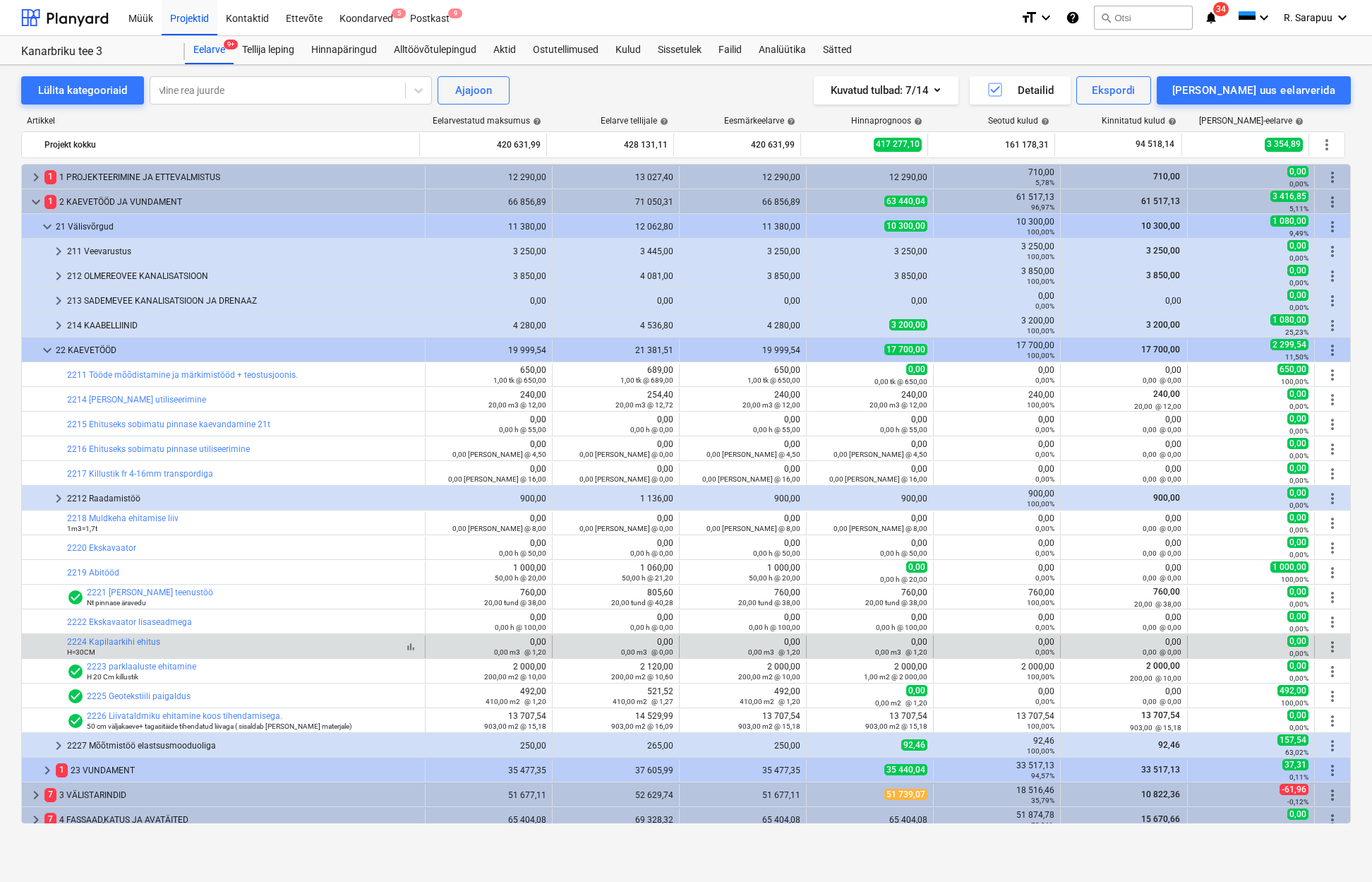
scroll to position [2, 0]
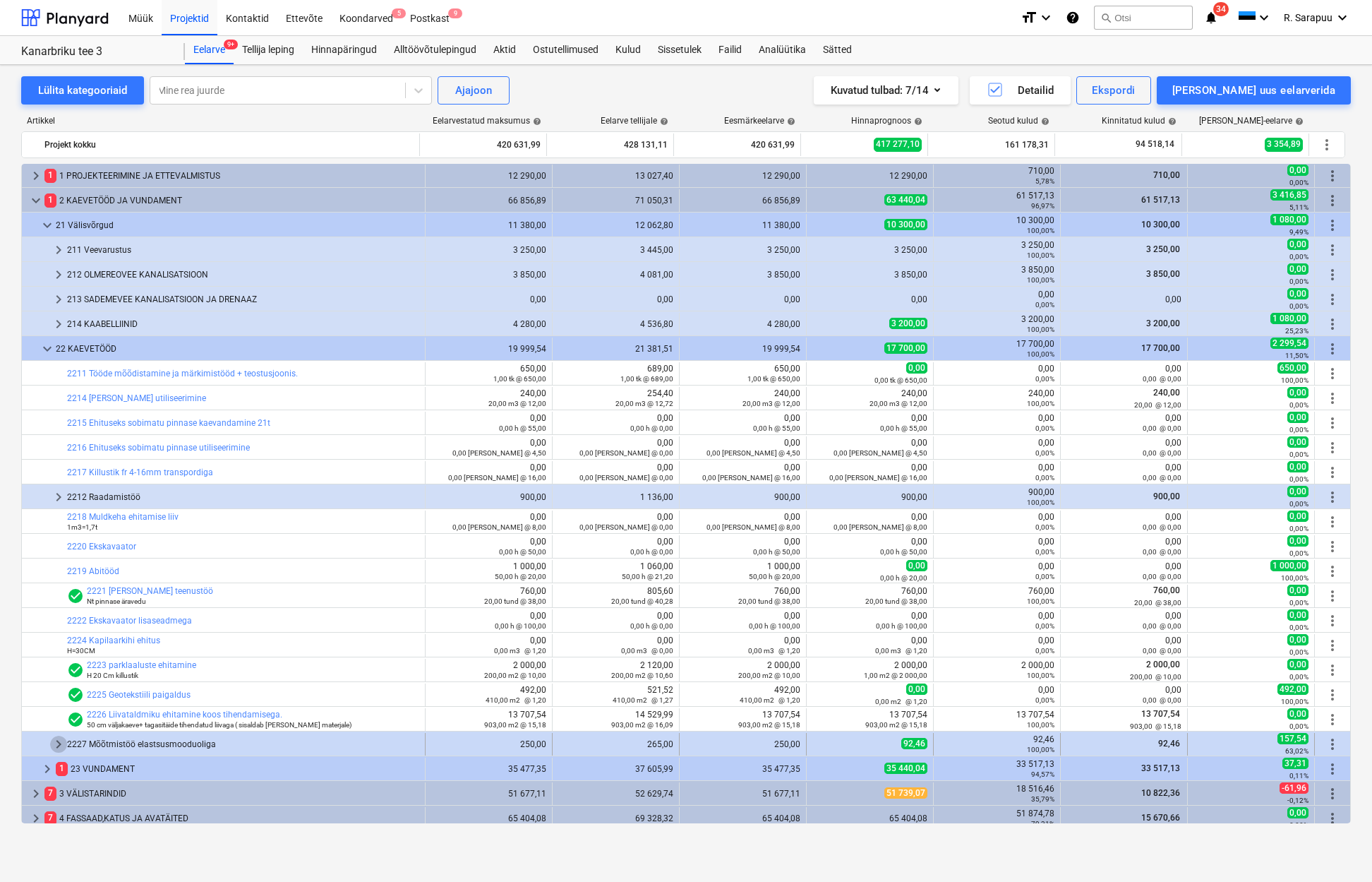
click at [55, 746] on span "keyboard_arrow_right" at bounding box center [59, 744] width 17 height 17
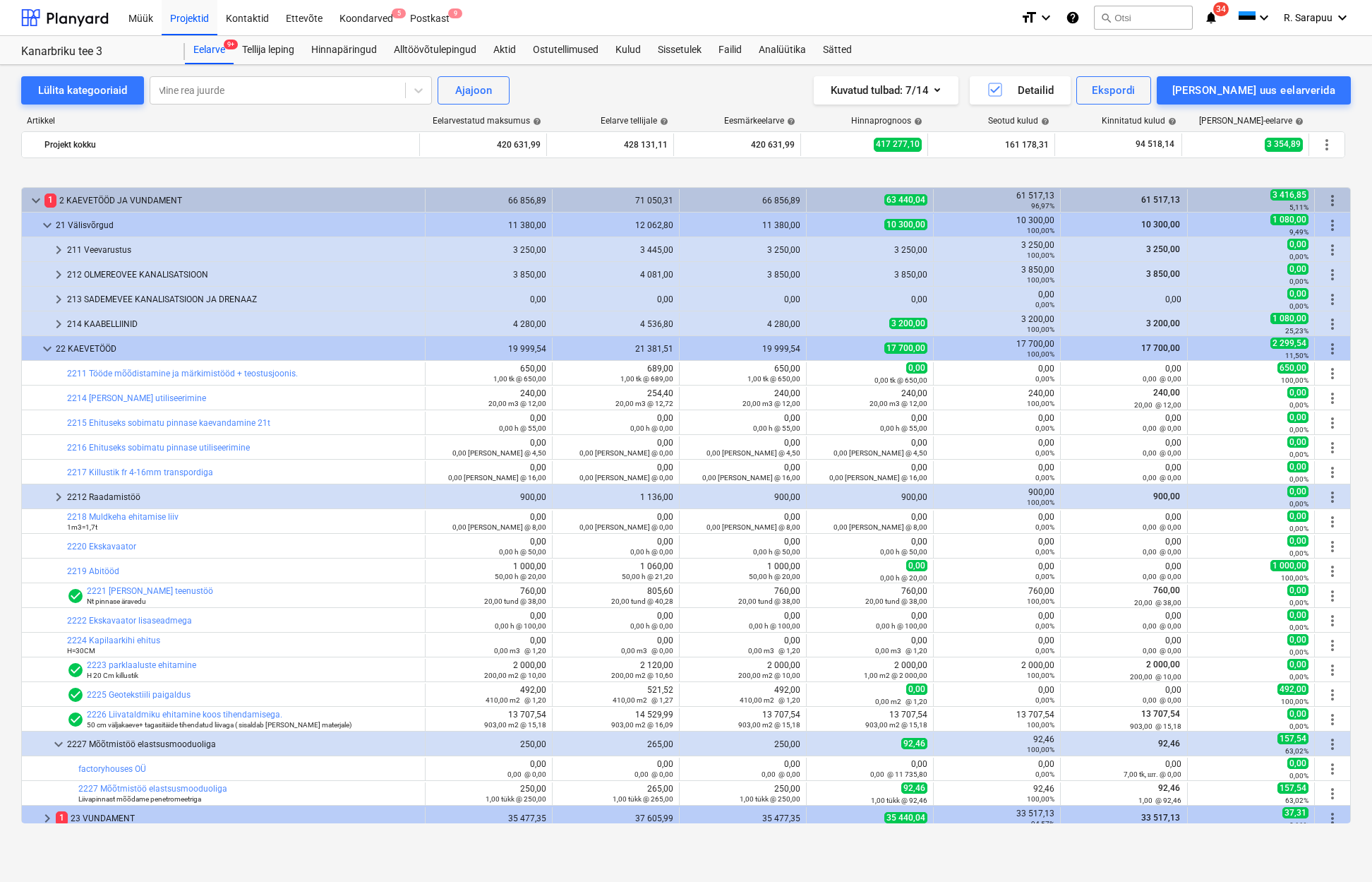
scroll to position [54, 0]
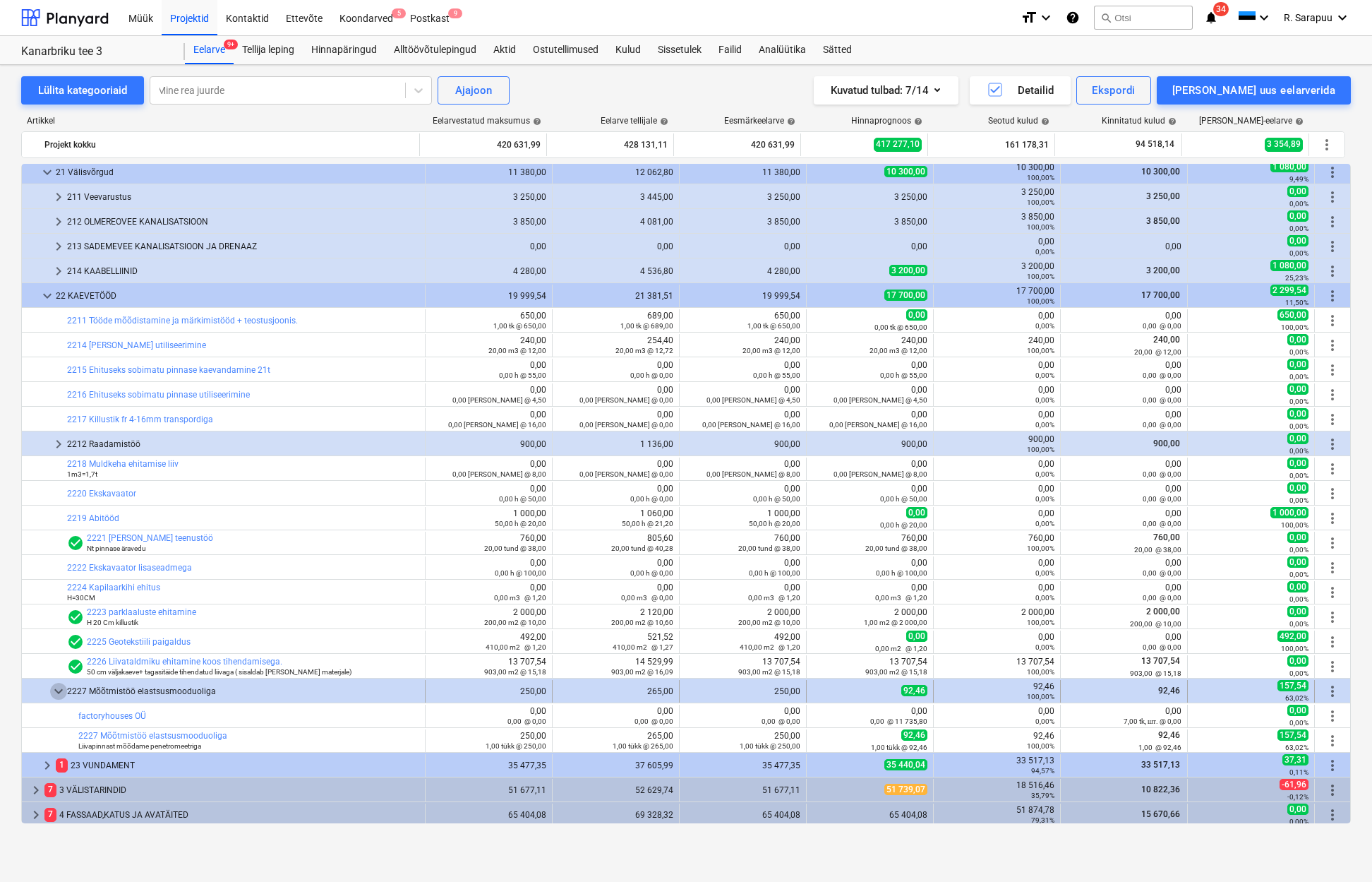
click at [56, 694] on span "keyboard_arrow_down" at bounding box center [59, 691] width 17 height 17
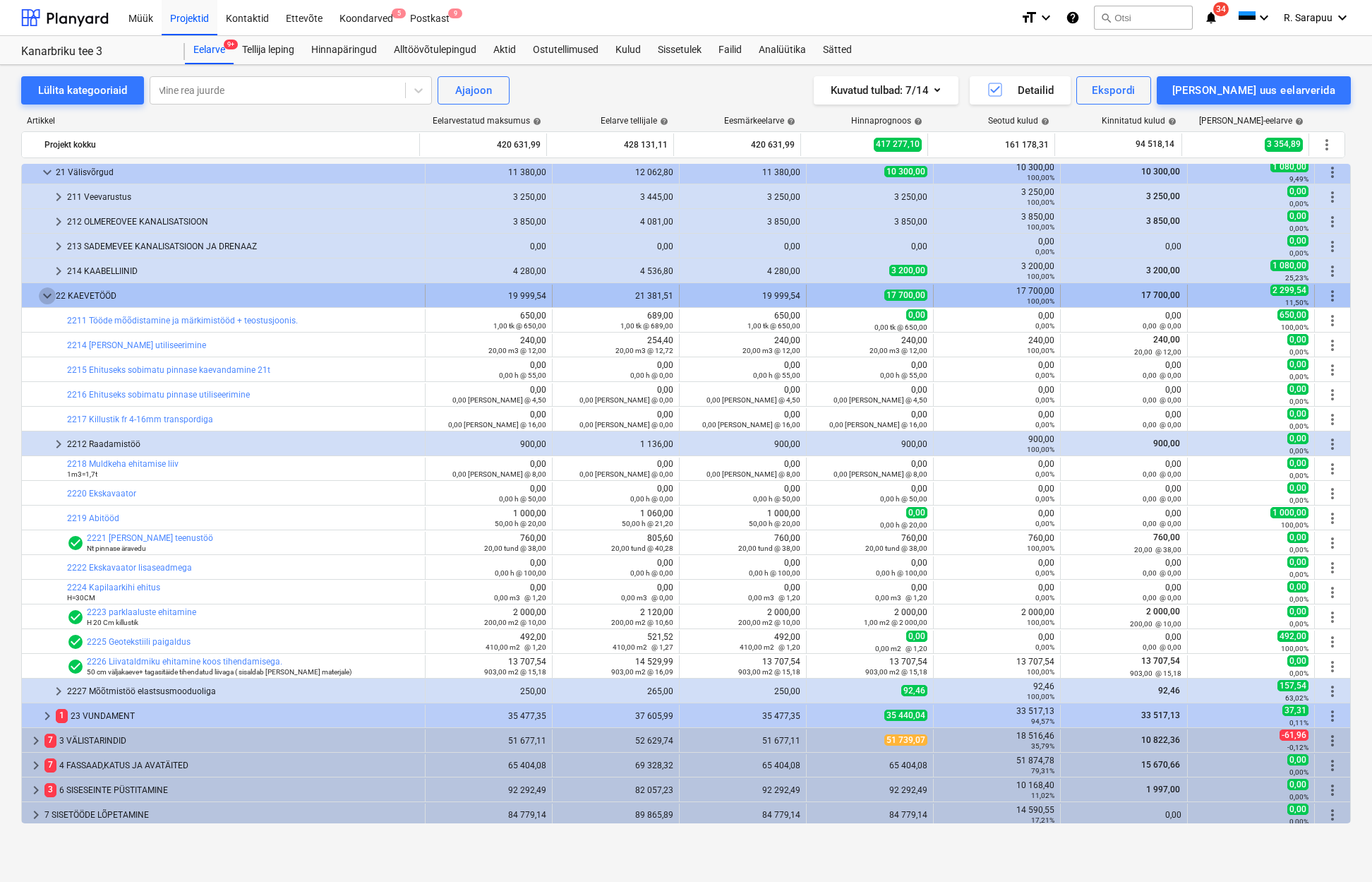
click at [41, 295] on span "keyboard_arrow_down" at bounding box center [47, 295] width 17 height 17
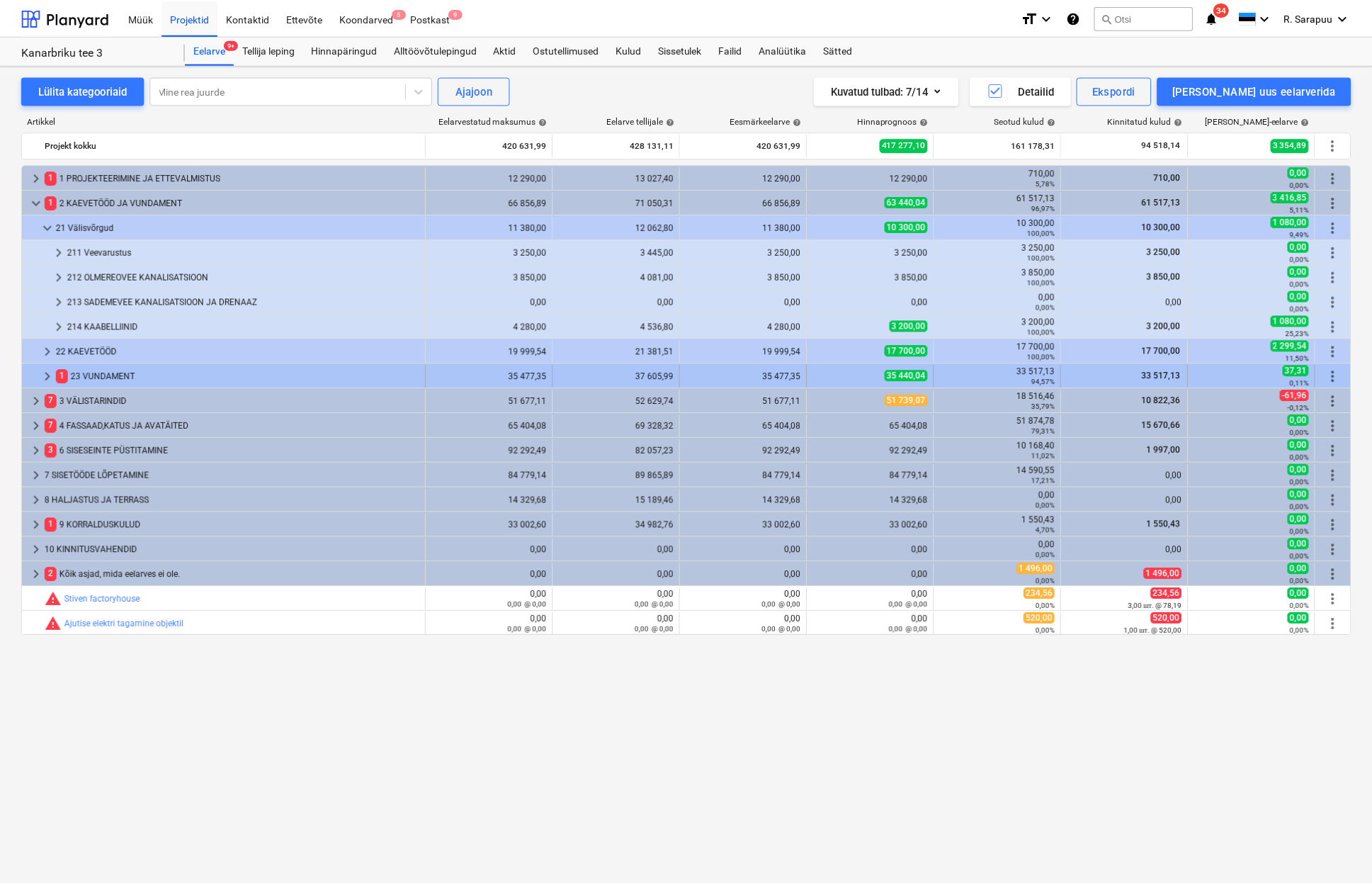
scroll to position [0, 0]
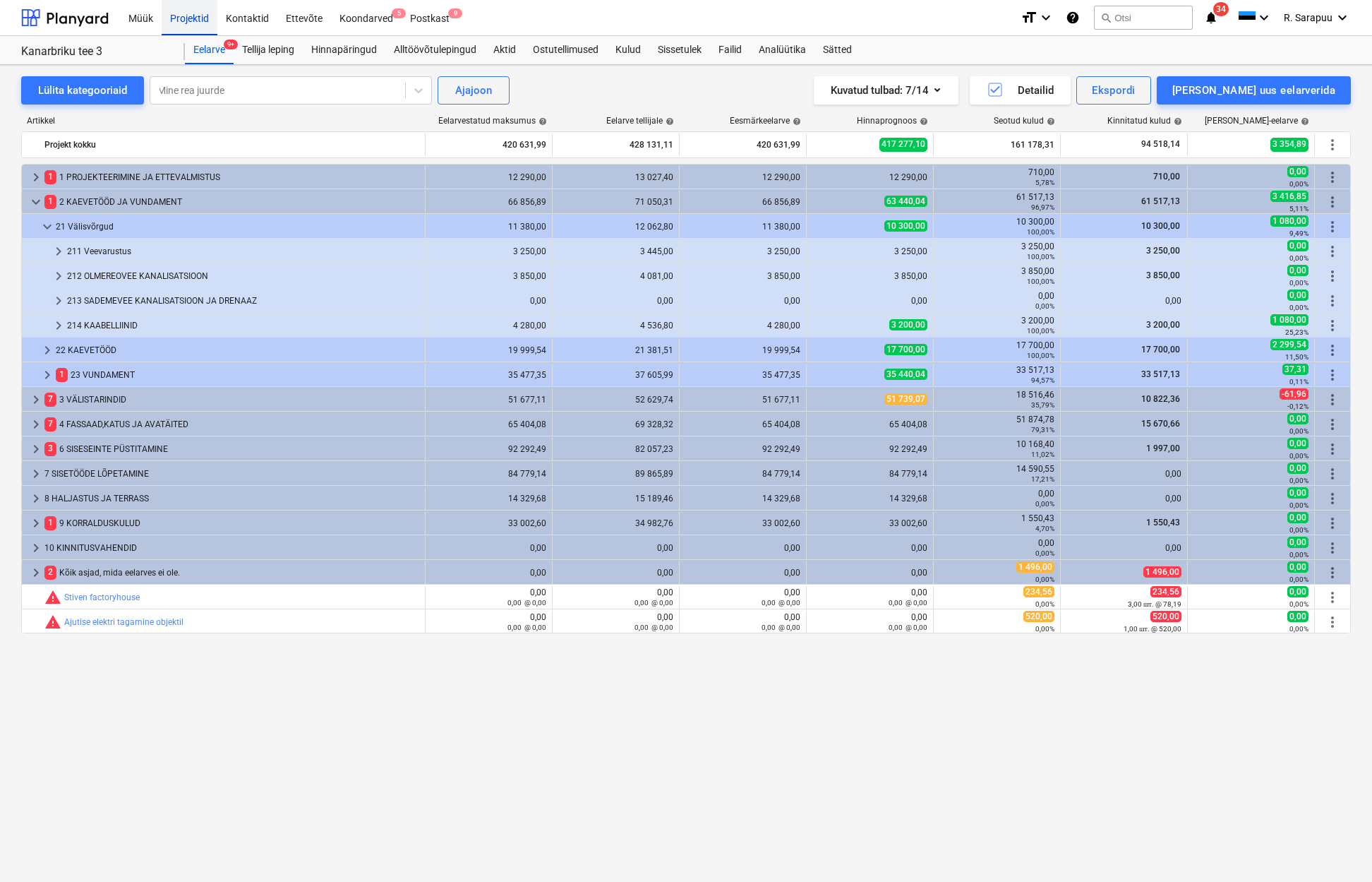
click at [183, 15] on div "Projektid" at bounding box center [190, 17] width 56 height 36
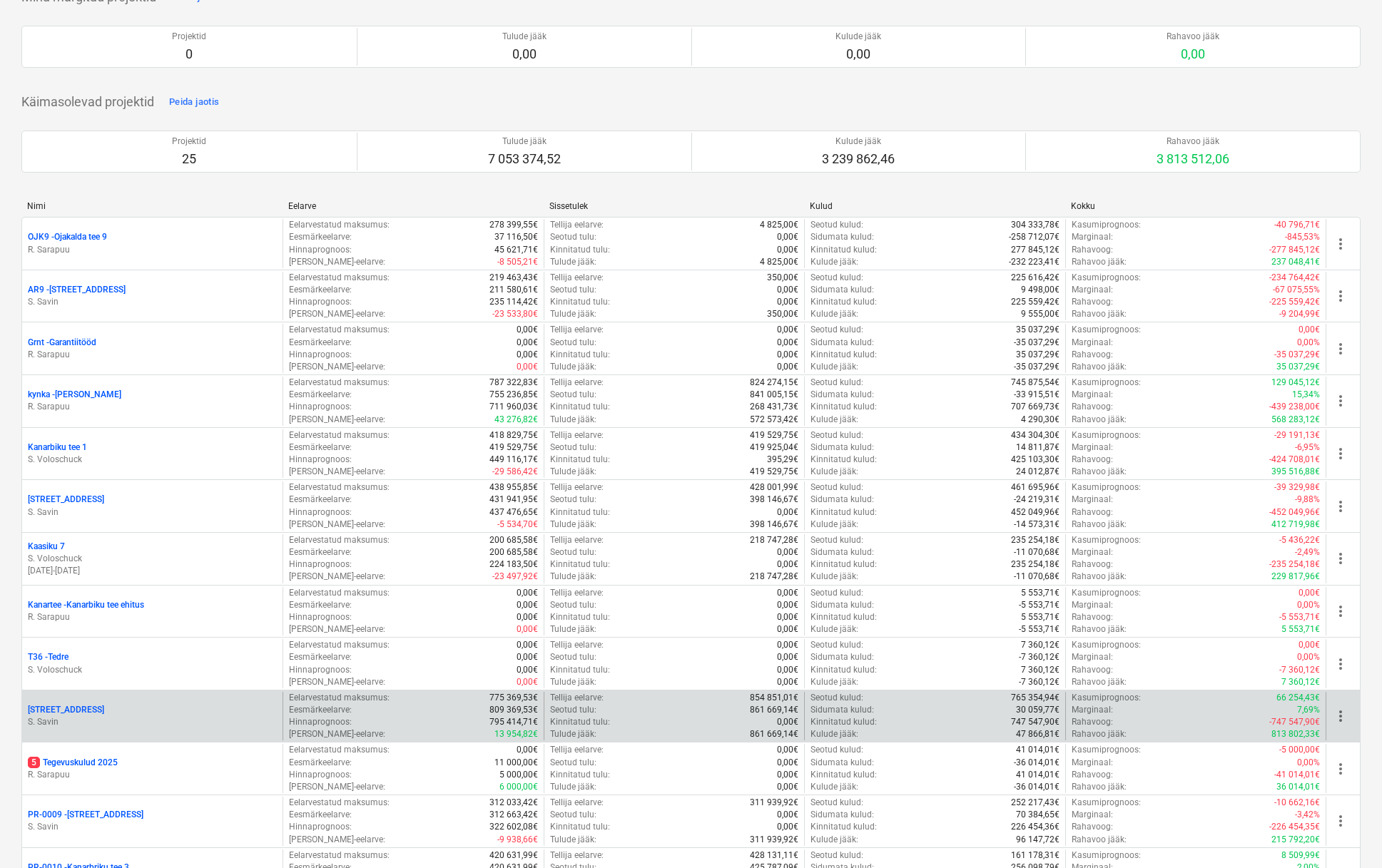
scroll to position [92, 0]
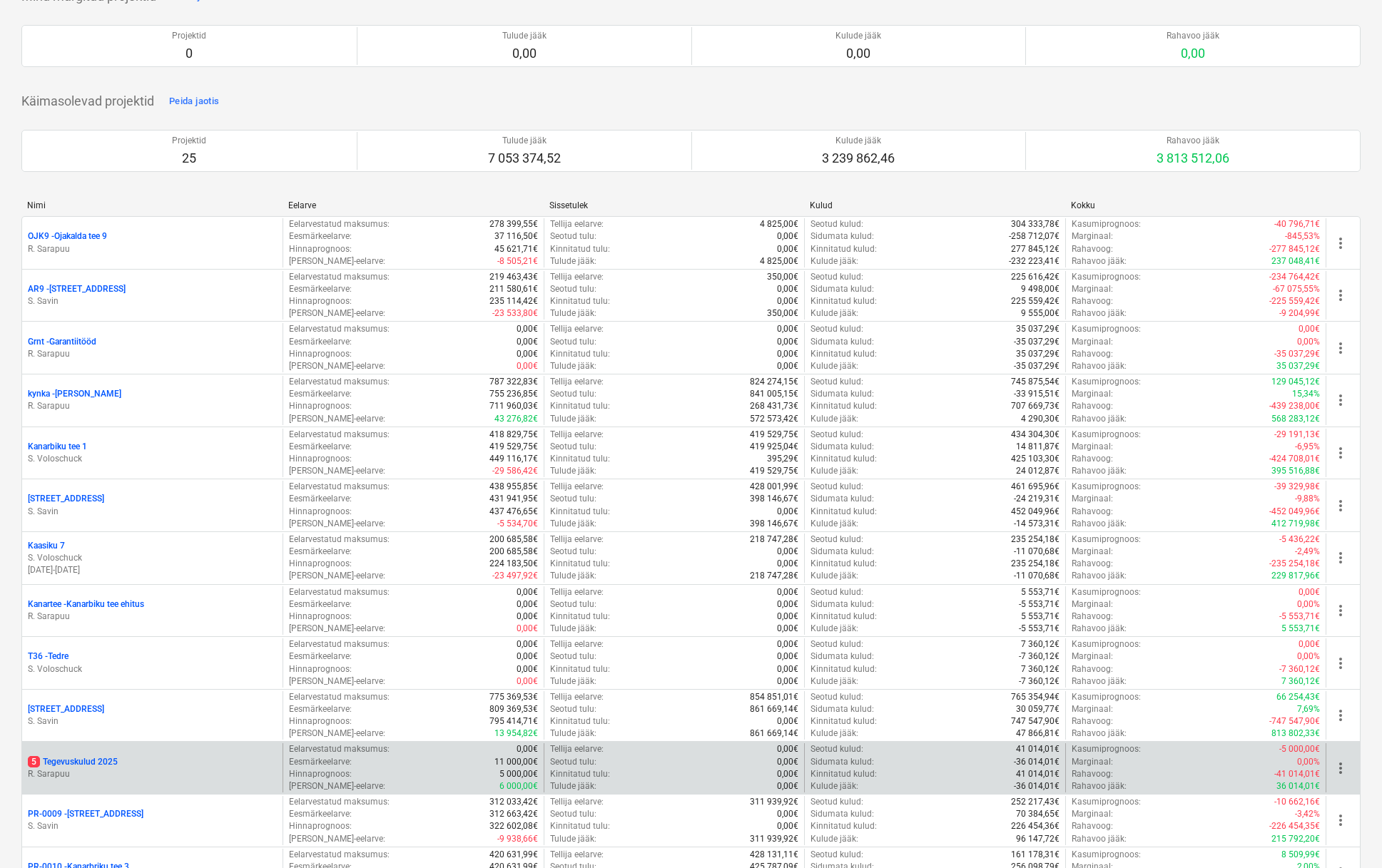
click at [72, 756] on p "5 Tegevuskulud 2025" at bounding box center [73, 762] width 90 height 13
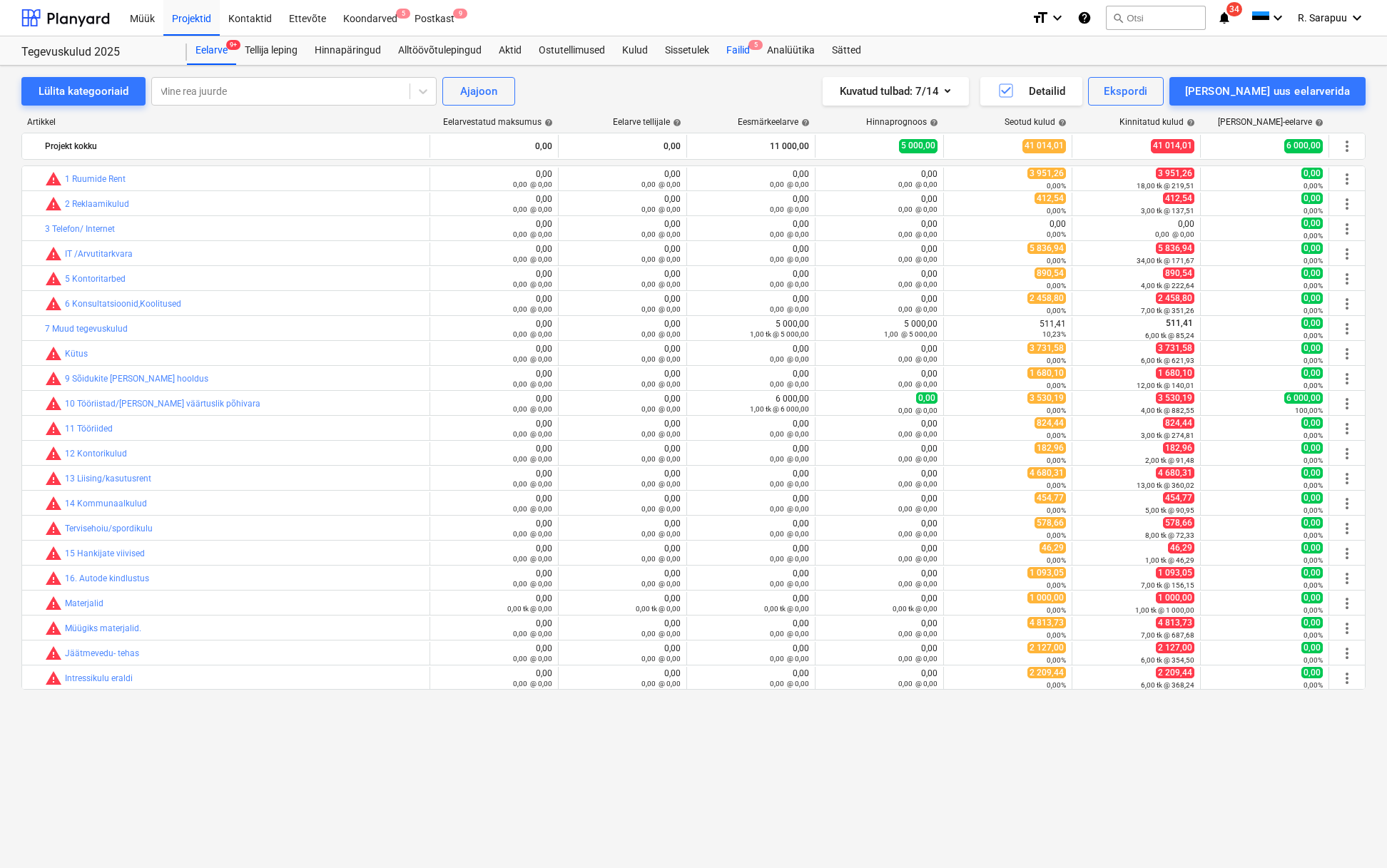
click at [746, 51] on div "Failid 5" at bounding box center [738, 51] width 41 height 28
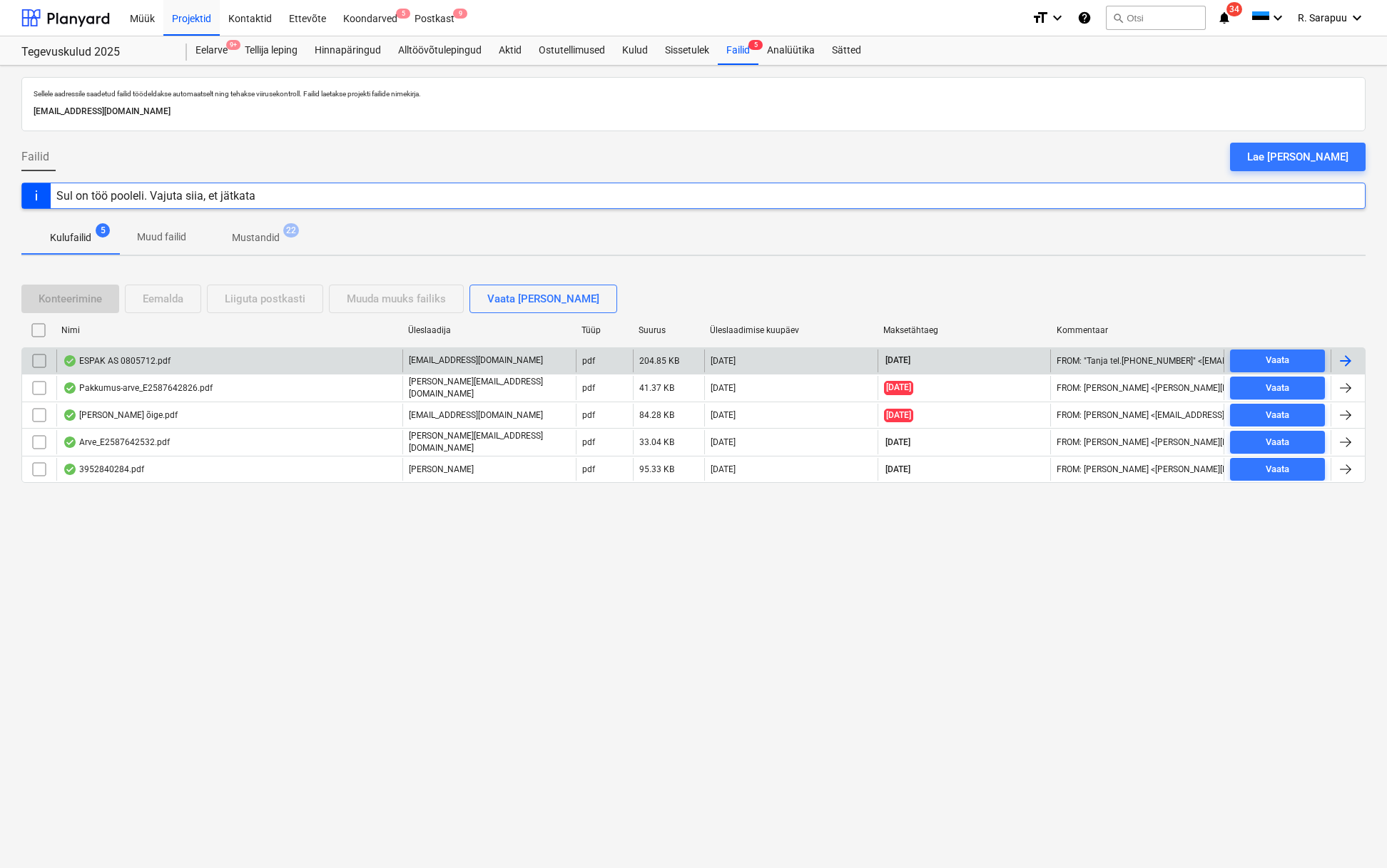
click at [100, 363] on div "ESPAK AS 0805712.pdf" at bounding box center [116, 361] width 108 height 12
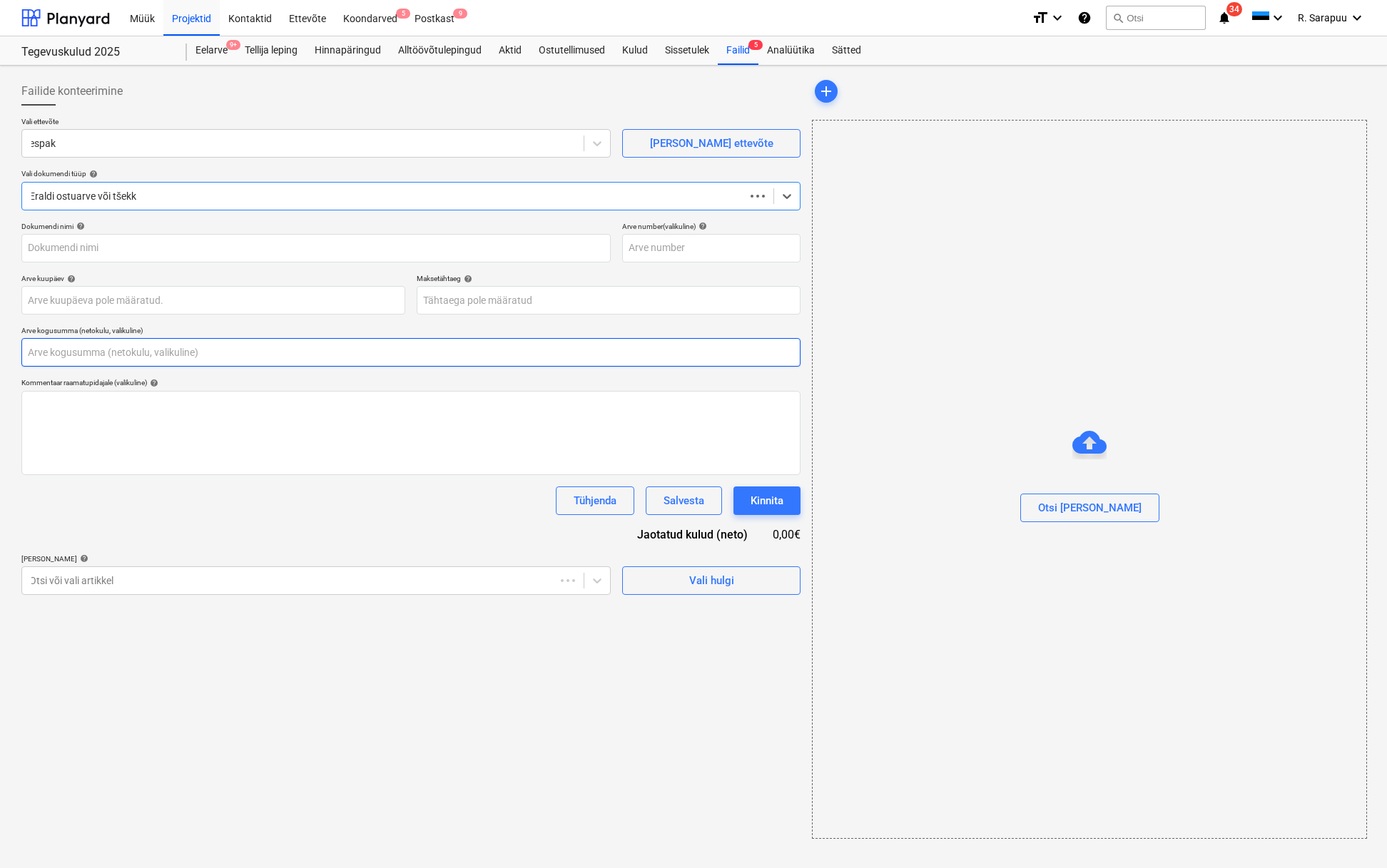
type input "0,00"
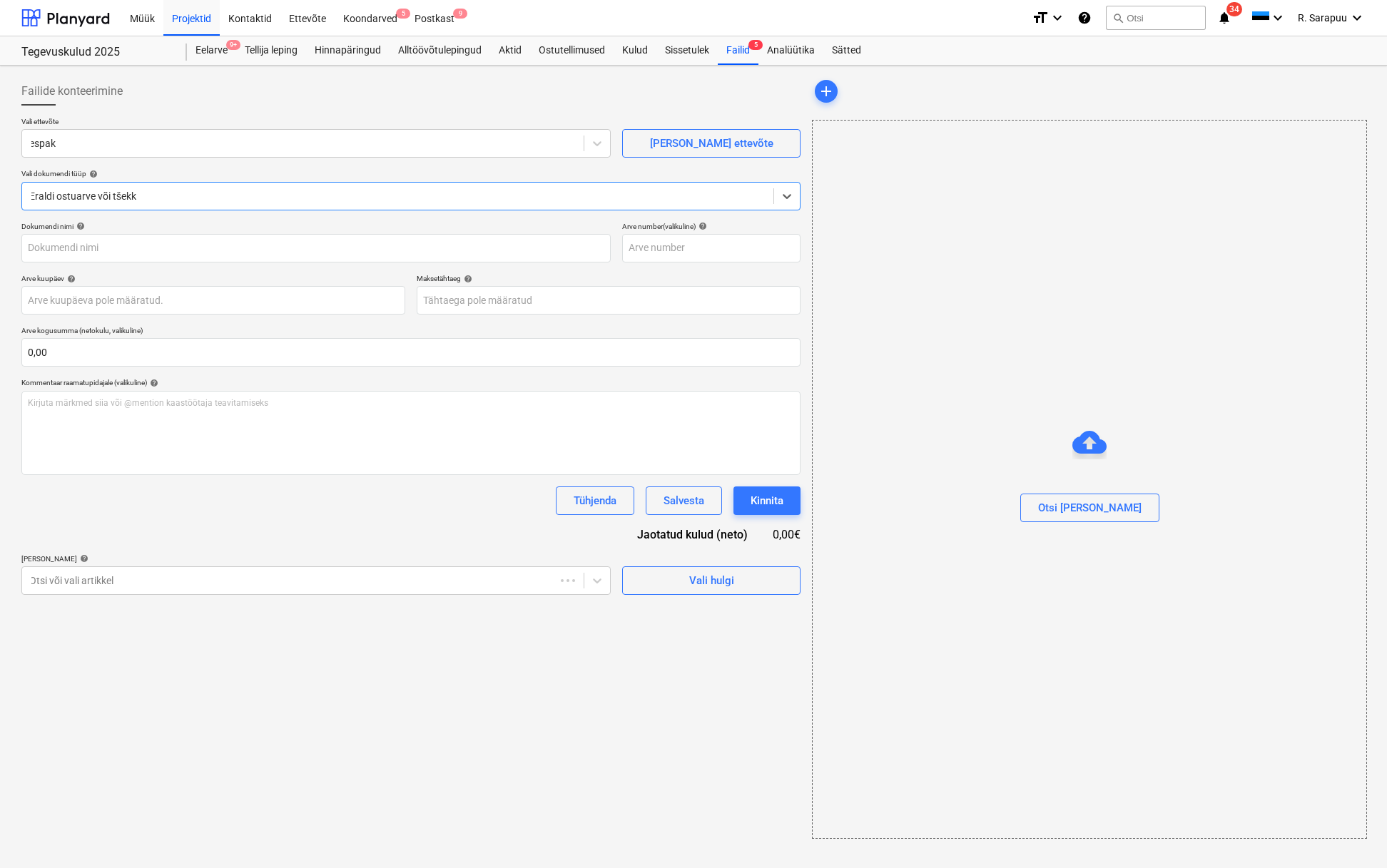
type input "0805712"
type input "12 Aug 2025"
type input "11 Sep 2025"
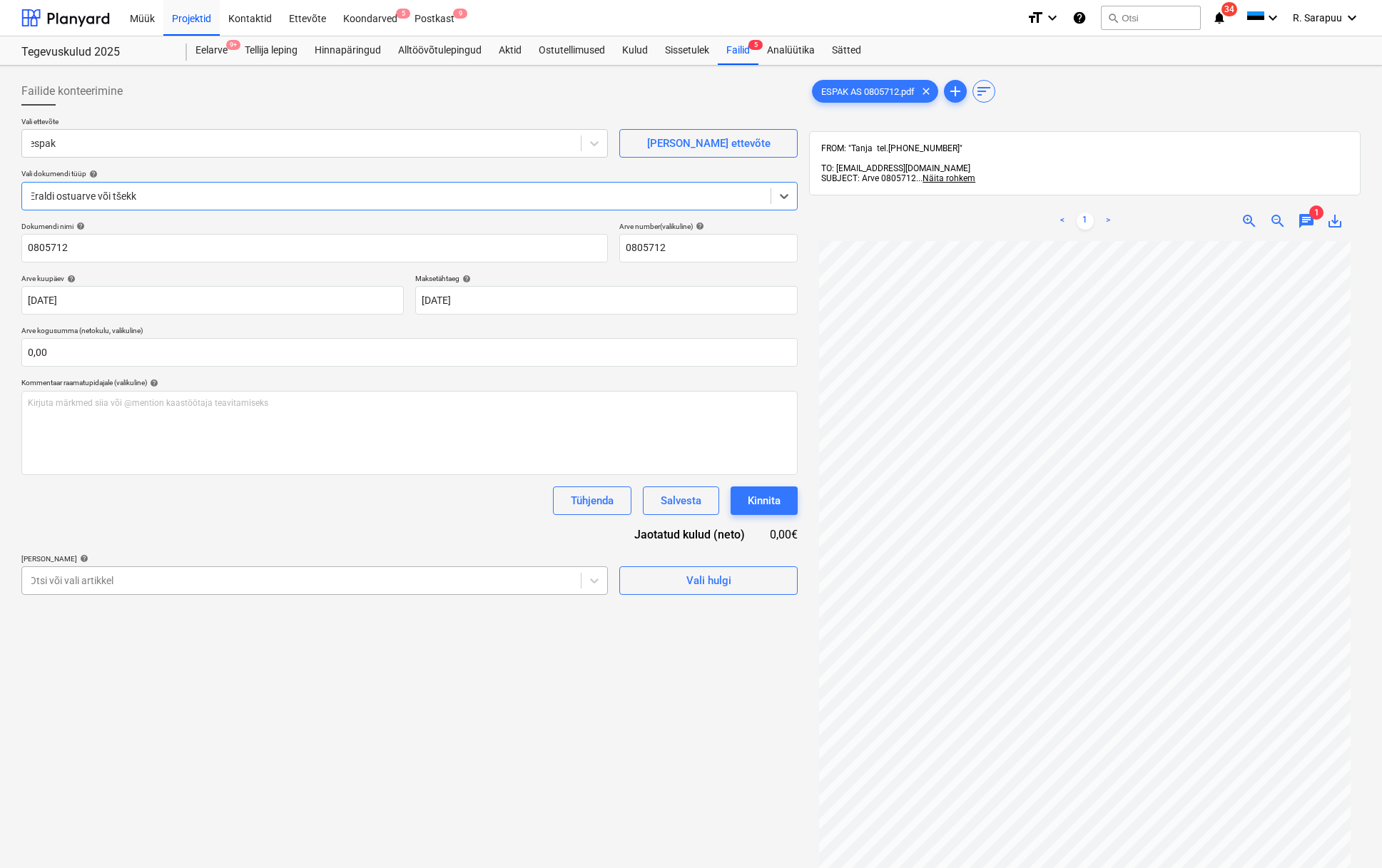
click at [578, 584] on div "Otsi või vali artikkel" at bounding box center [302, 580] width 559 height 20
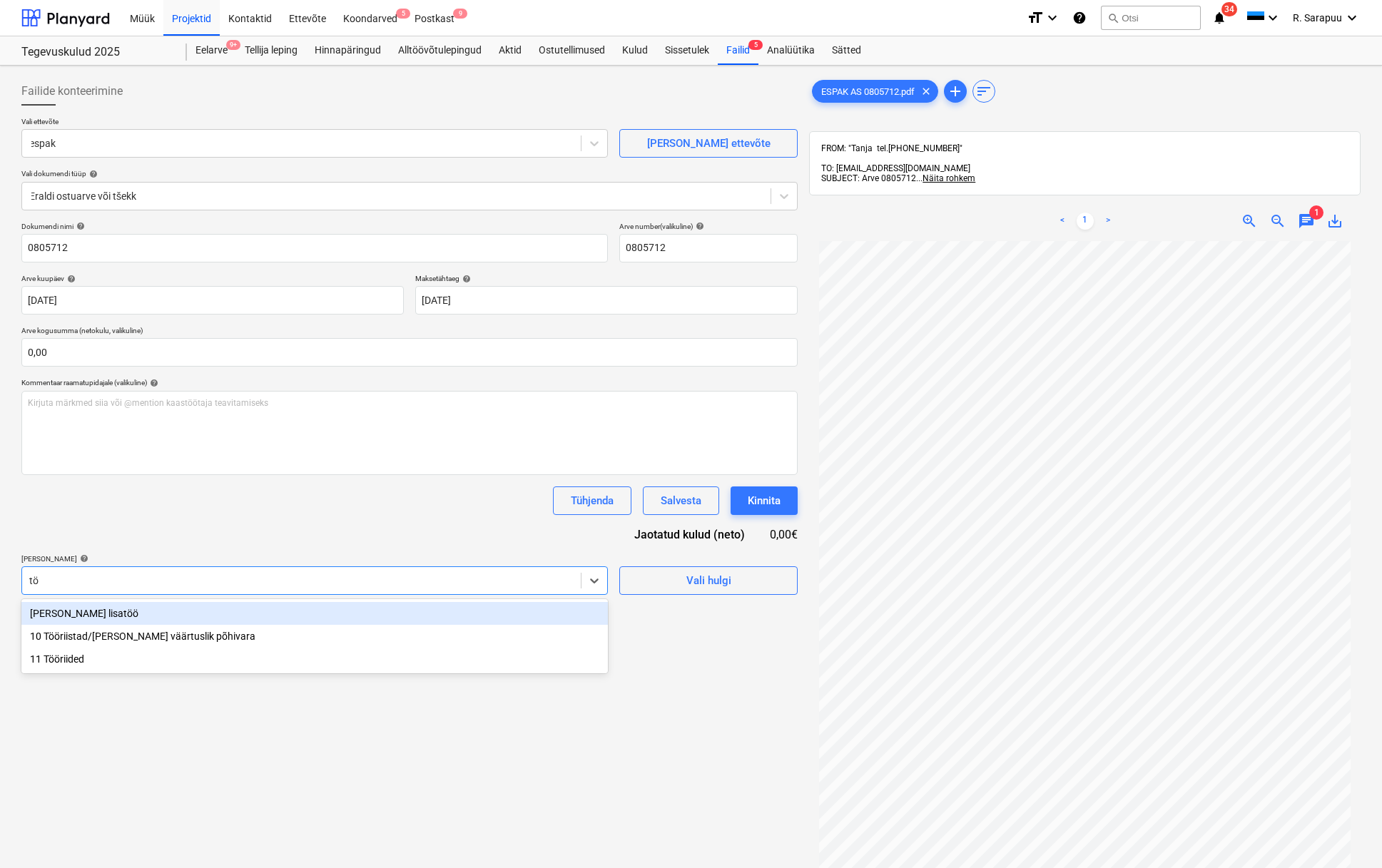
type input "töö"
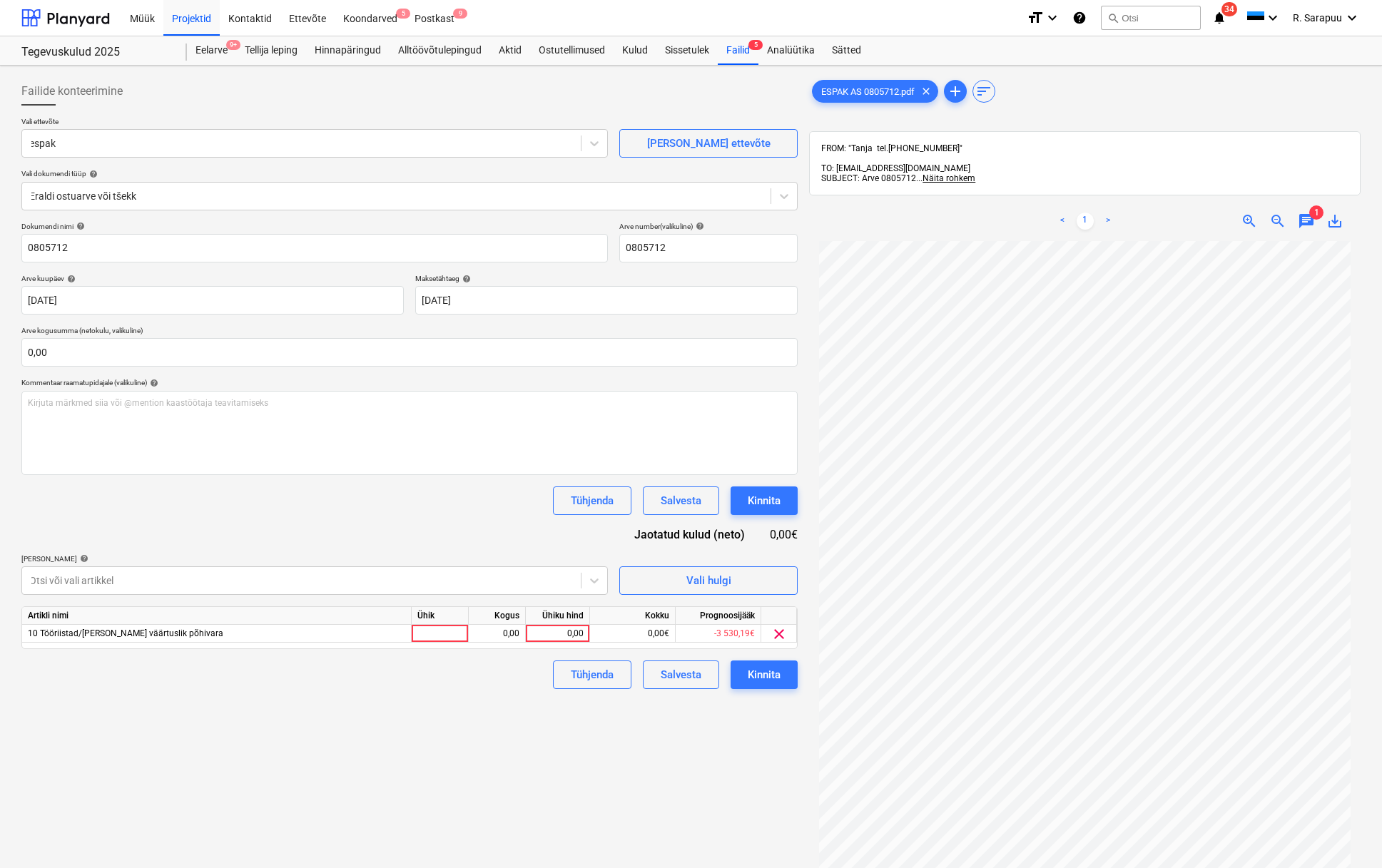
click at [501, 535] on div "Dokumendi nimi help 0805712 Arve number (valikuline) help 0805712 Arve kuupäev …" at bounding box center [410, 455] width 776 height 467
click at [565, 636] on div "0,00" at bounding box center [557, 633] width 52 height 18
type input "120,89"
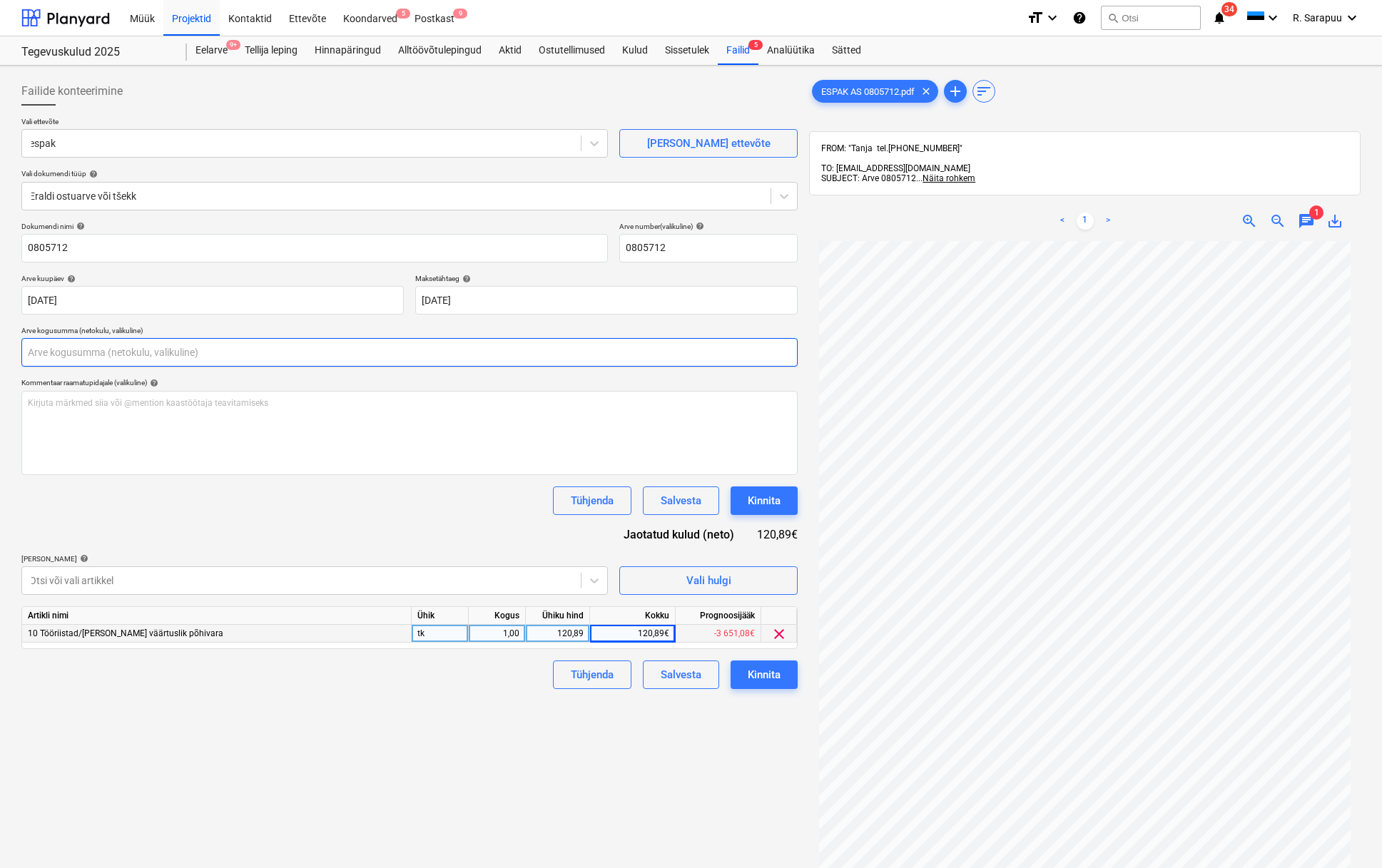
click at [286, 354] on input "text" at bounding box center [410, 353] width 776 height 28
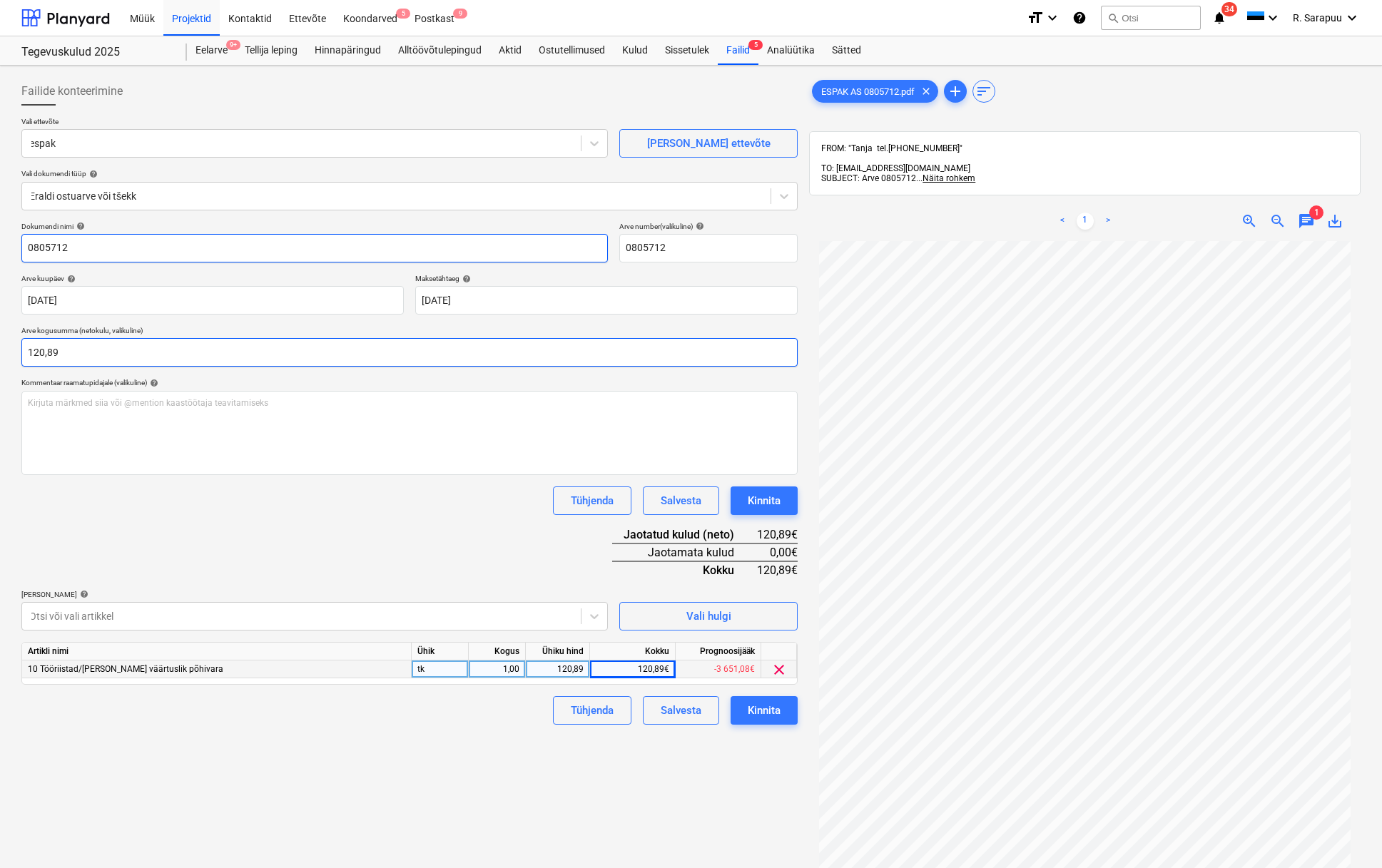
type input "120,89"
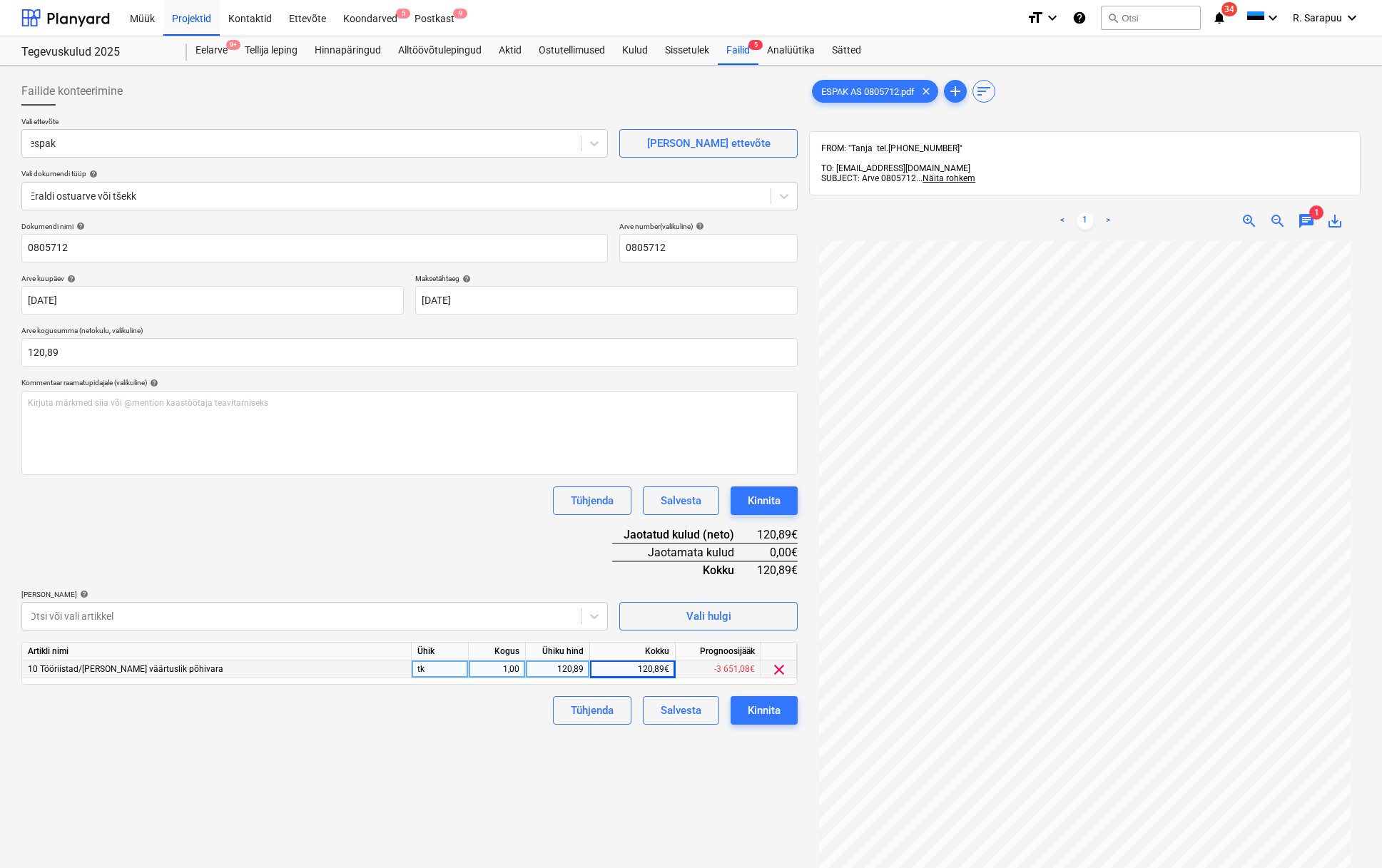
drag, startPoint x: 218, startPoint y: 516, endPoint x: 204, endPoint y: 515, distance: 14.0
click at [218, 516] on div "Dokumendi nimi help 0805712 Arve number (valikuline) help 0805712 Arve kuupäev …" at bounding box center [410, 473] width 776 height 503
click at [757, 716] on div "Kinnita" at bounding box center [764, 710] width 33 height 18
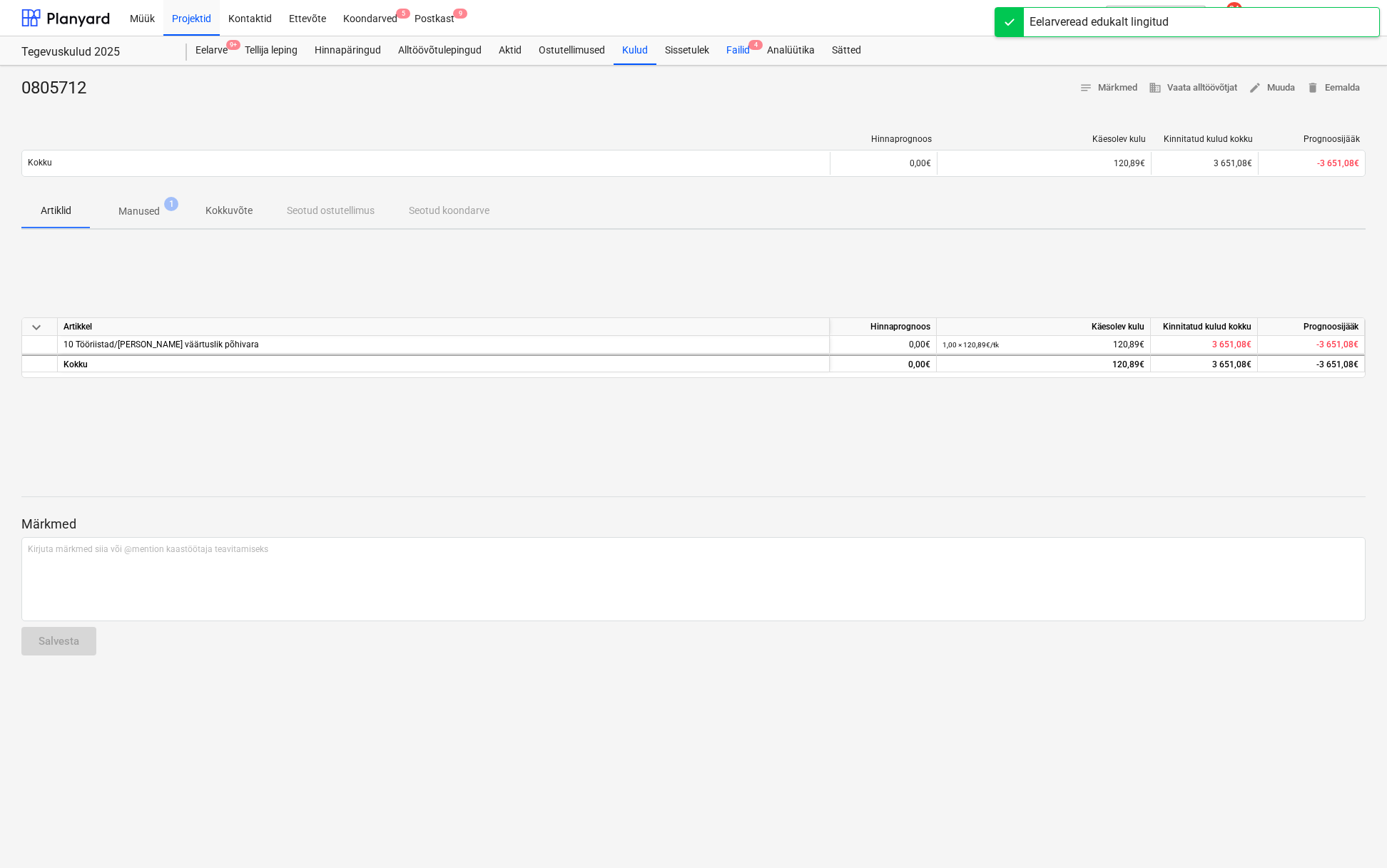
click at [741, 44] on div "Failid 4" at bounding box center [738, 51] width 41 height 28
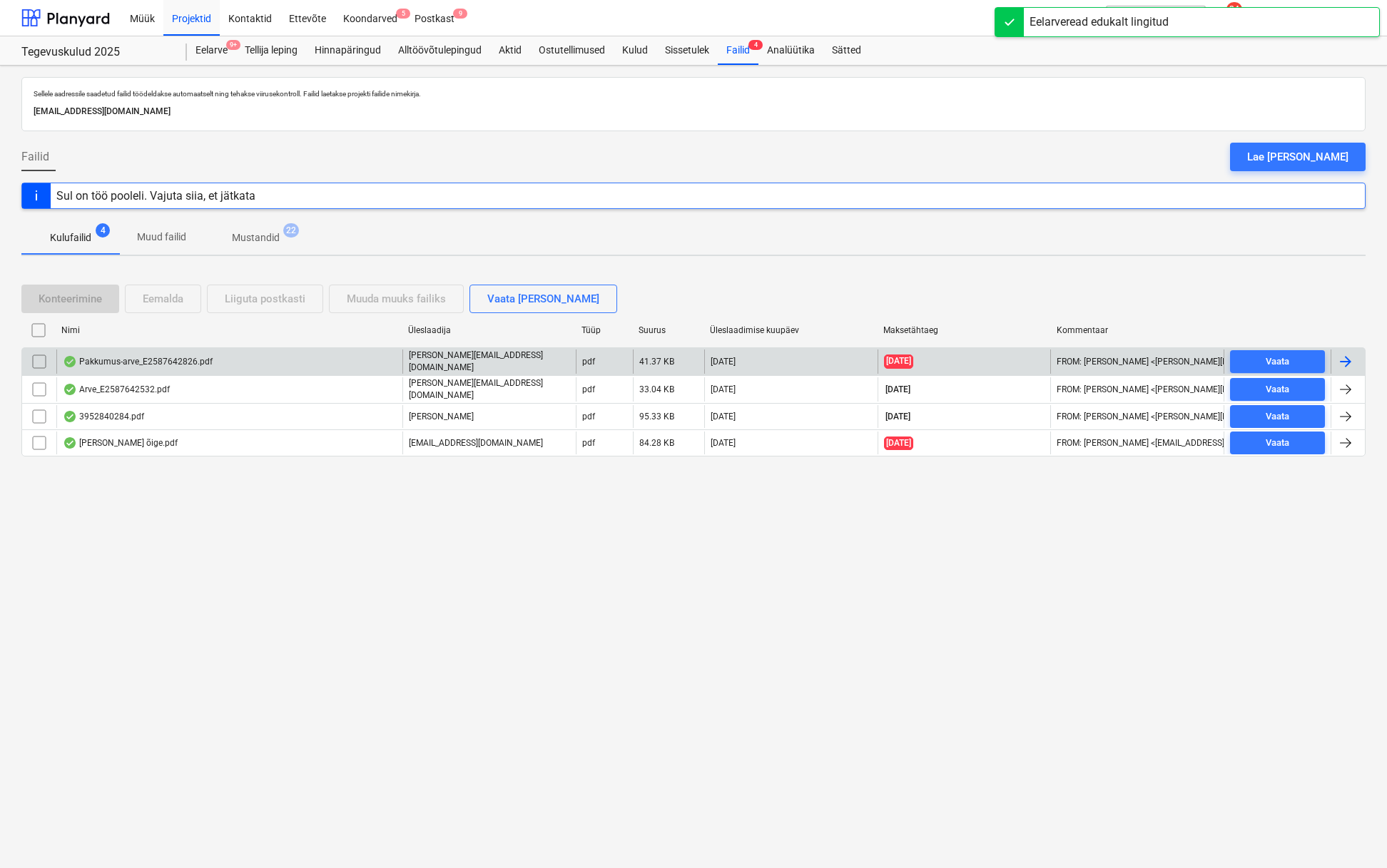
click at [83, 361] on div "Pakkumus-arve_E2587642826.pdf" at bounding box center [138, 362] width 150 height 12
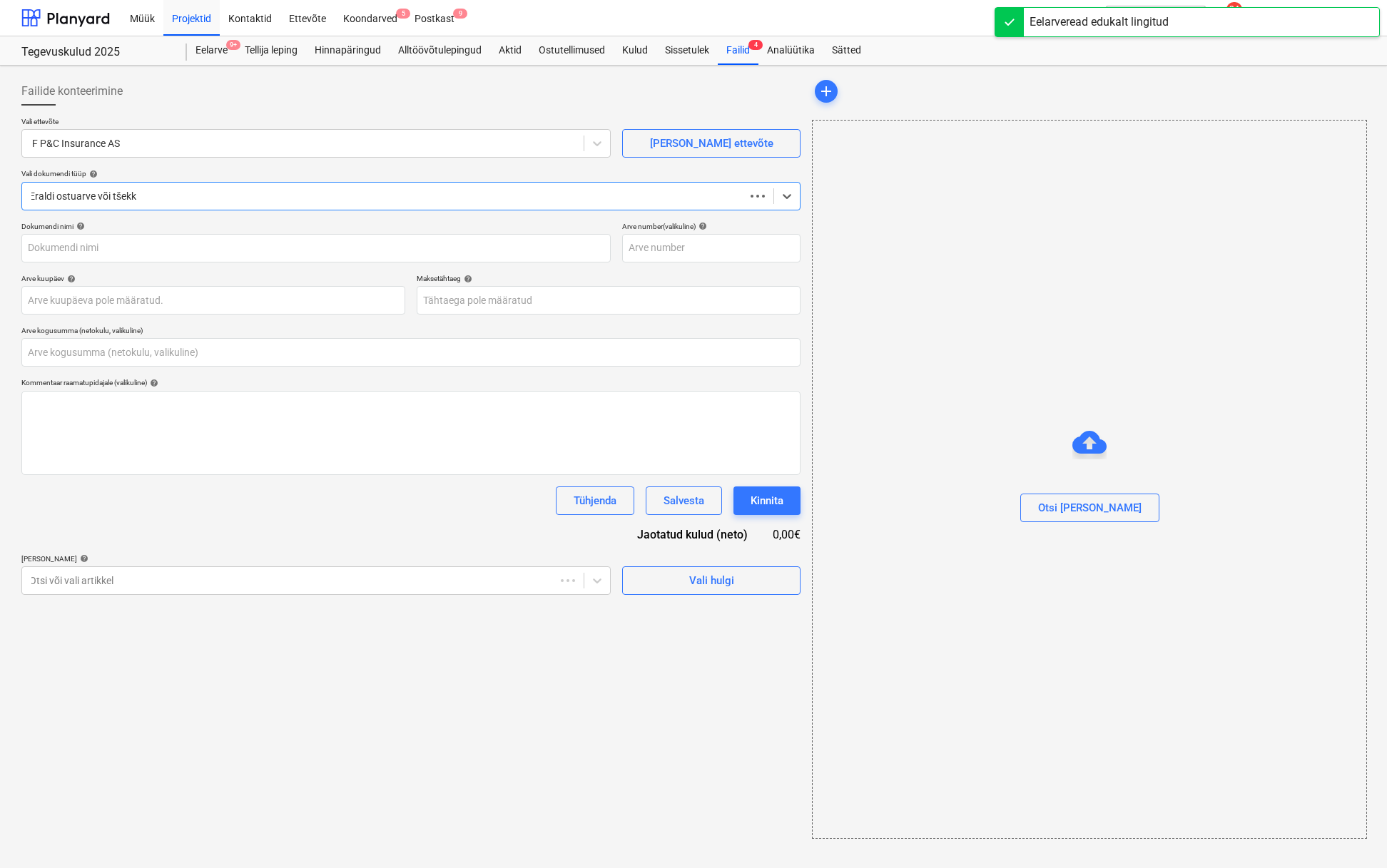
type input "0,00"
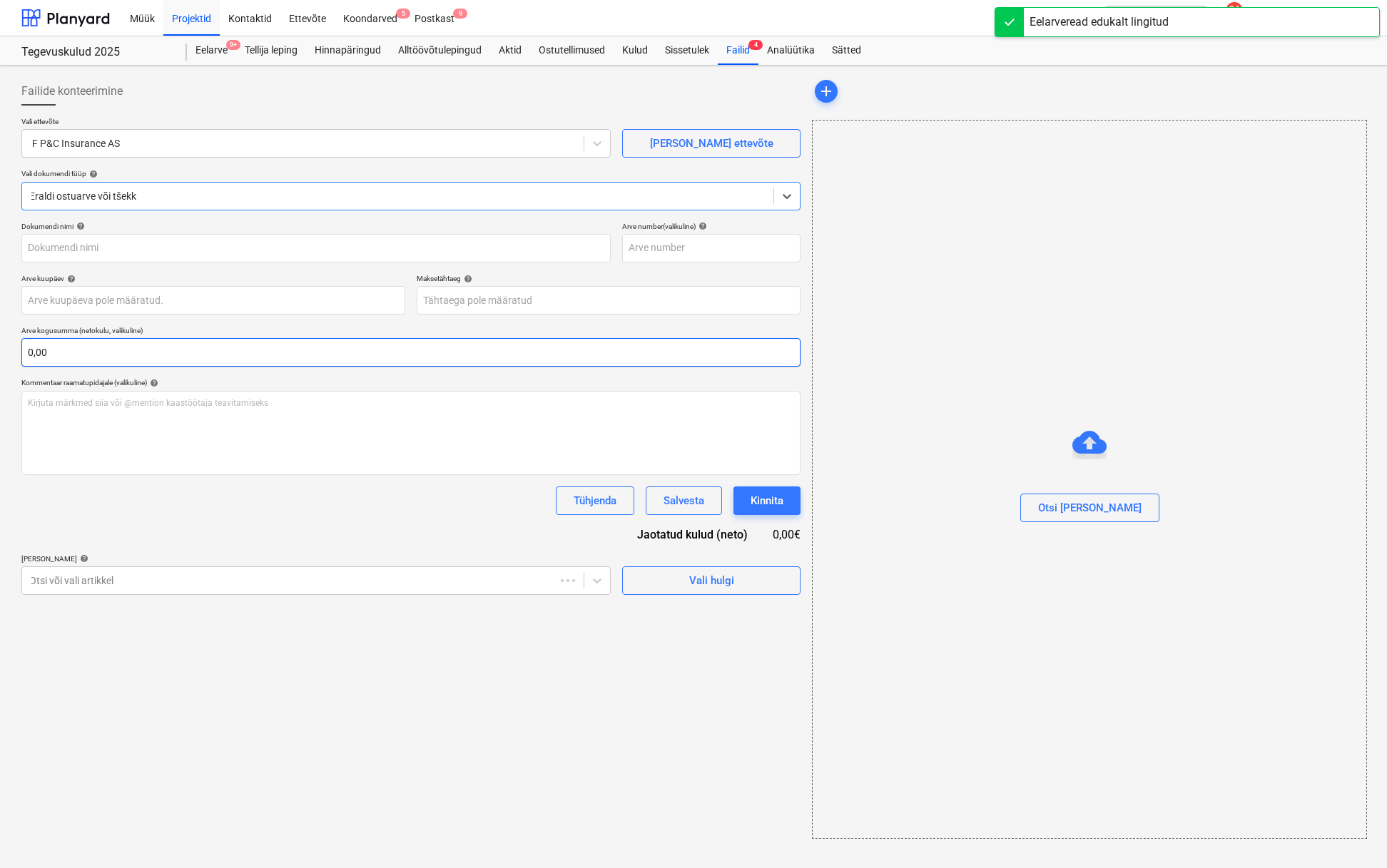
type input "E2587642826"
type input "15 Aug 2025"
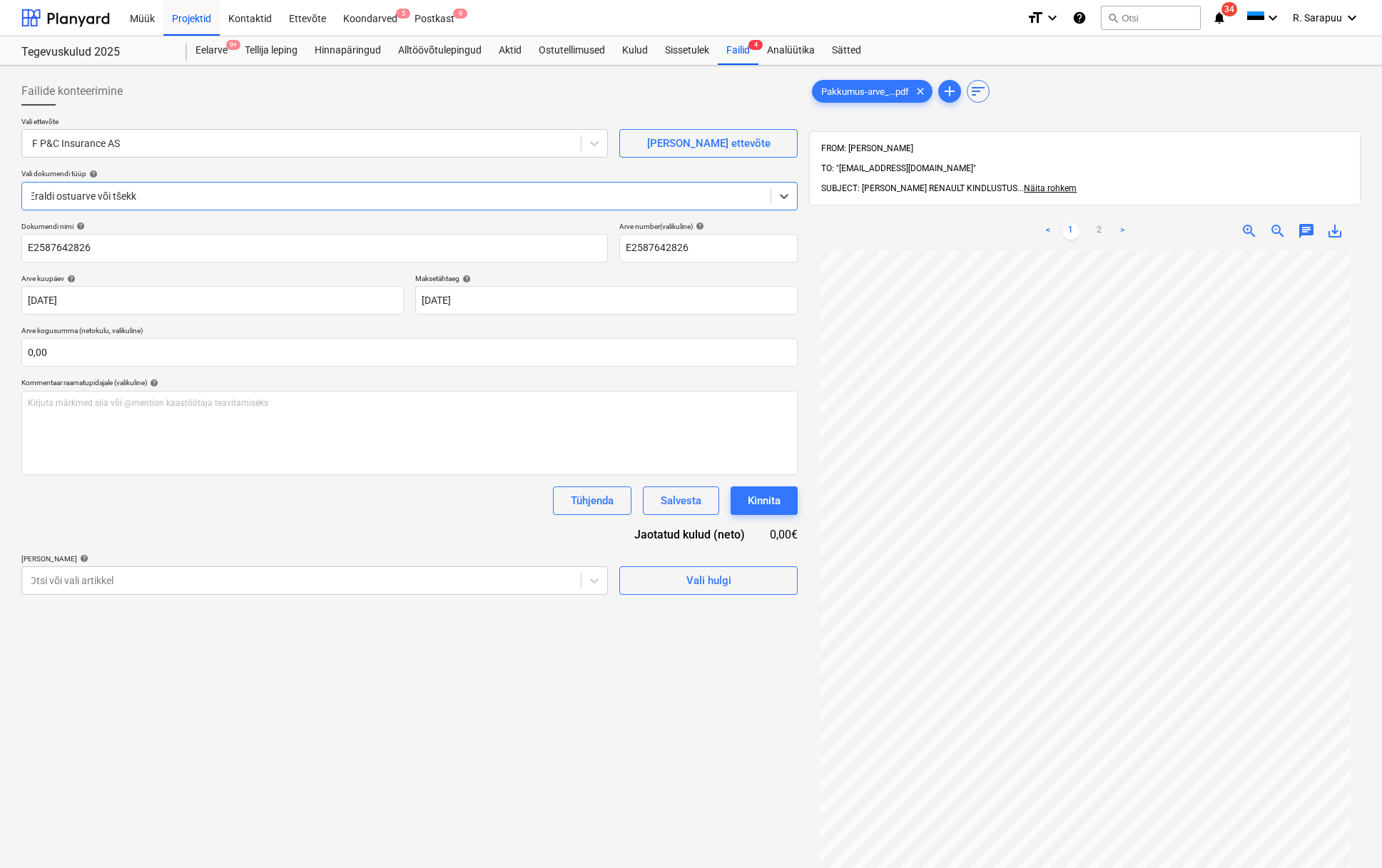
click at [611, 584] on div "Lisa artiklid help Otsi või vali artikkel Vali hulgi" at bounding box center [410, 574] width 776 height 41
click at [603, 583] on div at bounding box center [594, 580] width 26 height 26
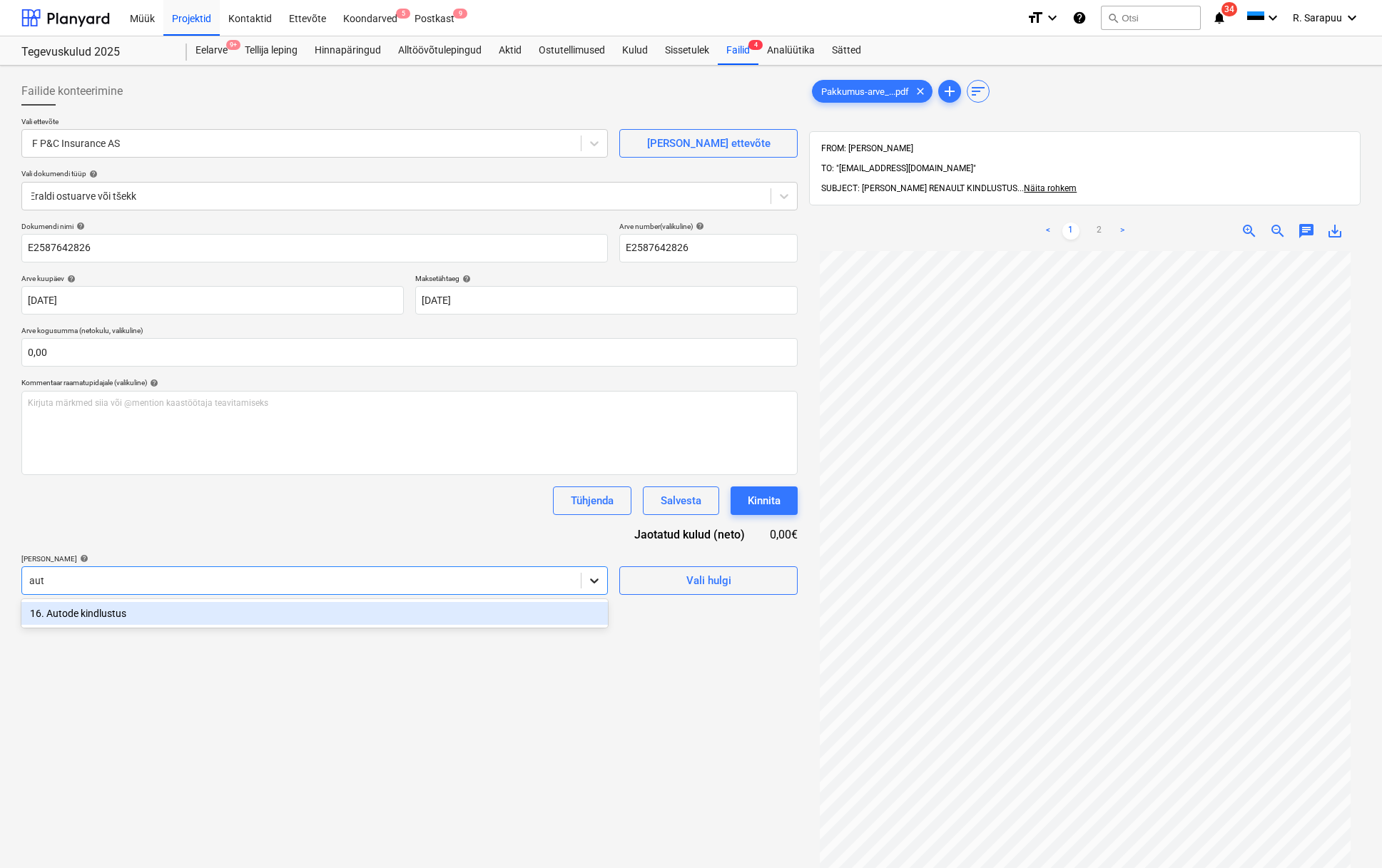
type input "auto"
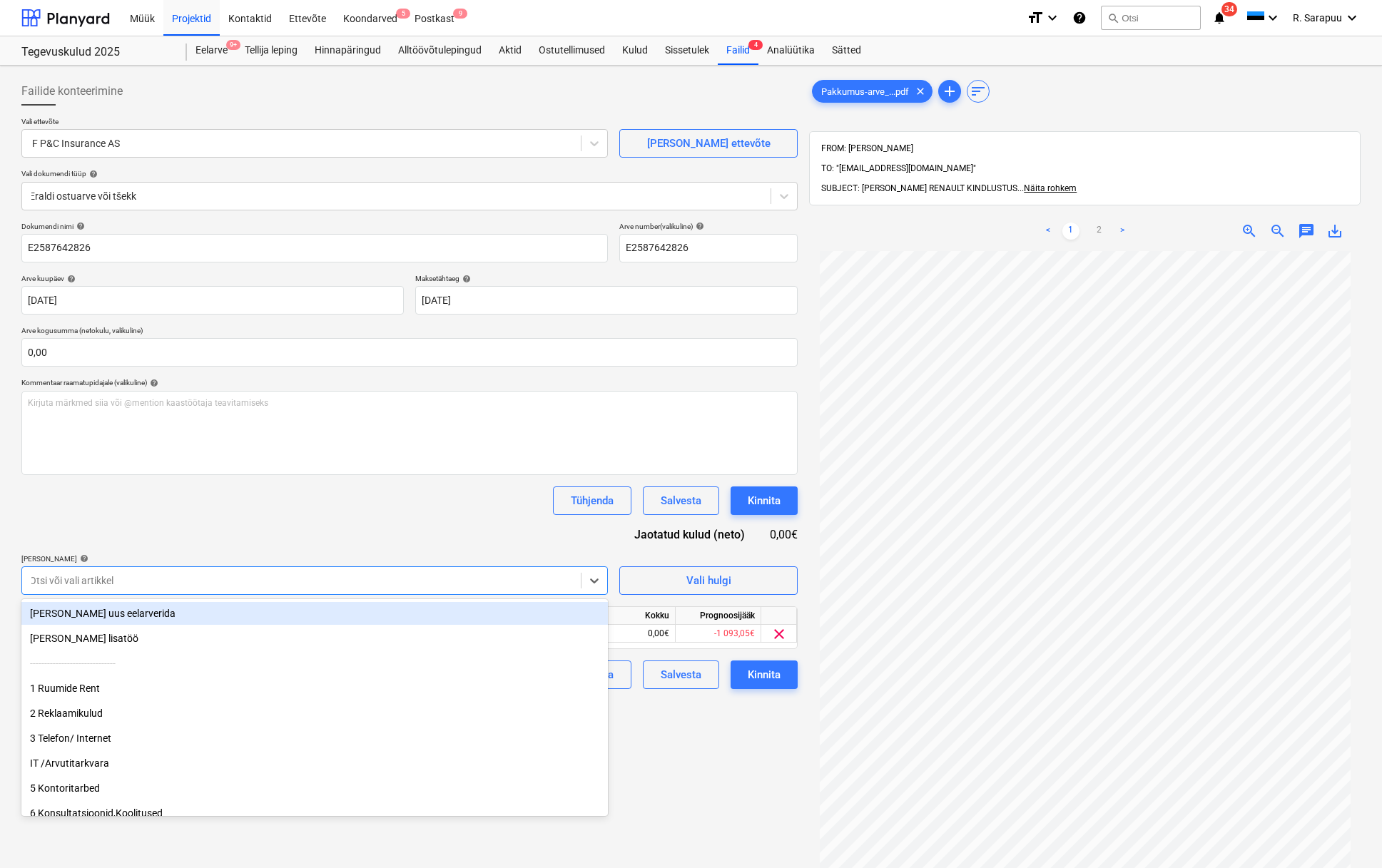
click at [490, 522] on div "Dokumendi nimi help E2587642826 Arve number (valikuline) help E2587642826 Arve …" at bounding box center [410, 455] width 776 height 467
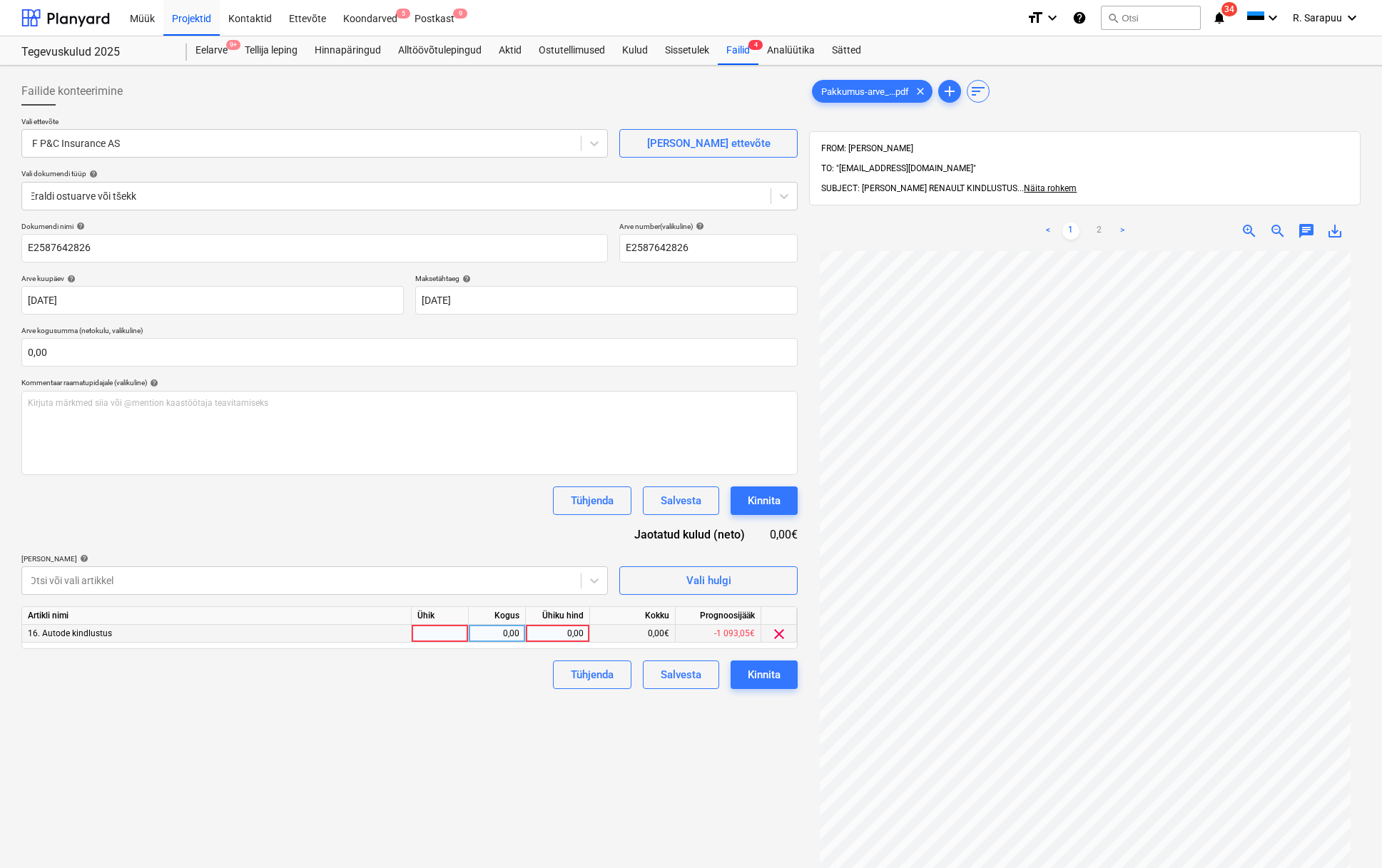
click at [560, 625] on div "0,00" at bounding box center [557, 633] width 52 height 18
type input "276"
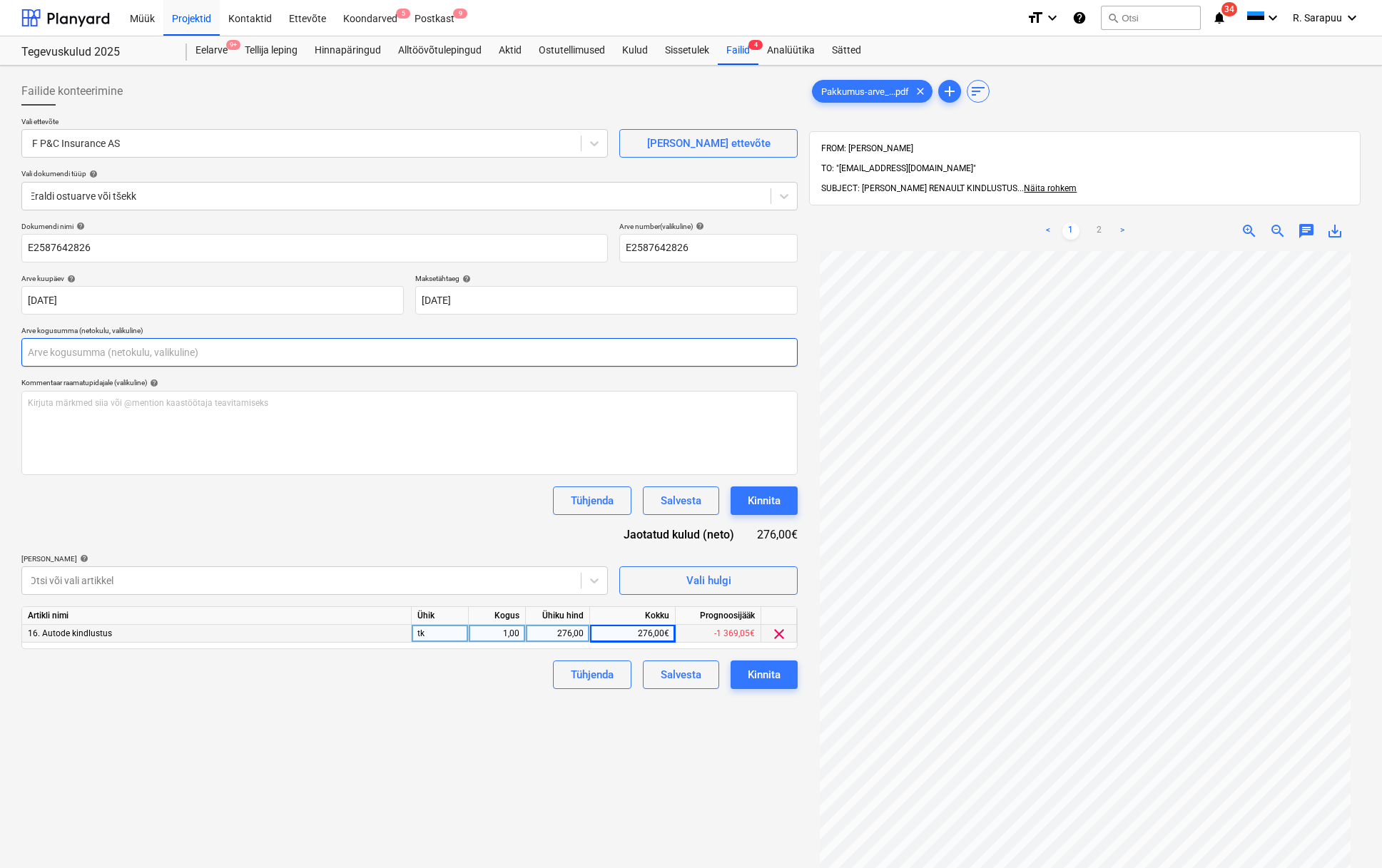
click at [279, 365] on input "text" at bounding box center [410, 353] width 776 height 28
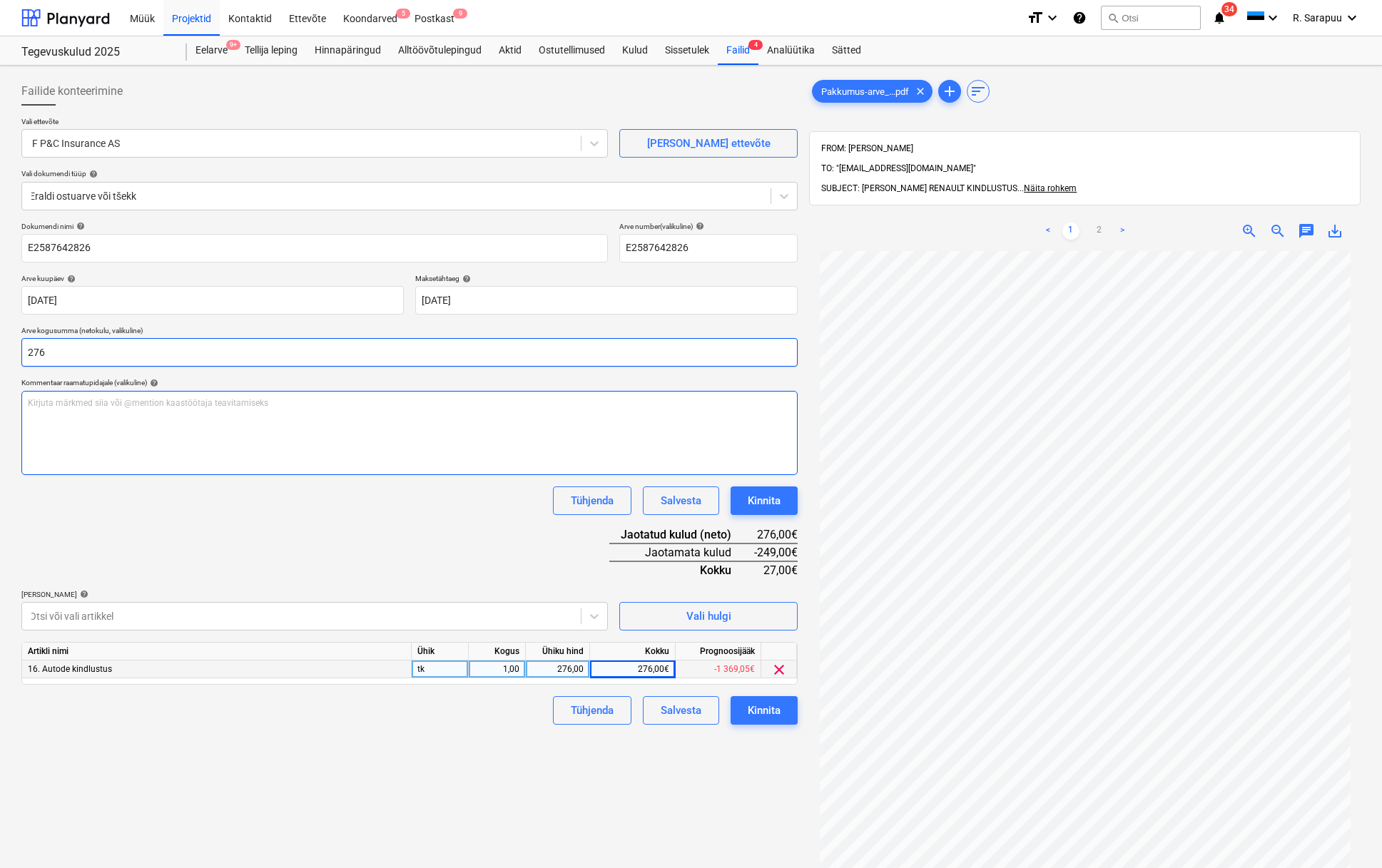
type input "276,00"
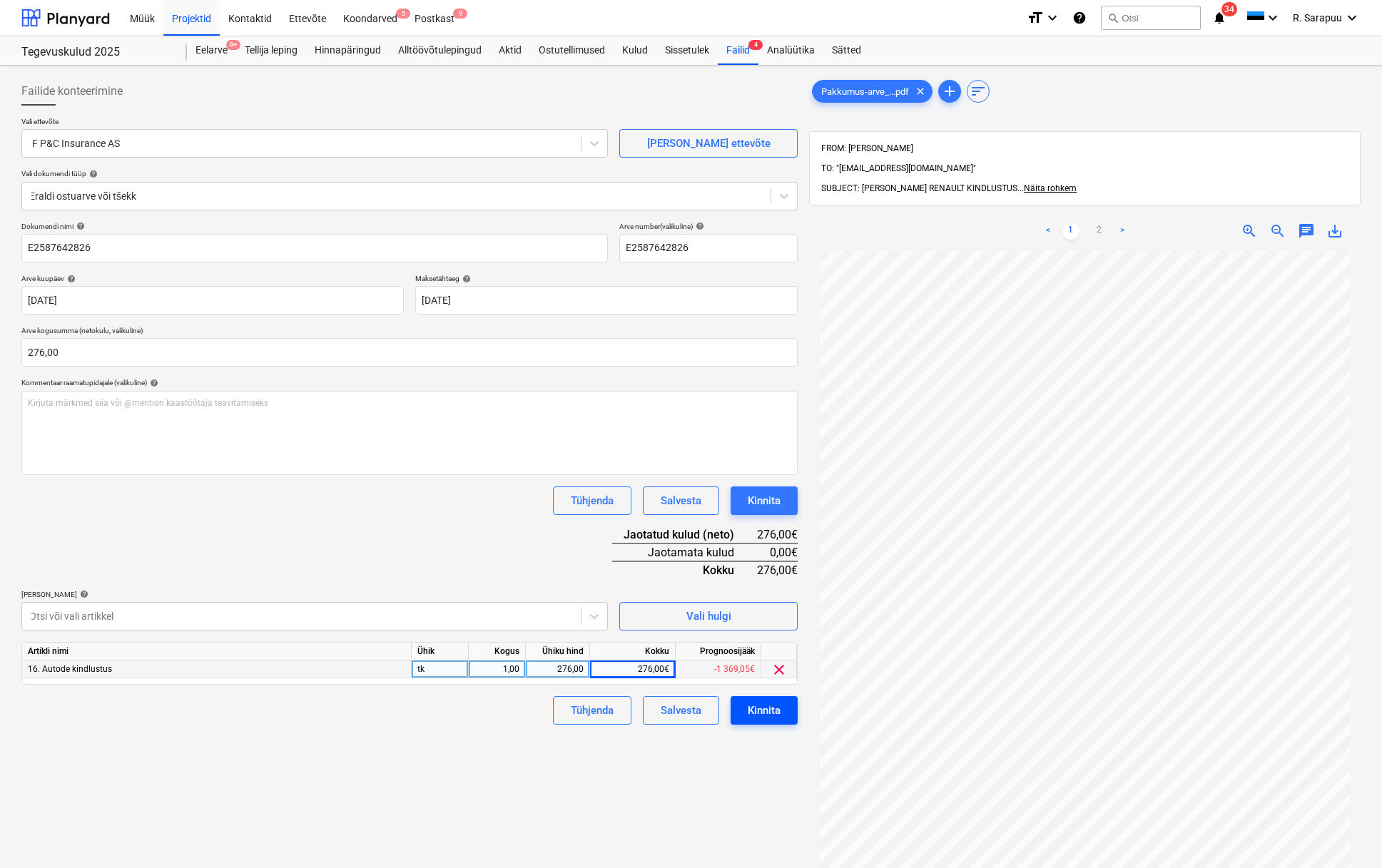
click at [758, 706] on div "Kinnita" at bounding box center [764, 710] width 33 height 18
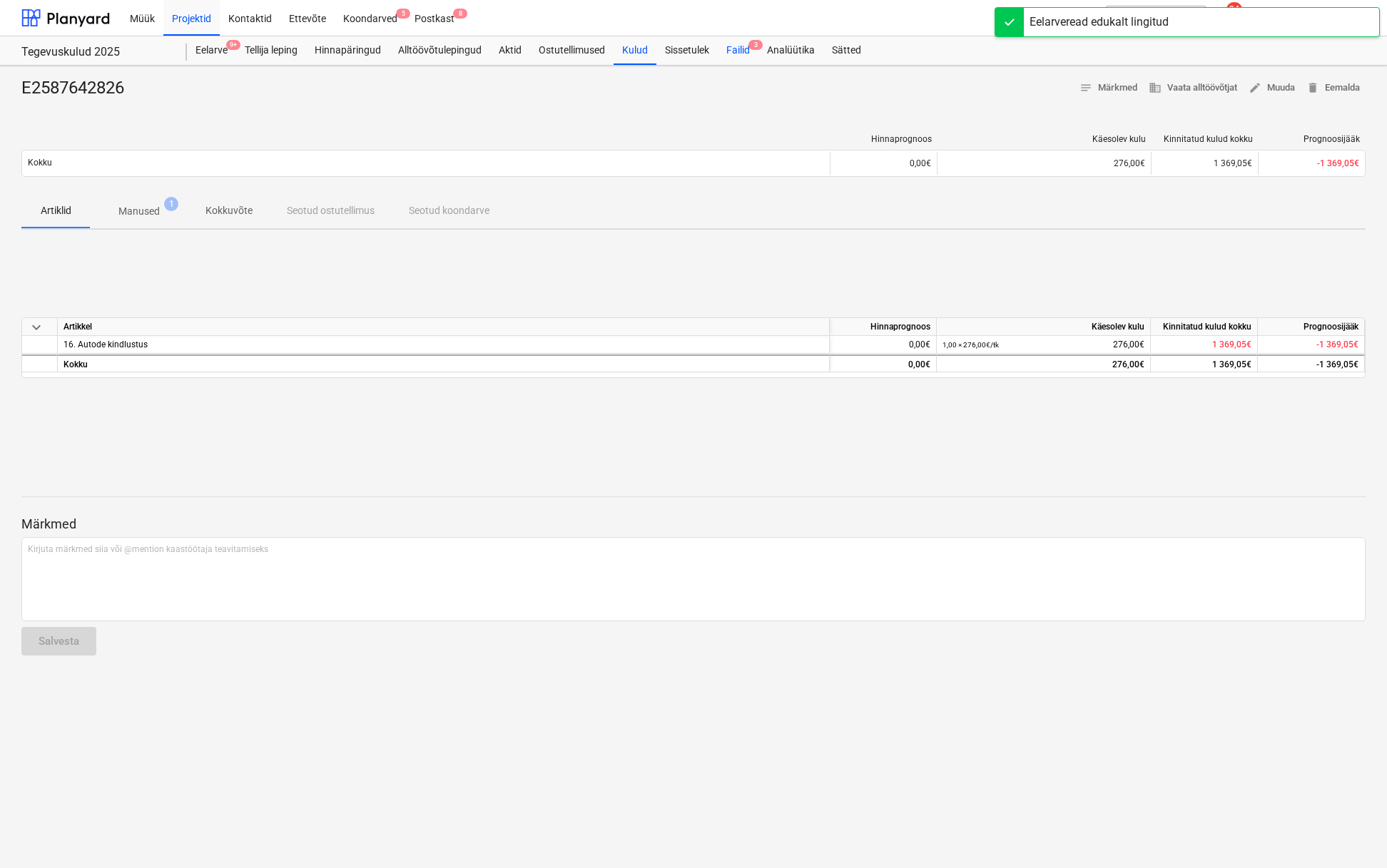
click at [742, 44] on div "Failid 3" at bounding box center [738, 51] width 41 height 28
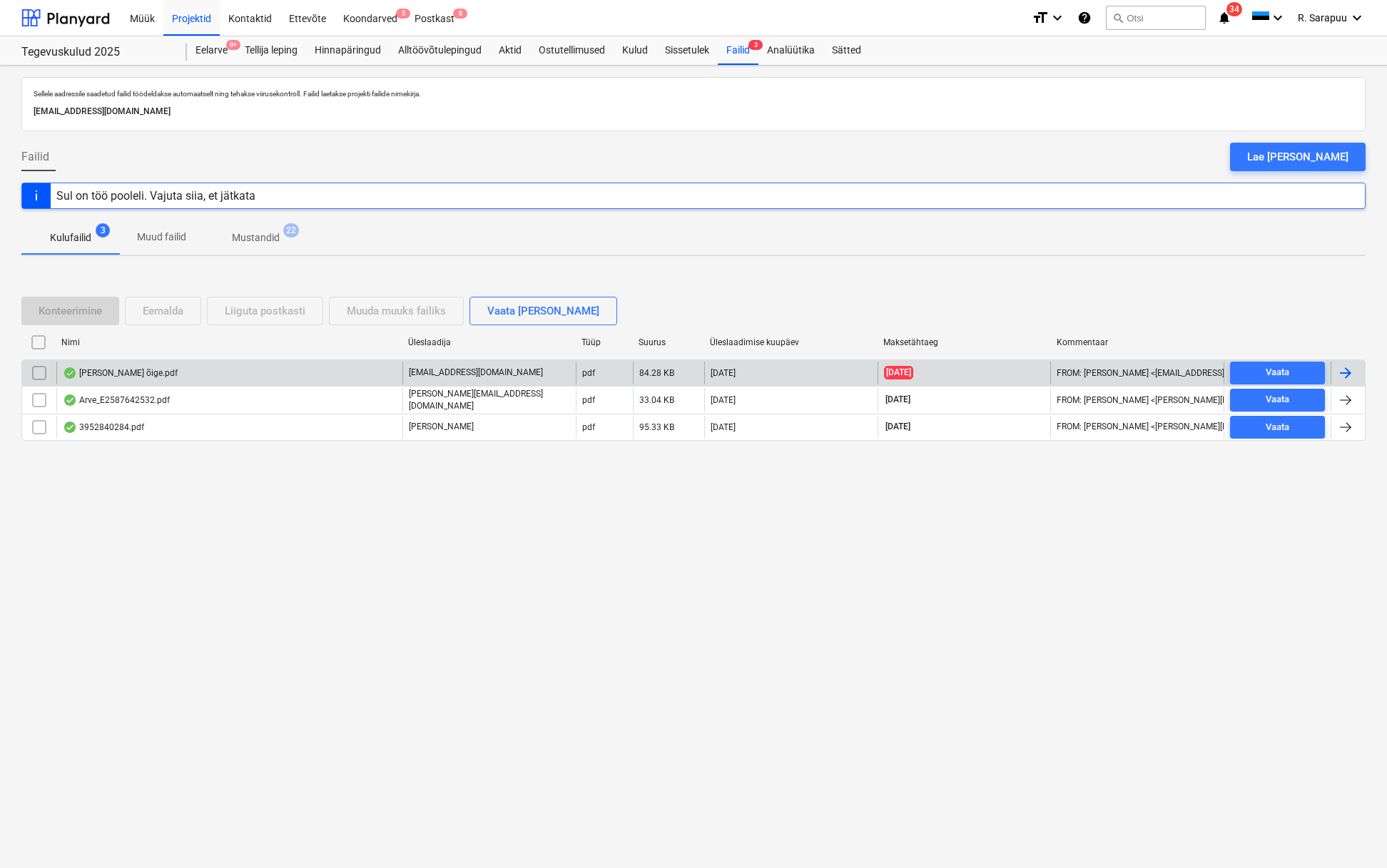
click at [109, 374] on div "Ivanna õige.pdf" at bounding box center [120, 374] width 115 height 12
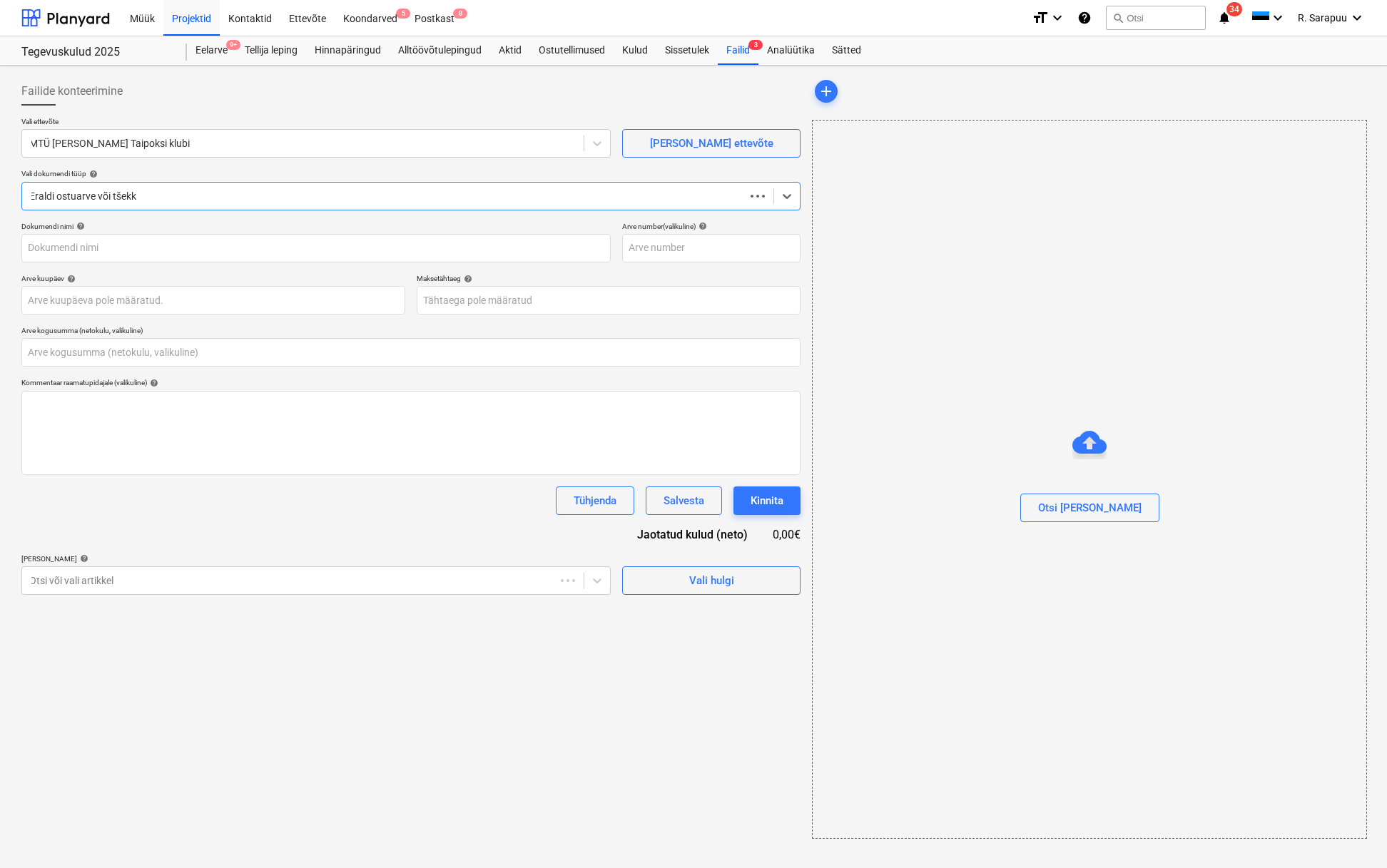
type input "0,00"
type input "0002"
type input "21 Jul 2025"
type input "26 Jul 2025"
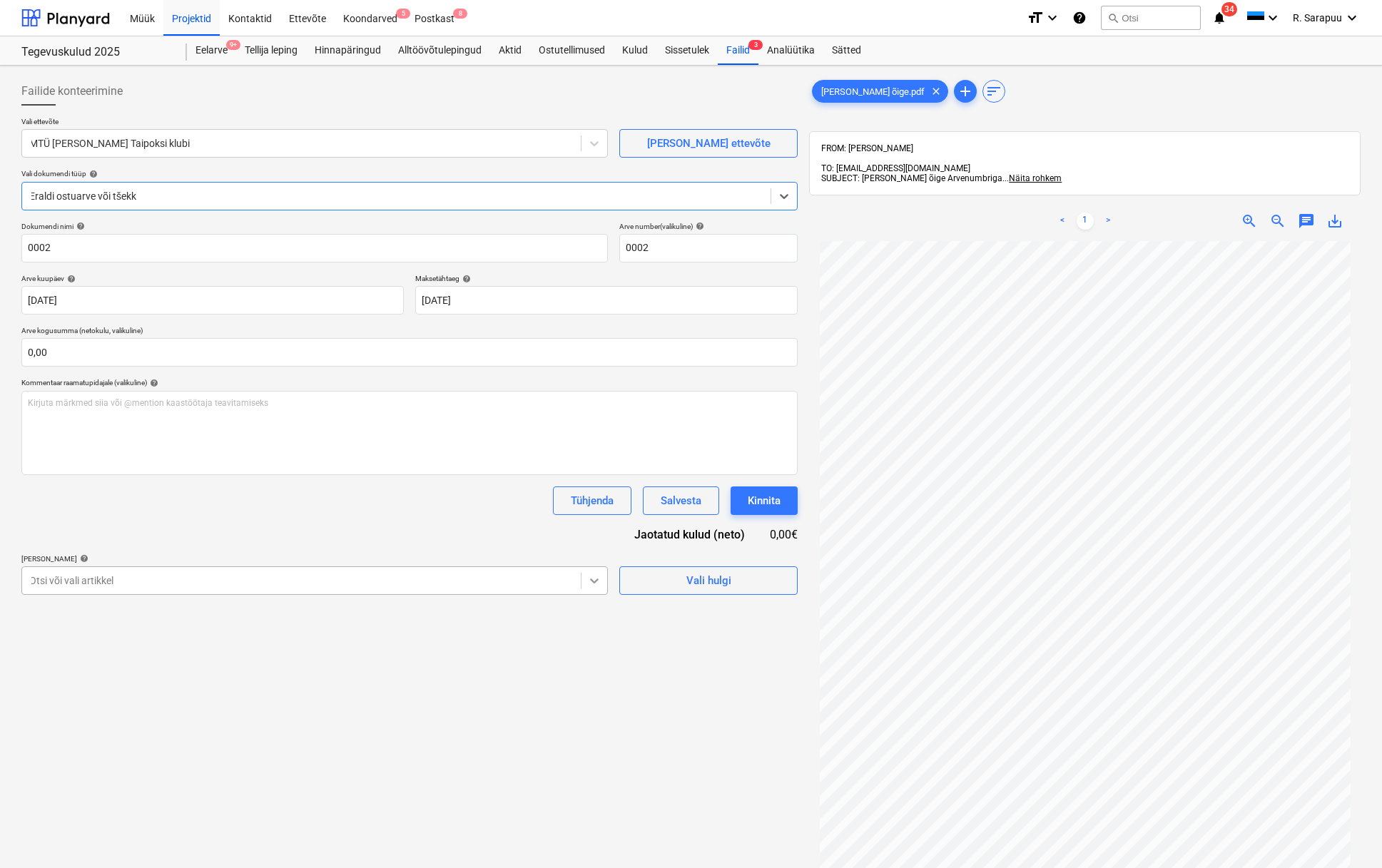
click at [596, 579] on icon at bounding box center [594, 580] width 14 height 14
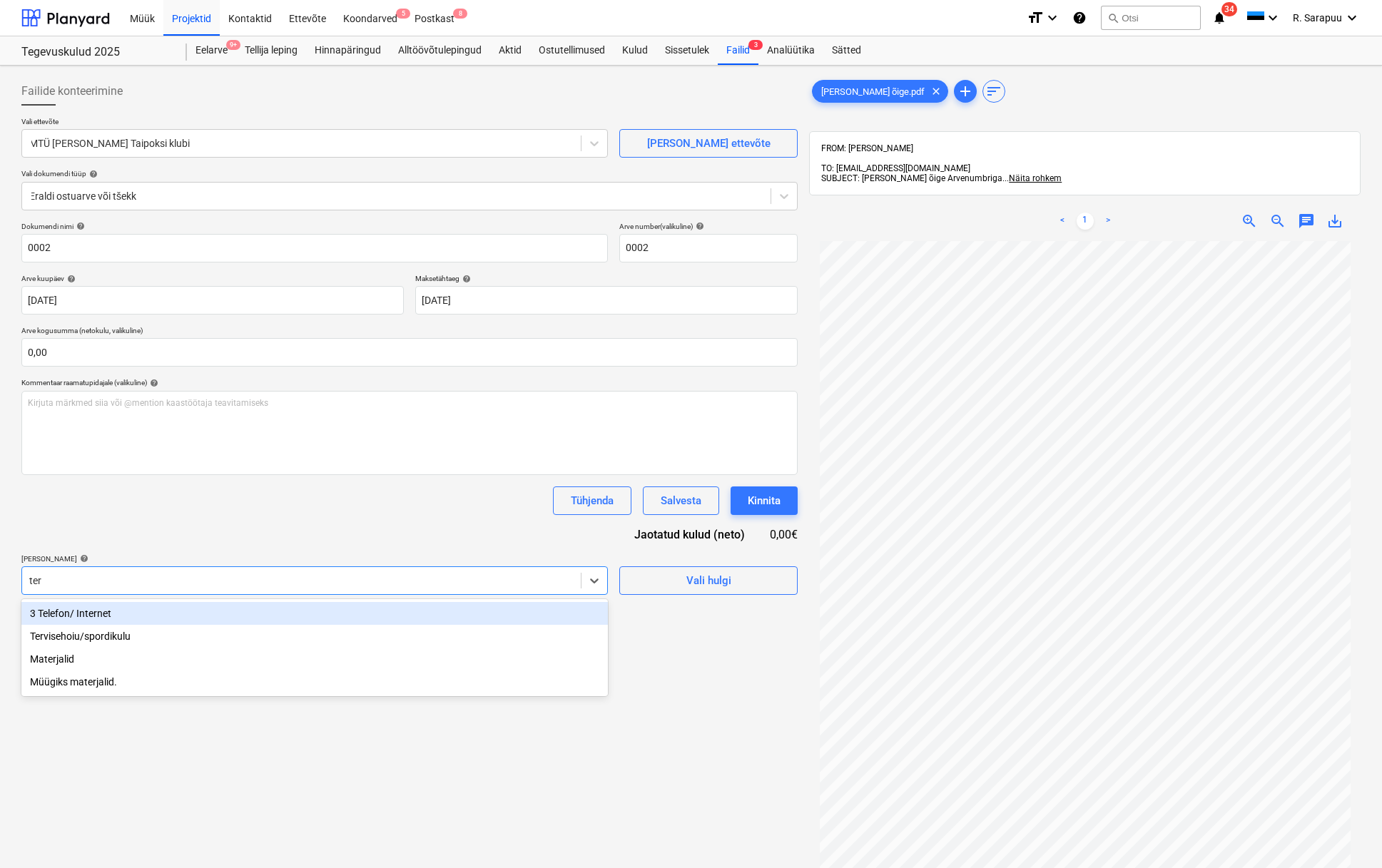
type input "terv"
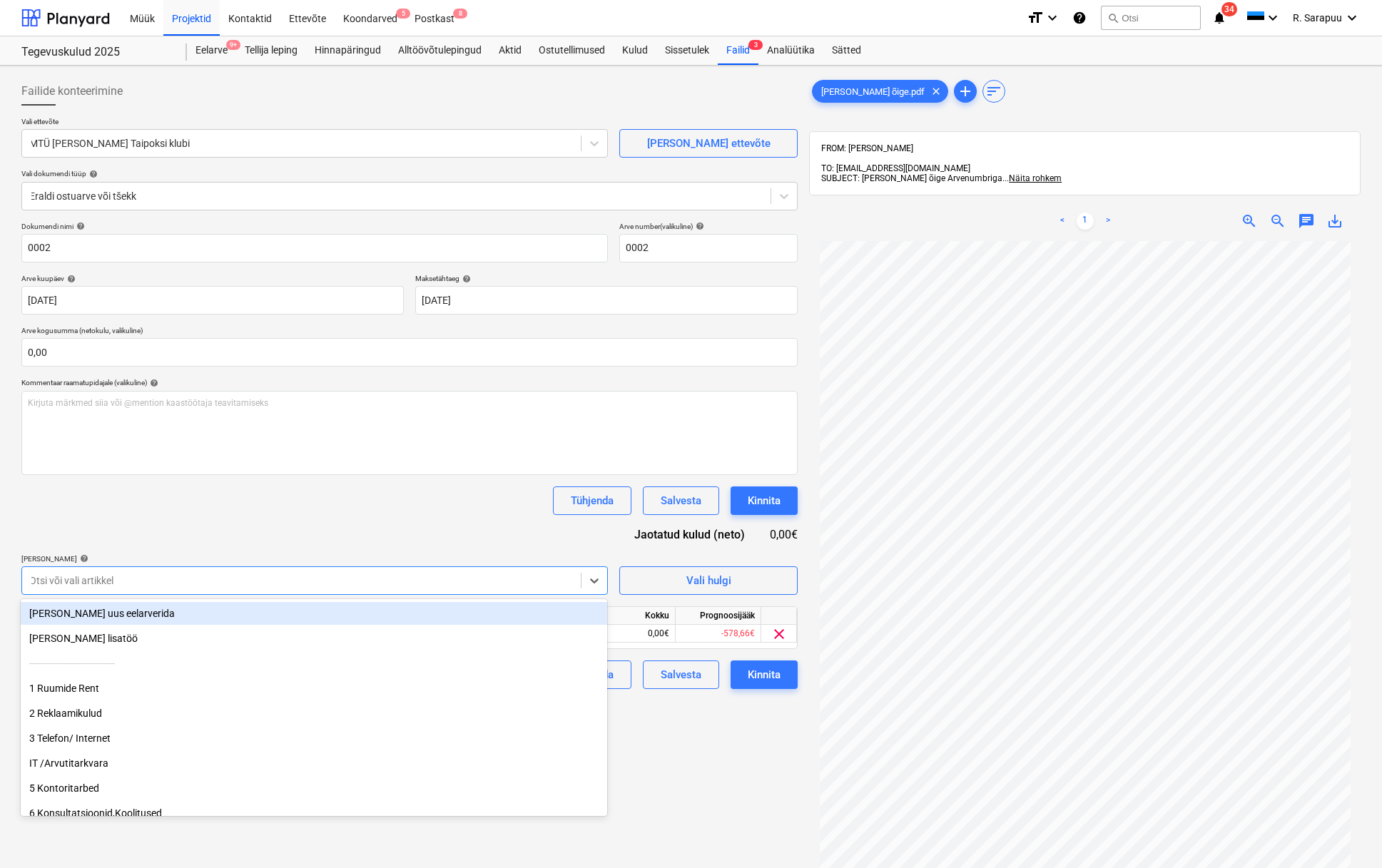
drag, startPoint x: 486, startPoint y: 530, endPoint x: 551, endPoint y: 580, distance: 82.0
click at [486, 529] on div "Dokumendi nimi help 0002 Arve number (valikuline) help 0002 Arve kuupäev help 2…" at bounding box center [410, 455] width 776 height 467
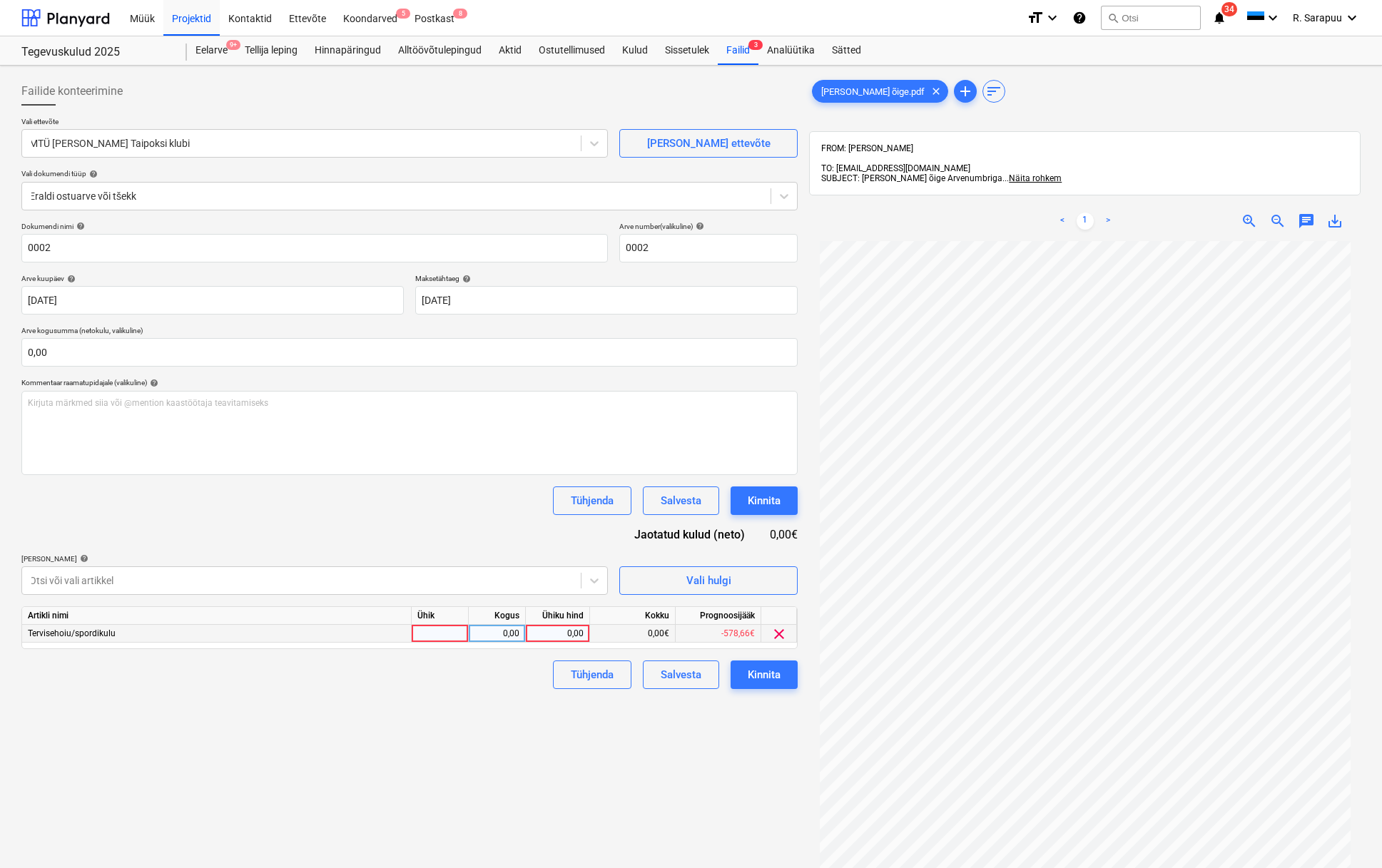
click at [574, 635] on div "0,00" at bounding box center [557, 633] width 52 height 18
type input "70"
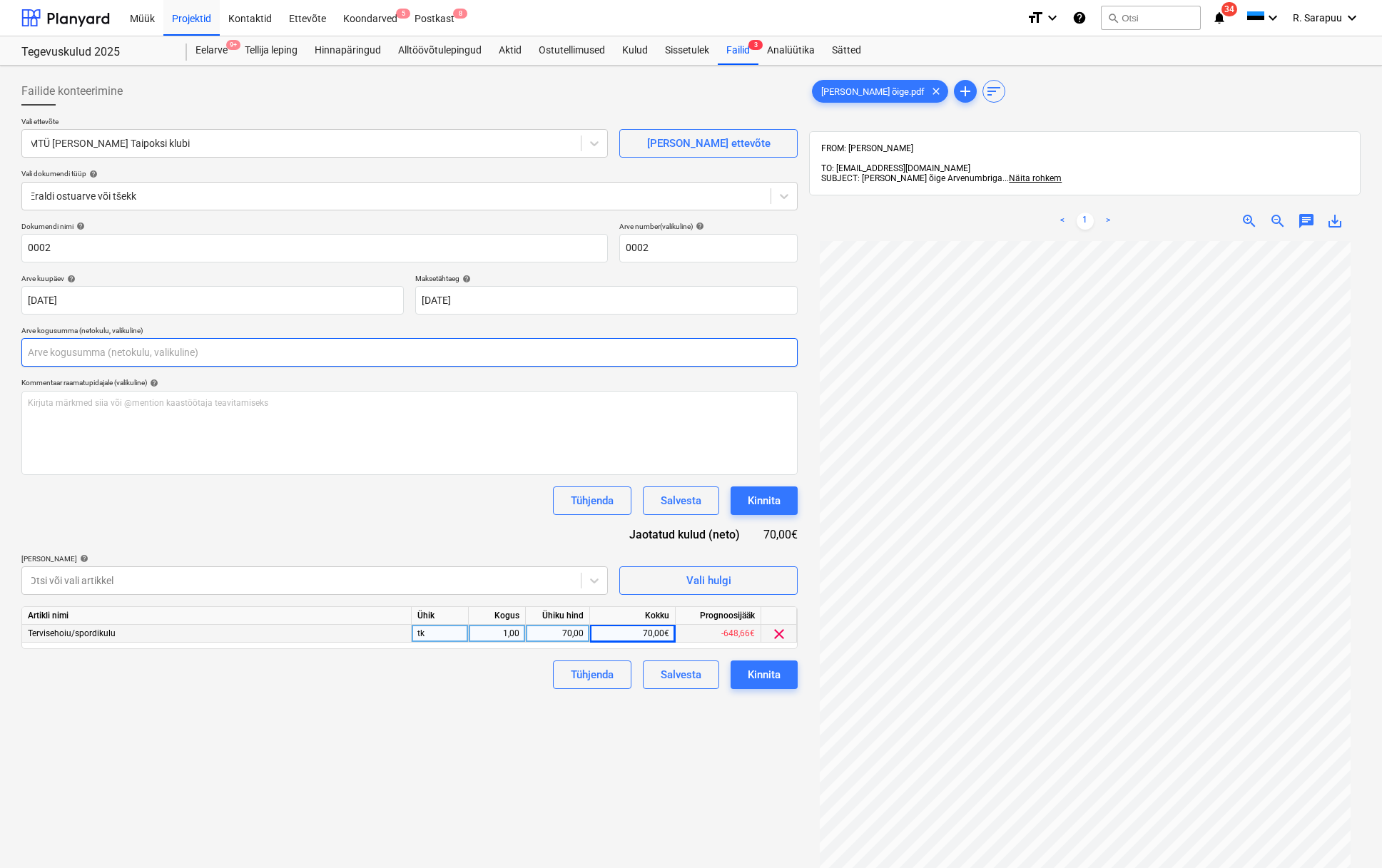
click at [209, 349] on input "text" at bounding box center [410, 353] width 776 height 28
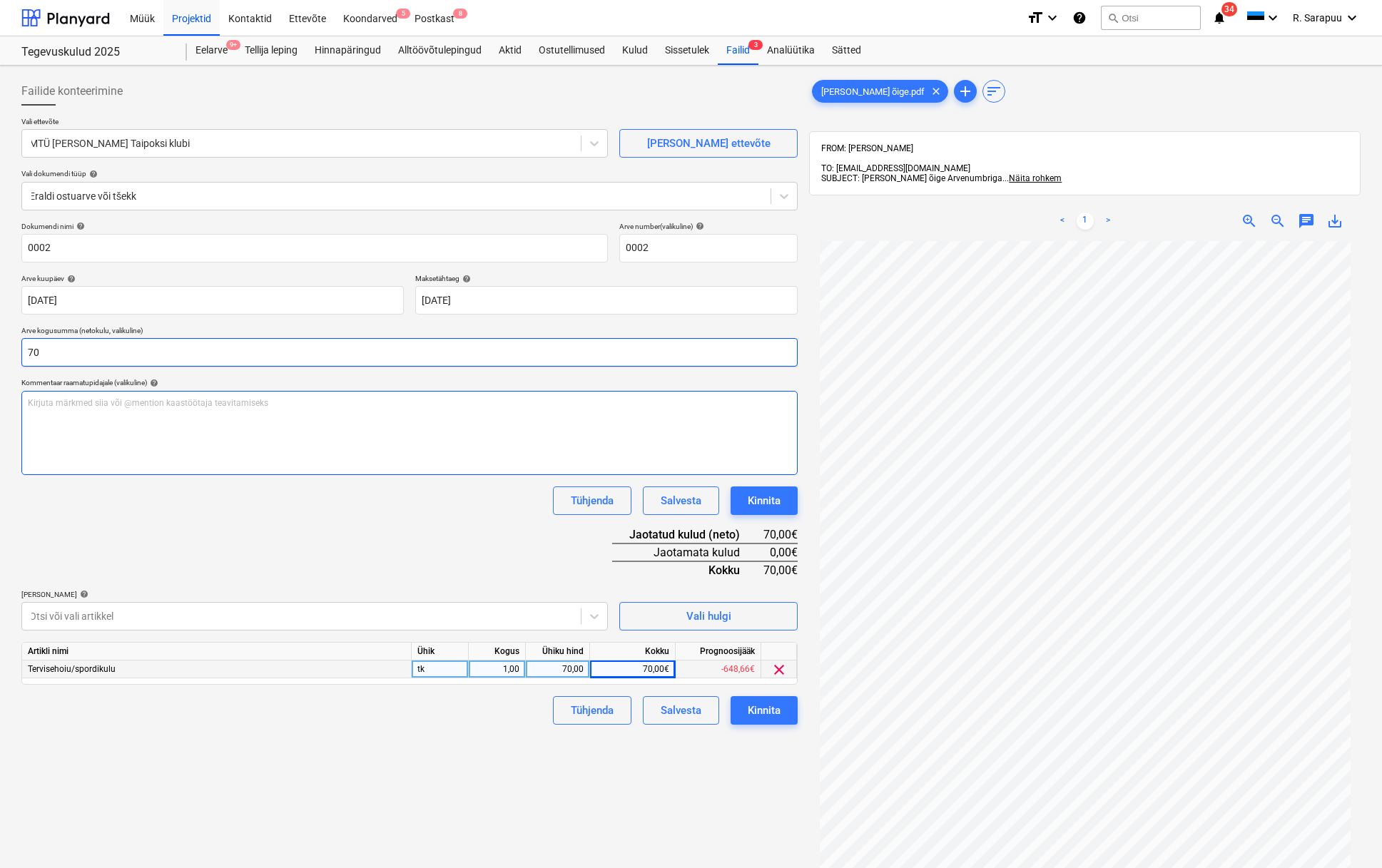
type input "70,00"
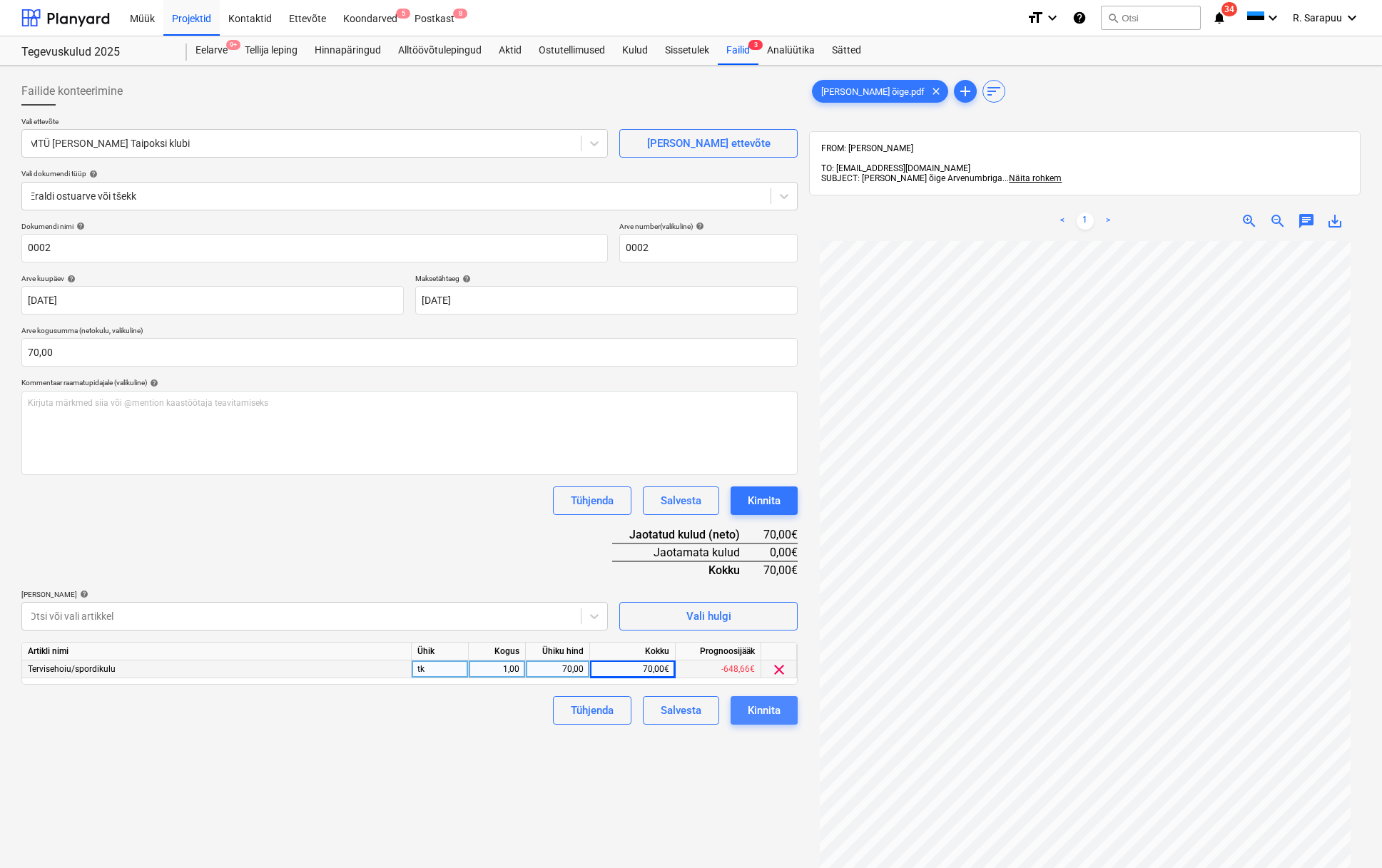
click at [788, 712] on button "Kinnita" at bounding box center [764, 710] width 67 height 28
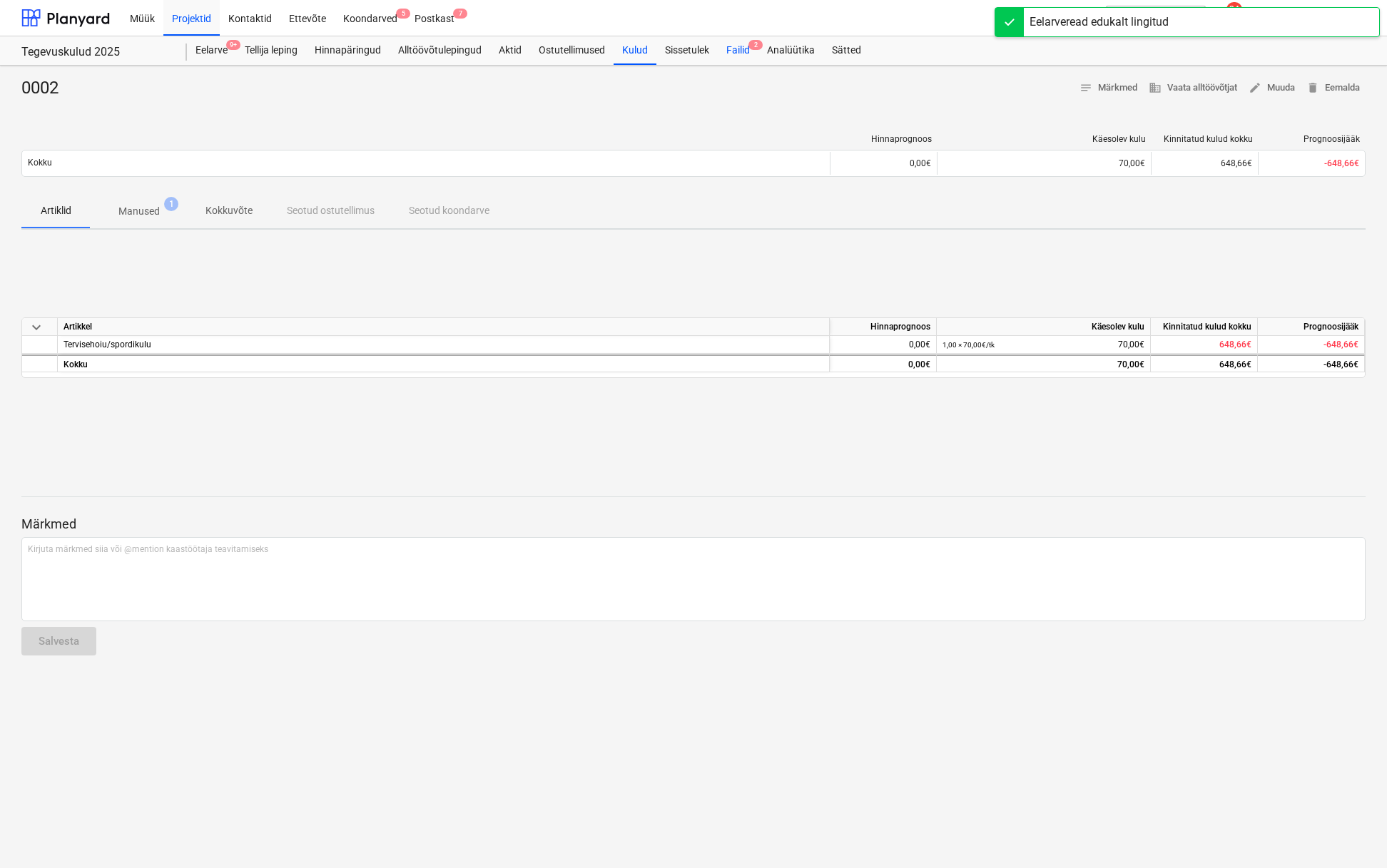
click at [745, 52] on div "Failid 2" at bounding box center [738, 51] width 41 height 28
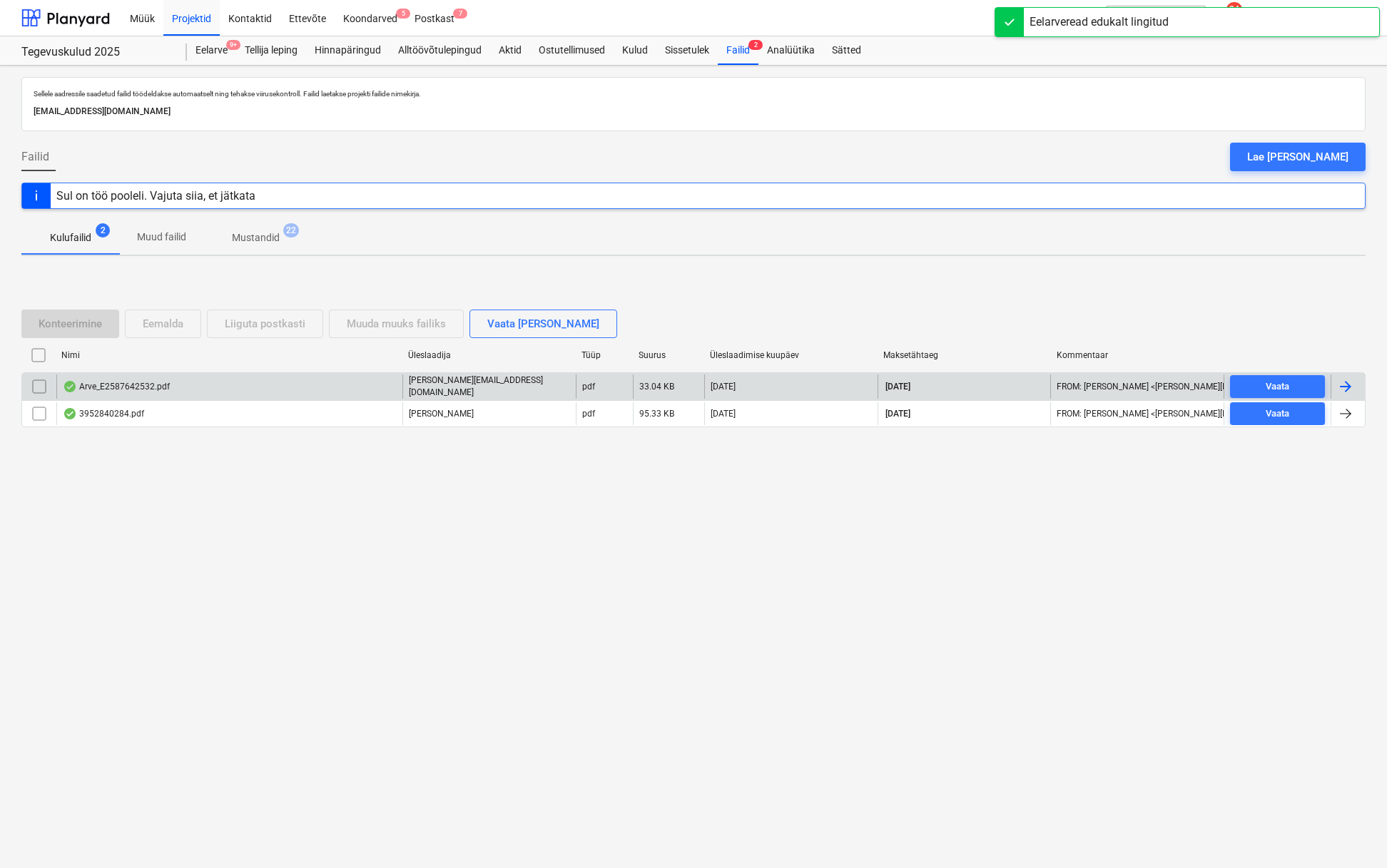
click at [125, 388] on div "Arve_E2587642532.pdf" at bounding box center [116, 387] width 107 height 12
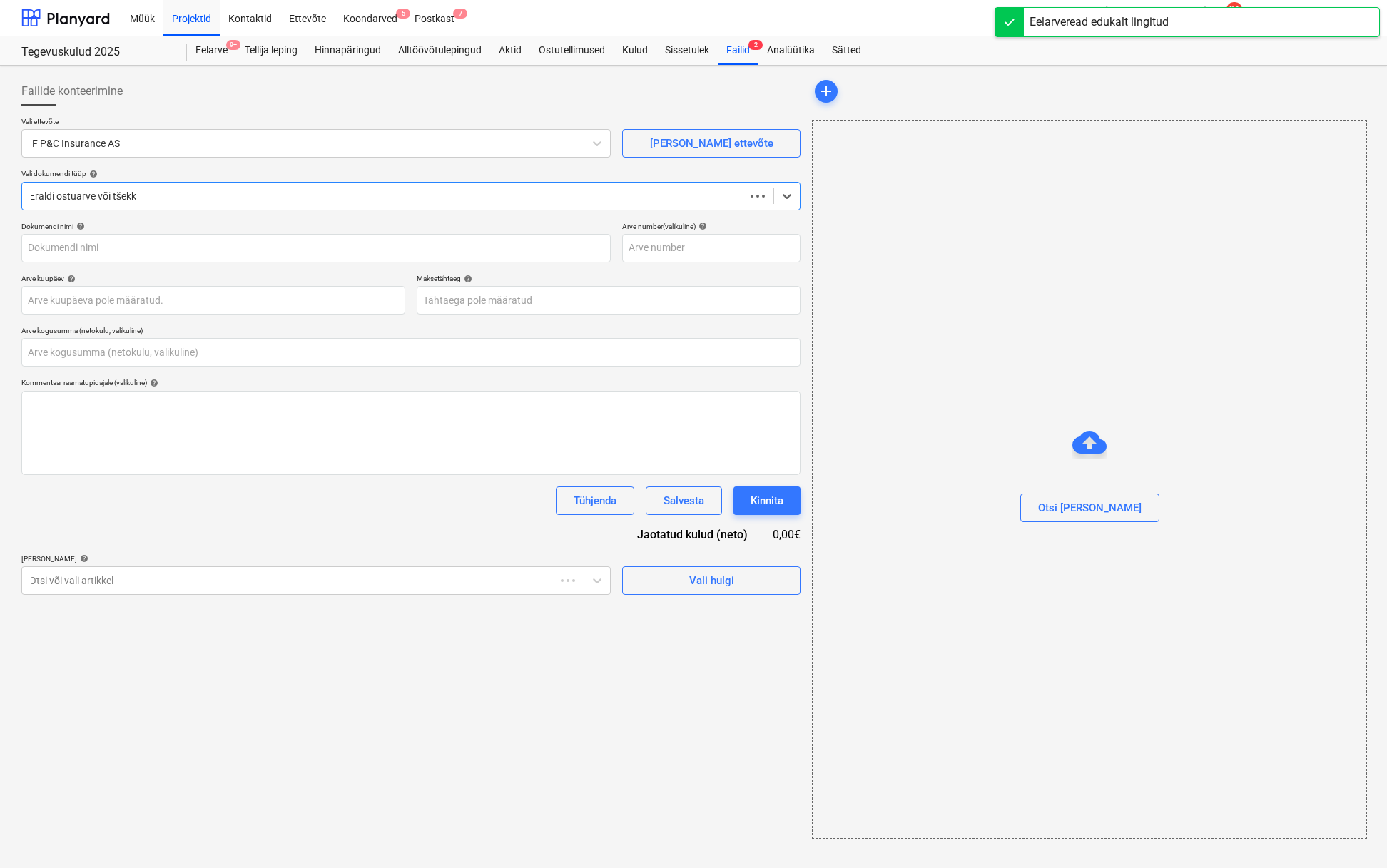
type input "0,00"
type input "E2587642532"
type input "15 Aug 2025"
type input "22 Aug 2025"
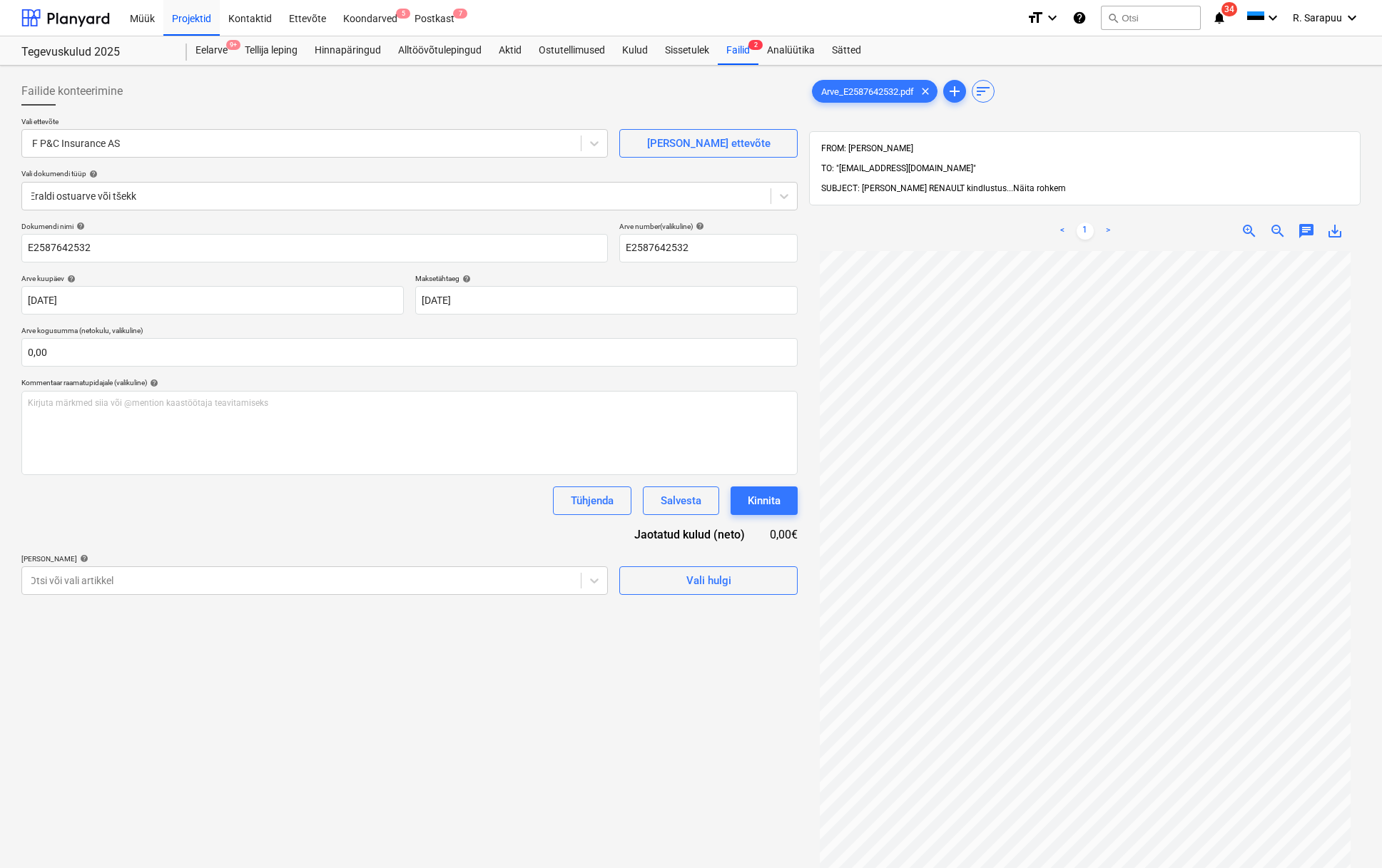
click at [1013, 183] on span "Näita rohkem" at bounding box center [1039, 188] width 53 height 10
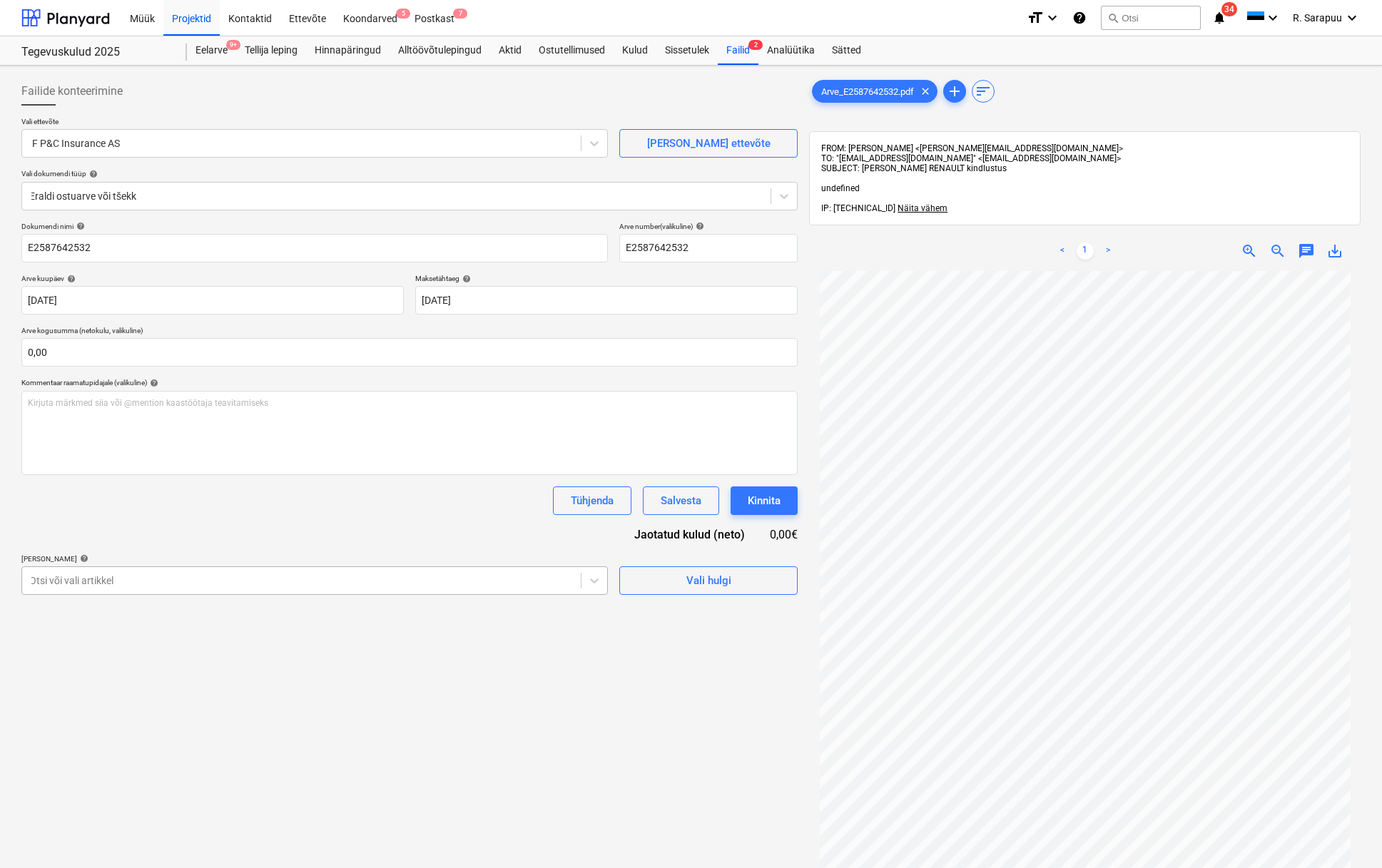
click at [551, 590] on div "Otsi või vali artikkel" at bounding box center [314, 580] width 586 height 28
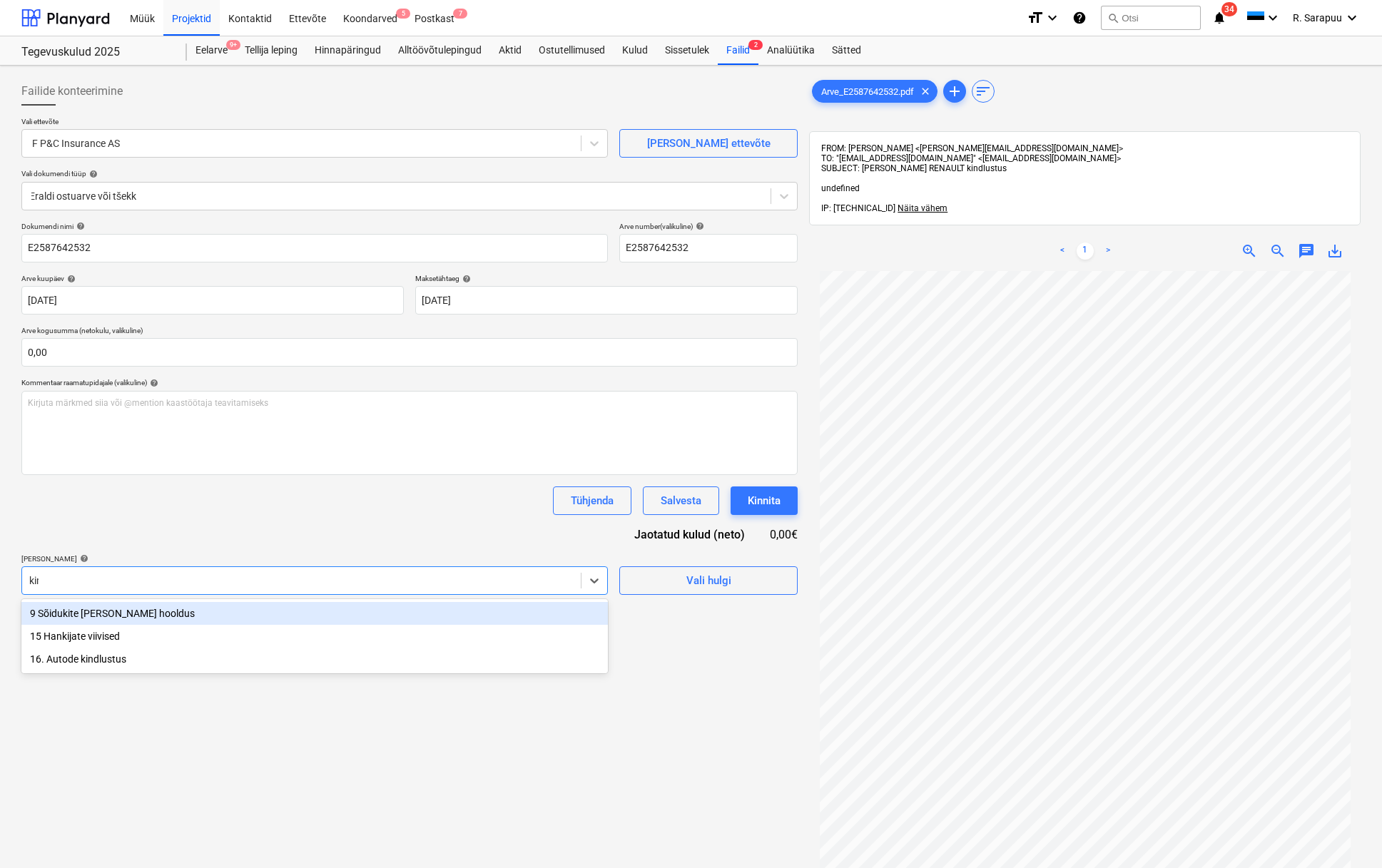
type input "kind"
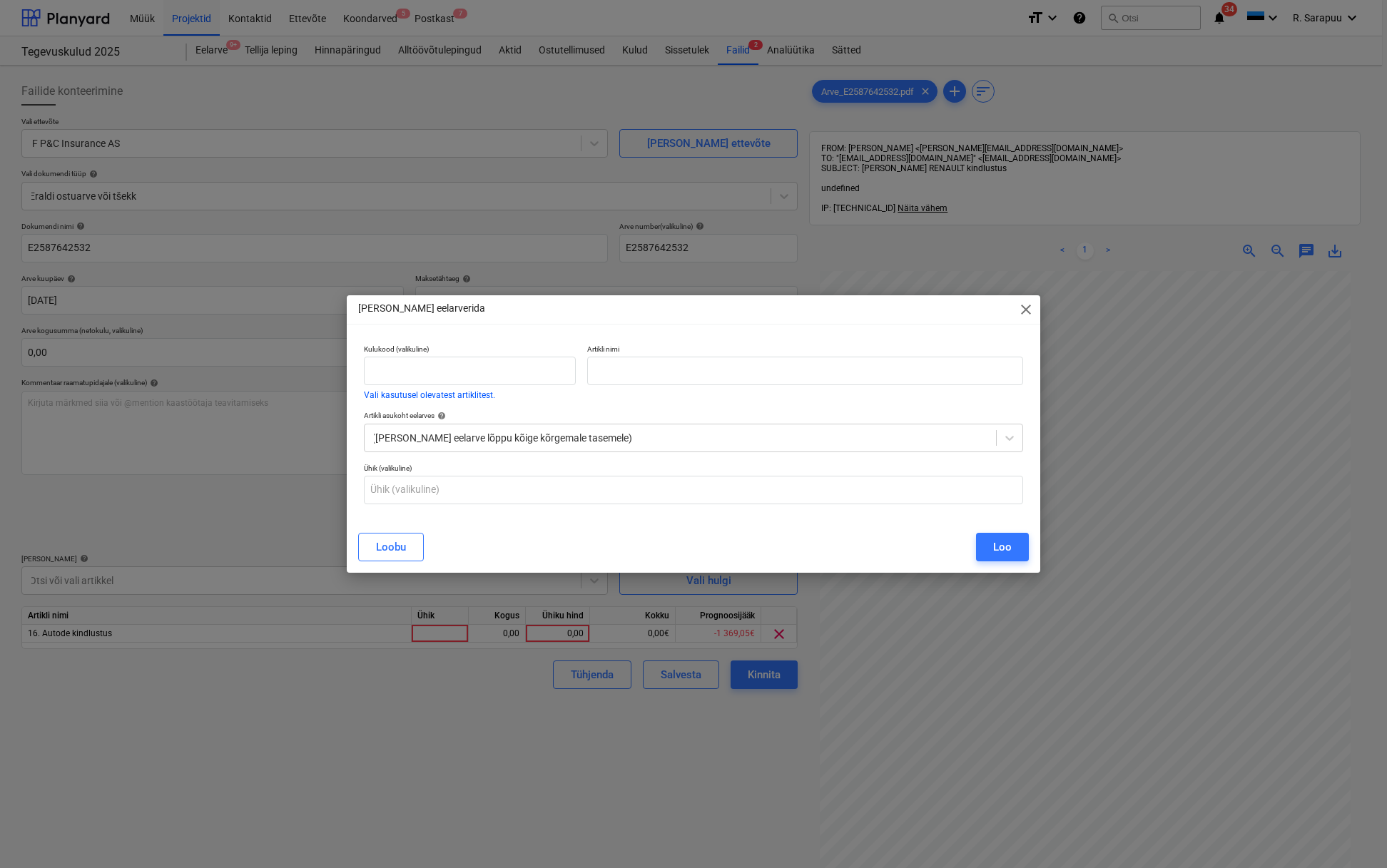
click at [482, 509] on div "Ühik (valikuline)" at bounding box center [694, 484] width 671 height 52
click at [1029, 310] on span "close" at bounding box center [1026, 309] width 18 height 18
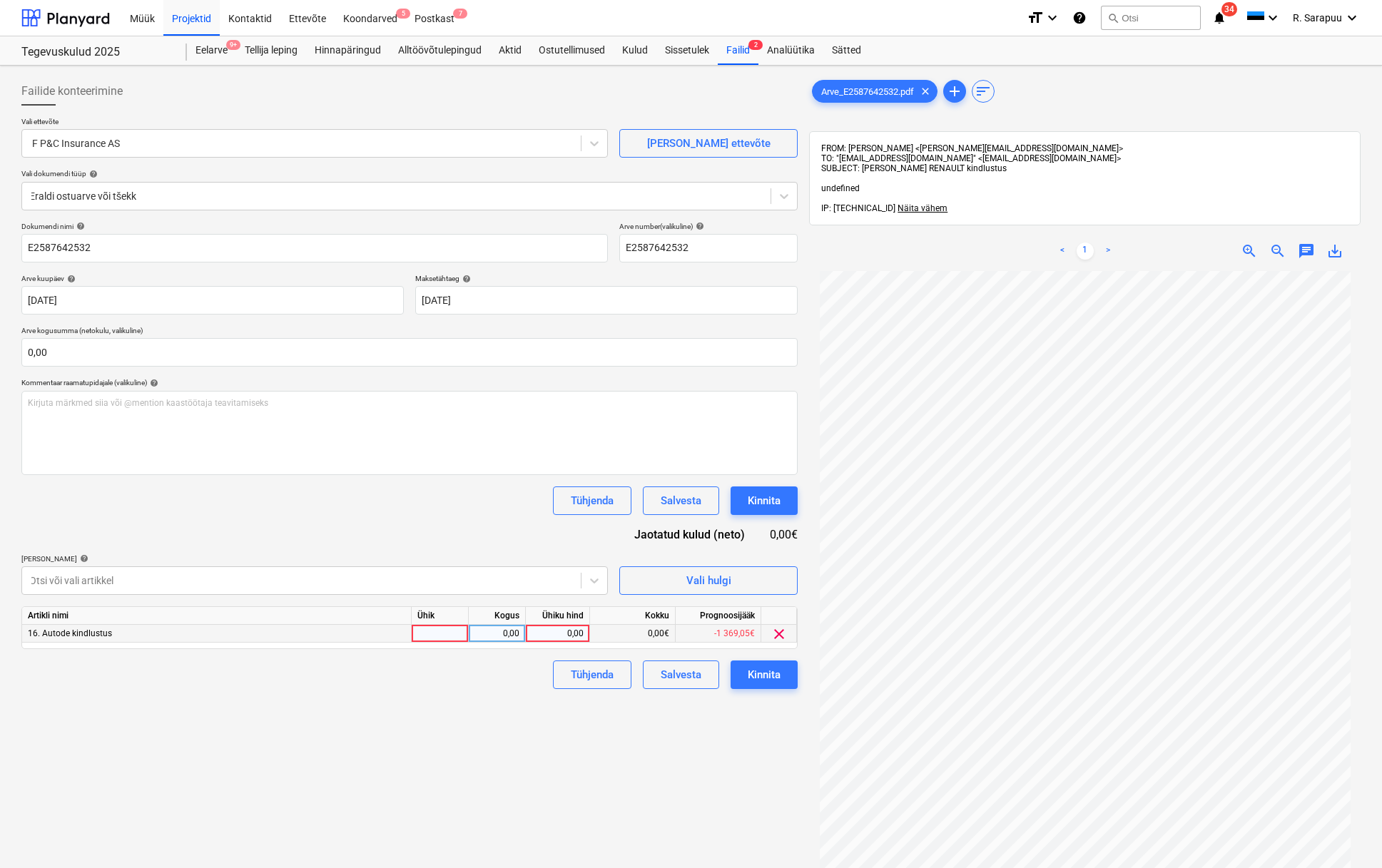
click at [551, 635] on div "0,00" at bounding box center [557, 633] width 52 height 18
type input "199"
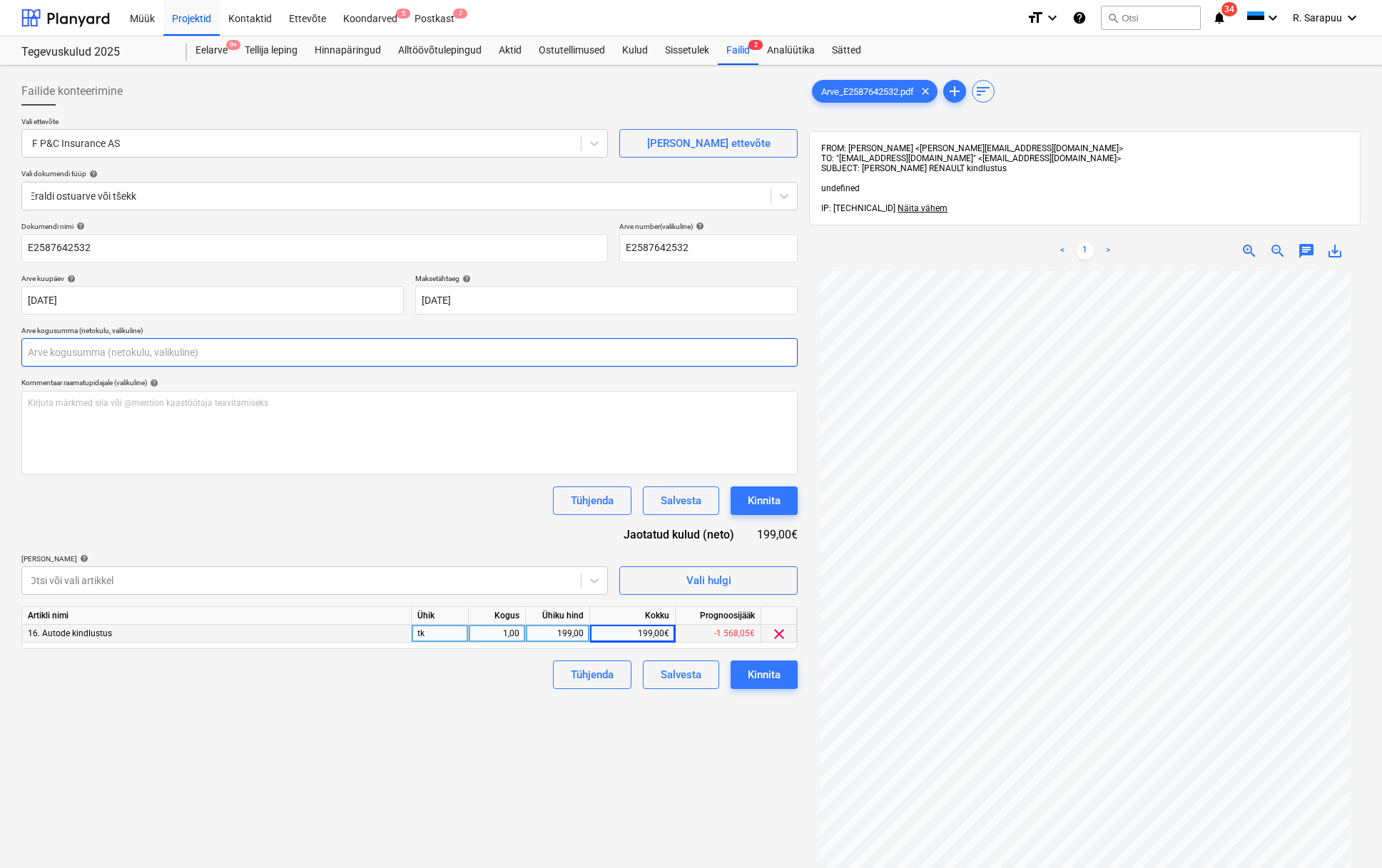
click at [460, 350] on input "text" at bounding box center [410, 353] width 776 height 28
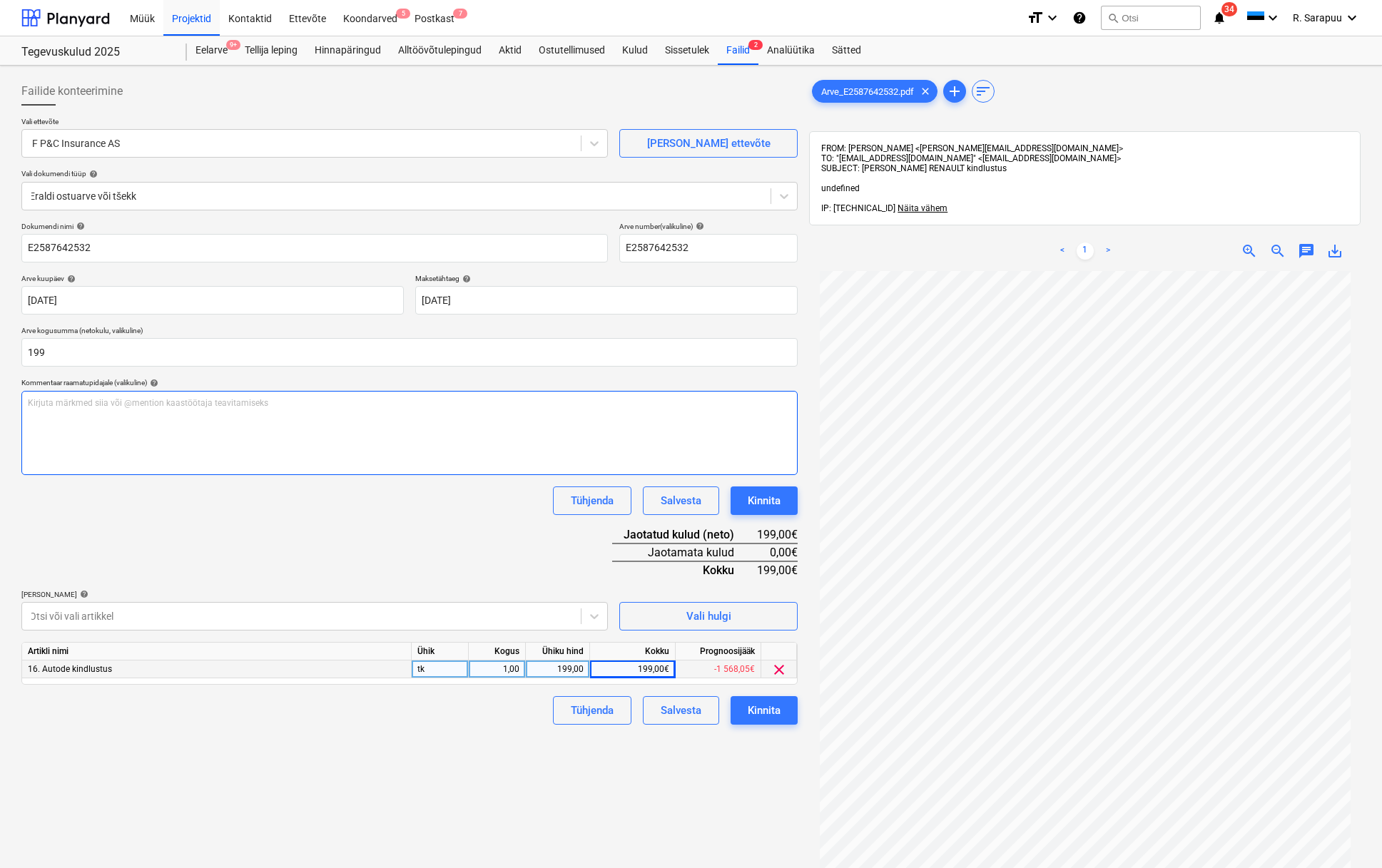
type input "199,00"
click at [423, 530] on div "Dokumendi nimi help E2587642532 Arve number (valikuline) help E2587642532 Arve …" at bounding box center [410, 473] width 776 height 503
click at [761, 713] on div "Kinnita" at bounding box center [764, 710] width 33 height 18
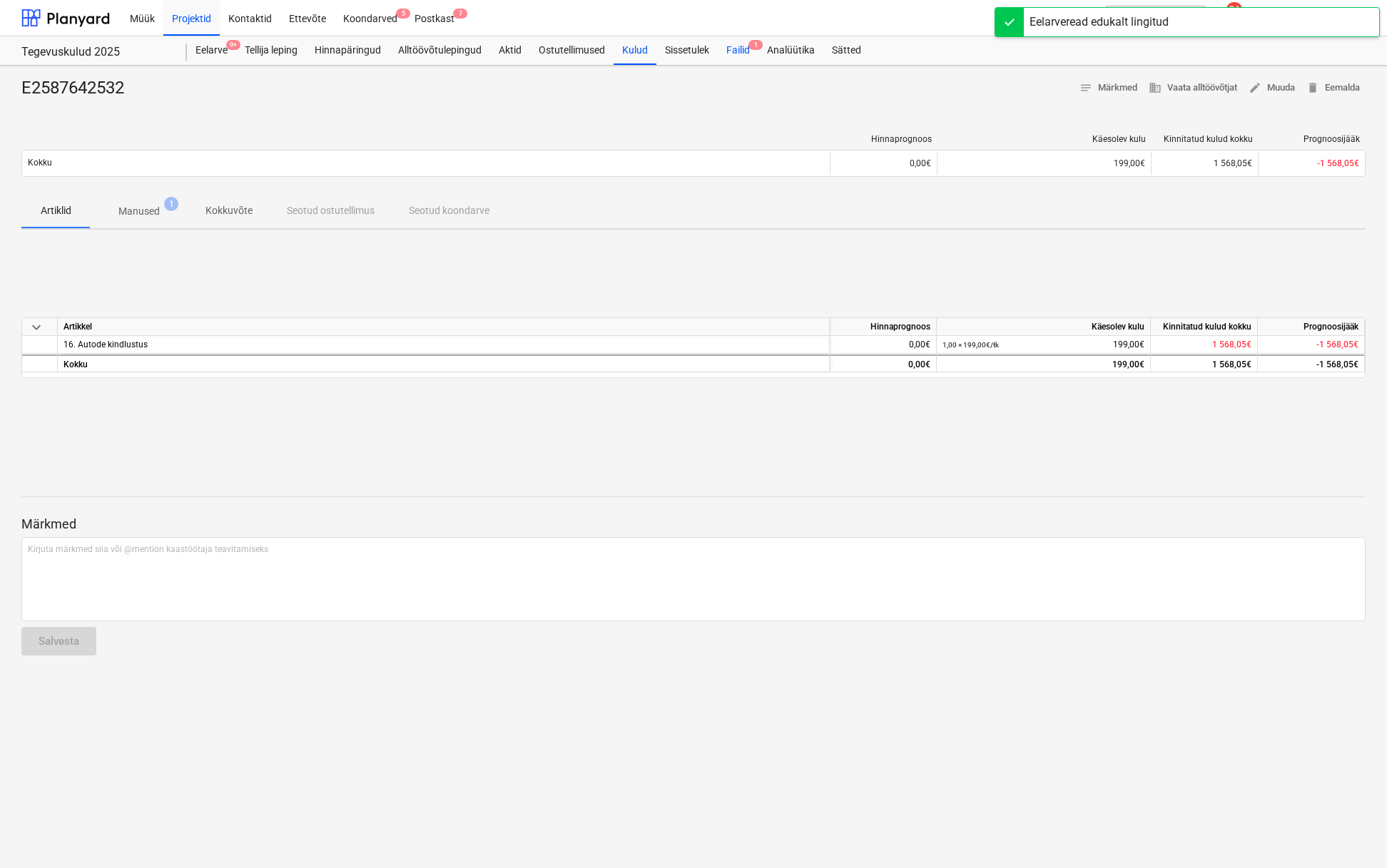
click at [739, 48] on div "Failid 1" at bounding box center [738, 51] width 41 height 28
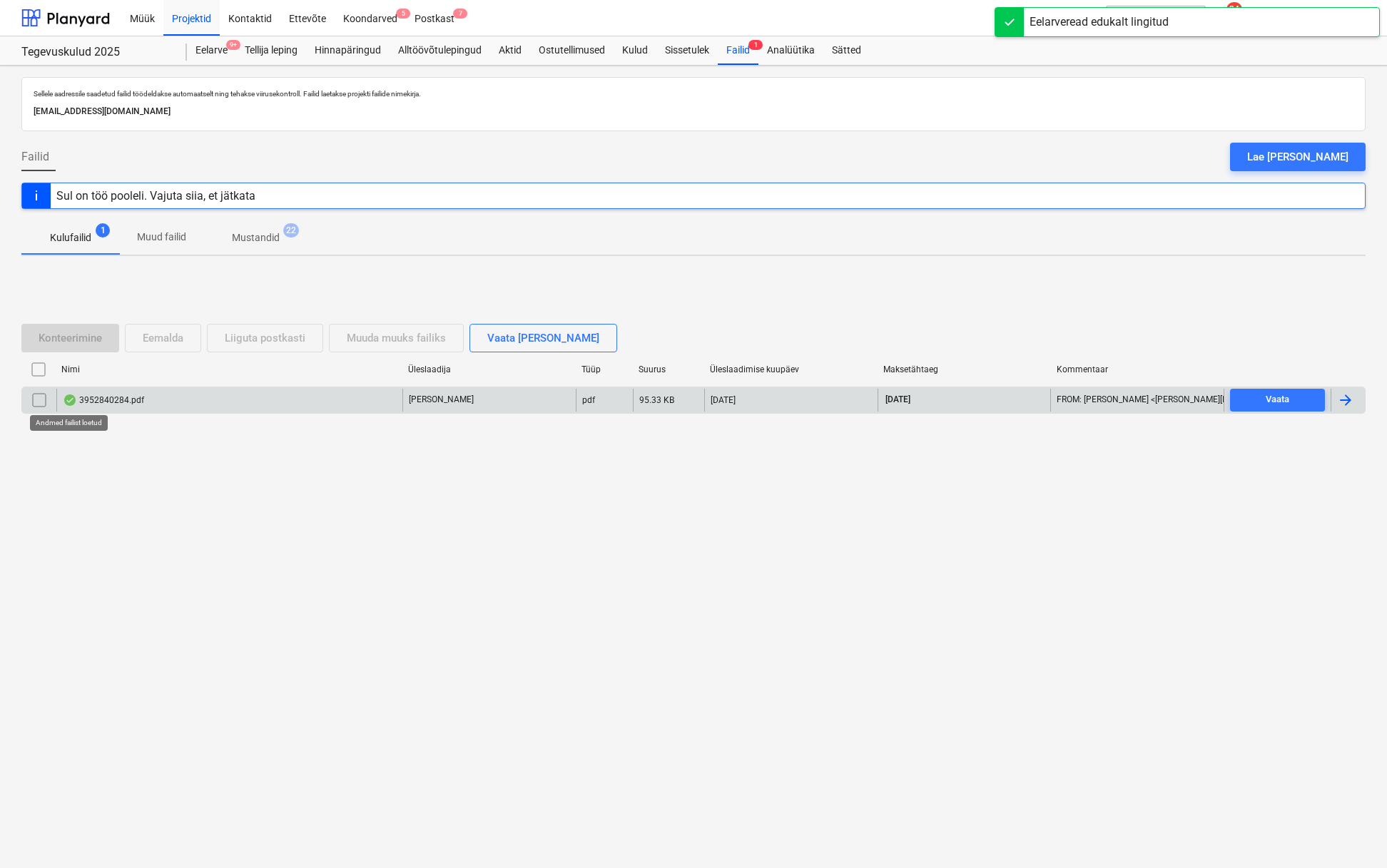
click at [68, 394] on div at bounding box center [69, 400] width 14 height 12
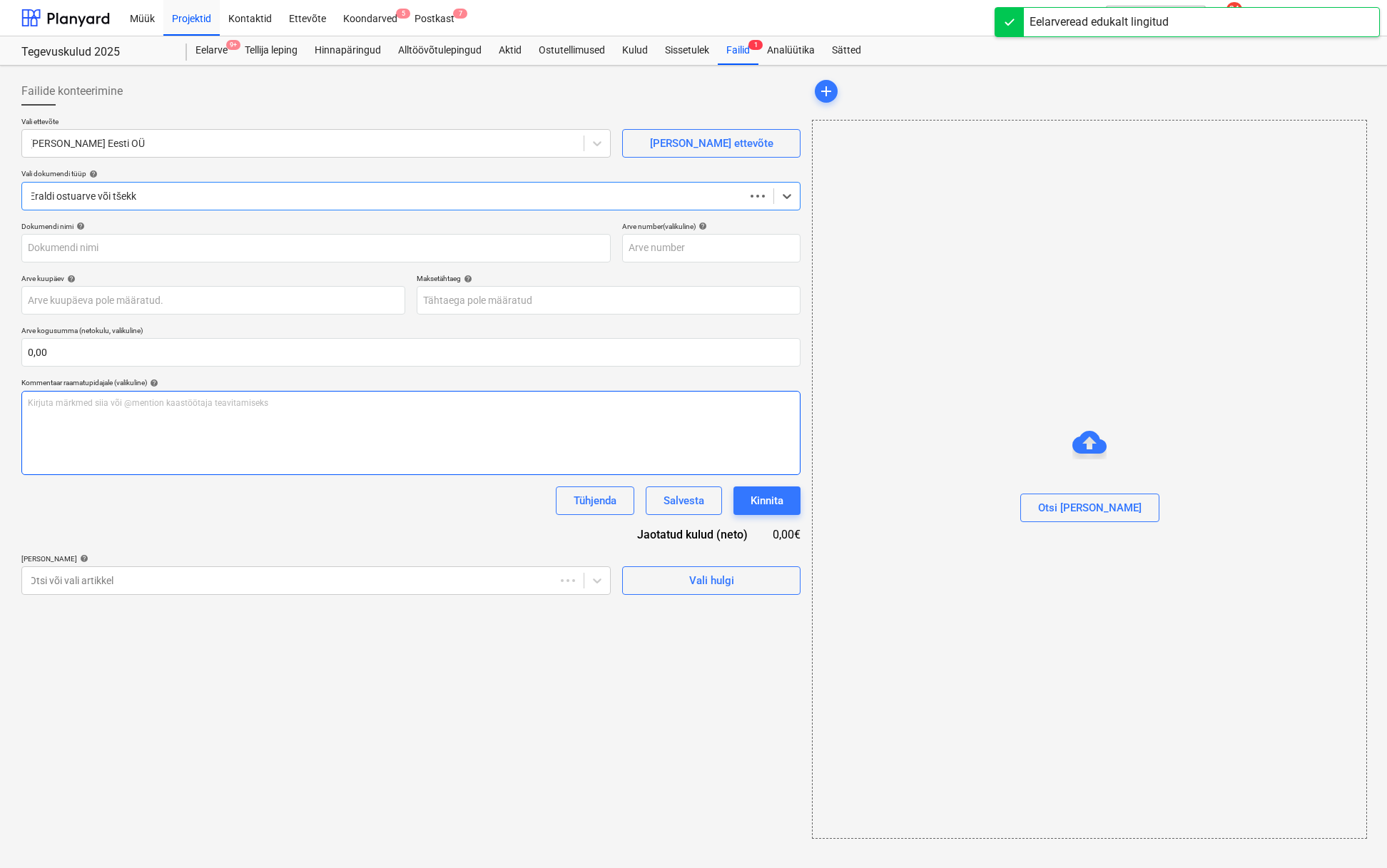
type input "RBS3952840284"
type input "13 Aug 2025"
type input "27 Aug 2025"
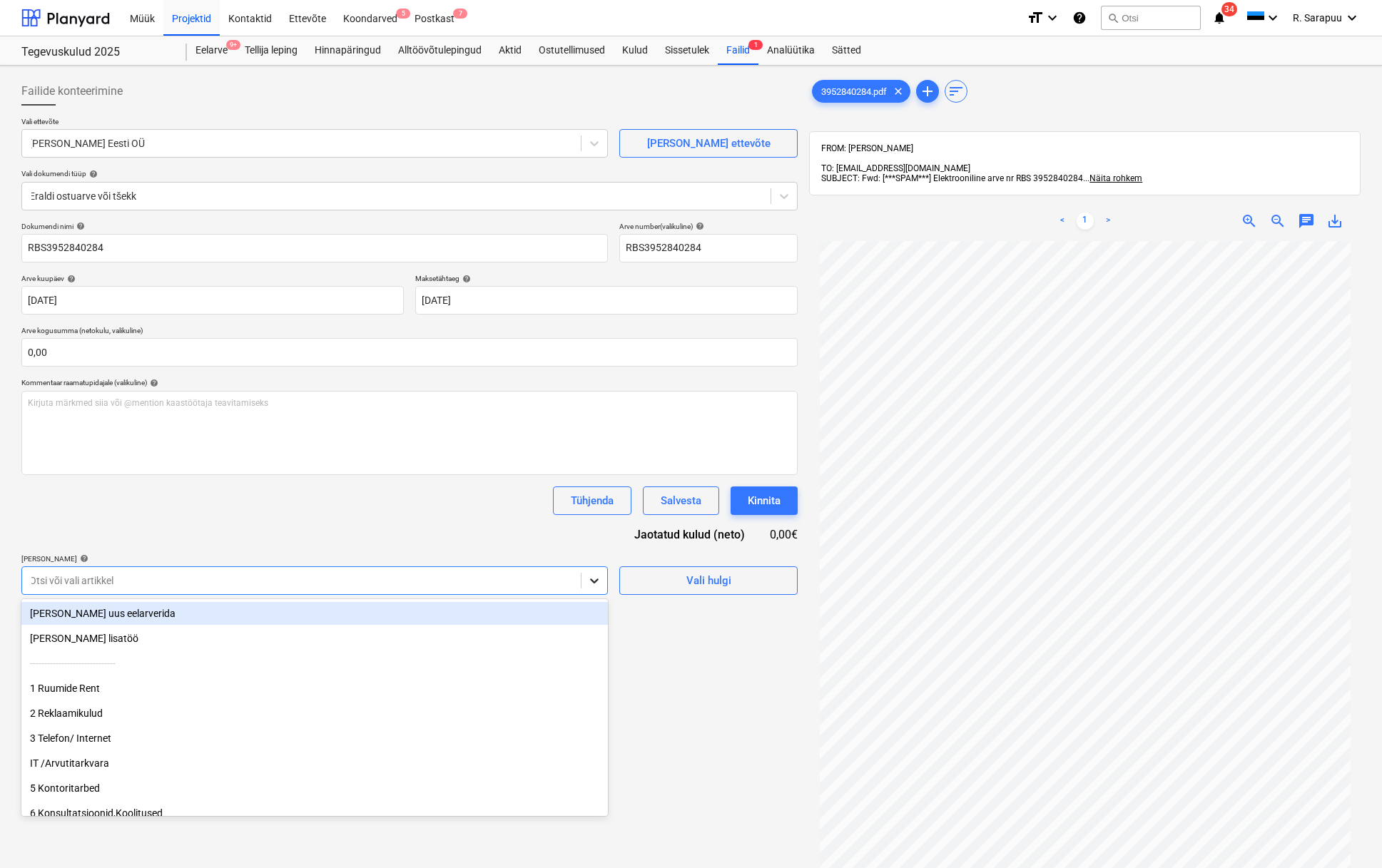
click at [595, 577] on icon at bounding box center [594, 580] width 14 height 14
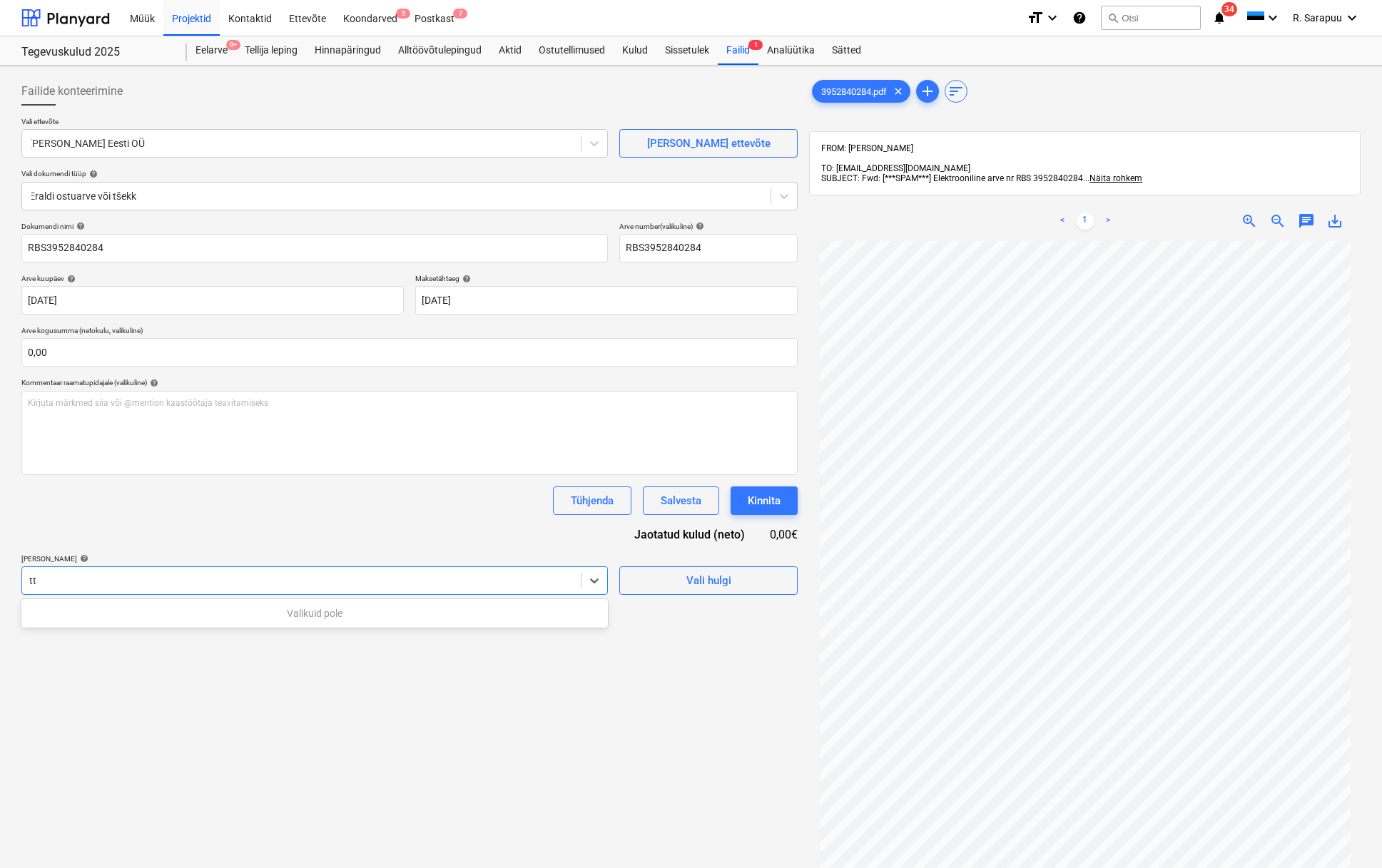
type input "t"
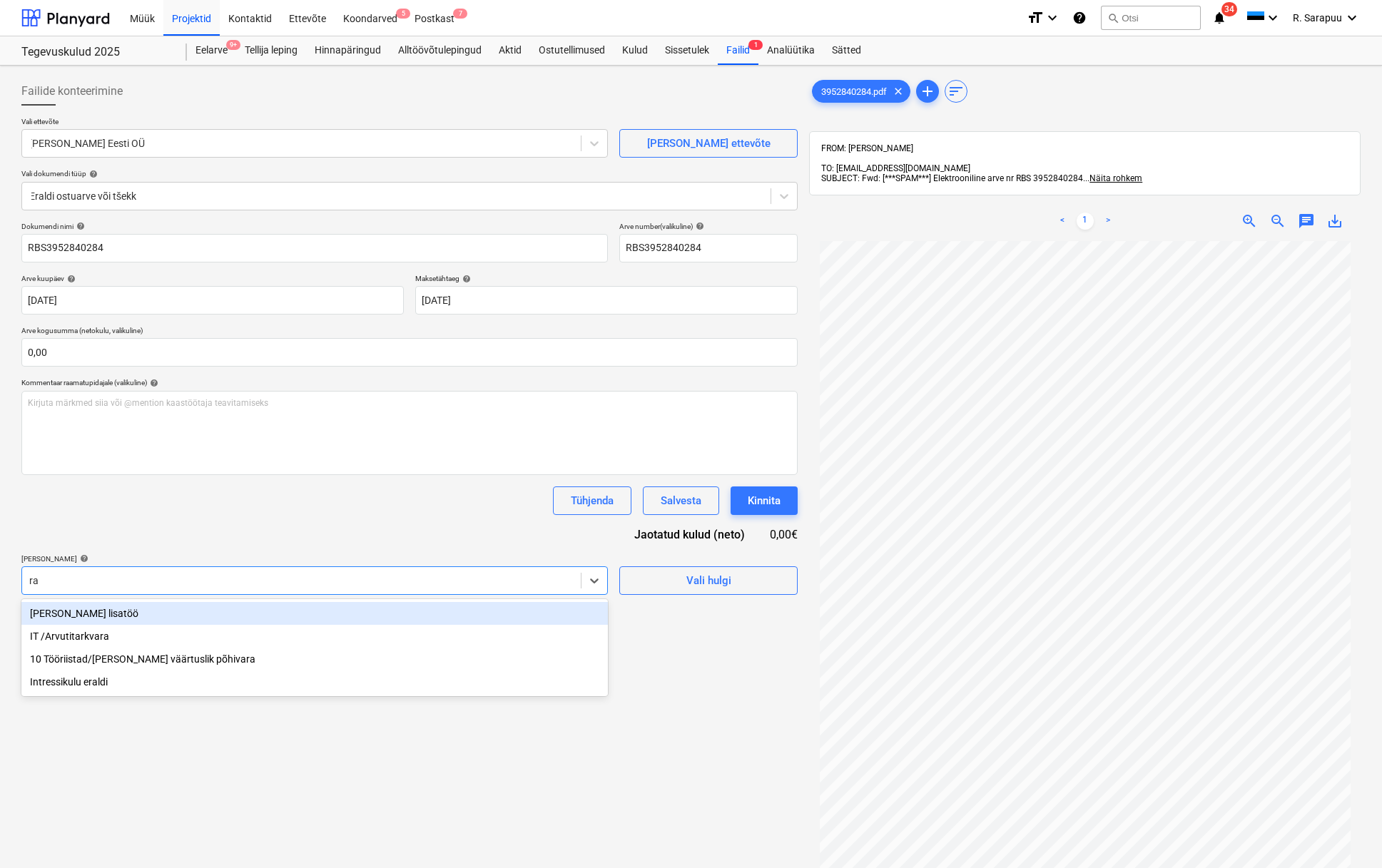
type input "r"
type input "t"
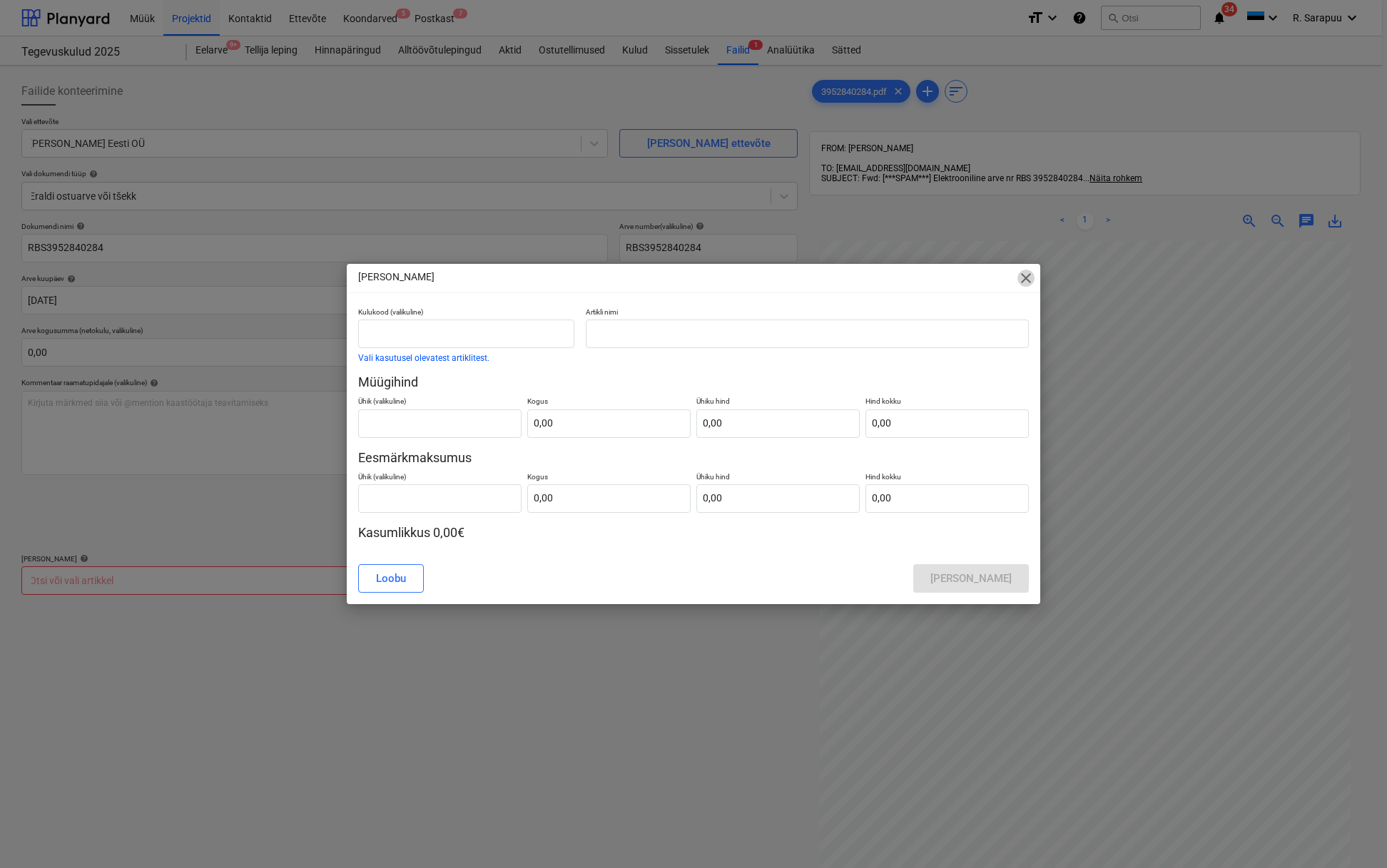
click at [1024, 277] on span "close" at bounding box center [1026, 278] width 18 height 18
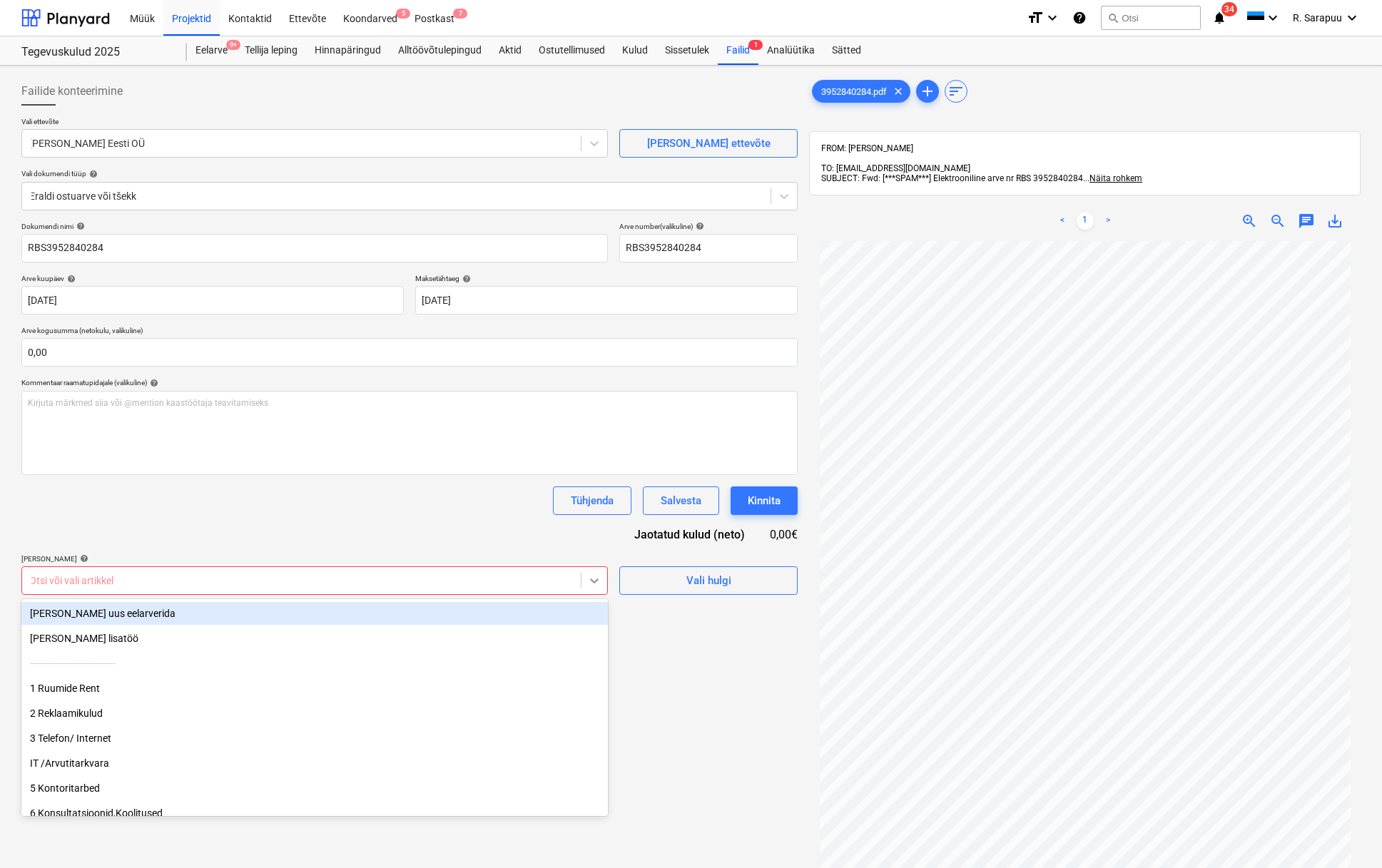
click at [585, 575] on div at bounding box center [594, 580] width 26 height 26
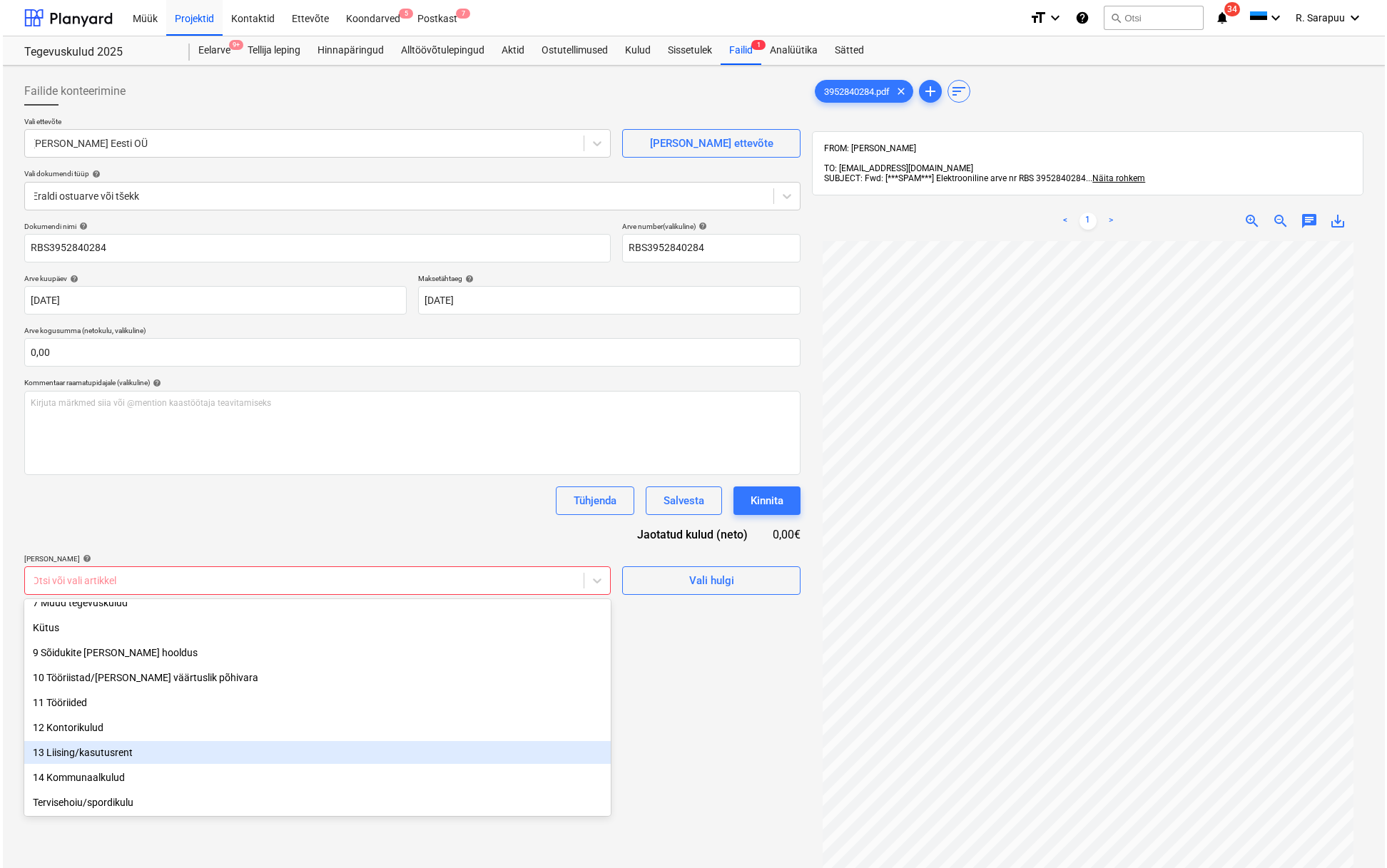
scroll to position [233, 0]
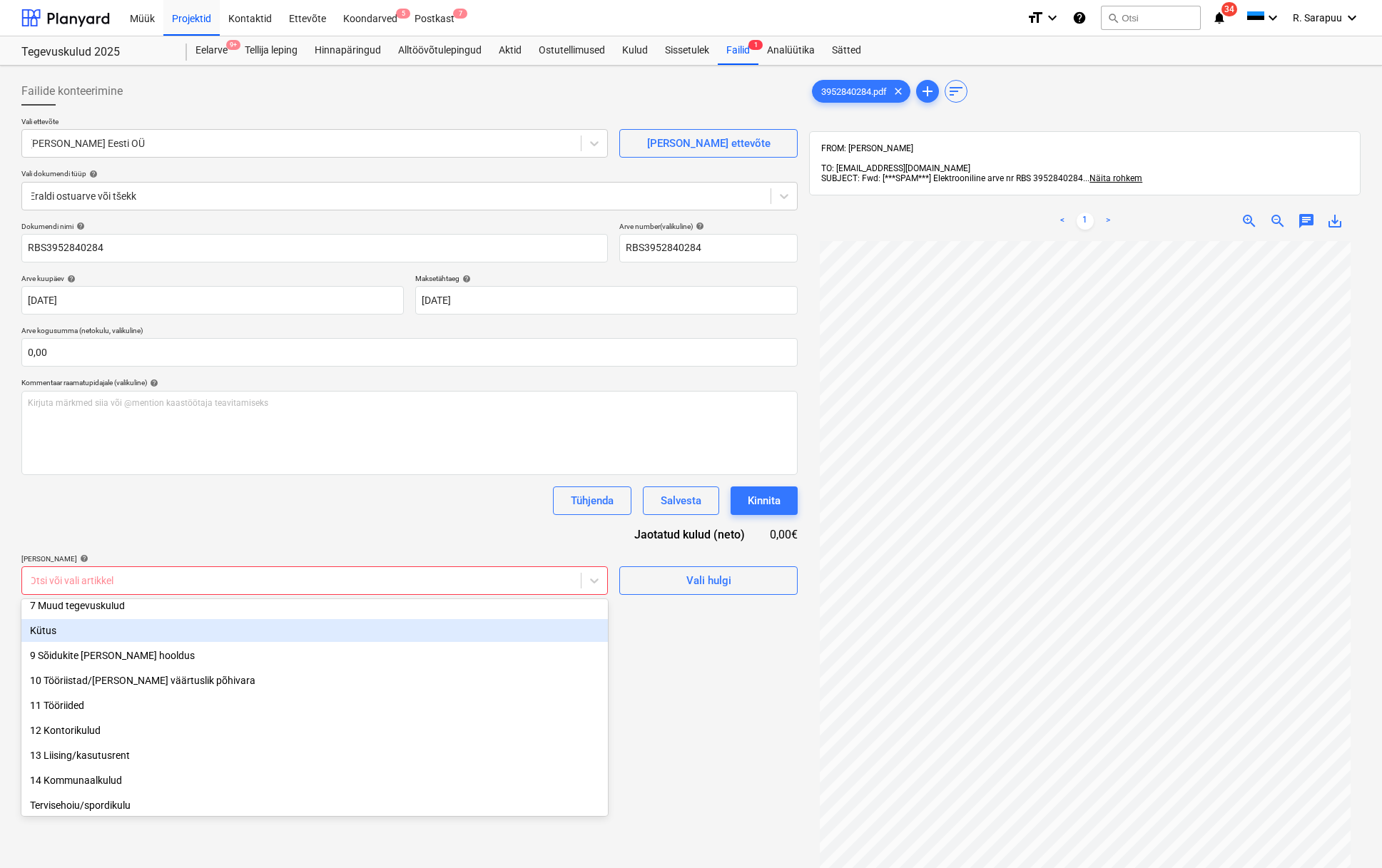
click at [98, 622] on div "Kütus" at bounding box center [314, 630] width 586 height 23
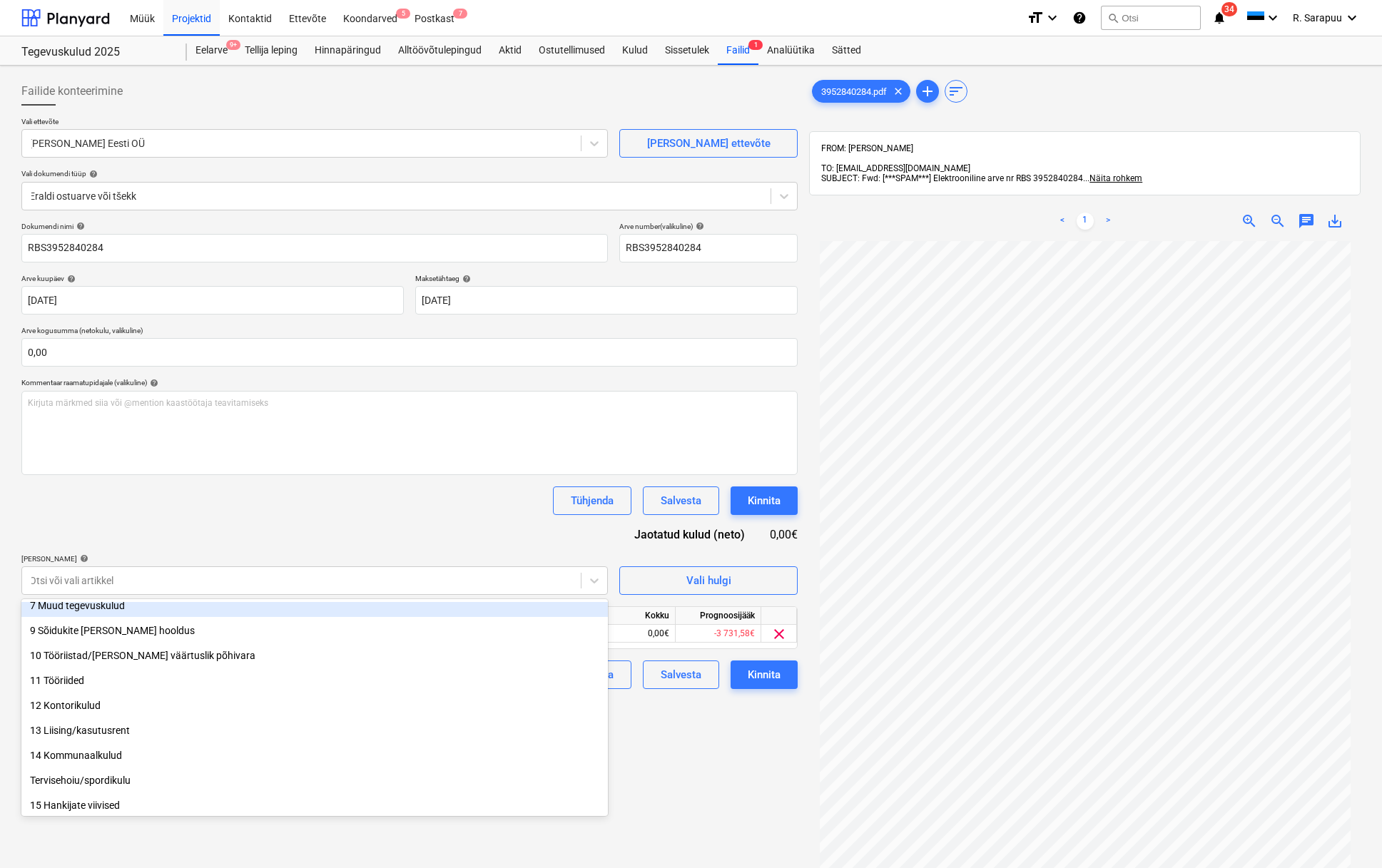
click at [286, 531] on div "Dokumendi nimi help RBS3952840284 Arve number (valikuline) help RBS3952840284 A…" at bounding box center [410, 455] width 776 height 467
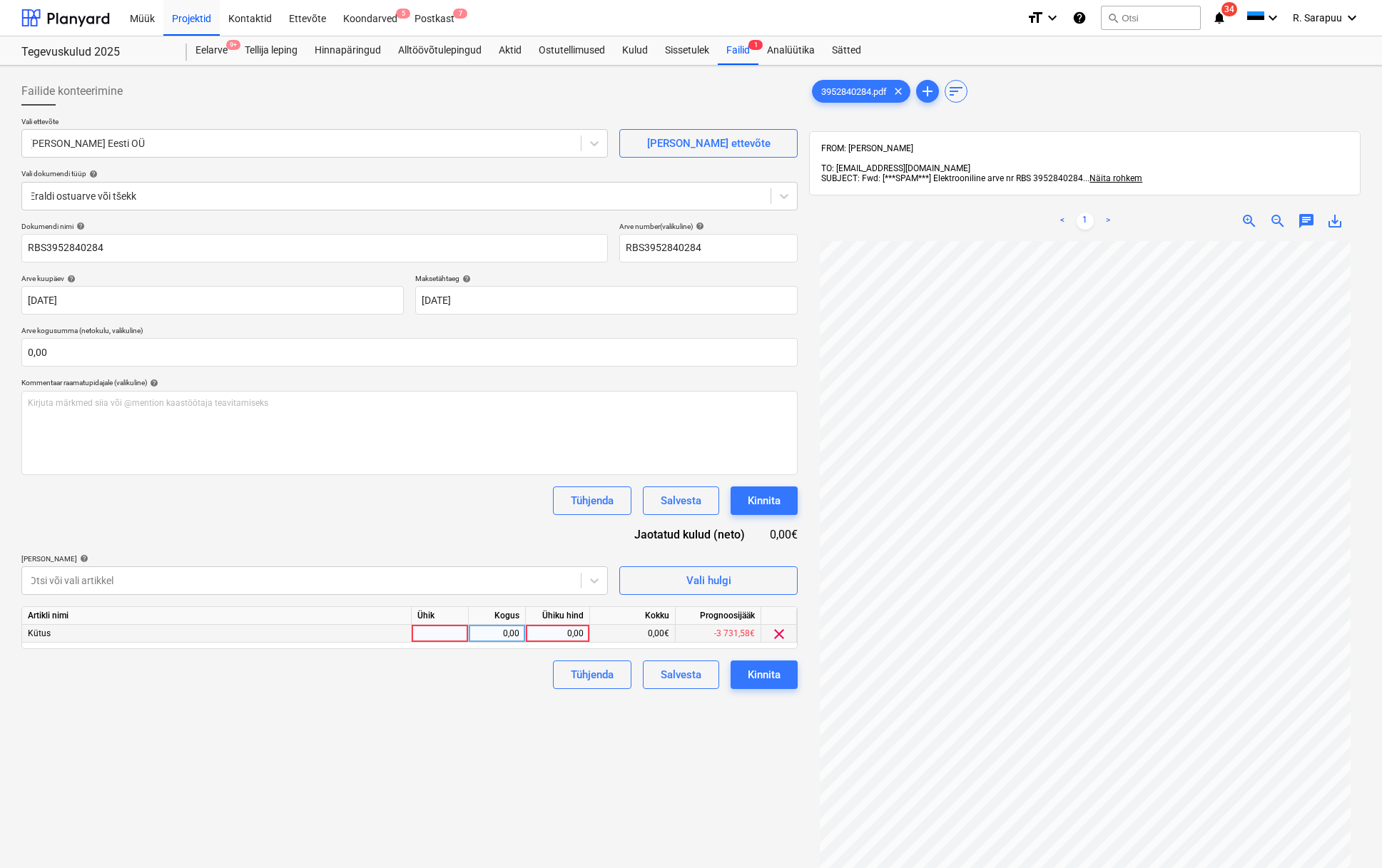
click at [565, 627] on div "0,00" at bounding box center [557, 633] width 52 height 18
type input "162,19"
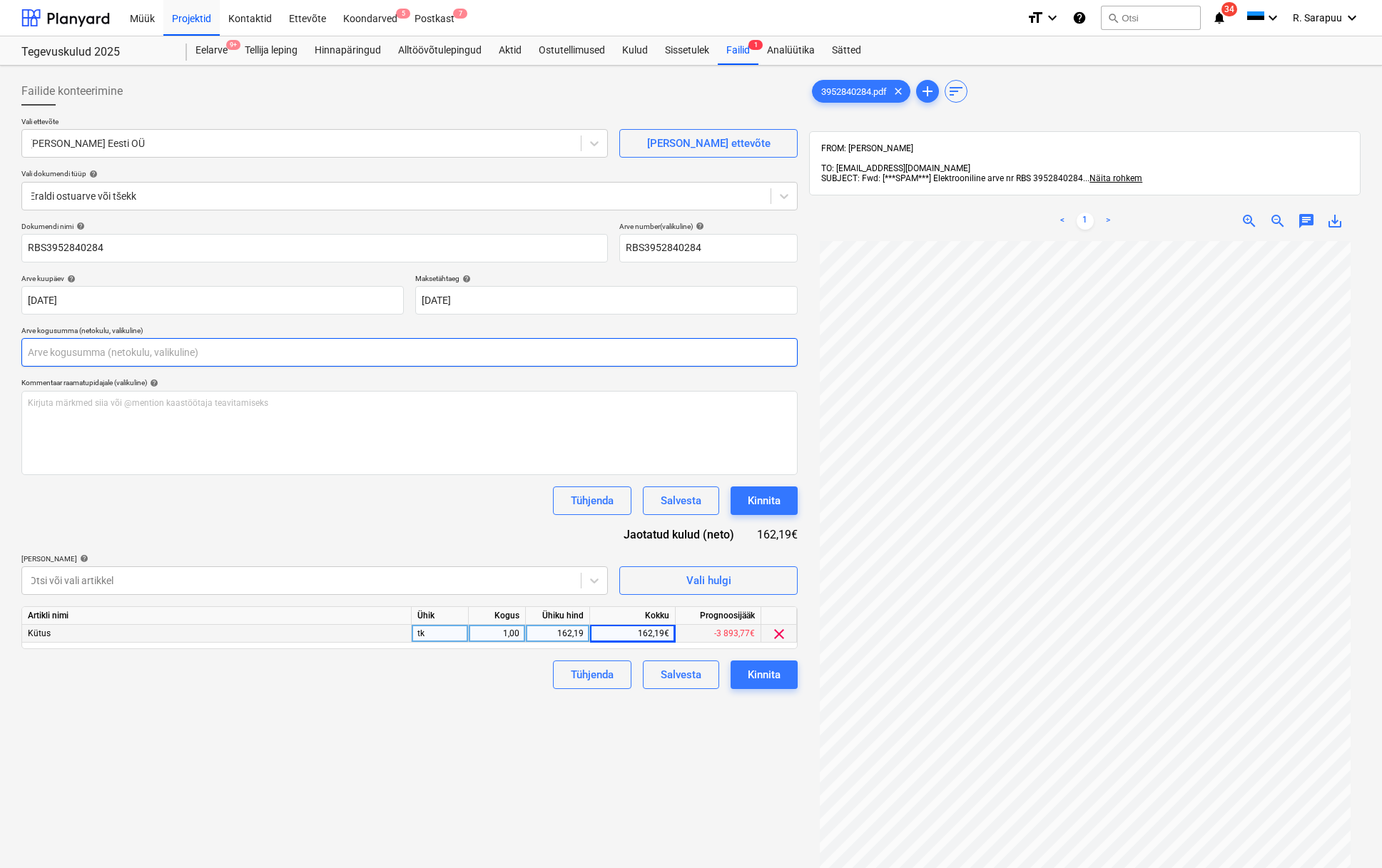
click at [103, 363] on input "text" at bounding box center [410, 353] width 776 height 28
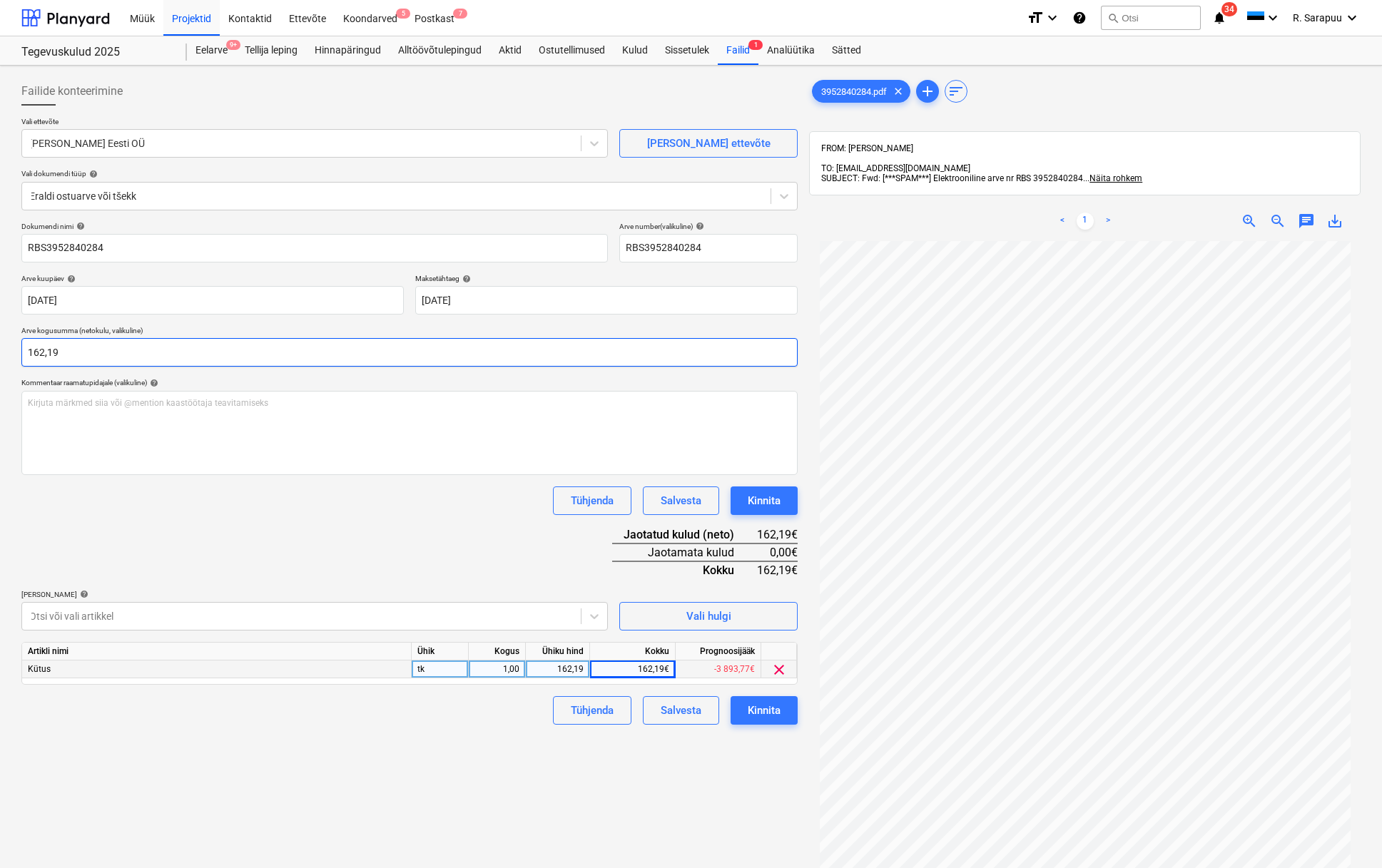
type input "162,19"
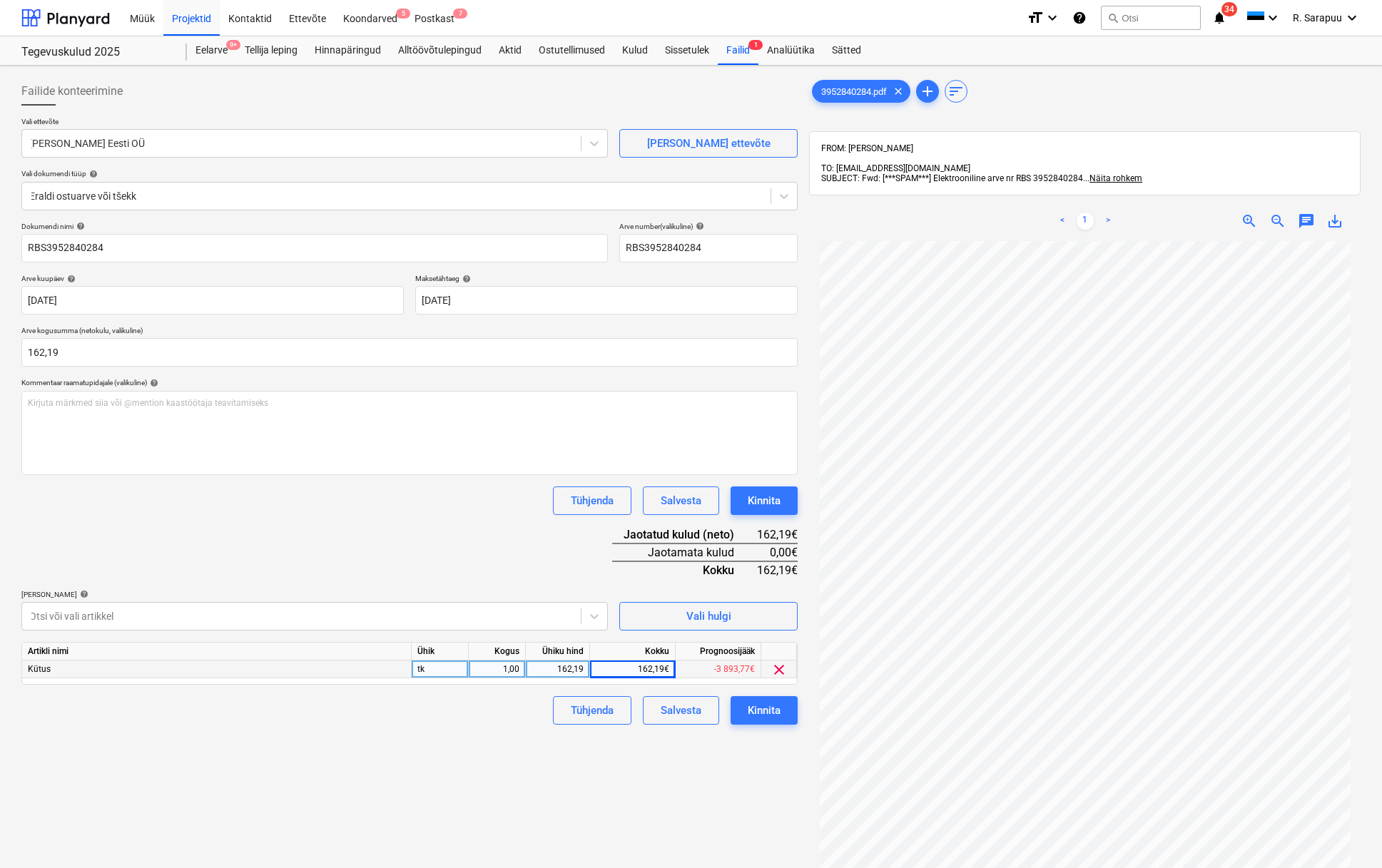
drag, startPoint x: 251, startPoint y: 544, endPoint x: 277, endPoint y: 549, distance: 26.5
click at [251, 544] on div "Dokumendi nimi help RBS3952840284 Arve number (valikuline) help RBS3952840284 A…" at bounding box center [410, 473] width 776 height 503
click at [773, 699] on button "Kinnita" at bounding box center [764, 710] width 67 height 28
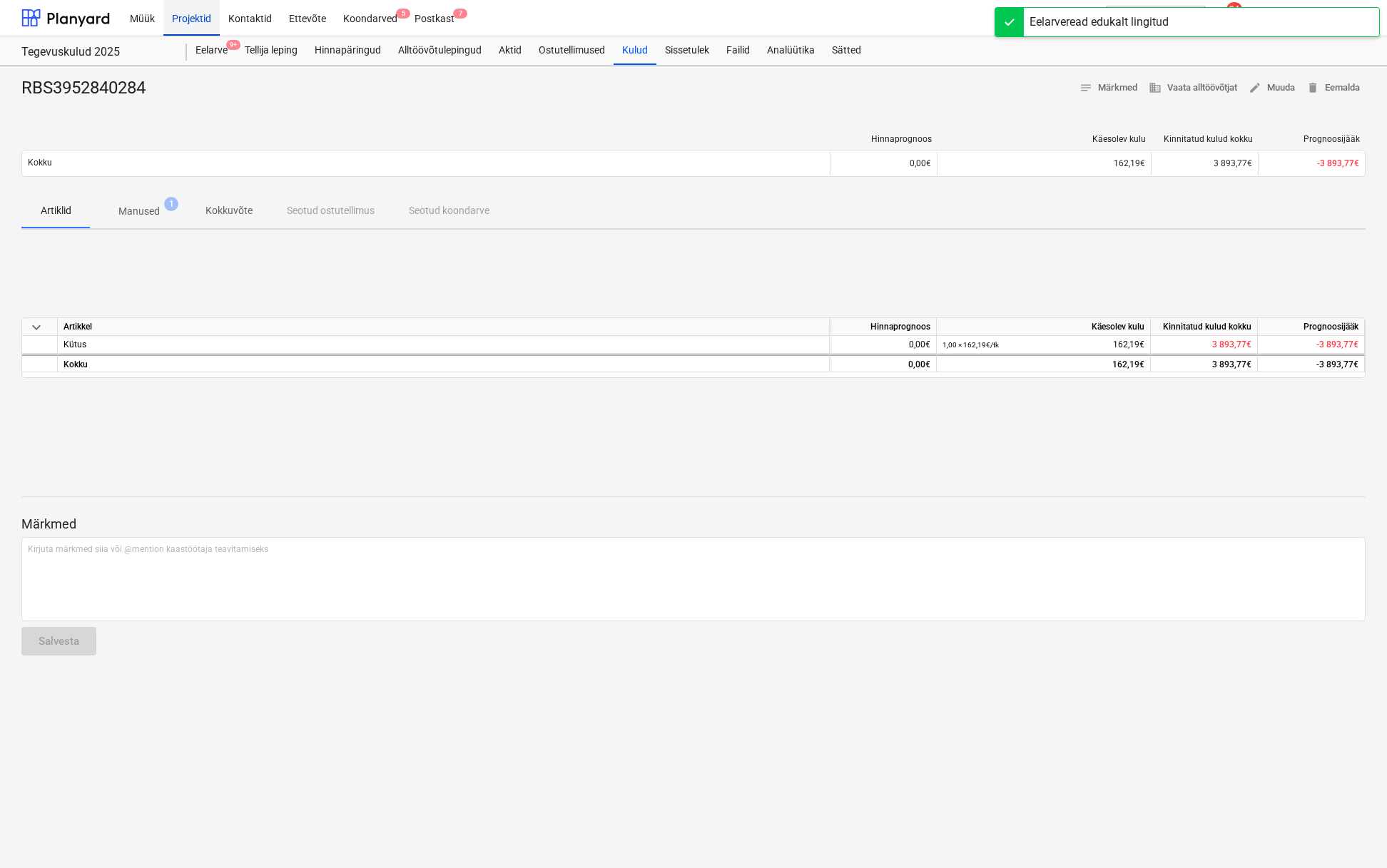
click at [195, 24] on div "Projektid" at bounding box center [192, 18] width 57 height 37
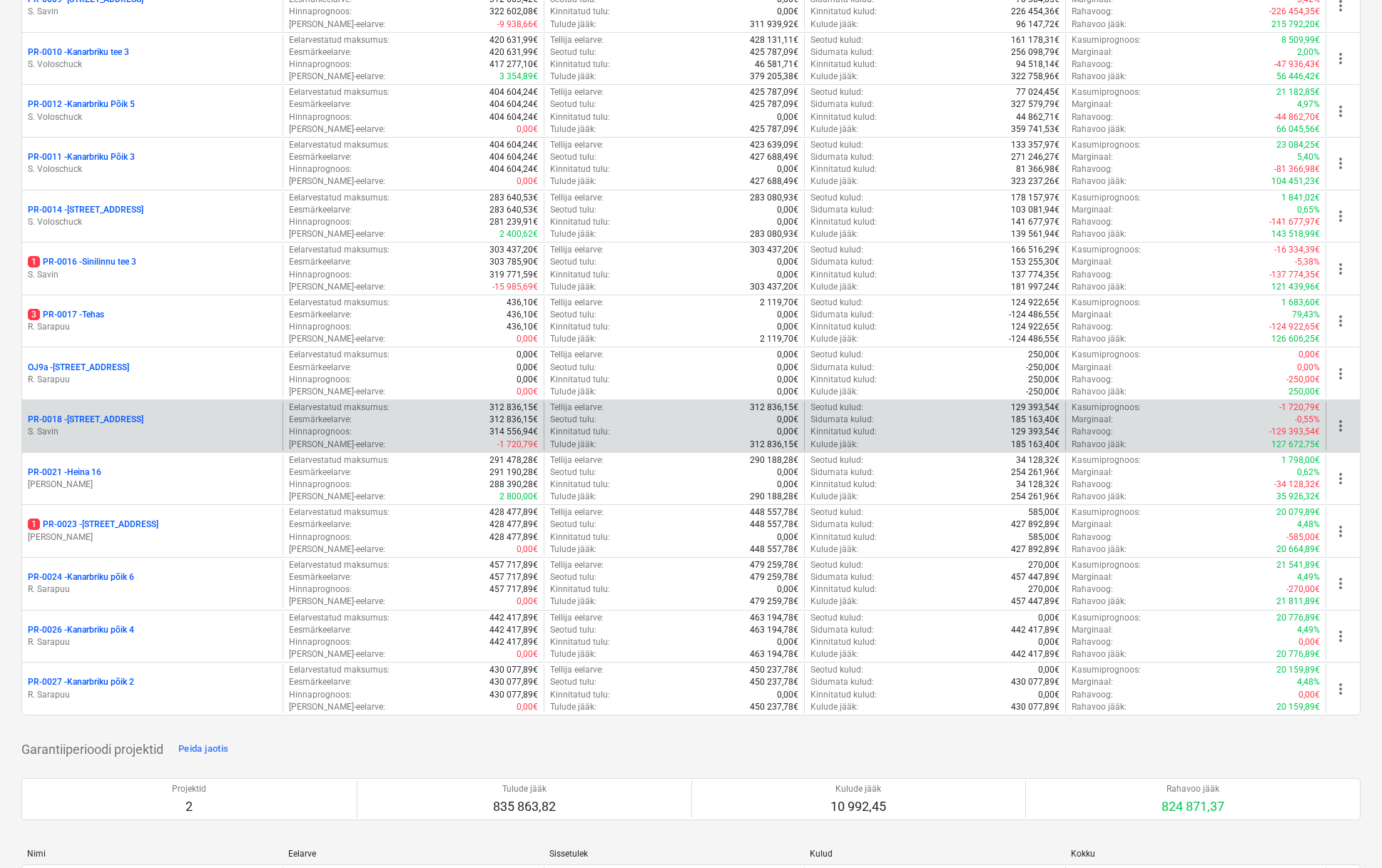
scroll to position [924, 0]
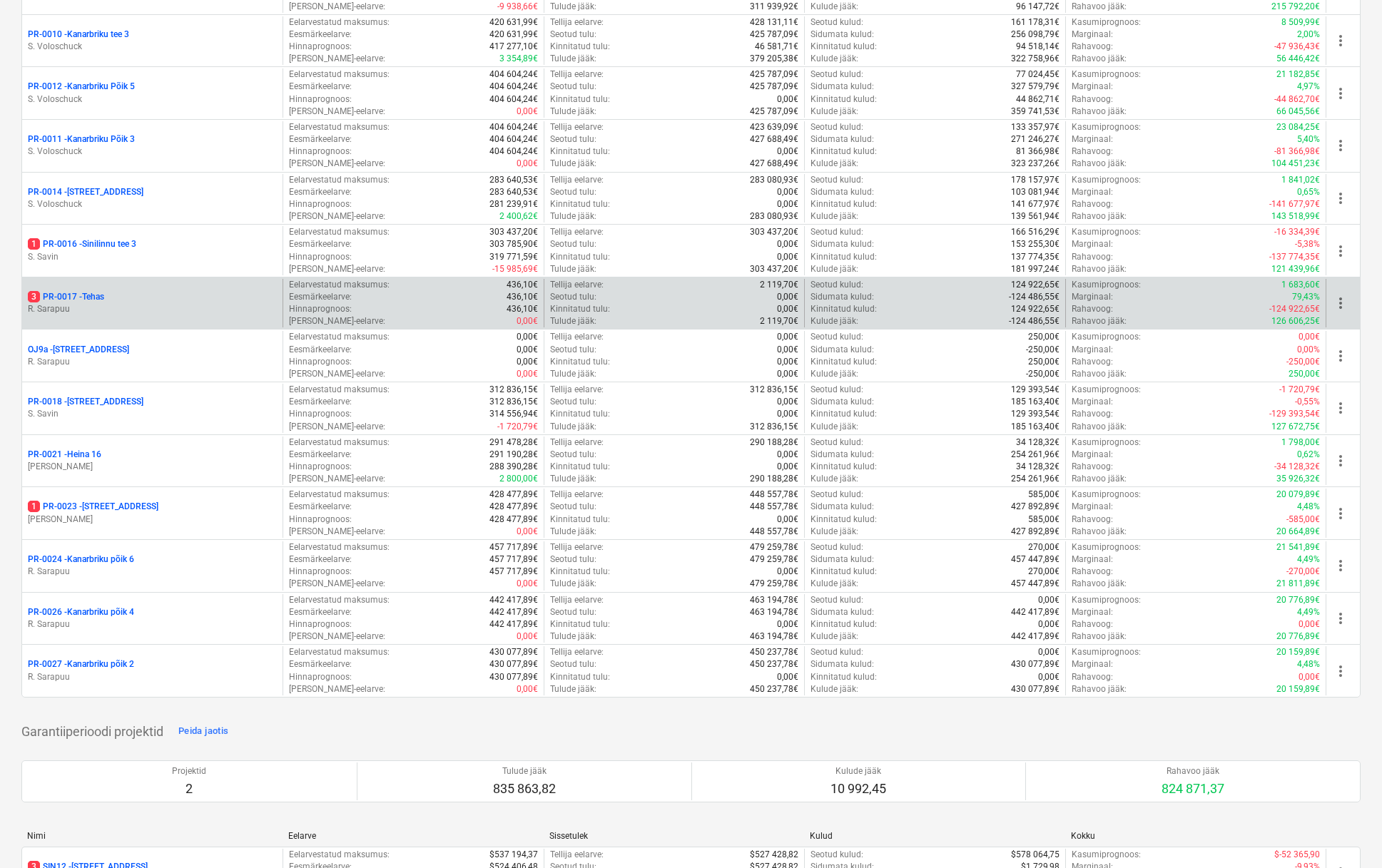
click at [61, 279] on div "3 PR-0017 - Tehas R. Sarapuu" at bounding box center [153, 304] width 260 height 49
click at [59, 292] on p "3 PR-0017 - Tehas" at bounding box center [66, 297] width 77 height 13
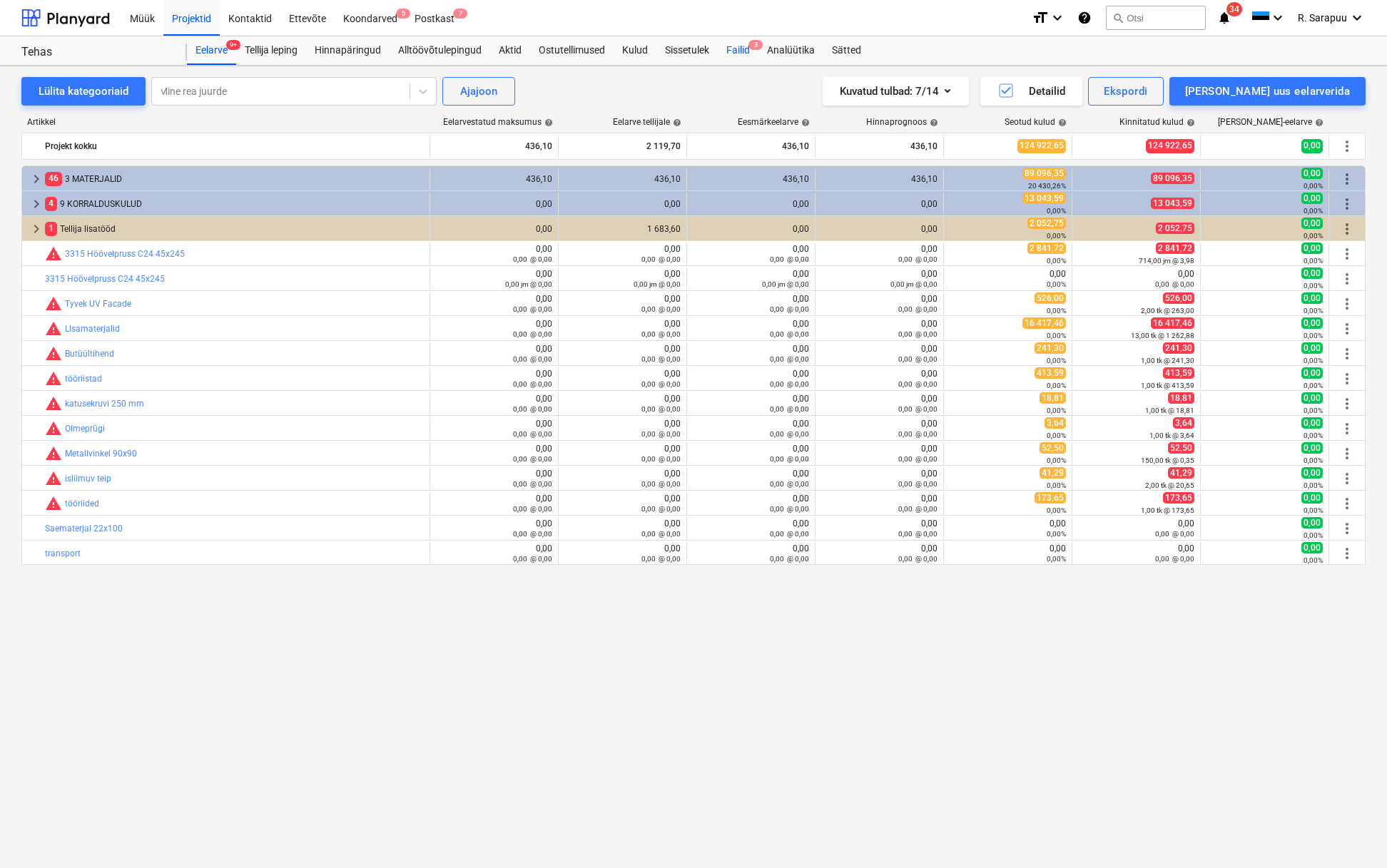
click at [749, 55] on div "Failid 3" at bounding box center [738, 51] width 41 height 28
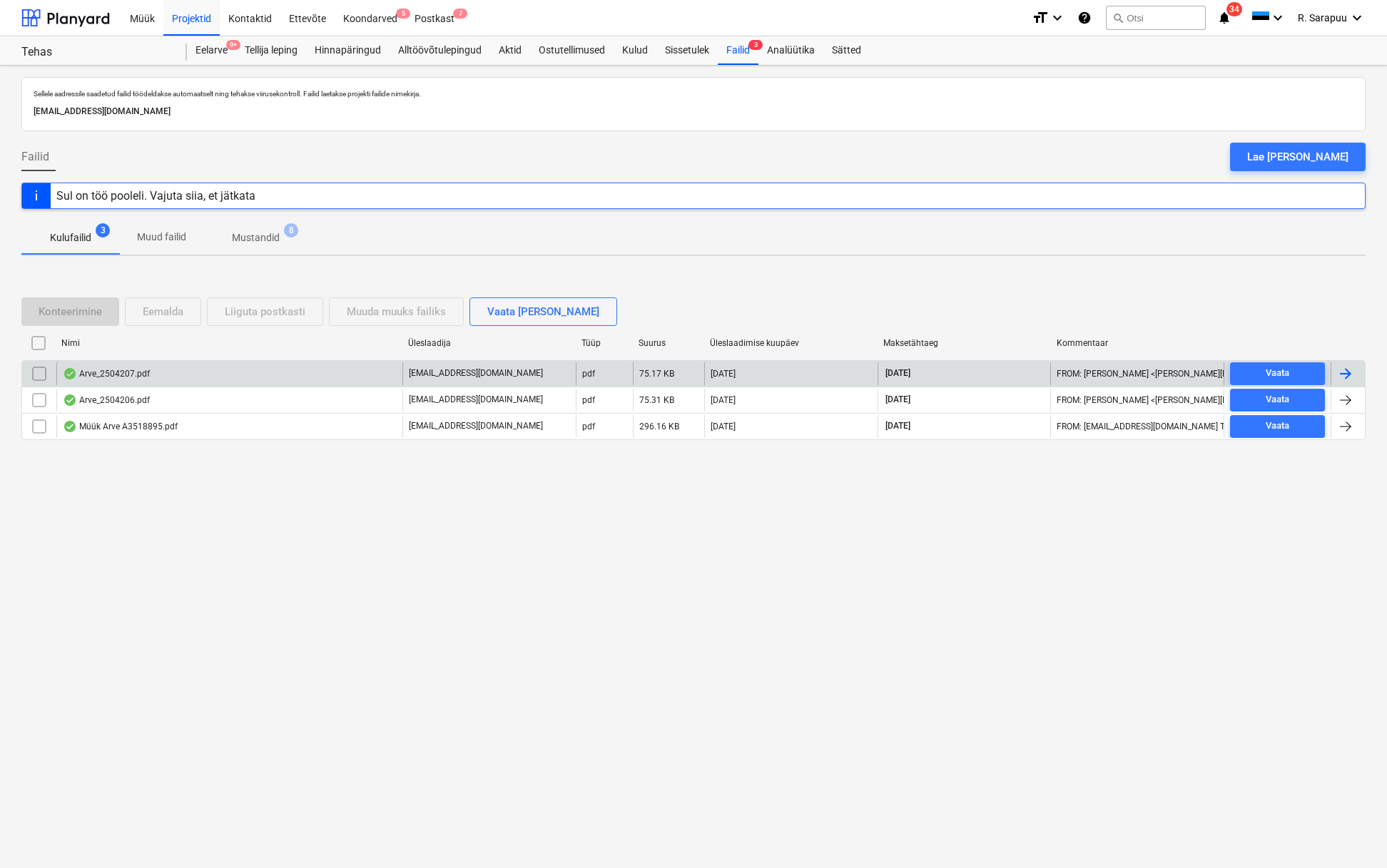
click at [155, 384] on div "Arve_2504207.pdf" at bounding box center [229, 374] width 346 height 23
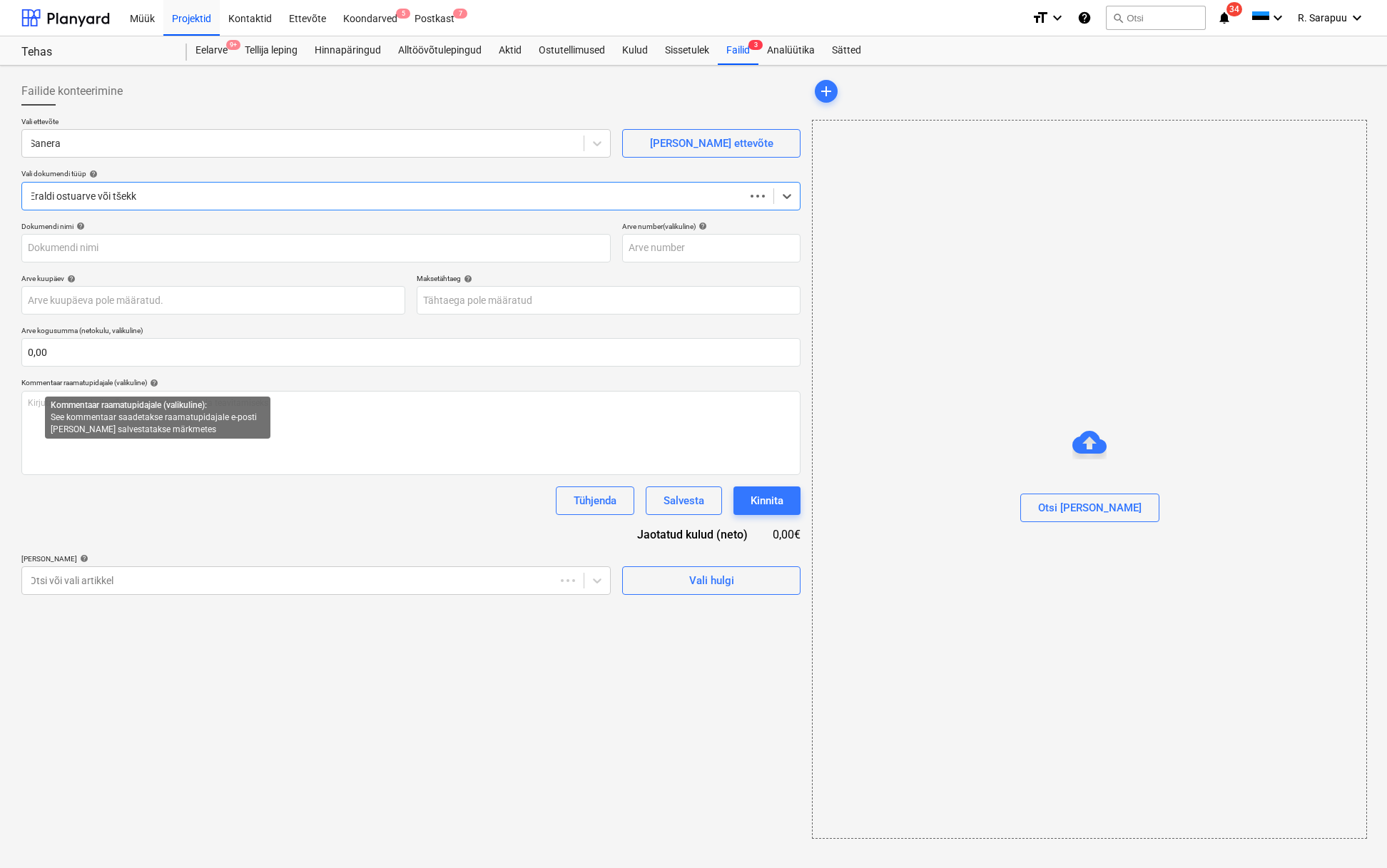
type input "2504207"
type input "12 Aug 2025"
type input "02 Sep 2025"
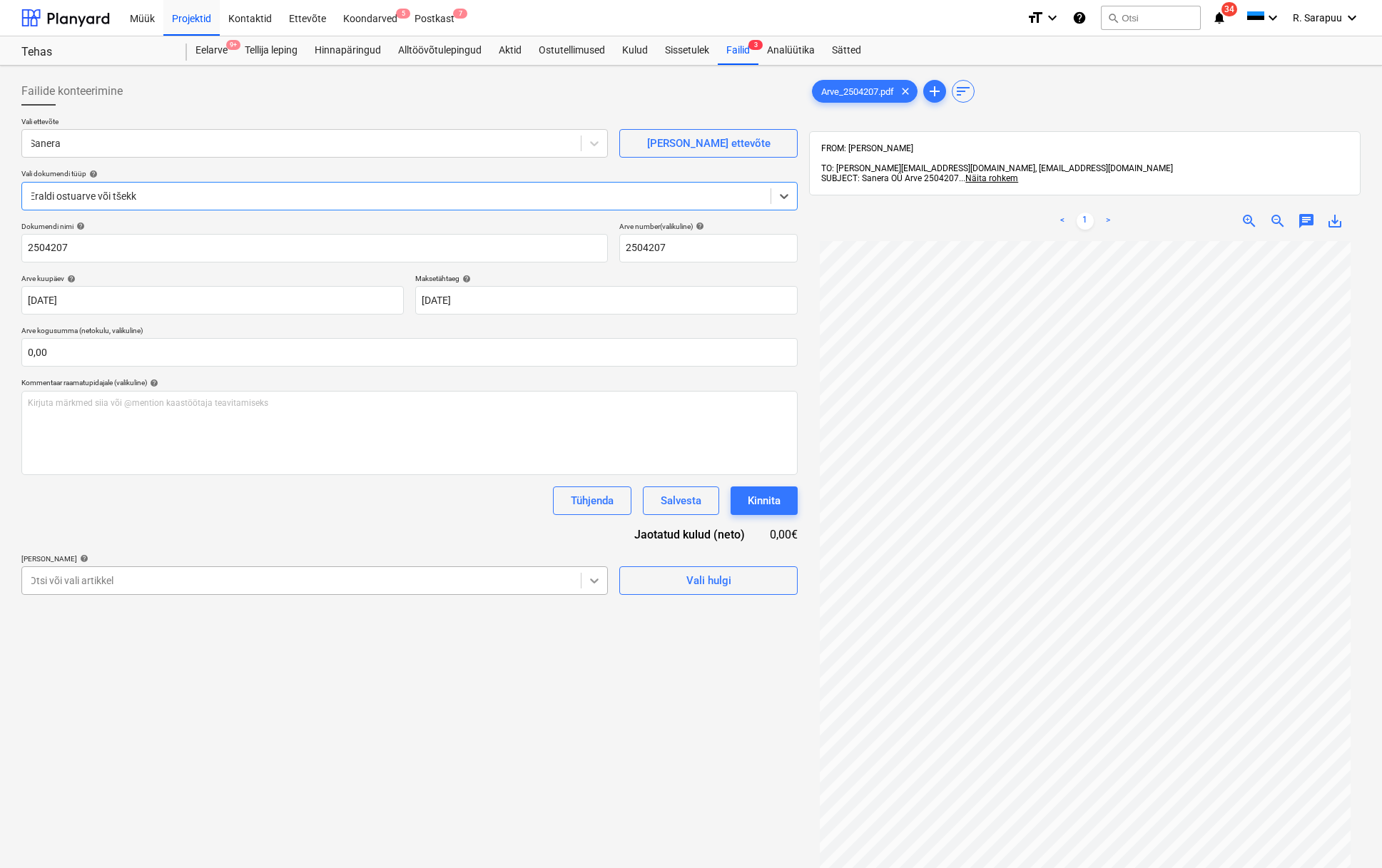
scroll to position [0, 3]
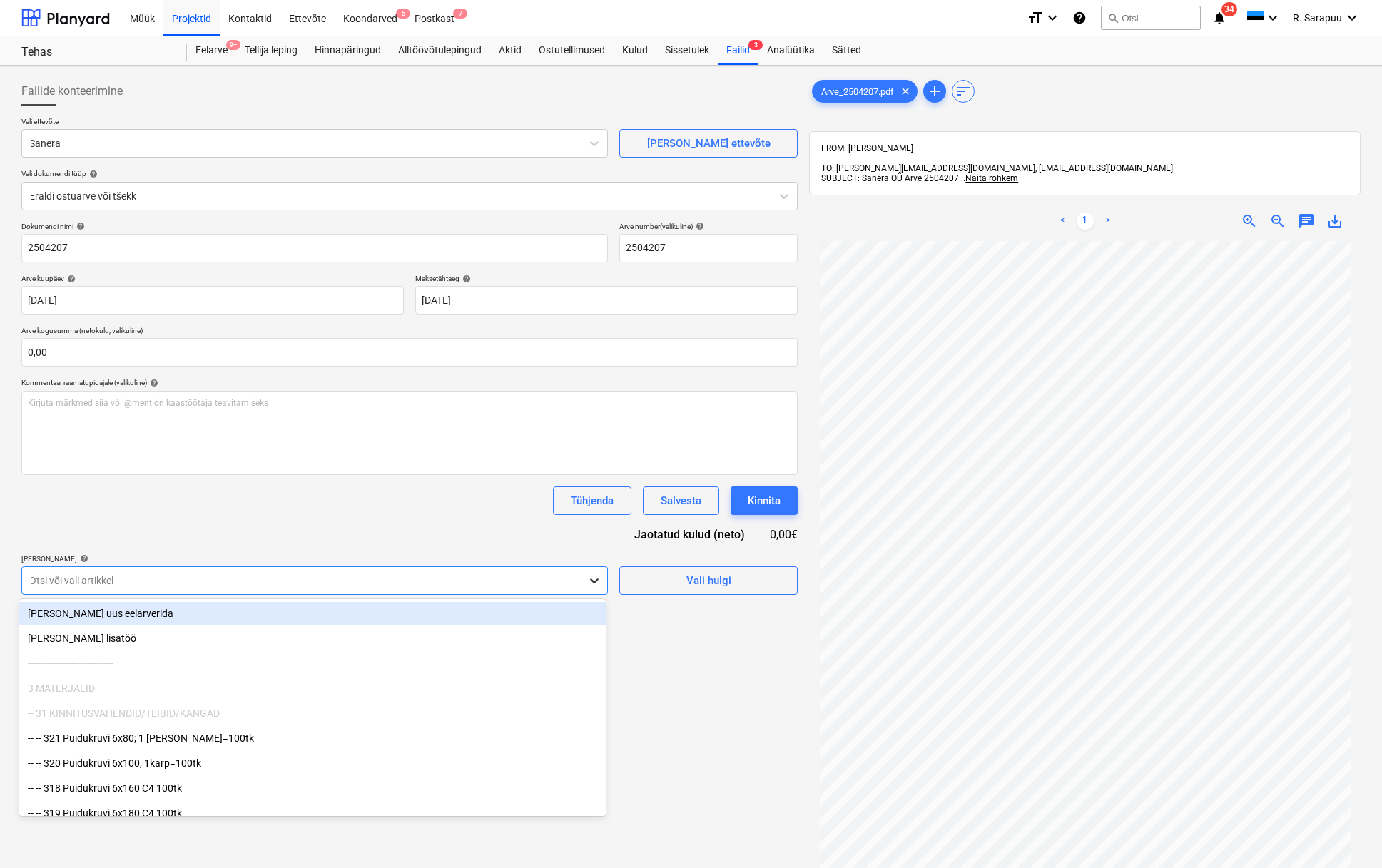
click at [601, 580] on div at bounding box center [594, 580] width 26 height 26
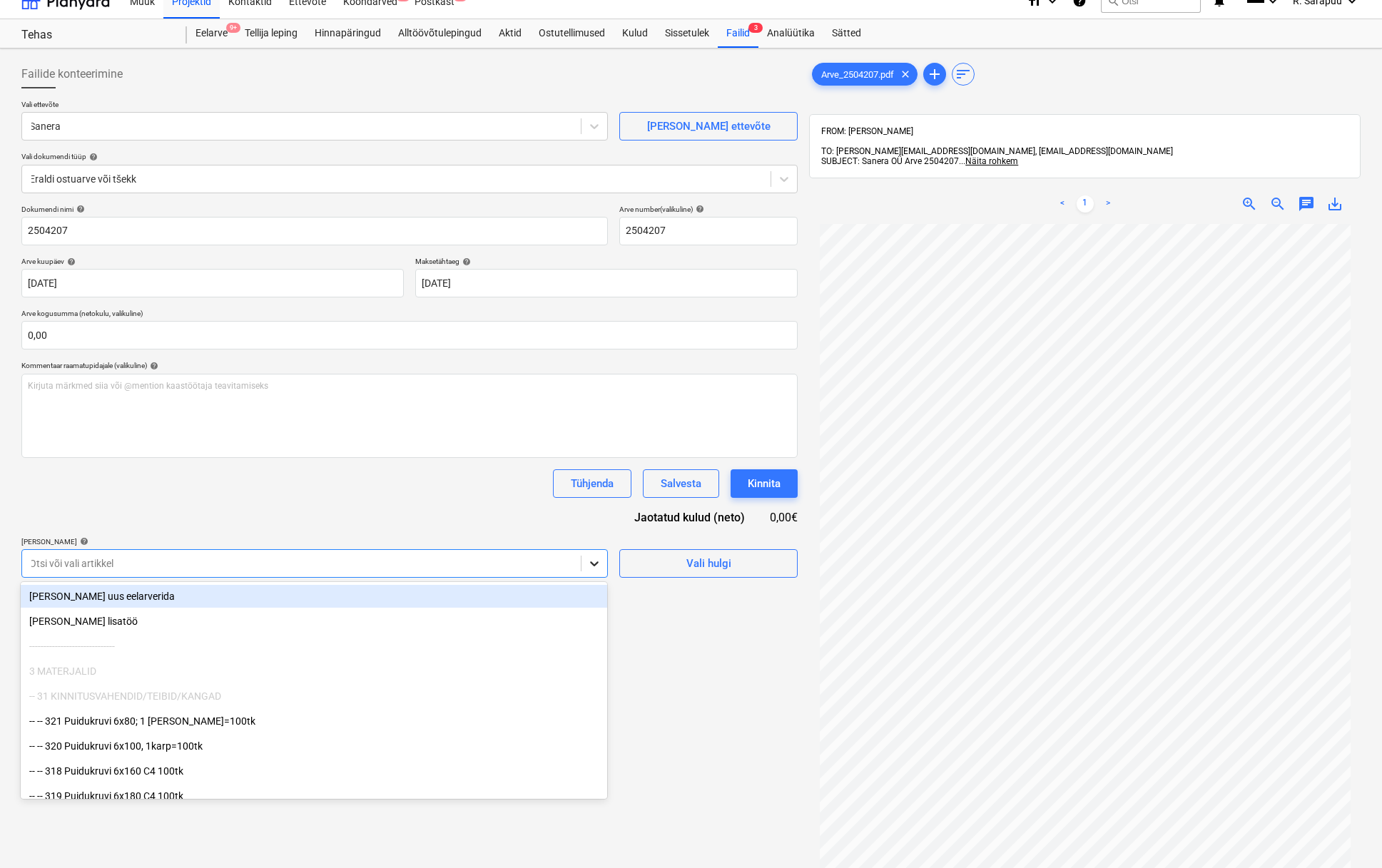
scroll to position [29, 0]
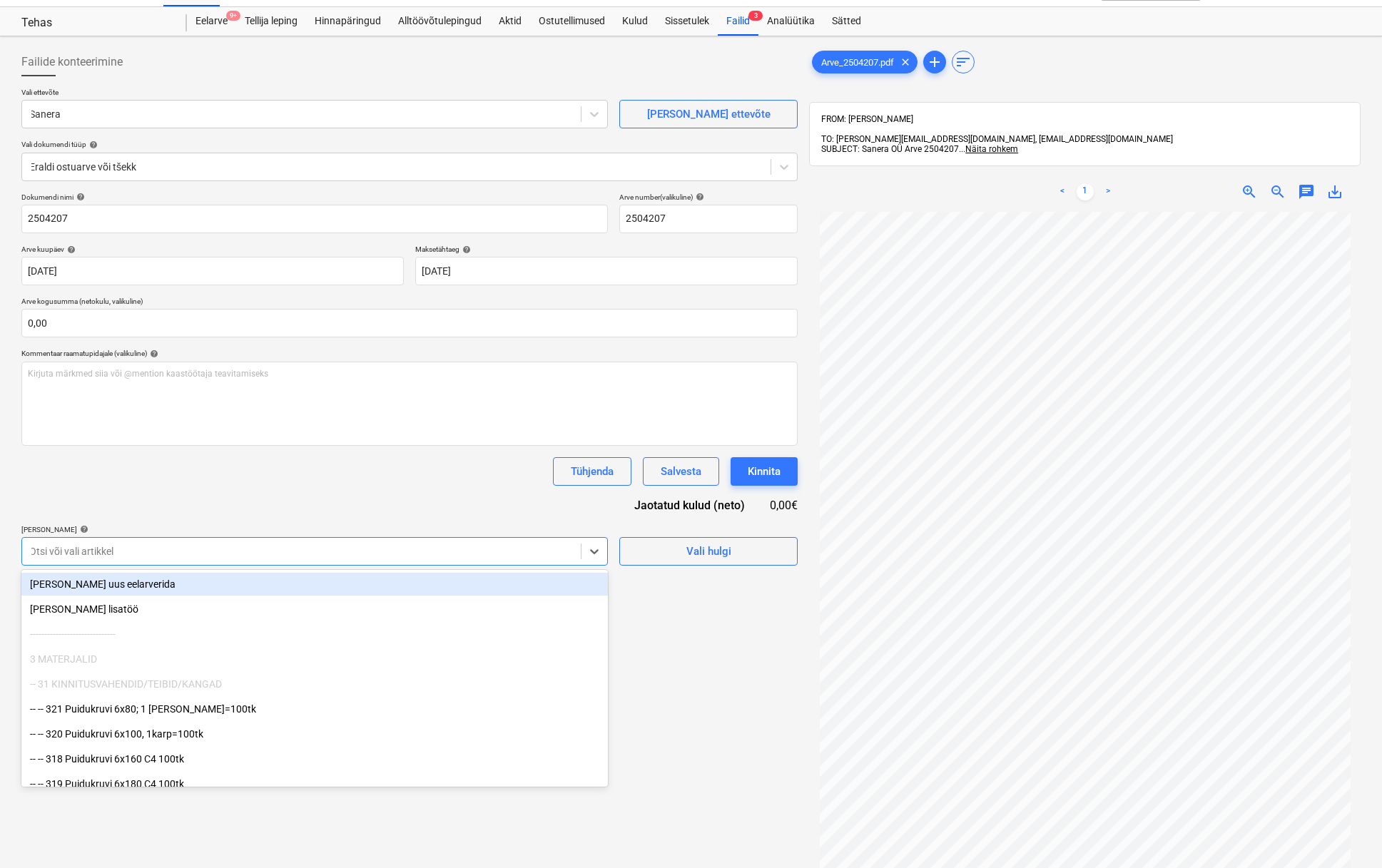
click at [253, 464] on div "Tühjenda Salvesta Kinnita" at bounding box center [410, 471] width 776 height 28
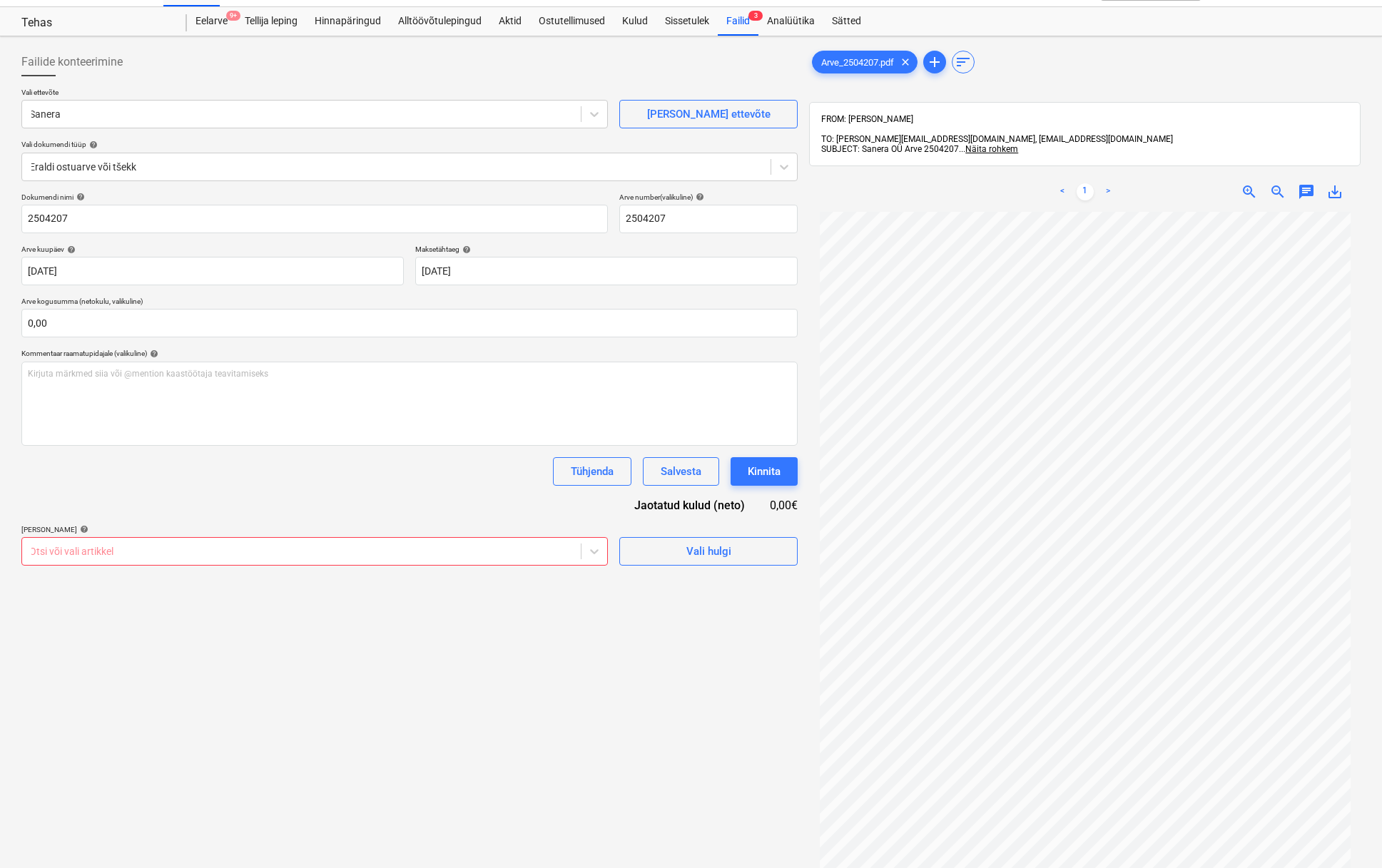
drag, startPoint x: 201, startPoint y: 544, endPoint x: 190, endPoint y: 560, distance: 19.4
click at [201, 544] on div at bounding box center [301, 551] width 545 height 14
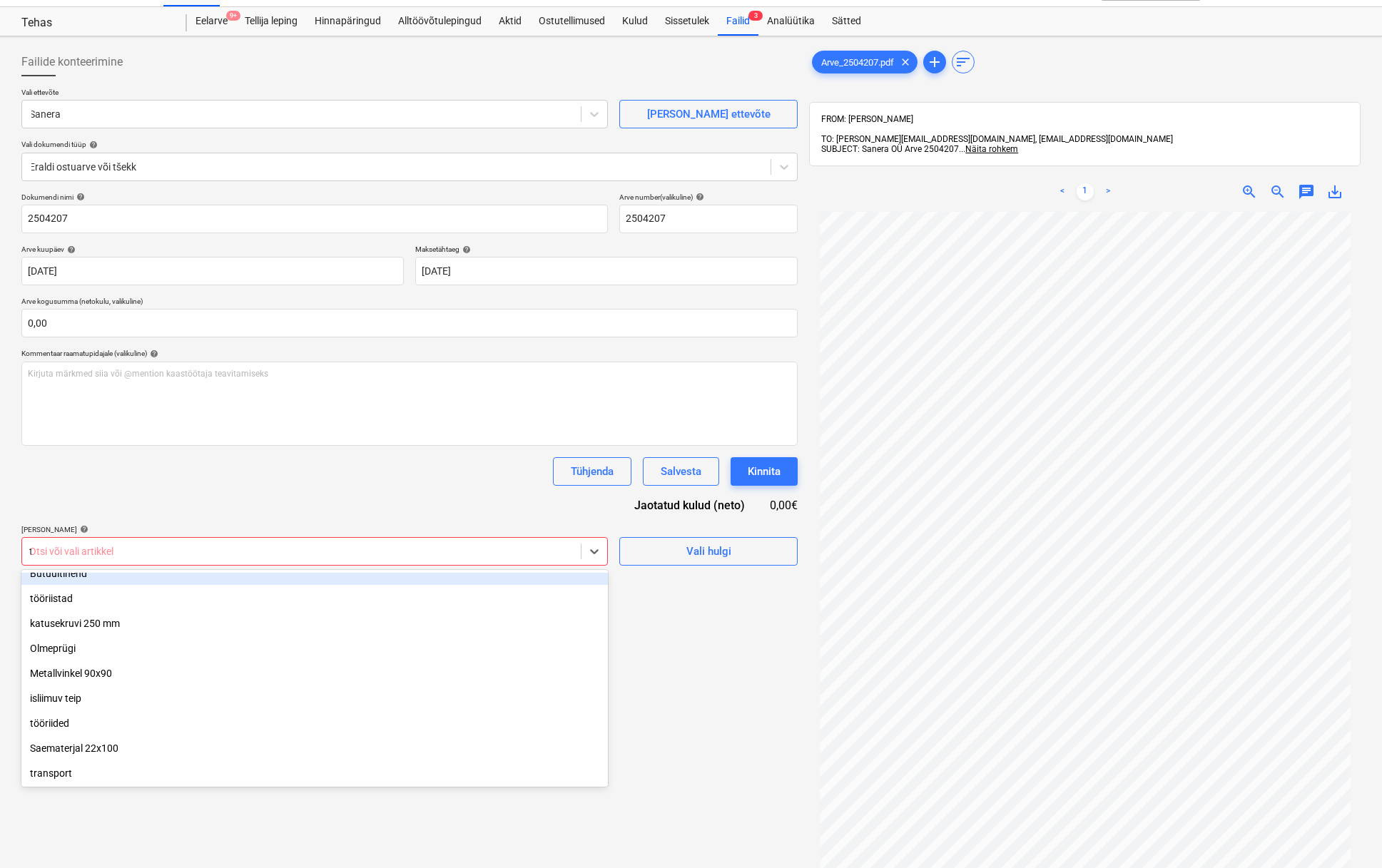
scroll to position [460, 0]
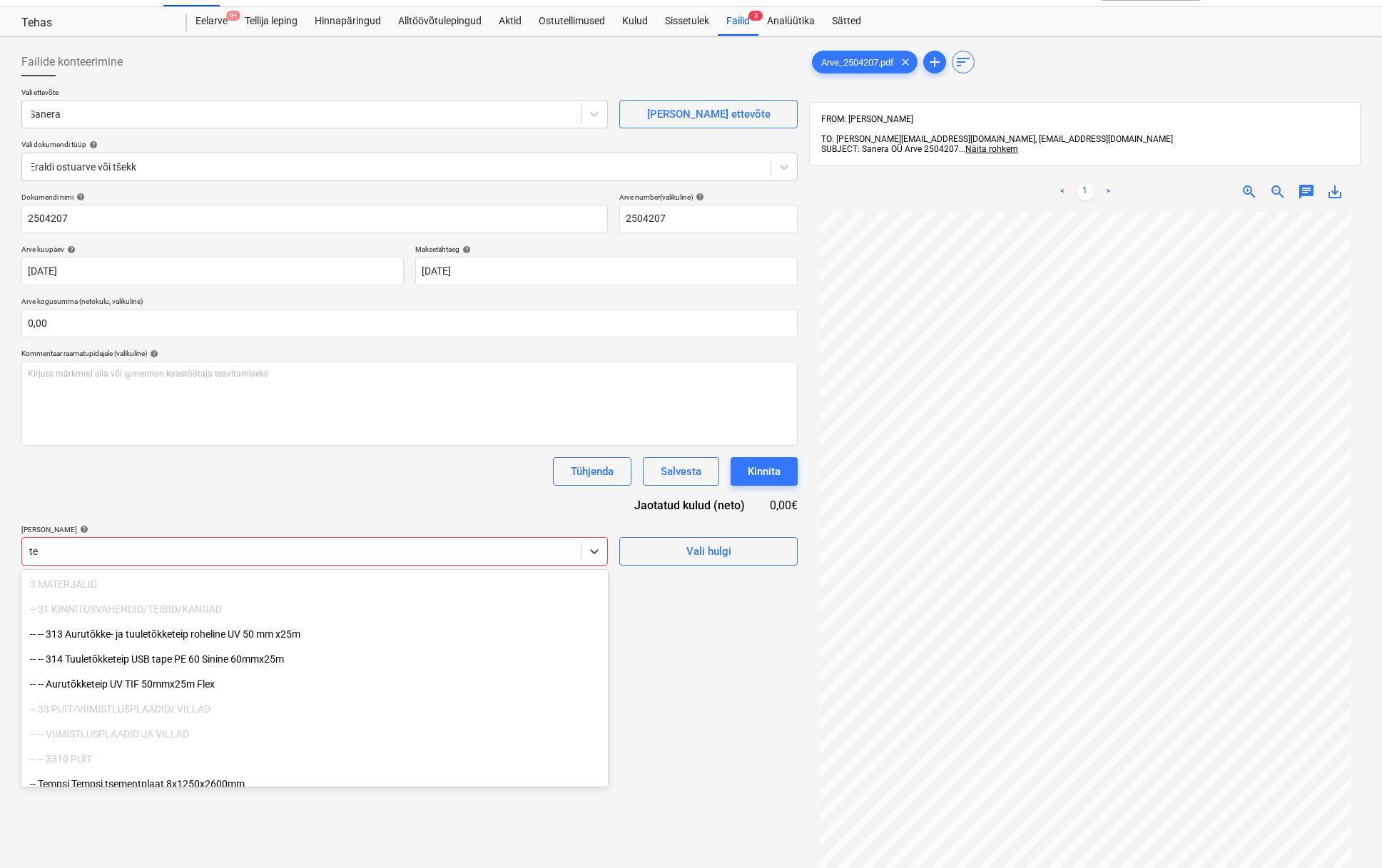
type input "t"
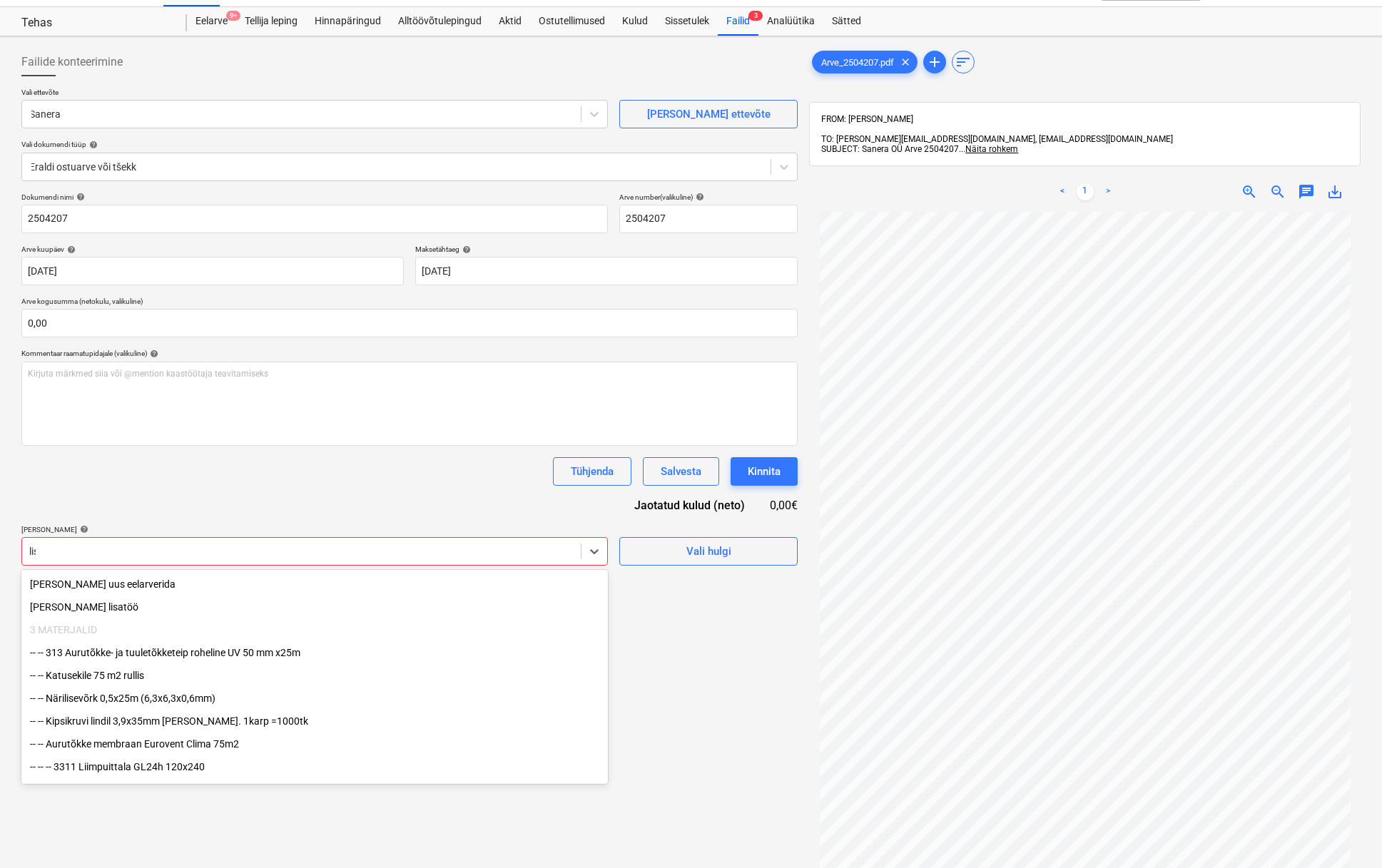
type input "lisa"
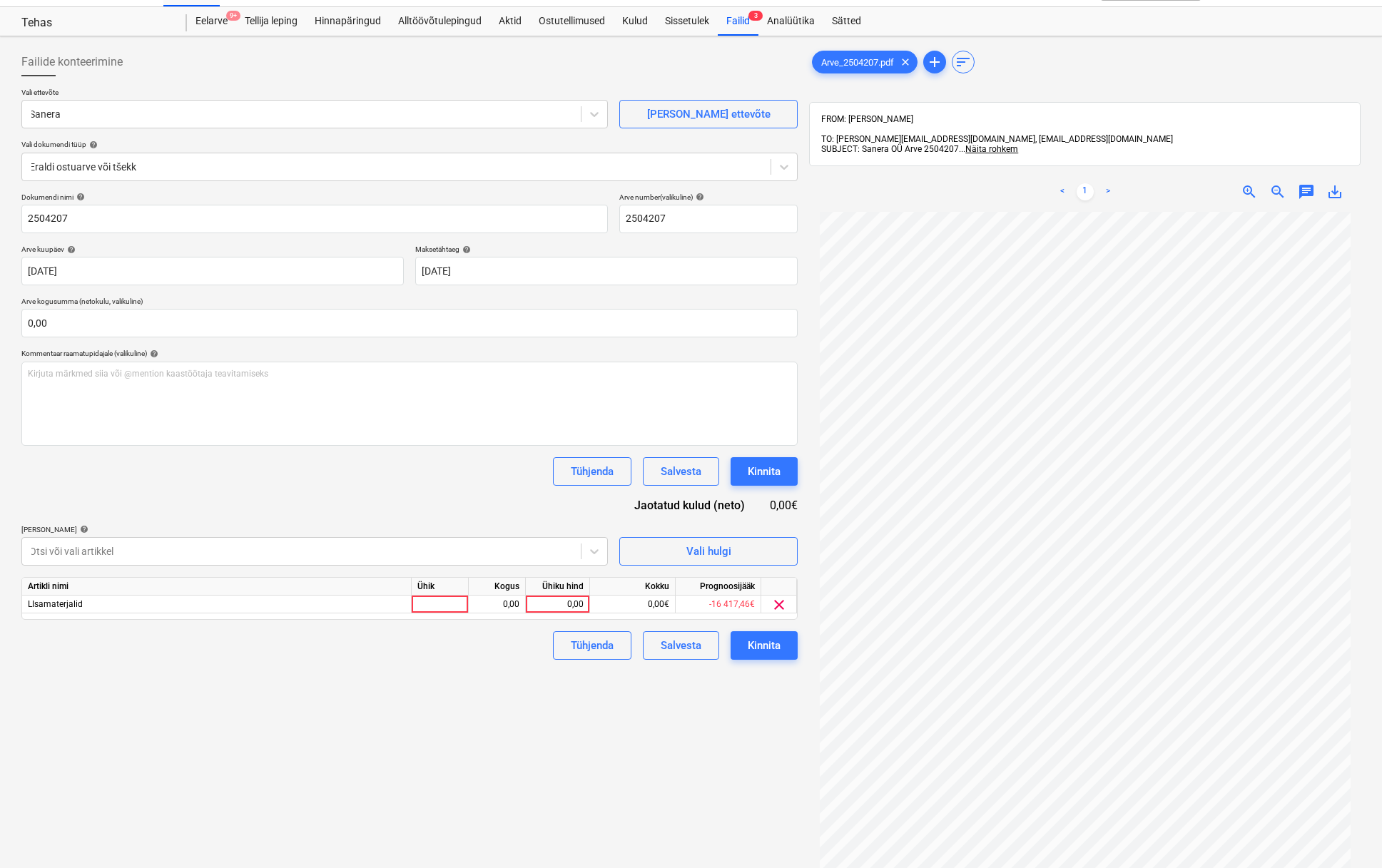
click at [334, 519] on div "Dokumendi nimi help 2504207 Arve number (valikuline) help 2504207 Arve kuupäev …" at bounding box center [410, 426] width 776 height 467
click at [570, 609] on div "0,00" at bounding box center [557, 604] width 52 height 18
click at [575, 600] on input at bounding box center [558, 604] width 63 height 18
type input "136,62"
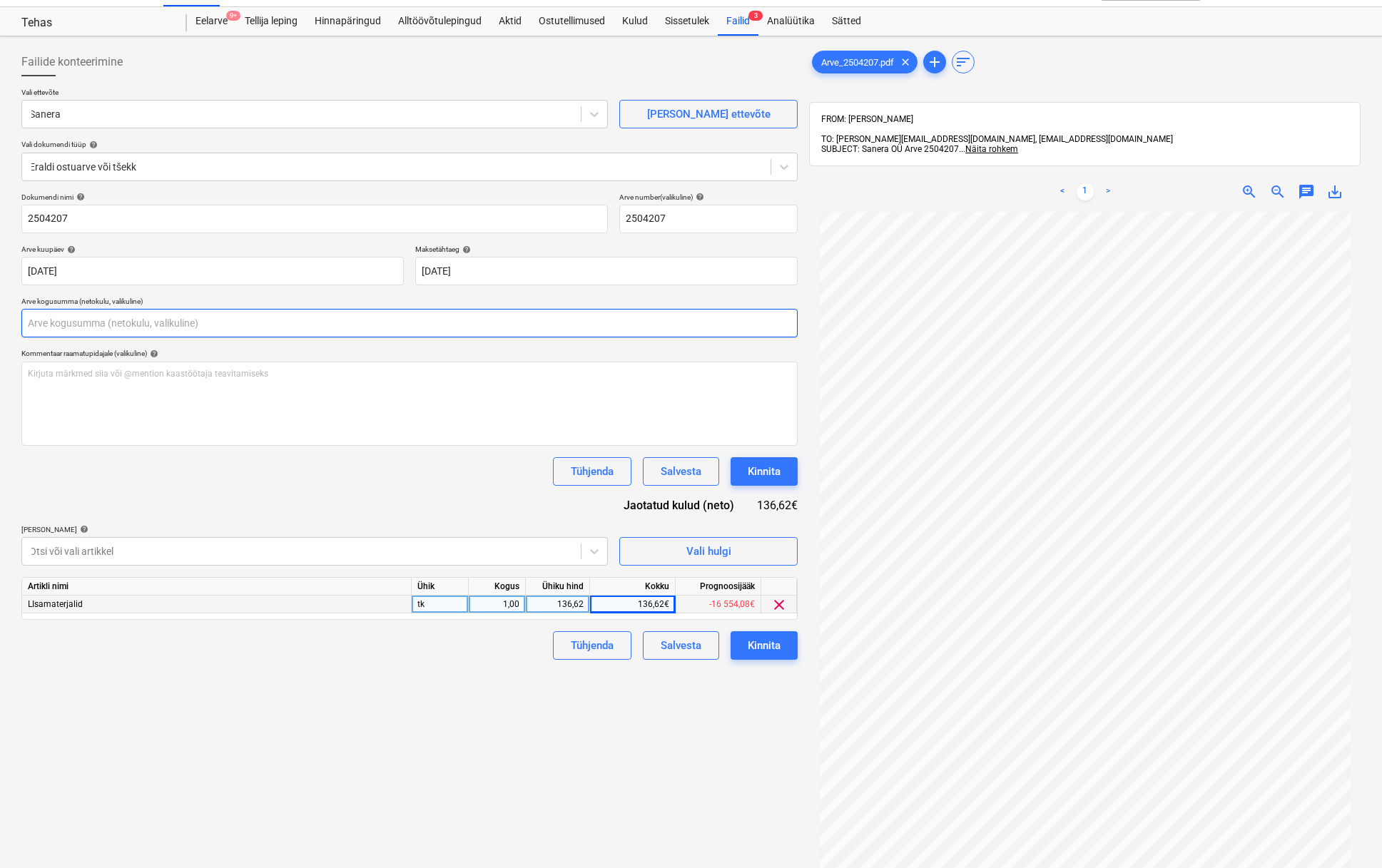
click at [200, 328] on input "text" at bounding box center [410, 323] width 776 height 28
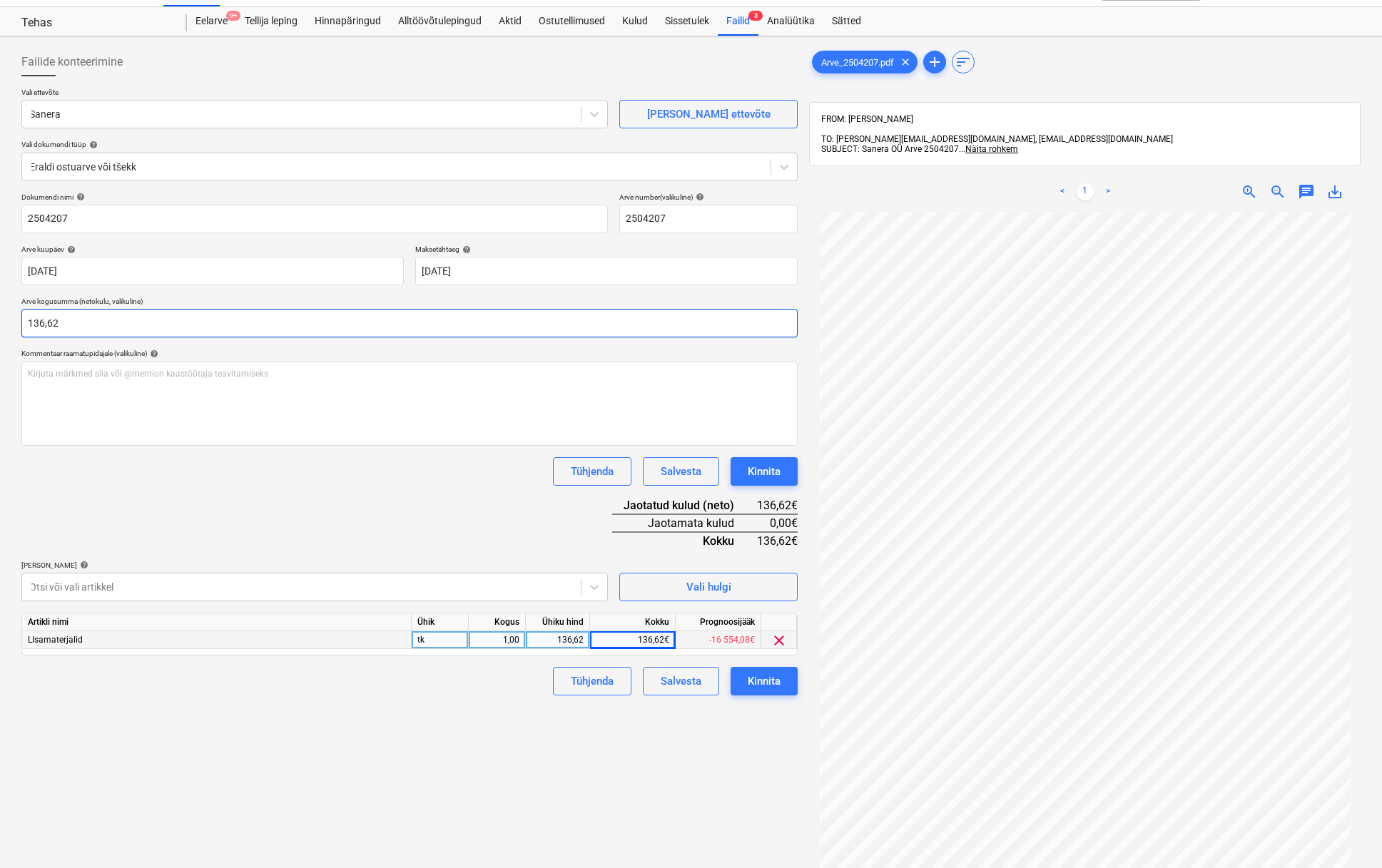
type input "136,62"
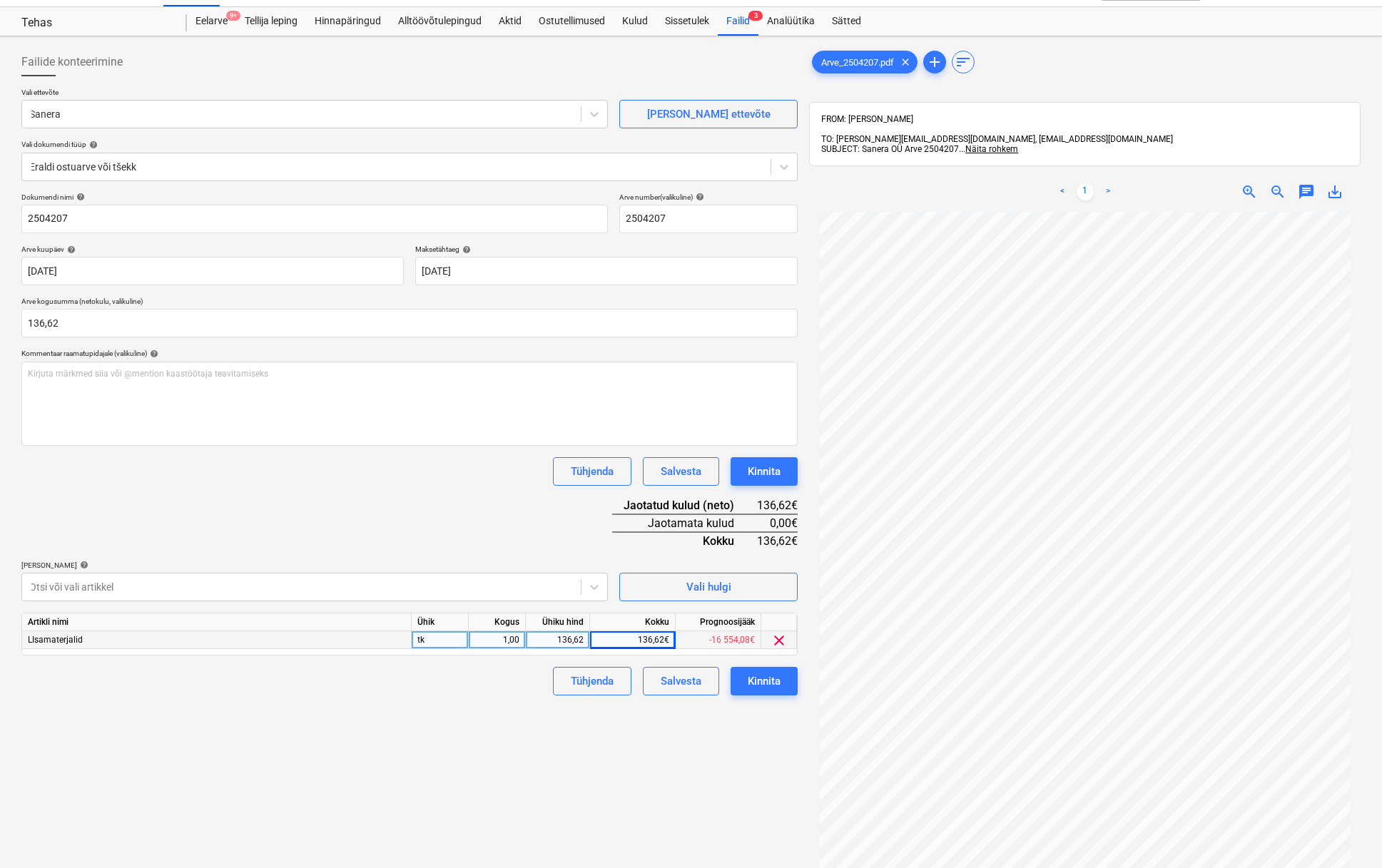
click at [243, 492] on div "Dokumendi nimi help 2504207 Arve number (valikuline) help 2504207 Arve kuupäev …" at bounding box center [410, 444] width 776 height 503
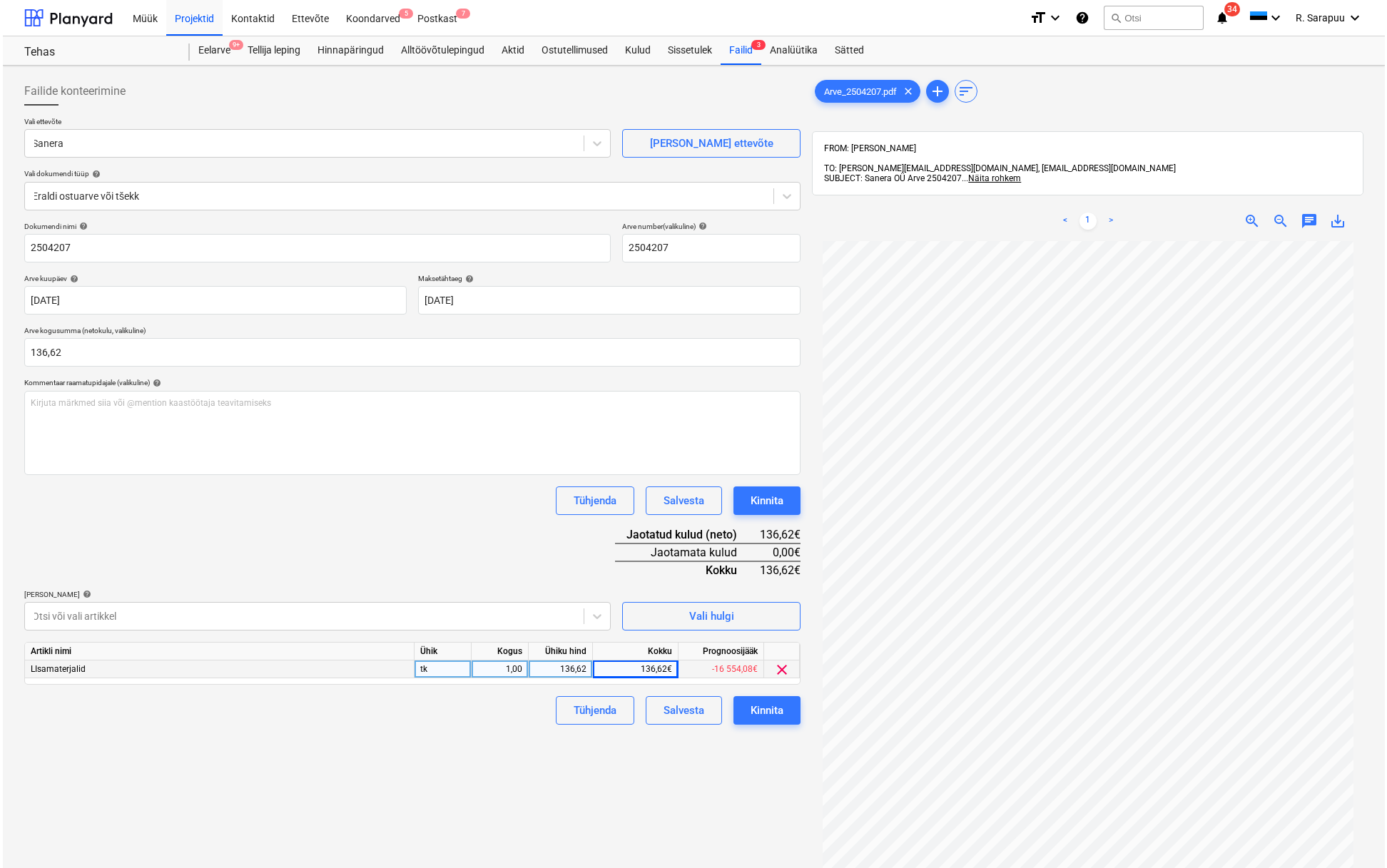
scroll to position [1, 0]
click at [761, 714] on div "Kinnita" at bounding box center [764, 710] width 33 height 18
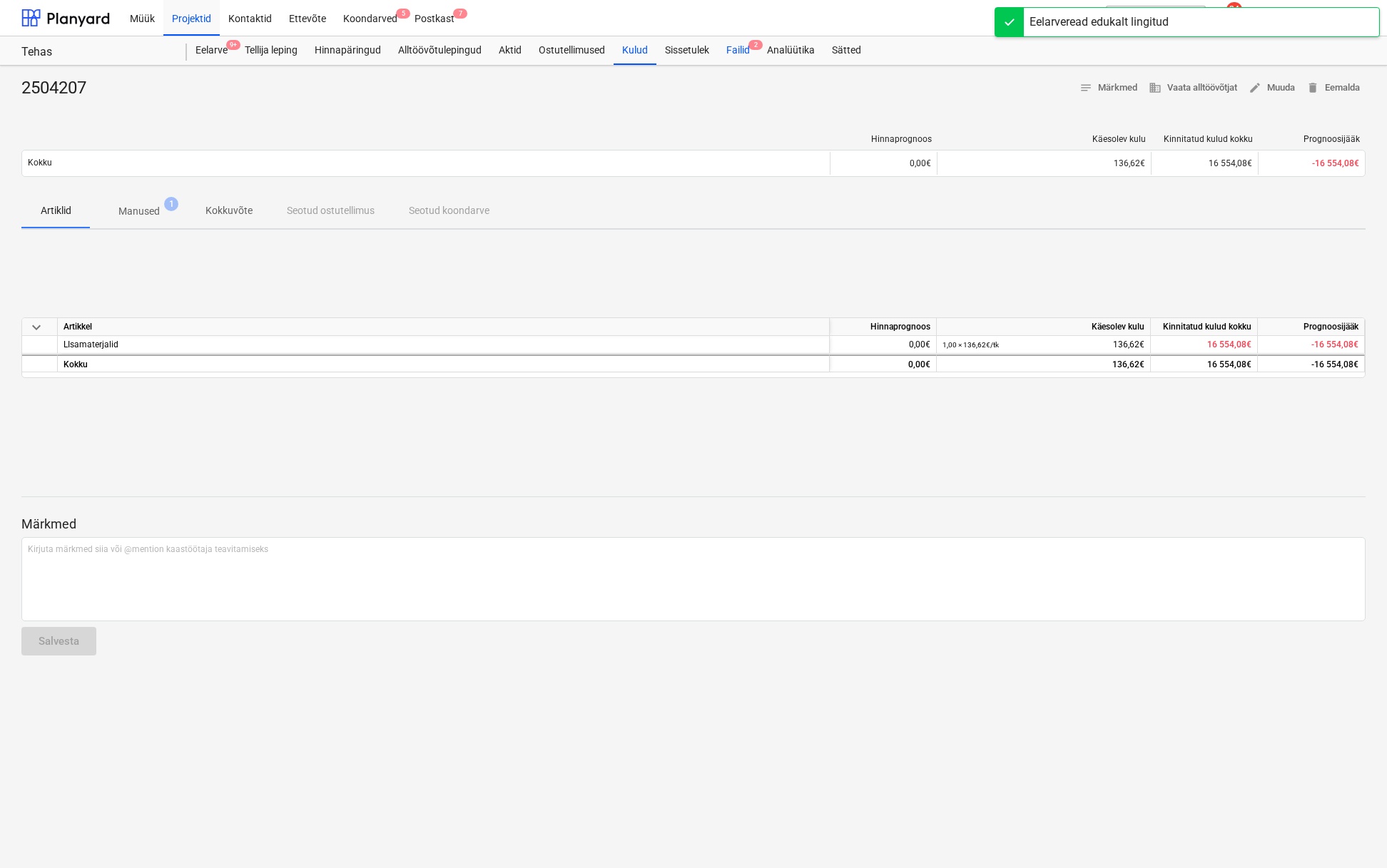
click at [742, 53] on div "Failid 2" at bounding box center [738, 51] width 41 height 28
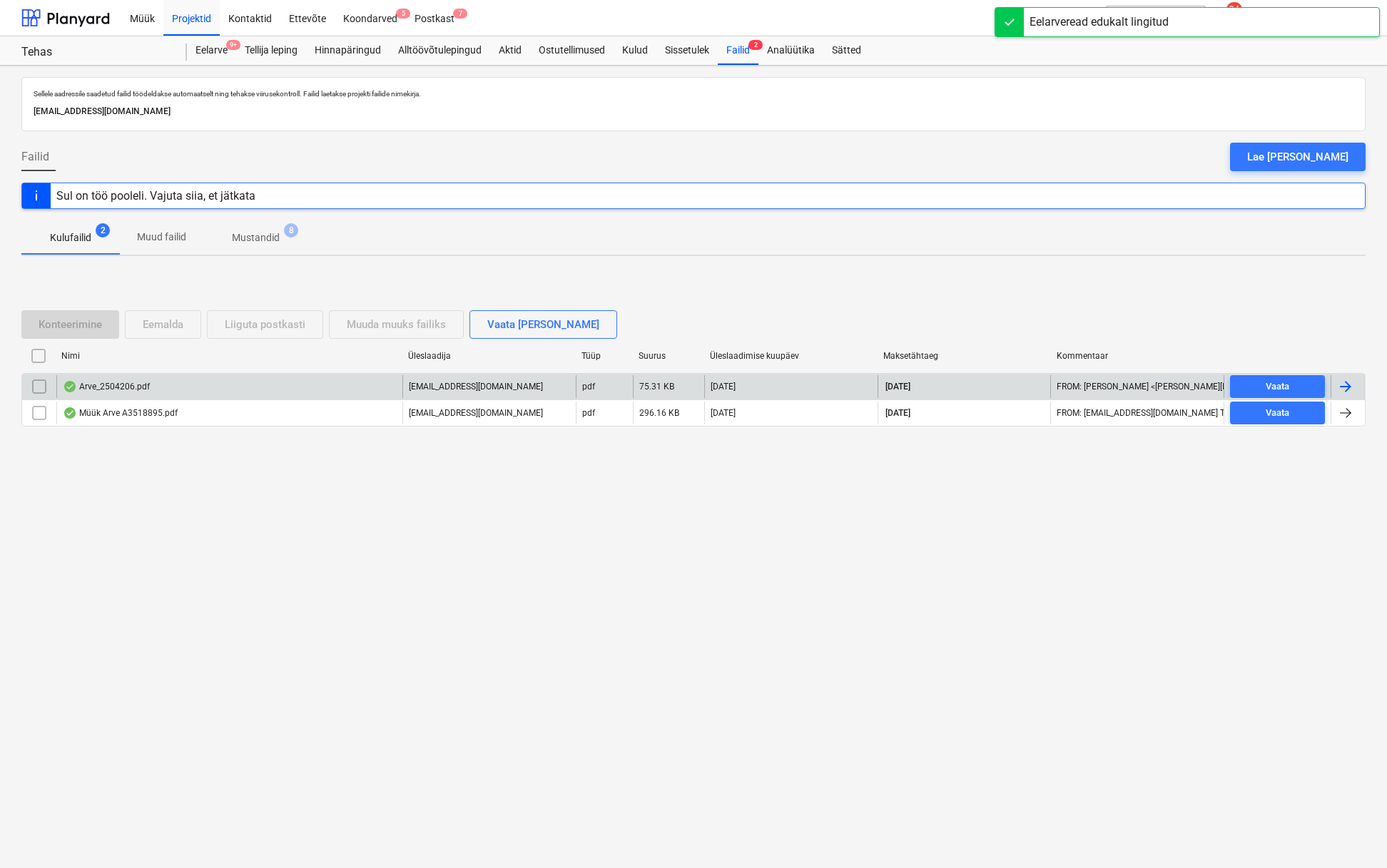
click at [124, 384] on div "Arve_2504206.pdf" at bounding box center [106, 387] width 87 height 12
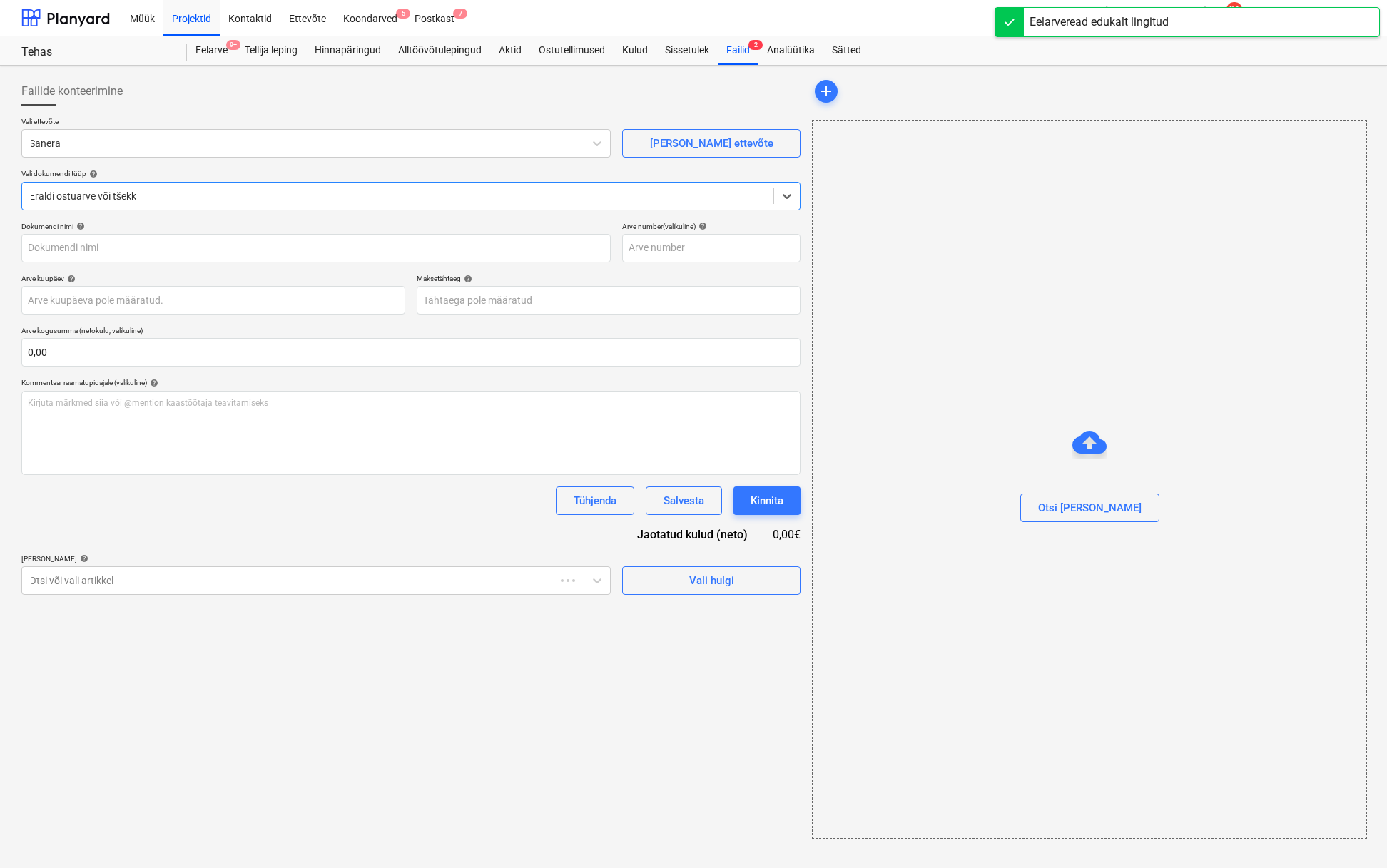
type input "2504206"
type input "14 Aug 2025"
type input "04 Sep 2025"
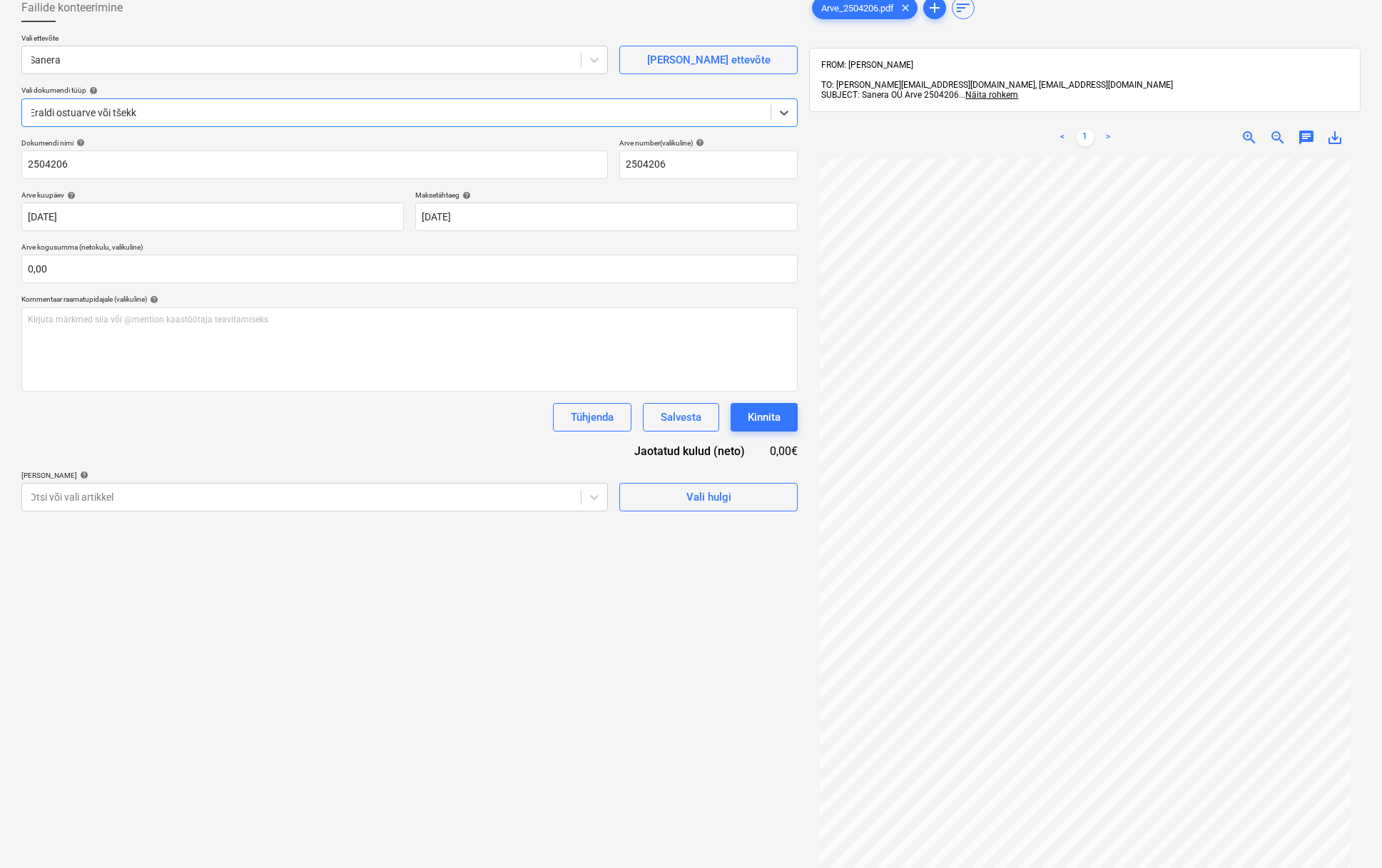
scroll to position [106, 0]
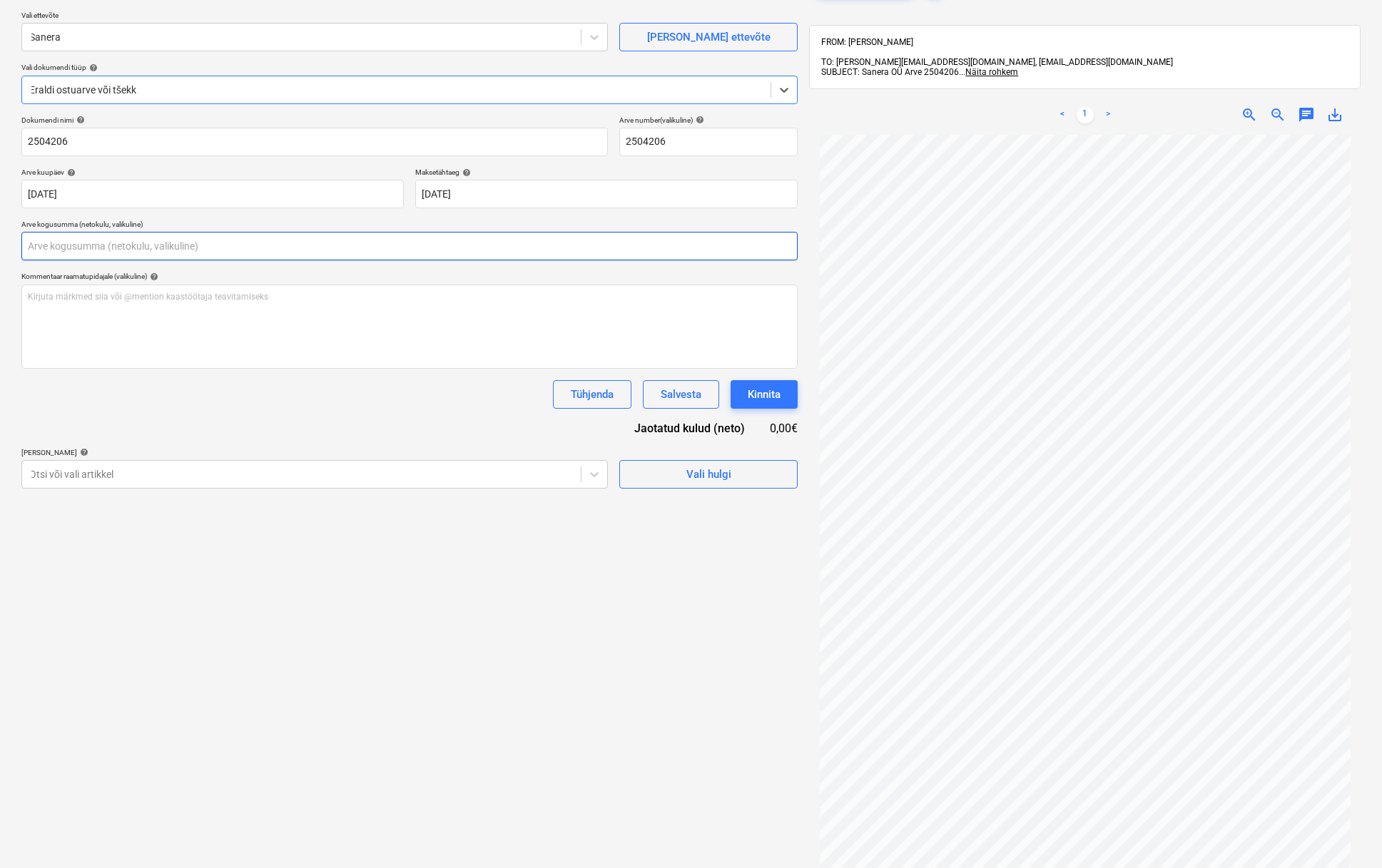
click at [231, 252] on input "text" at bounding box center [410, 246] width 776 height 28
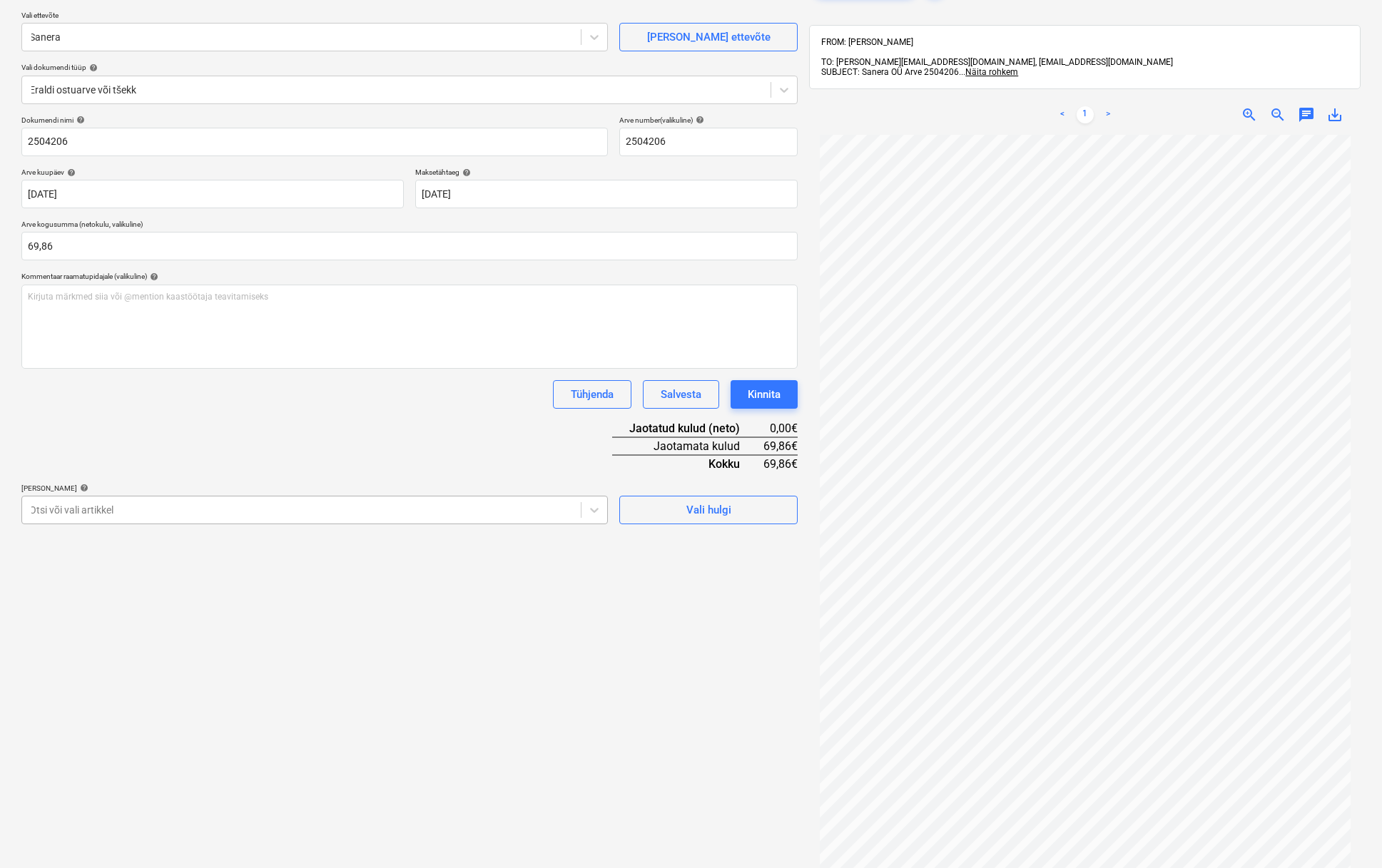
click at [424, 519] on div "Otsi või vali artikkel" at bounding box center [314, 510] width 586 height 28
drag, startPoint x: 116, startPoint y: 250, endPoint x: -72, endPoint y: 235, distance: 188.6
click at [0, 235] on html "Müük Projektid Kontaktid Ettevõte Koondarved 5 Postkast 7 format_size keyboard_…" at bounding box center [691, 328] width 1382 height 868
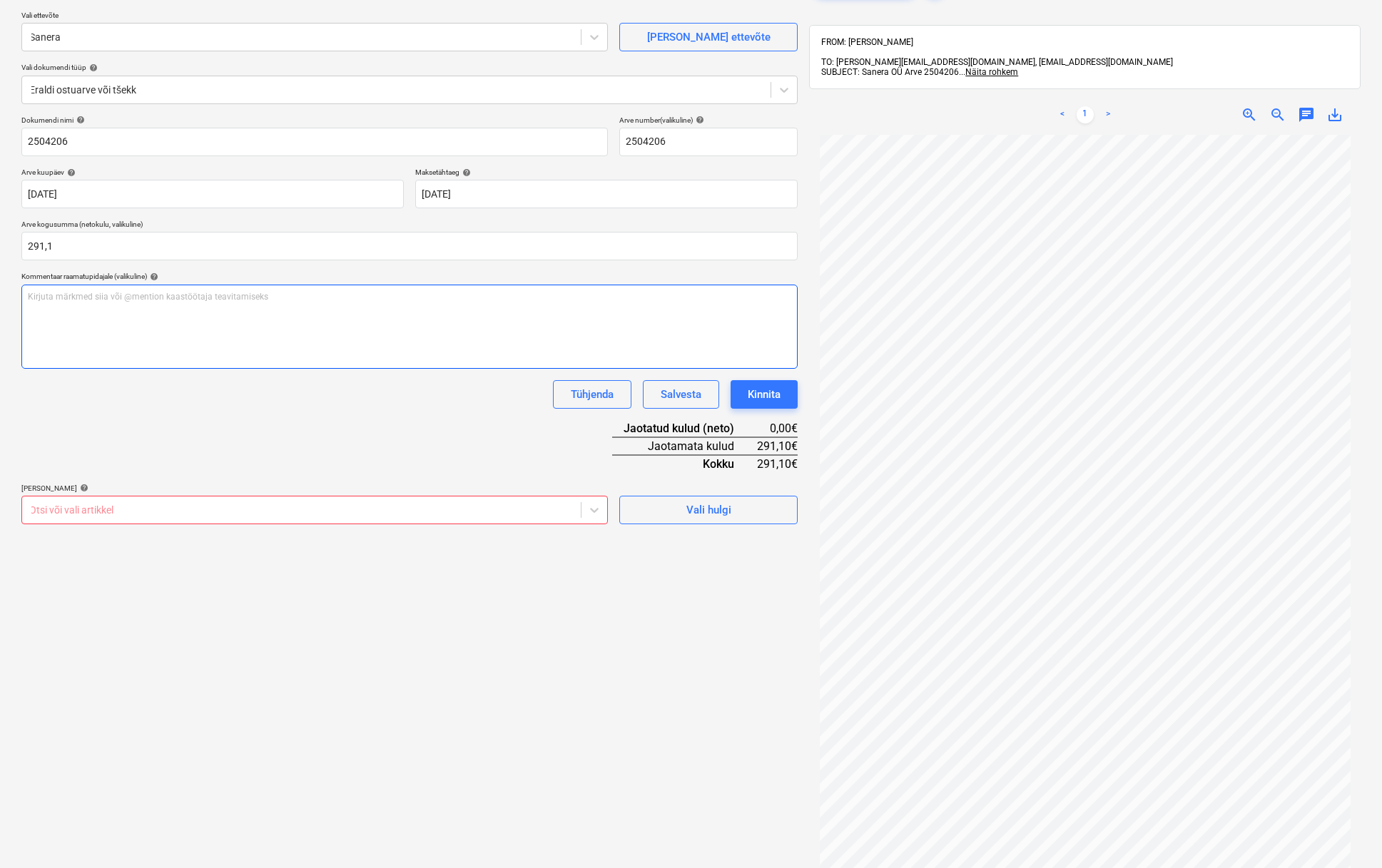
type input "291,10"
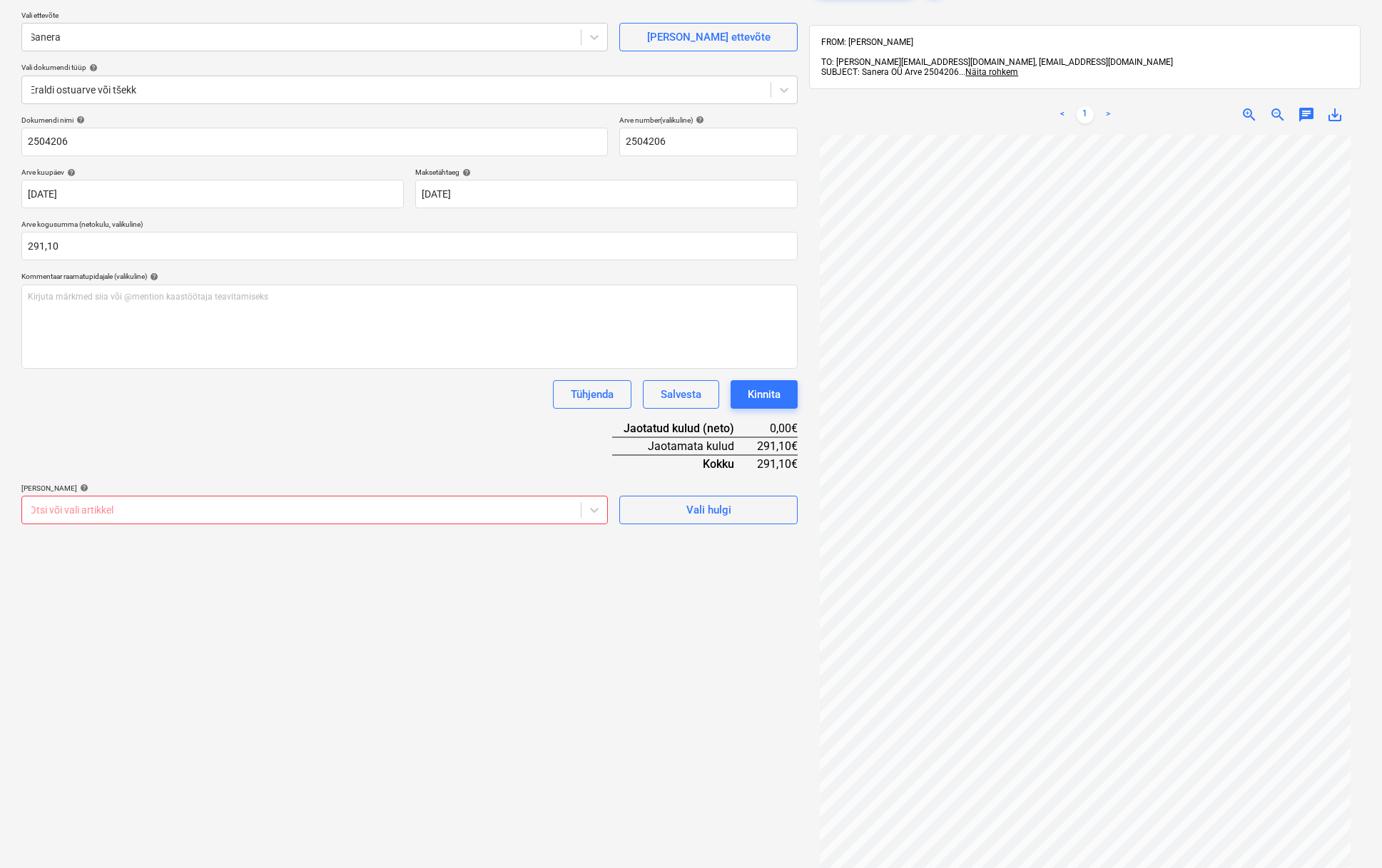
click at [234, 505] on div at bounding box center [301, 509] width 545 height 14
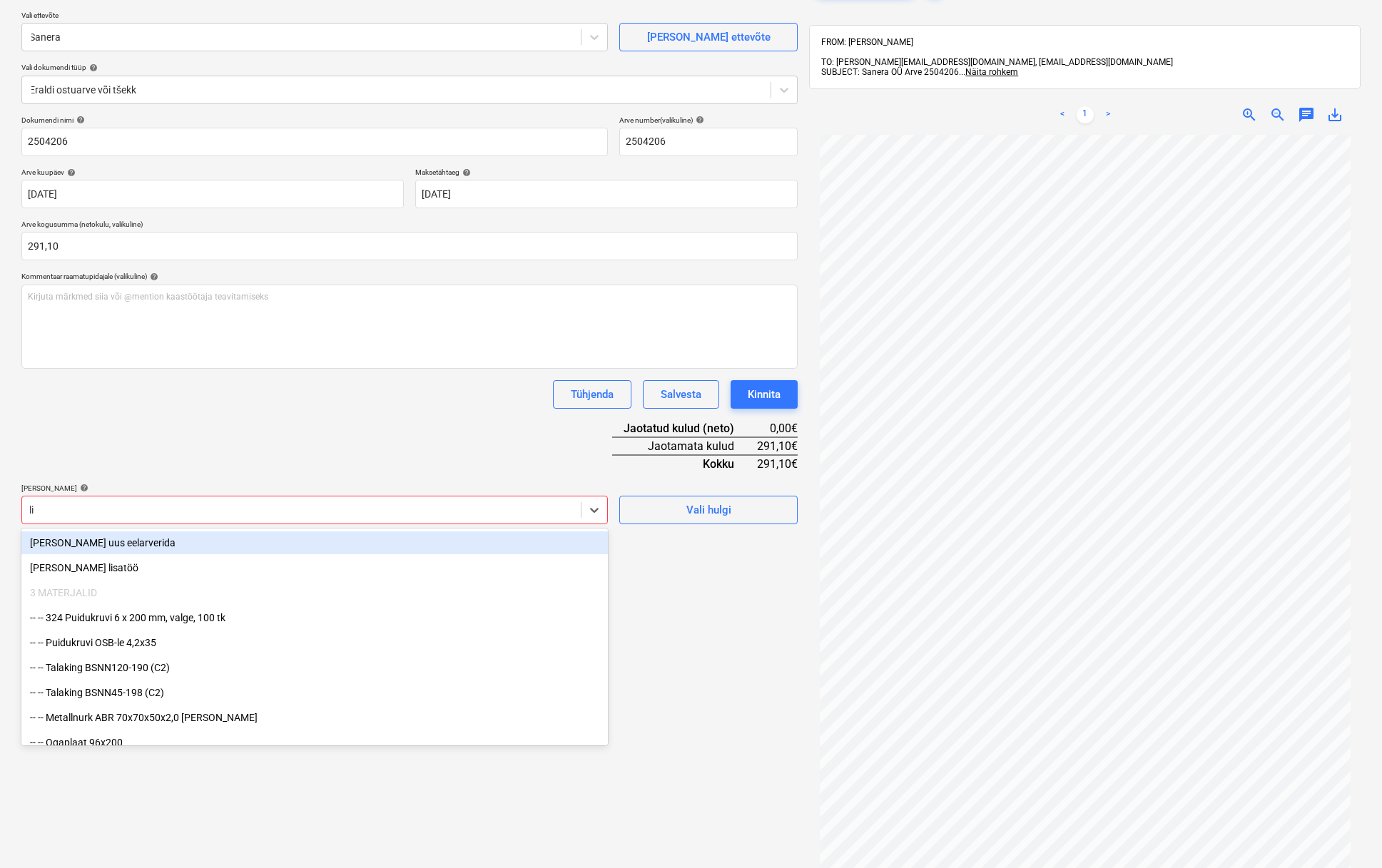
type input "lisa"
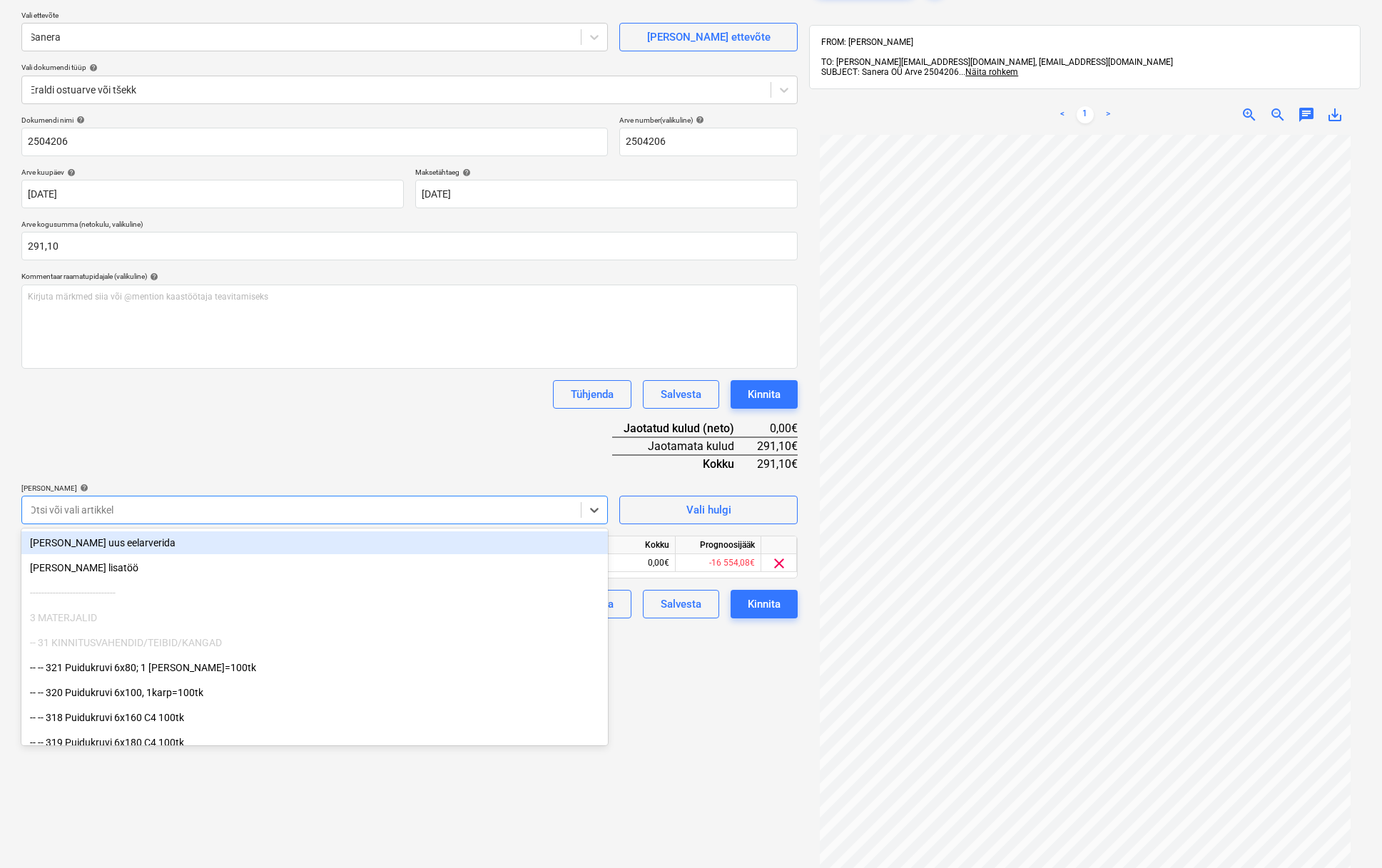
click at [348, 404] on div "Tühjenda Salvesta Kinnita" at bounding box center [410, 394] width 776 height 28
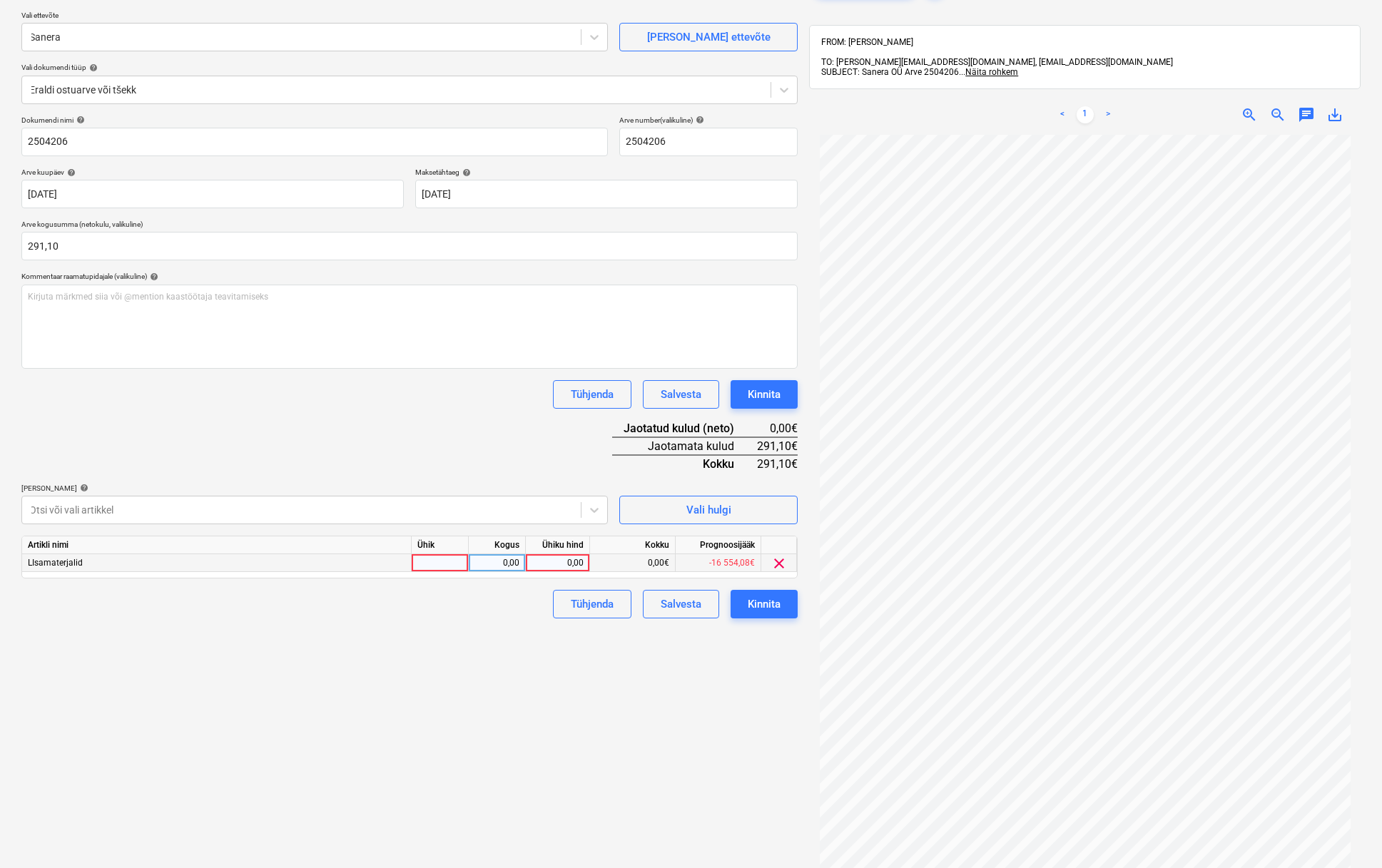
click at [546, 565] on div "0,00" at bounding box center [557, 563] width 52 height 18
type input "291,10"
drag, startPoint x: 374, startPoint y: 469, endPoint x: 368, endPoint y: 471, distance: 6.3
click at [374, 469] on div "Dokumendi nimi help 2504206 Arve number (valikuline) help 2504206 Arve kuupäev …" at bounding box center [410, 367] width 776 height 503
click at [425, 438] on div "Dokumendi nimi help 2504206 Arve number (valikuline) help 2504206 Arve kuupäev …" at bounding box center [410, 367] width 776 height 503
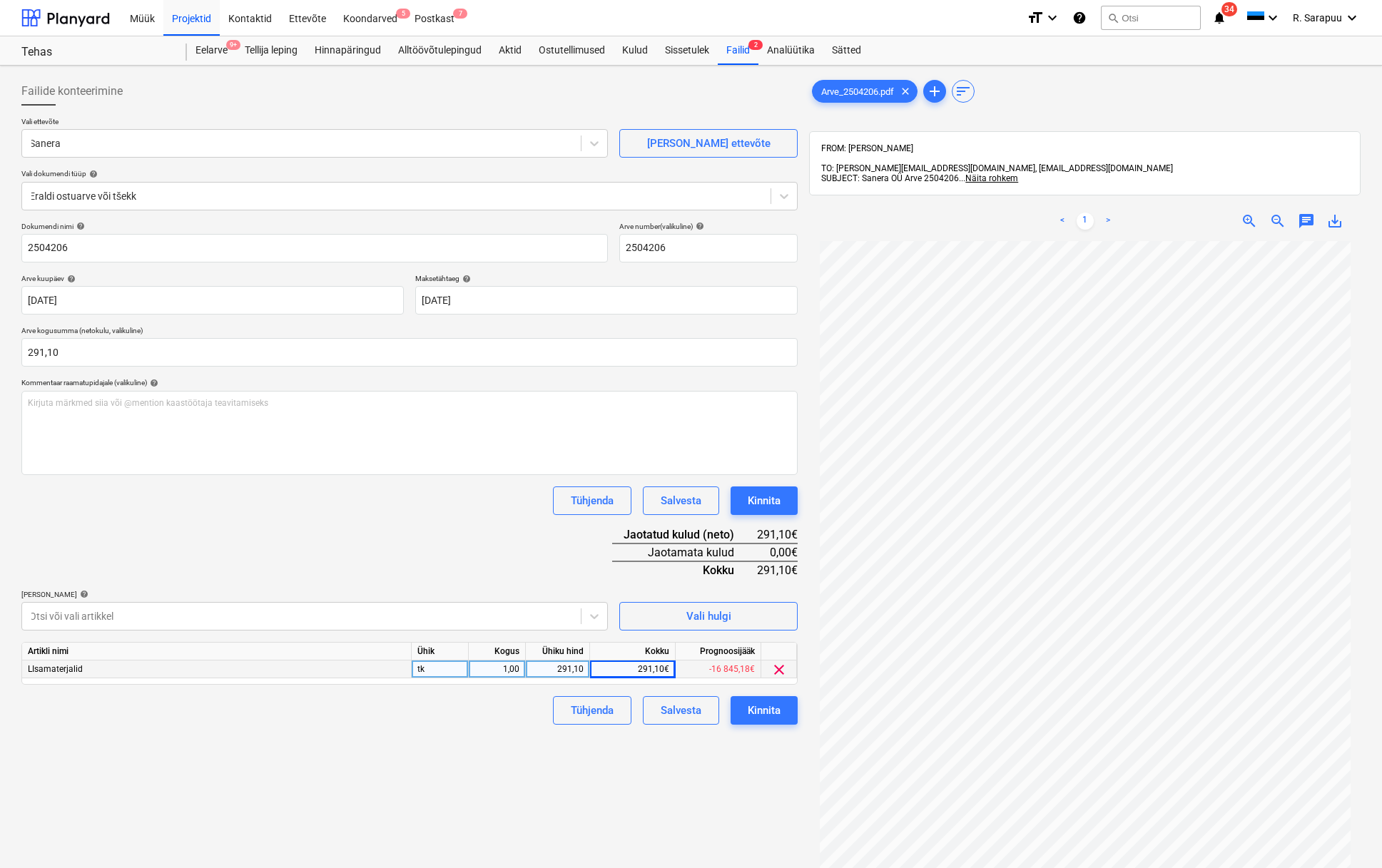
scroll to position [0, 0]
click at [771, 696] on button "Kinnita" at bounding box center [764, 710] width 67 height 28
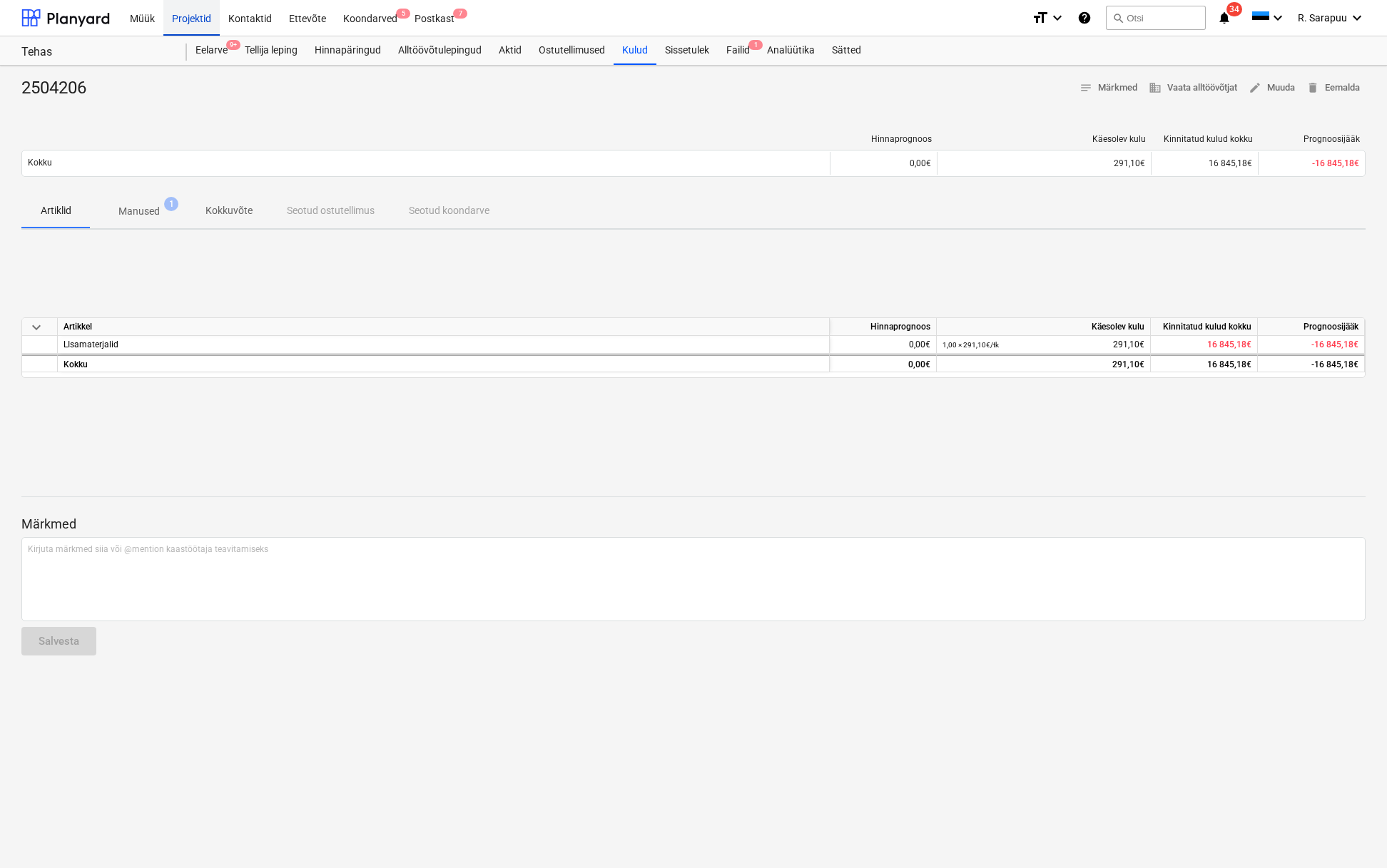
click at [196, 16] on div "Projektid" at bounding box center [192, 18] width 57 height 37
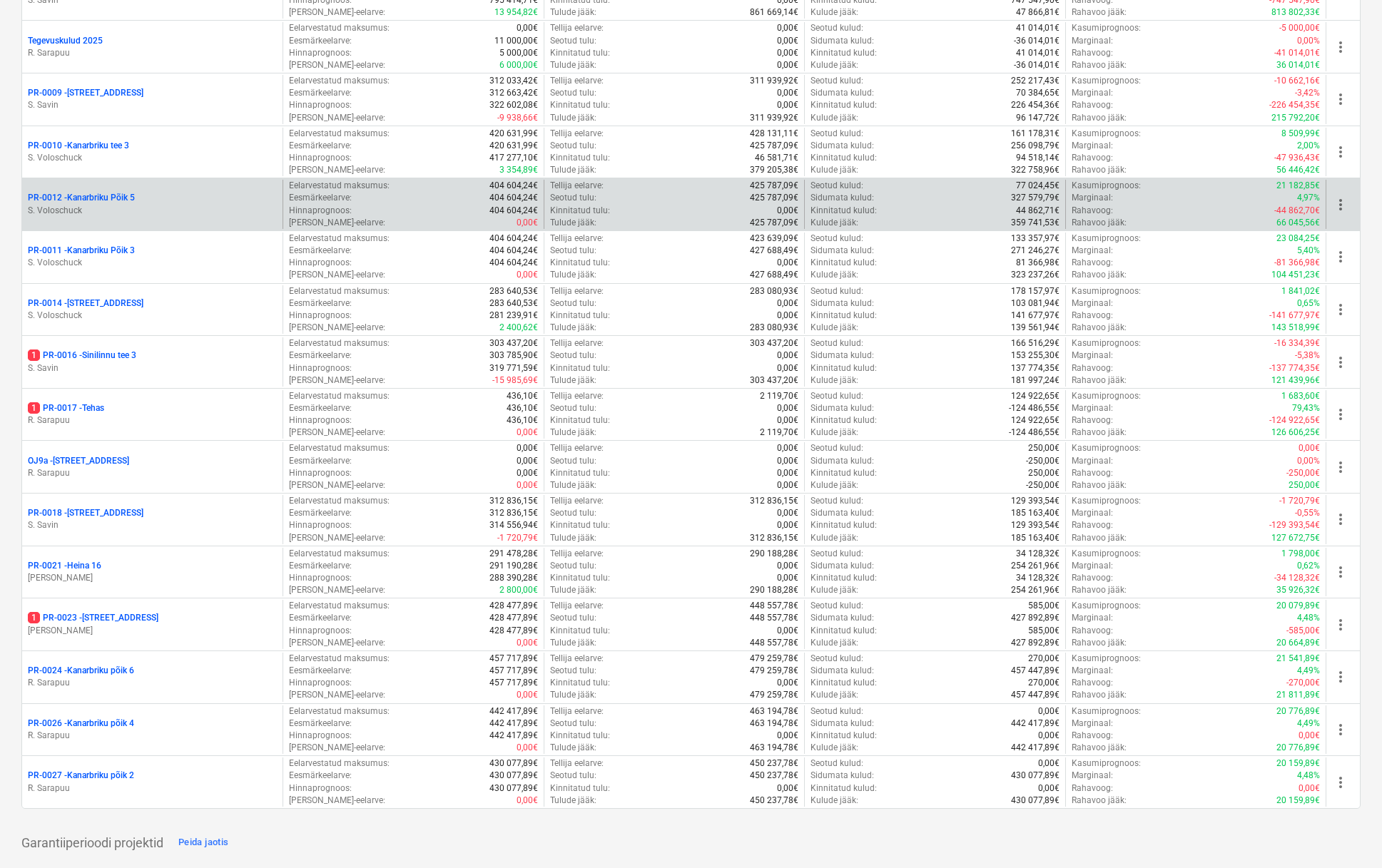
scroll to position [867, 0]
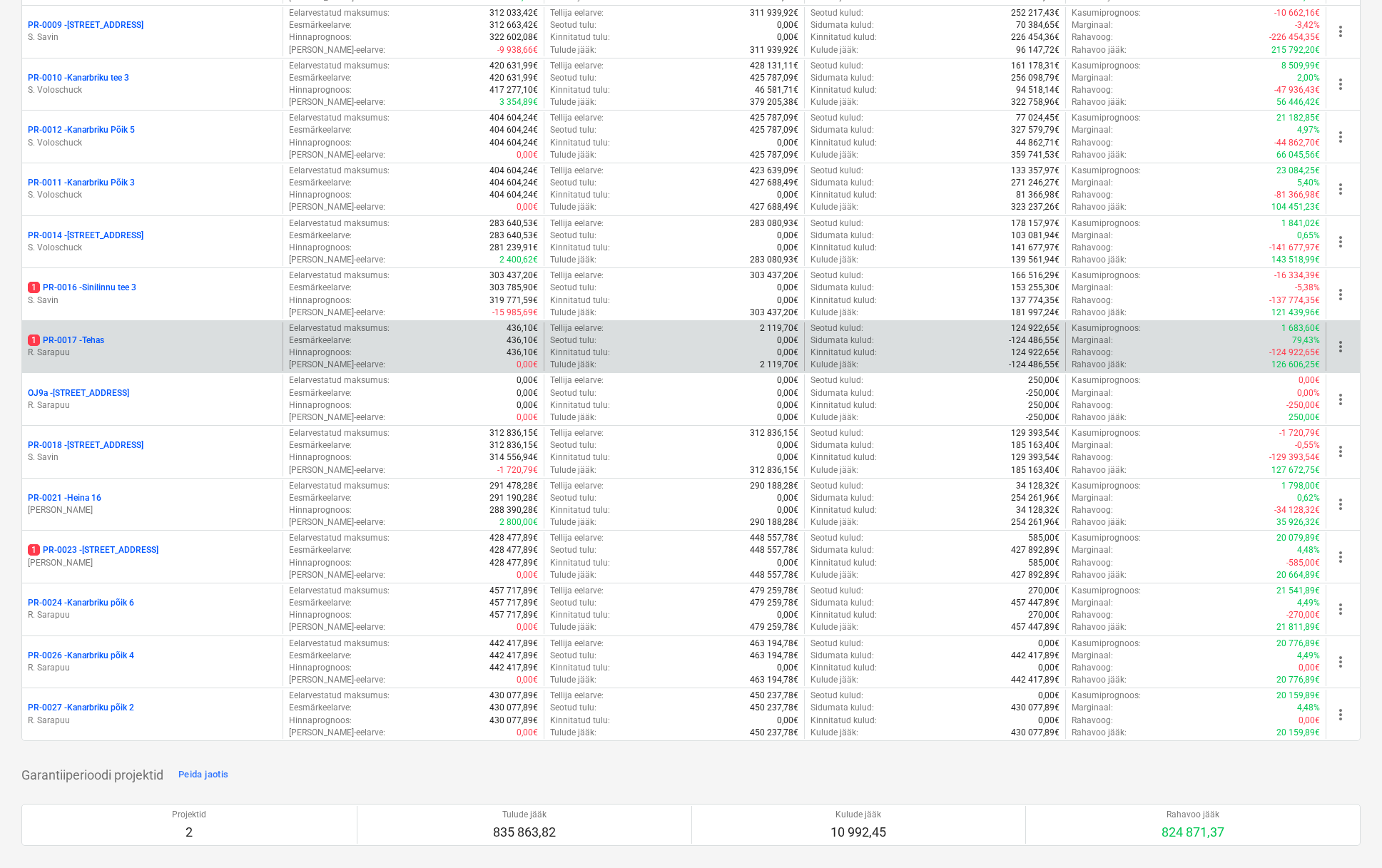
click at [106, 347] on p "R. Sarapuu" at bounding box center [152, 353] width 249 height 13
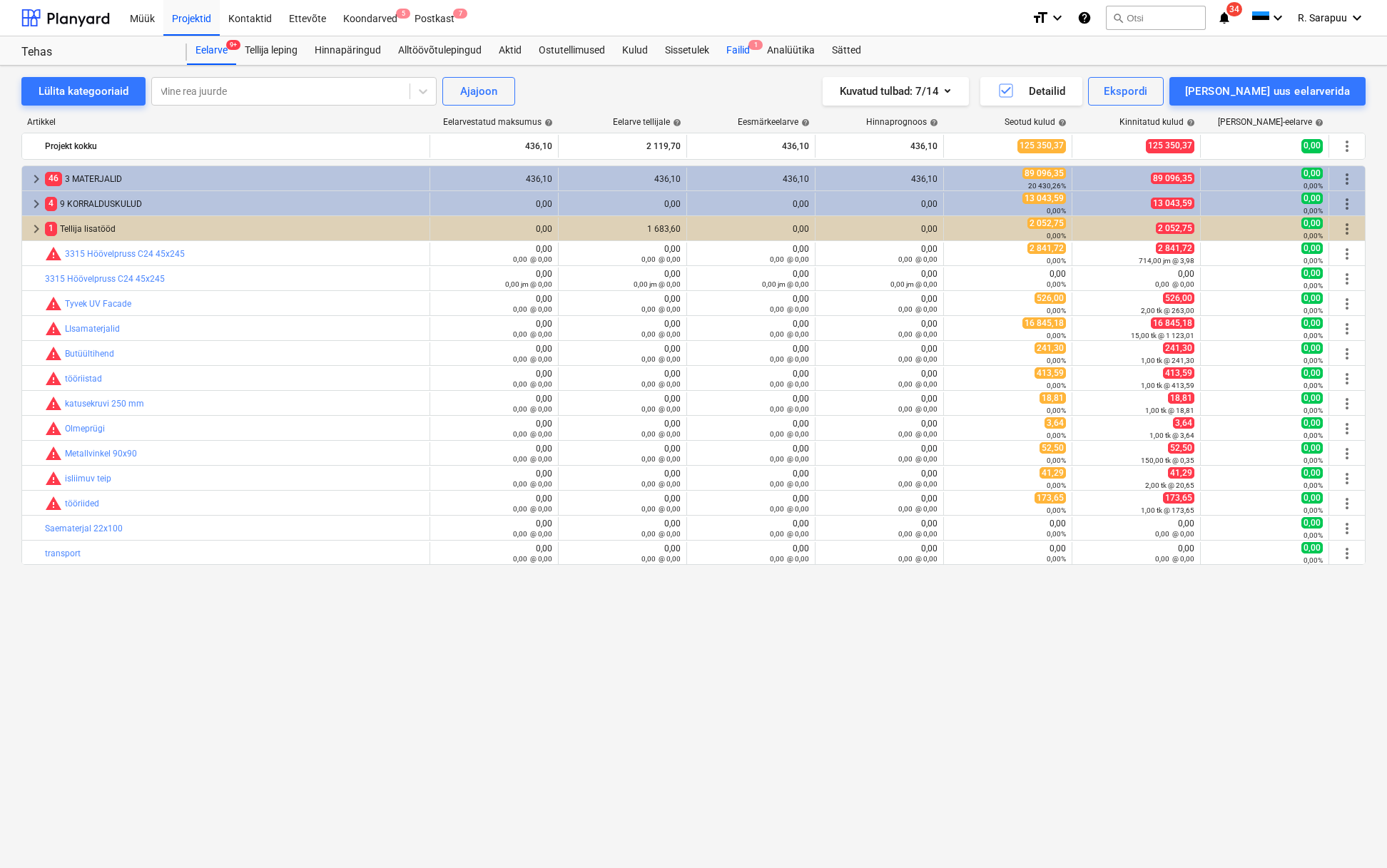
click at [736, 52] on div "Failid 1" at bounding box center [738, 51] width 41 height 28
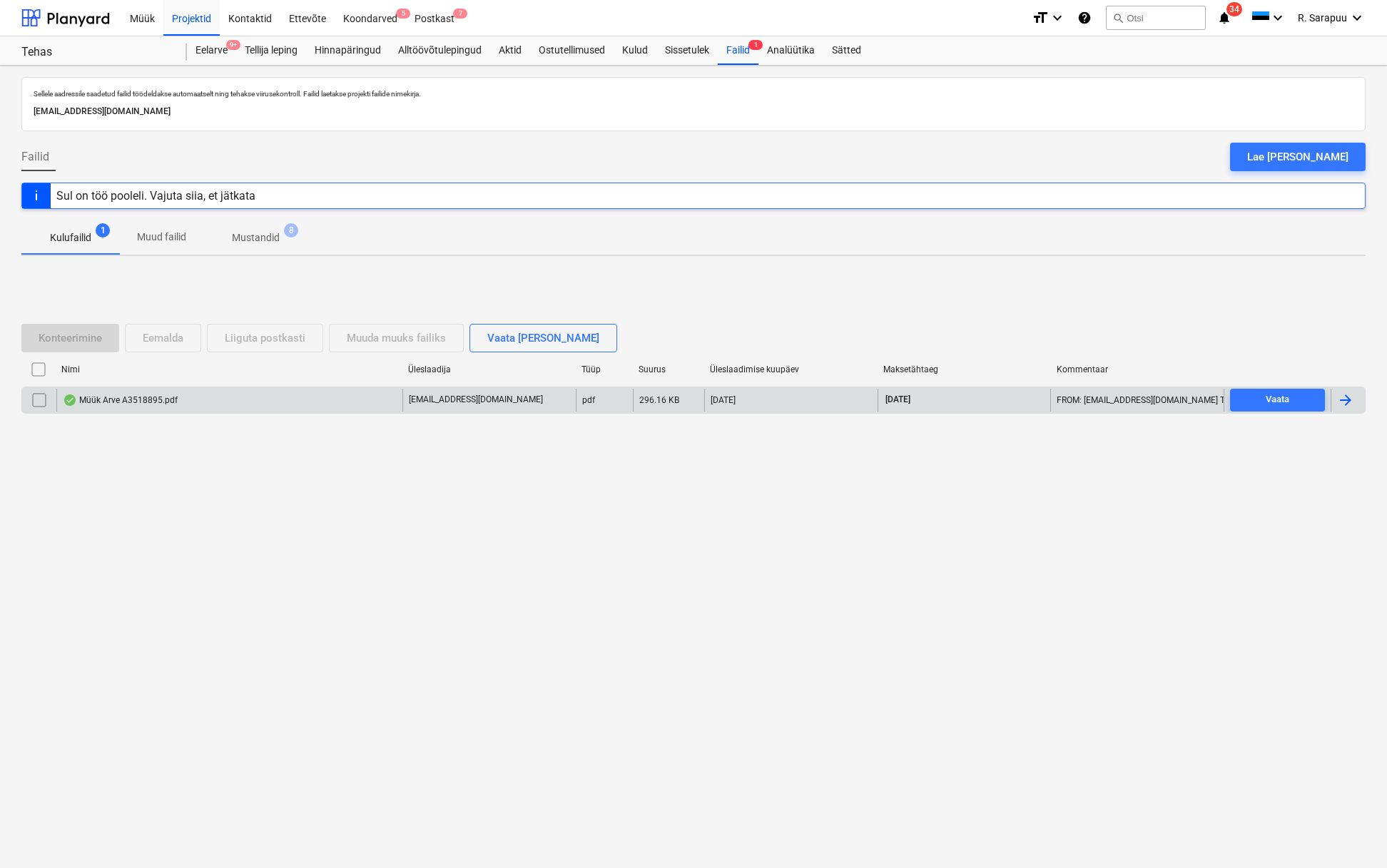
click at [119, 397] on div "Müük Arve A3518895.pdf" at bounding box center [120, 400] width 115 height 12
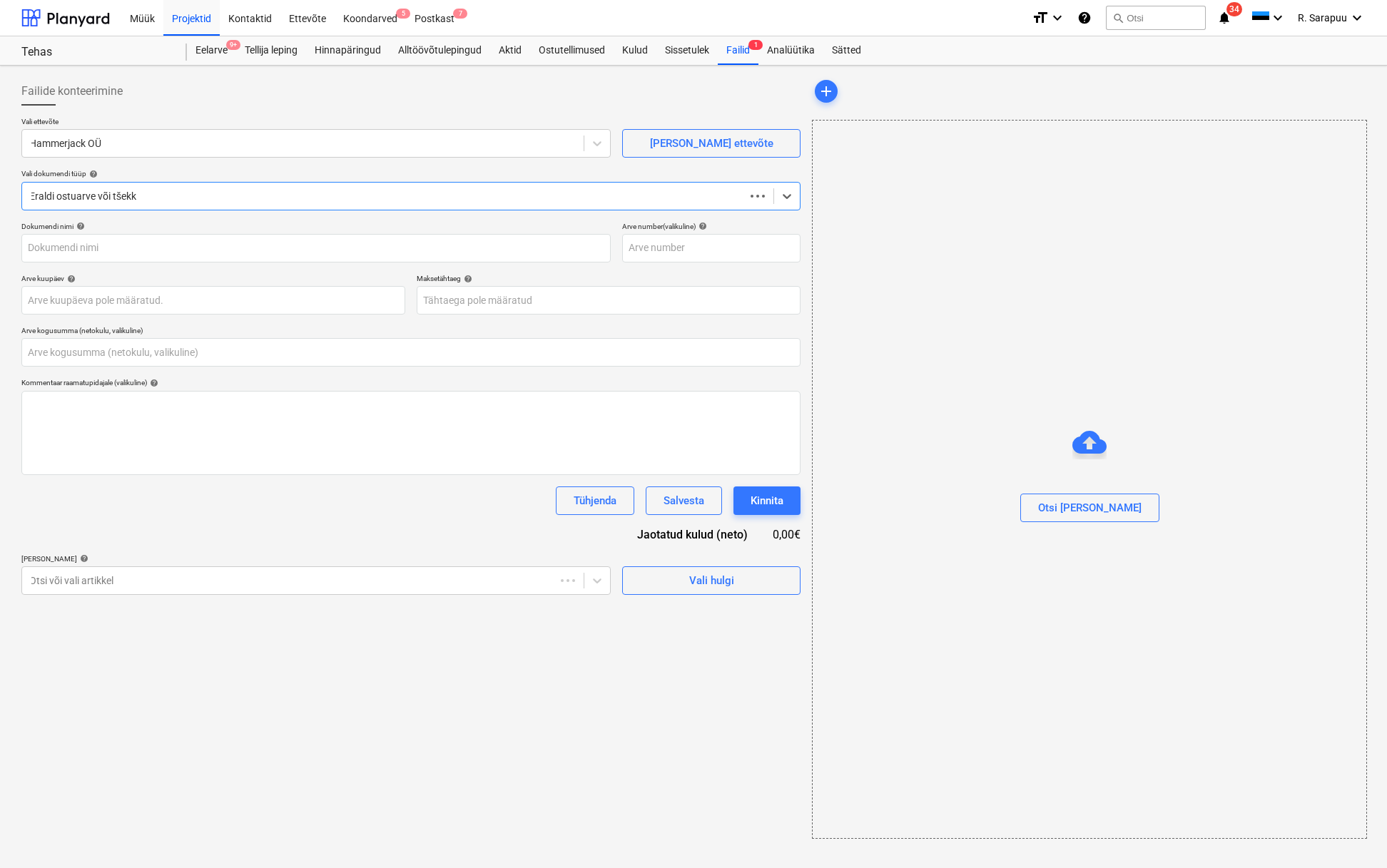
type input "0,00"
type input "A3518895"
type input "15 Aug 2025"
type input "14 Sep 2025"
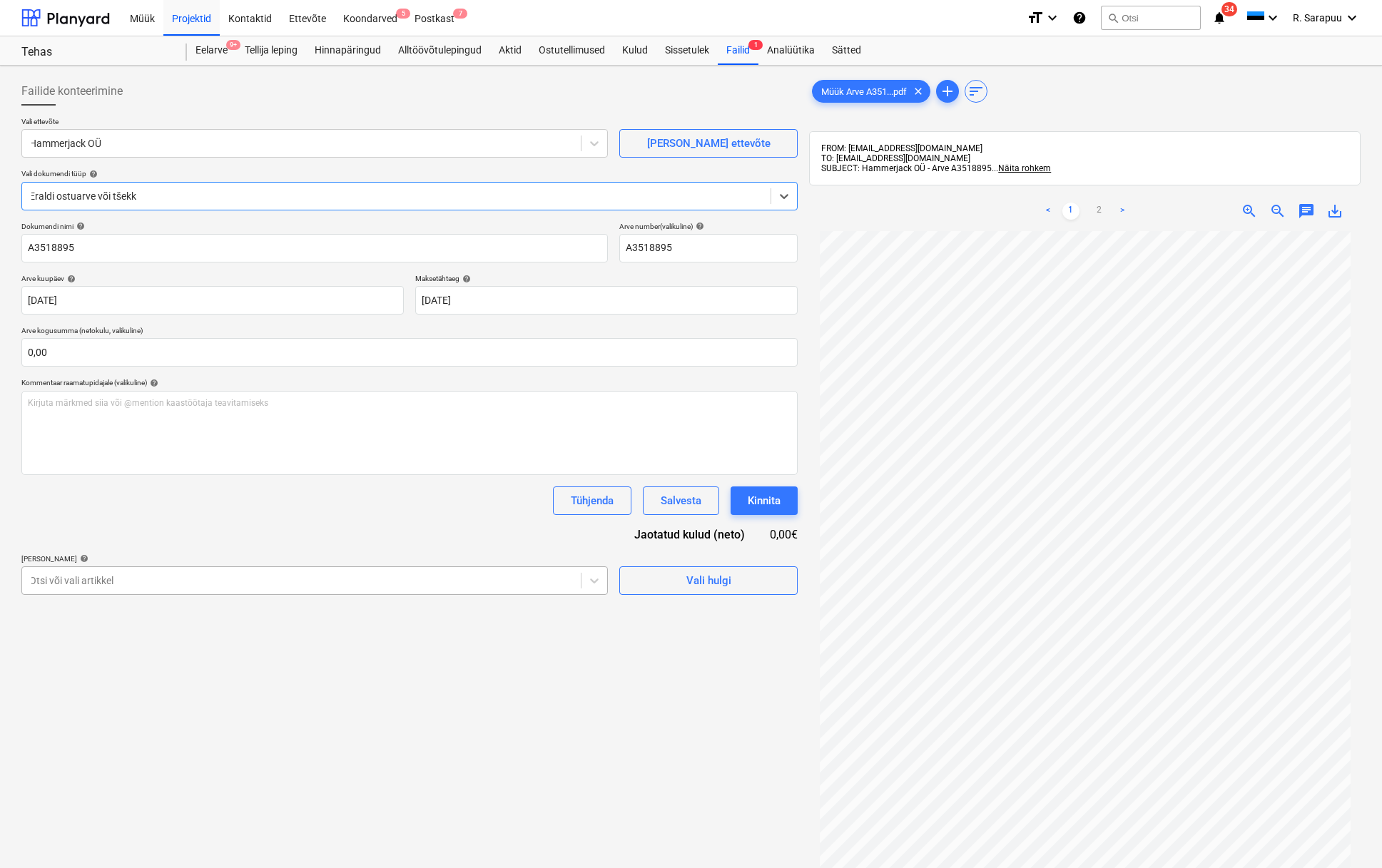
click at [355, 580] on div at bounding box center [301, 580] width 545 height 14
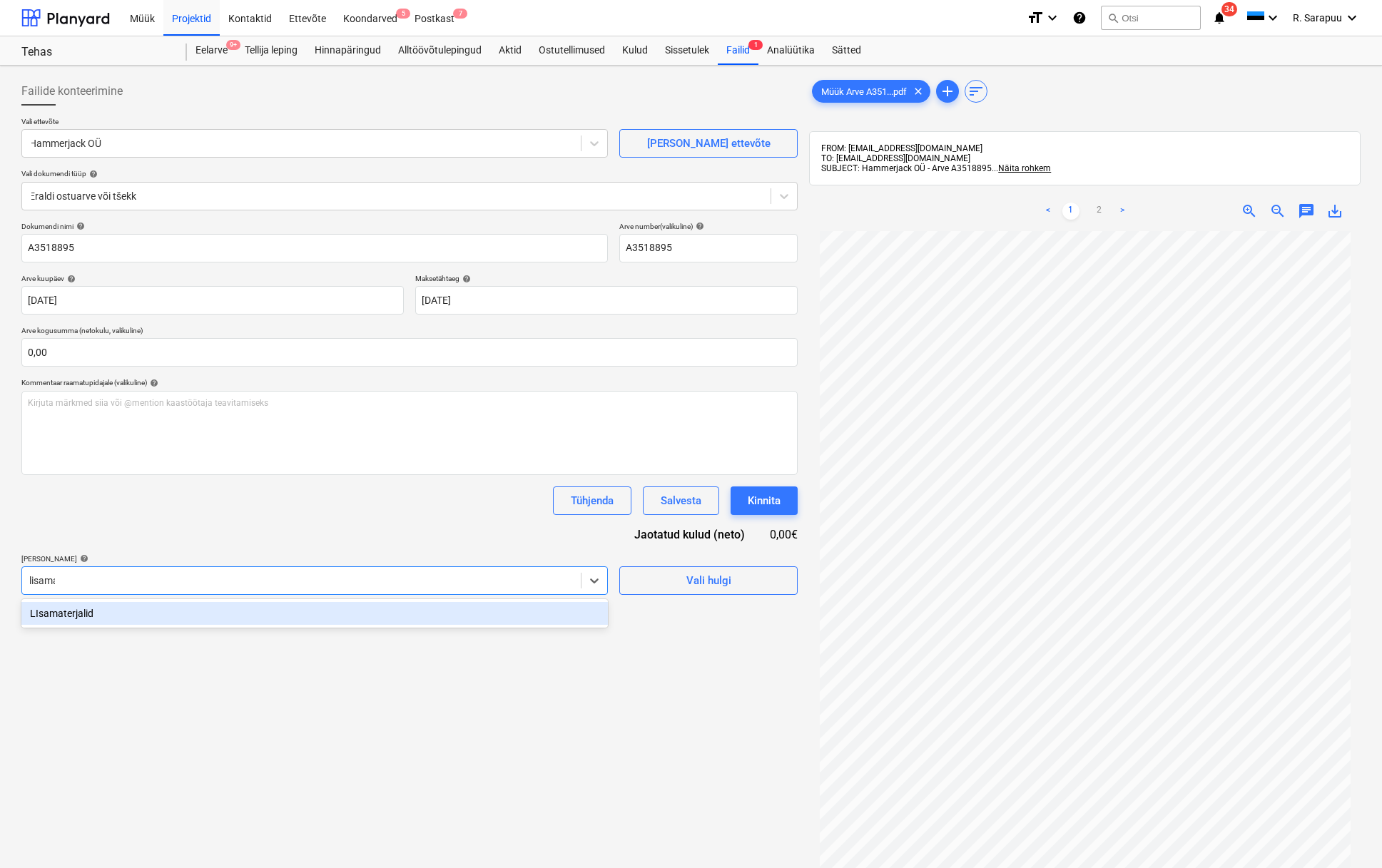
type input "lisamat"
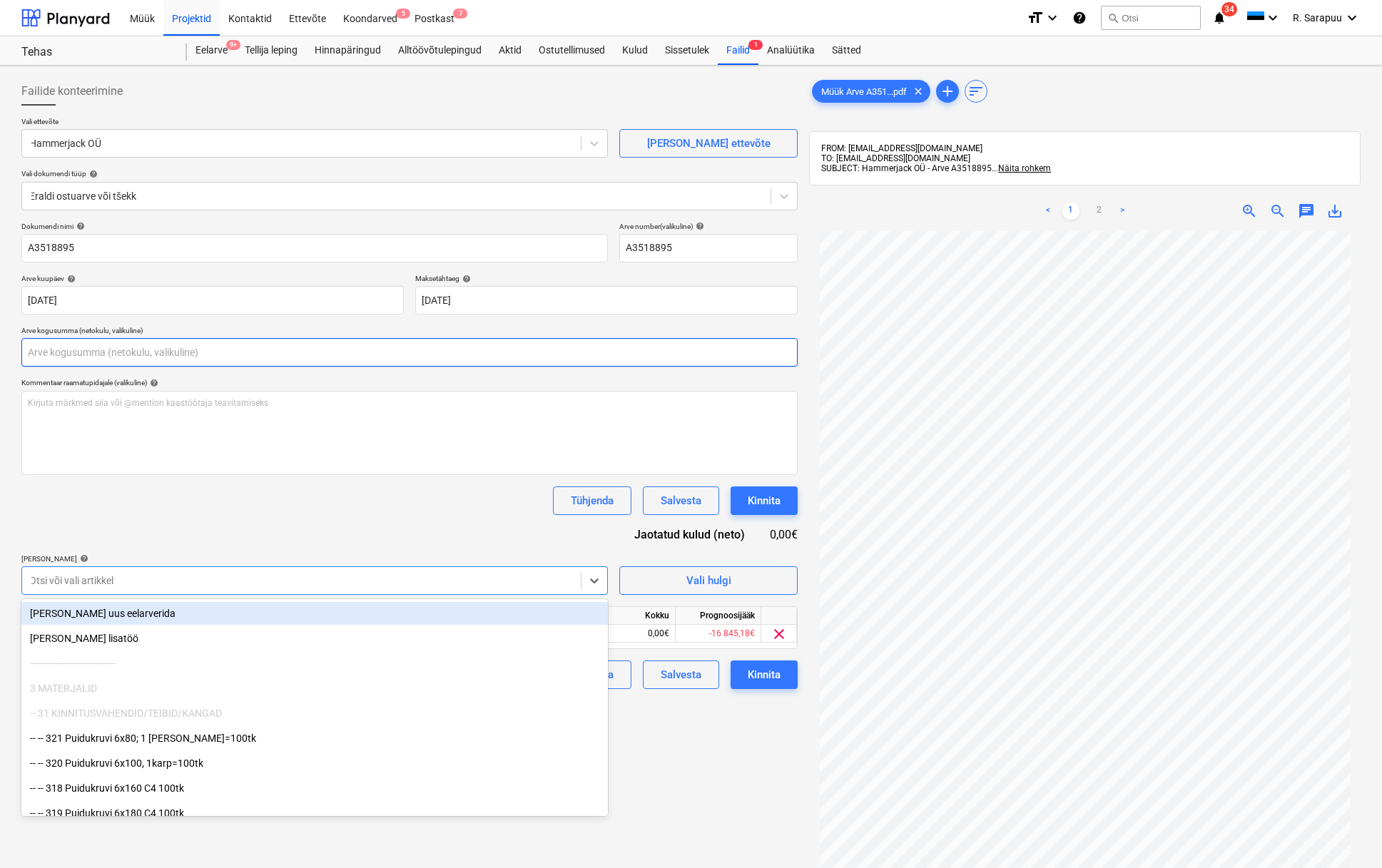
click at [260, 354] on input "text" at bounding box center [410, 353] width 776 height 28
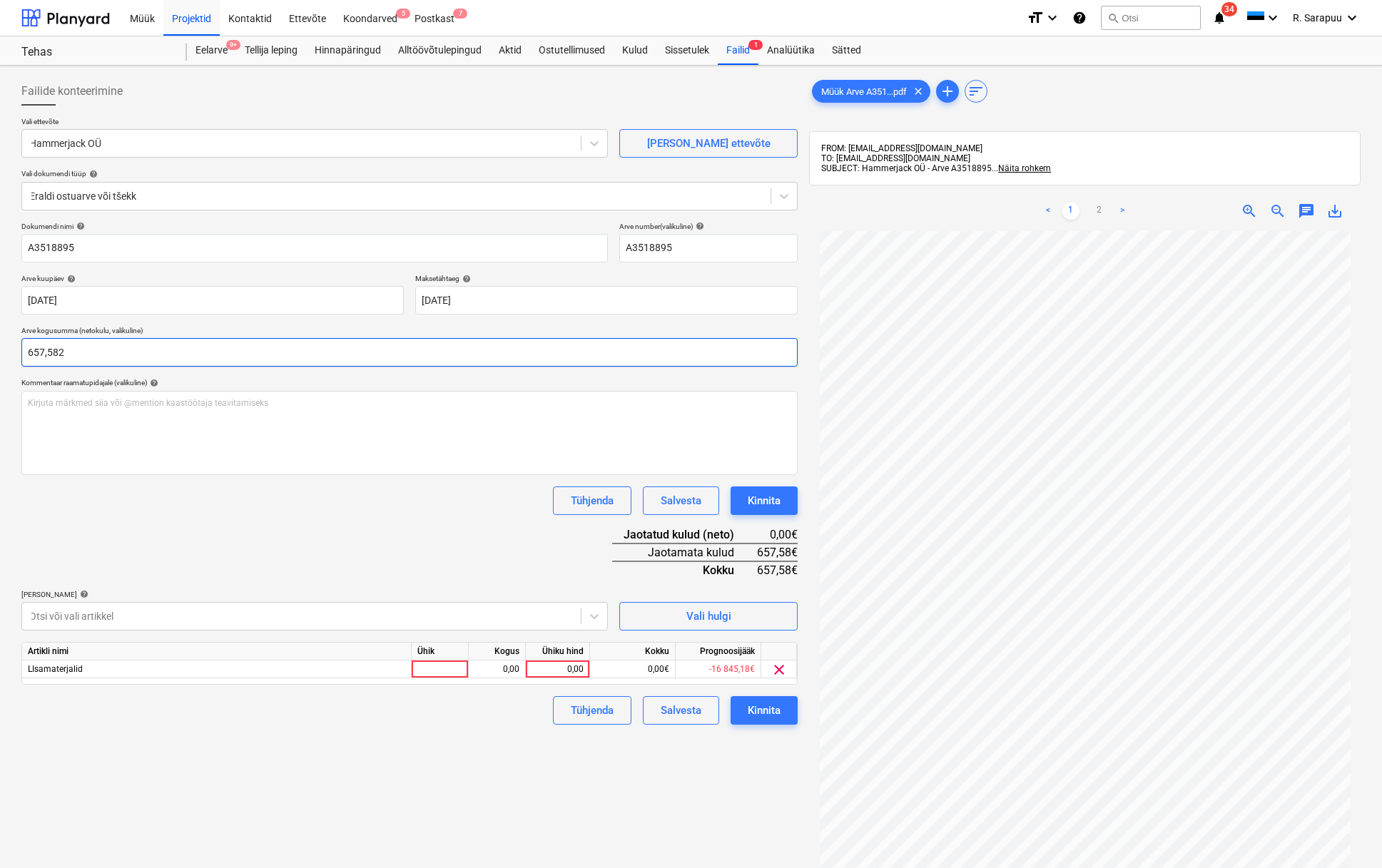
click at [125, 352] on input "657,582" at bounding box center [410, 353] width 776 height 28
type input "657,52"
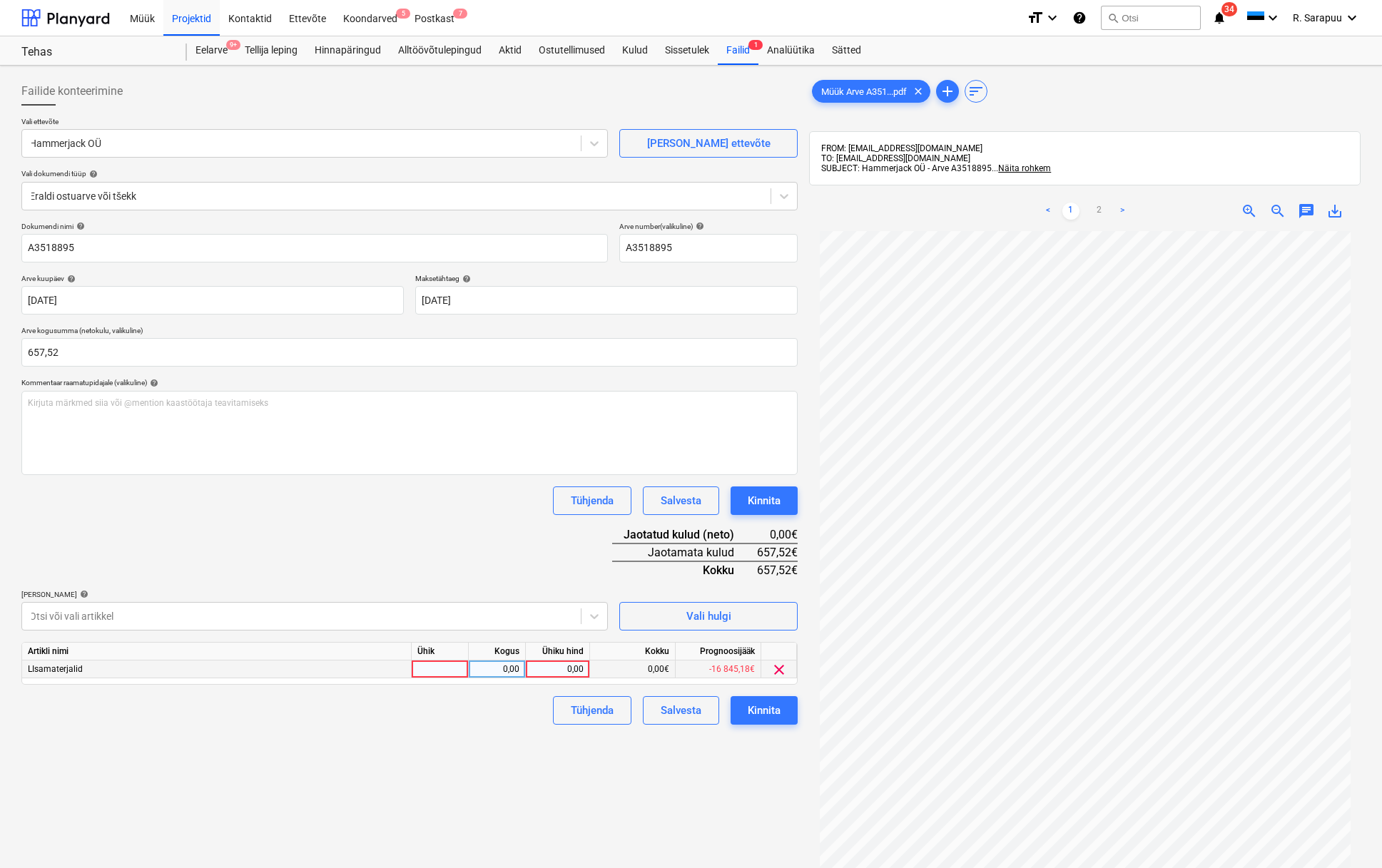
click at [546, 665] on div "0,00" at bounding box center [557, 669] width 52 height 18
type input "657,52"
click at [322, 585] on div "Dokumendi nimi help A3518895 Arve number (valikuline) help A3518895 Arve kuupäe…" at bounding box center [410, 473] width 776 height 503
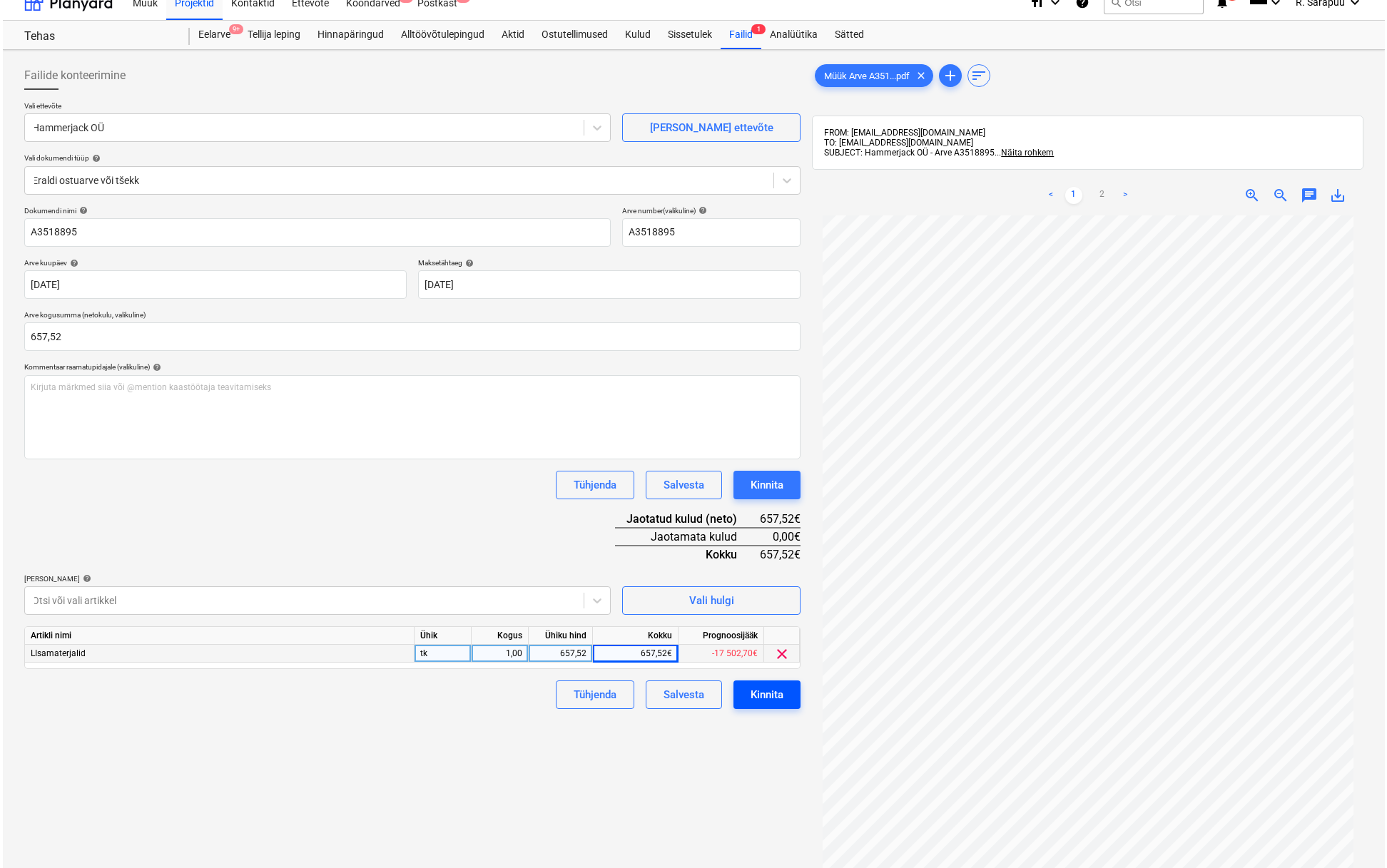
scroll to position [18, 0]
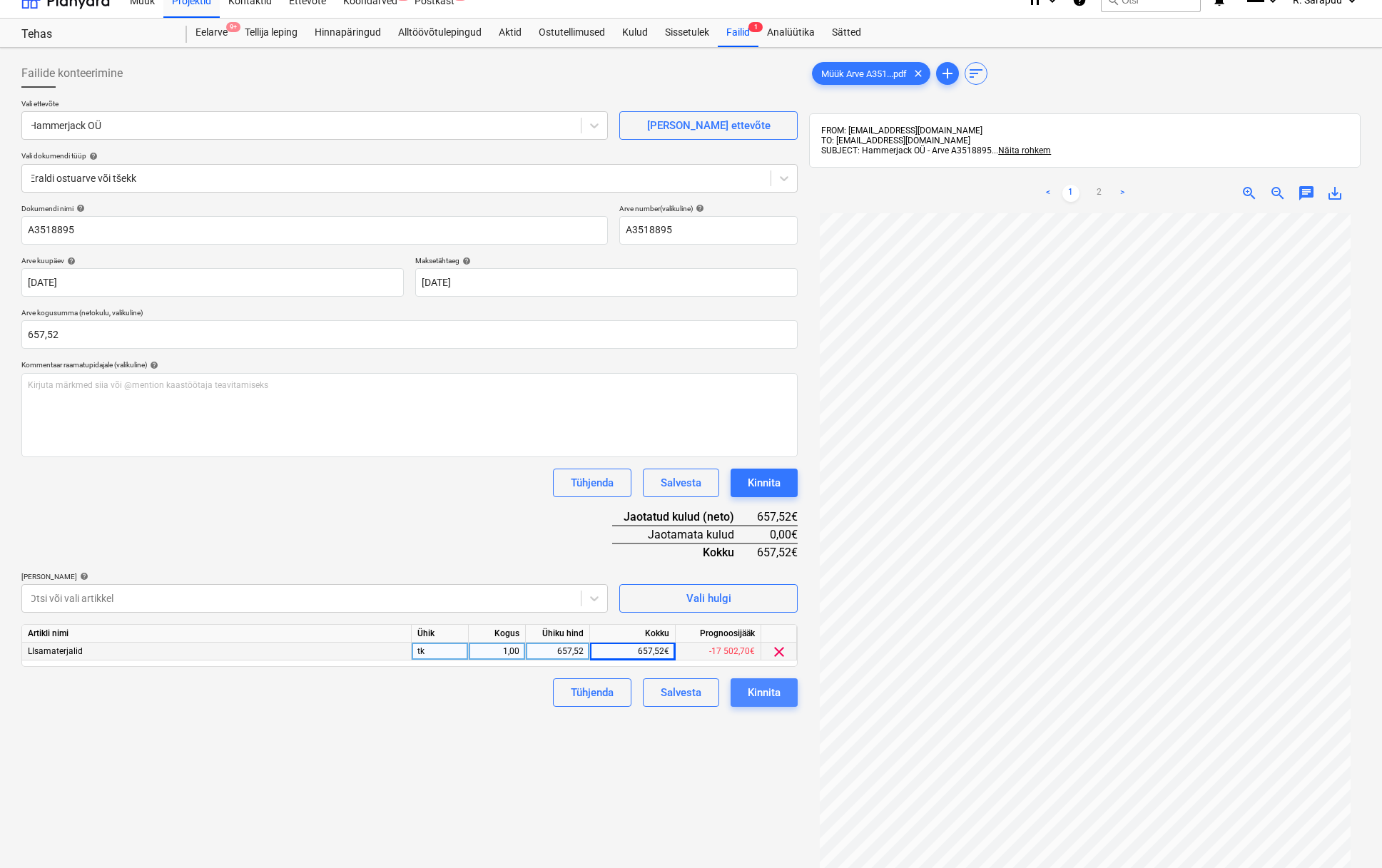
click at [773, 686] on div "Kinnita" at bounding box center [764, 693] width 33 height 18
